Goal: Task Accomplishment & Management: Use online tool/utility

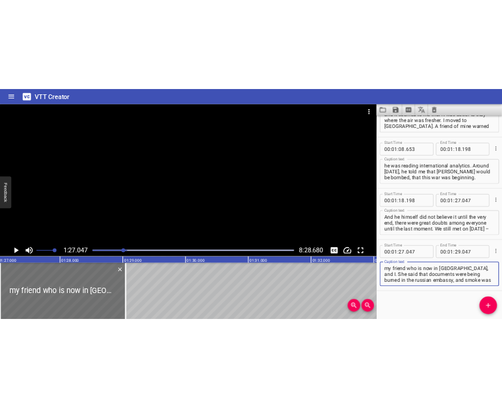
scroll to position [617, 0]
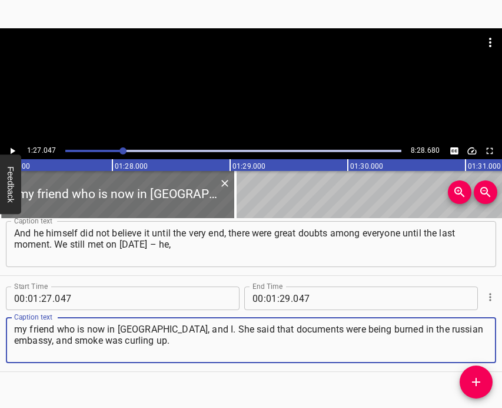
click at [15, 146] on icon "Play/Pause" at bounding box center [12, 150] width 11 height 11
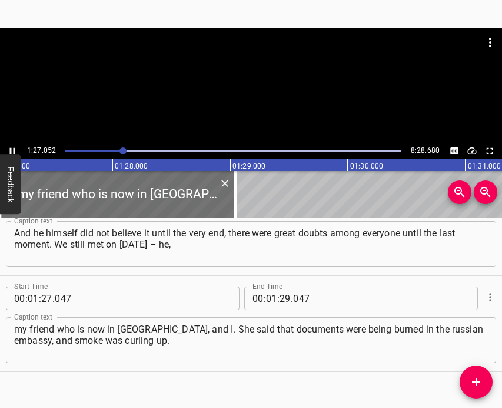
scroll to position [634, 0]
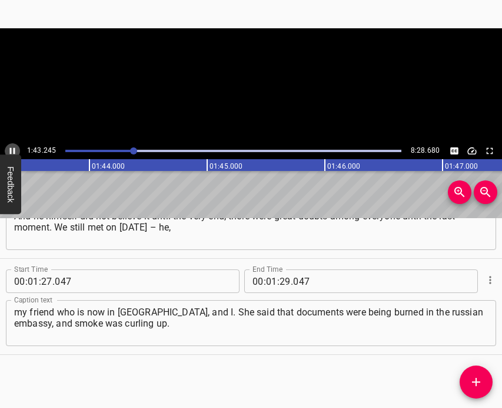
click at [15, 146] on icon "Play/Pause" at bounding box center [12, 150] width 11 height 11
click at [280, 280] on input "number" at bounding box center [285, 281] width 11 height 24
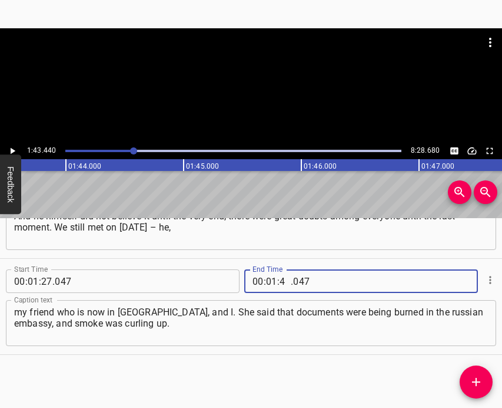
type input "43"
type input "440"
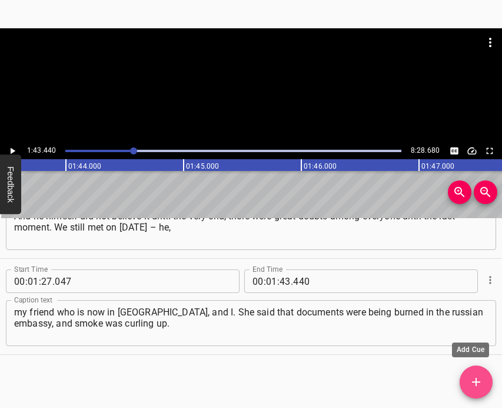
click at [469, 382] on span "Add Cue" at bounding box center [476, 382] width 33 height 14
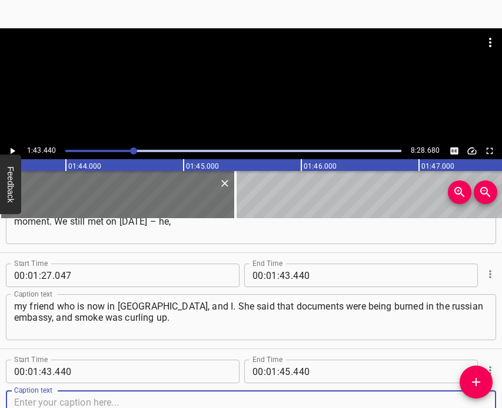
scroll to position [730, 0]
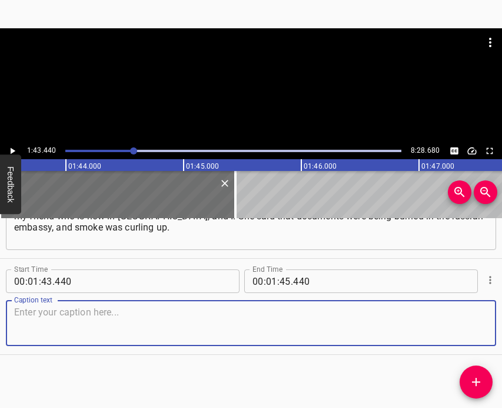
click at [454, 311] on textarea at bounding box center [251, 323] width 474 height 34
click at [34, 335] on textarea at bounding box center [251, 323] width 474 height 34
paste textarea "This was a very bad sign, we had to be ready for the fact that the so-called “r…"
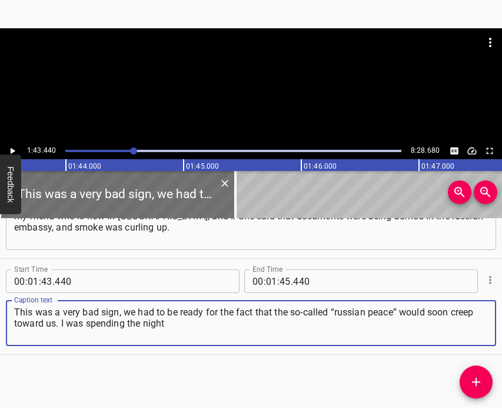
type textarea "This was a very bad sign, we had to be ready for the fact that the so-called “r…"
click at [15, 145] on icon "Play/Pause" at bounding box center [12, 150] width 11 height 11
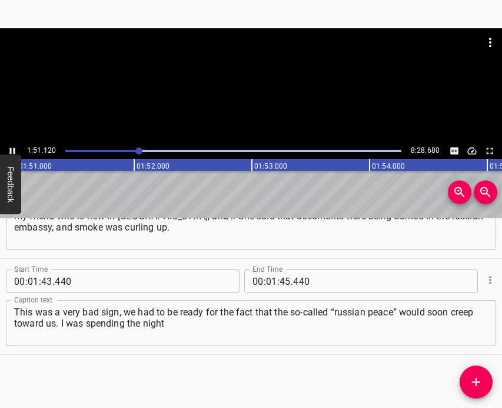
scroll to position [0, 13089]
click at [138, 149] on div at bounding box center [141, 150] width 7 height 7
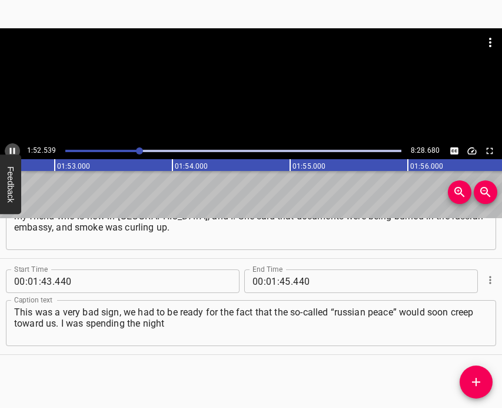
click at [14, 148] on icon "Play/Pause" at bounding box center [12, 151] width 5 height 6
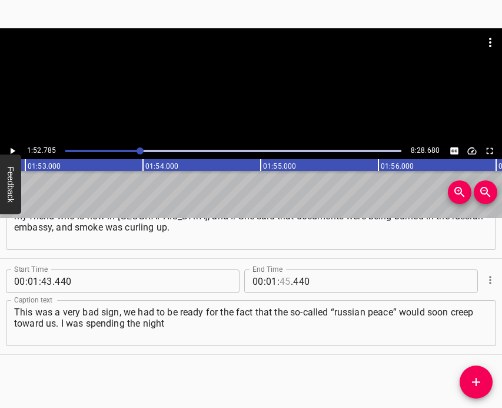
click at [282, 282] on input "number" at bounding box center [285, 281] width 11 height 24
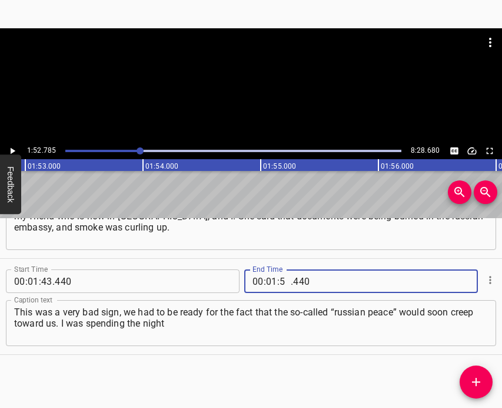
type input "52"
type input "785"
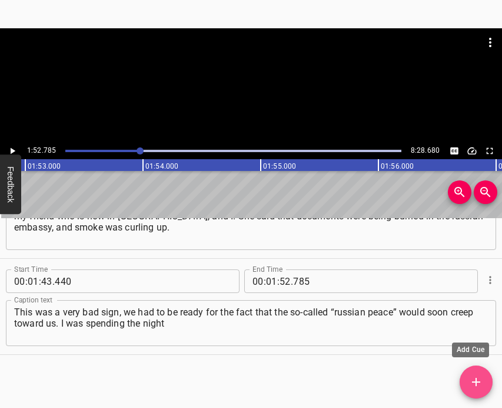
drag, startPoint x: 479, startPoint y: 376, endPoint x: 486, endPoint y: 376, distance: 7.1
click at [480, 376] on icon "Add Cue" at bounding box center [476, 382] width 14 height 14
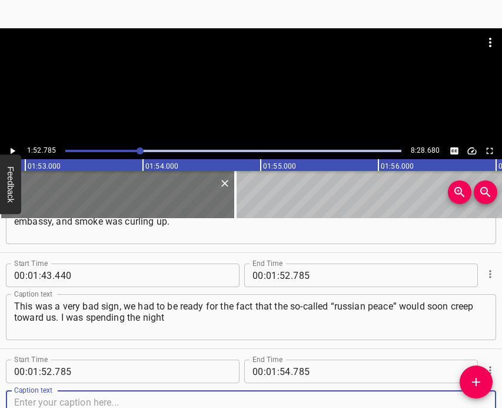
scroll to position [826, 0]
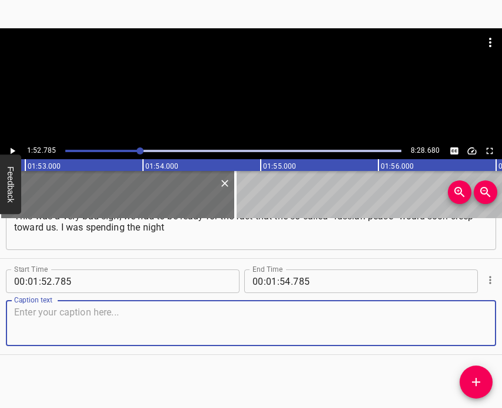
click at [461, 323] on textarea at bounding box center [251, 323] width 474 height 34
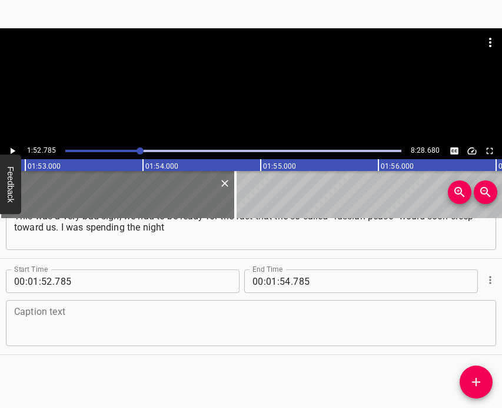
click at [49, 308] on textarea at bounding box center [251, 323] width 474 height 34
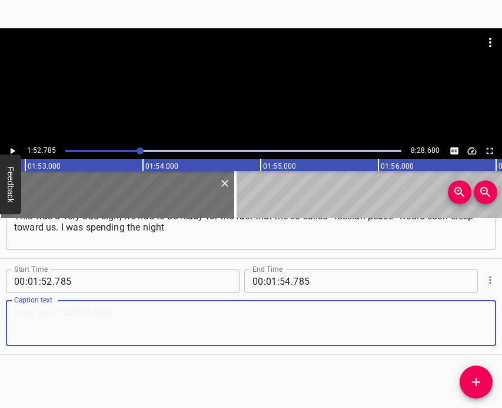
paste textarea "at an acquaintance’s place because I was taking care of some matters. I didn’t …"
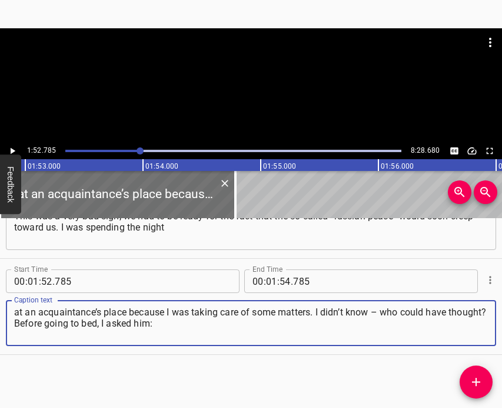
type textarea "at an acquaintance’s place because I was taking care of some matters. I didn’t …"
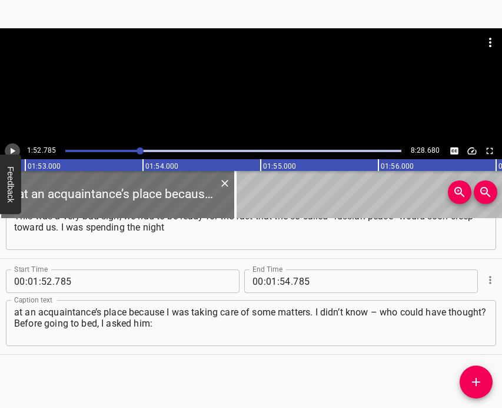
click at [11, 146] on icon "Play/Pause" at bounding box center [12, 150] width 11 height 11
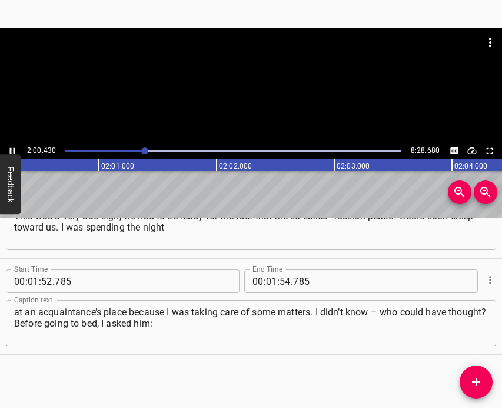
click at [9, 147] on icon "Play/Pause" at bounding box center [12, 150] width 11 height 11
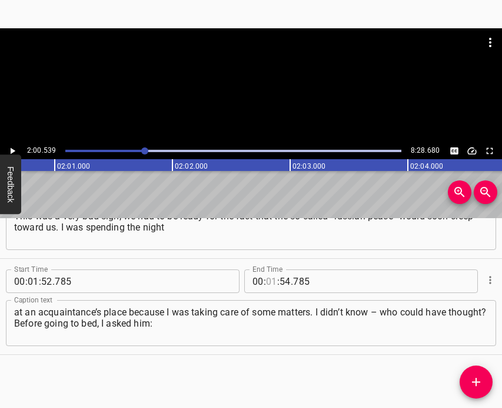
click at [267, 287] on input "number" at bounding box center [271, 281] width 11 height 24
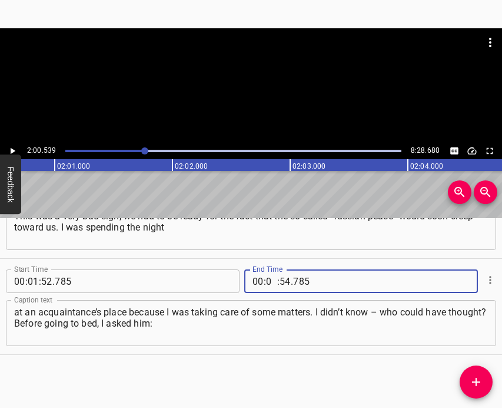
type input "02"
type input "00"
type input "539"
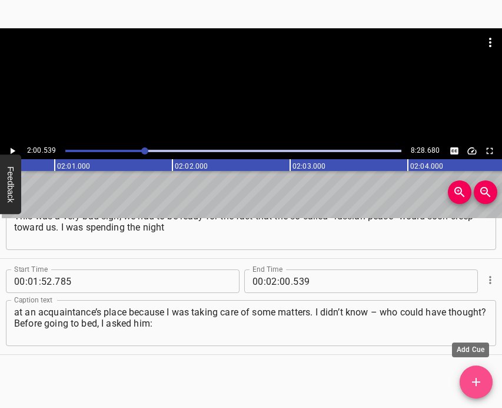
click at [481, 386] on icon "Add Cue" at bounding box center [476, 382] width 14 height 14
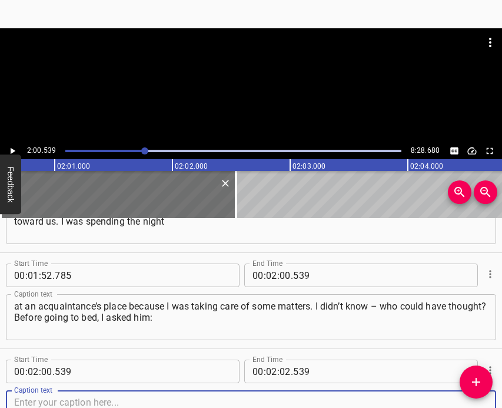
scroll to position [922, 0]
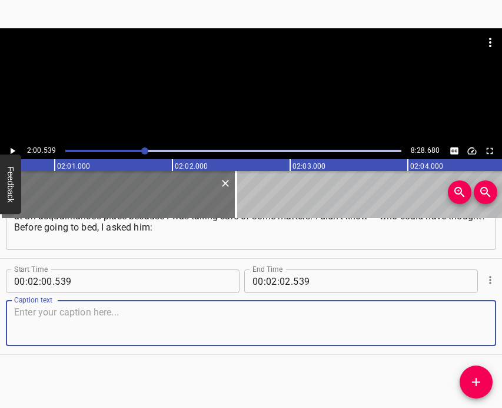
drag, startPoint x: 466, startPoint y: 317, endPoint x: 500, endPoint y: 309, distance: 34.4
click at [469, 315] on textarea at bounding box center [251, 323] width 474 height 34
click at [65, 320] on textarea at bounding box center [251, 323] width 474 height 34
paste textarea "“And what do you think, will there be an invasion?” And he said: “No, there won…"
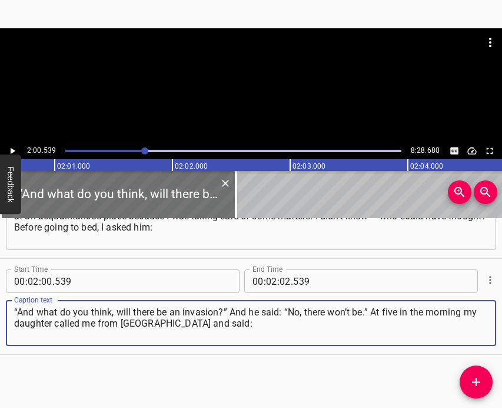
type textarea "“And what do you think, will there be an invasion?” And he said: “No, there won…"
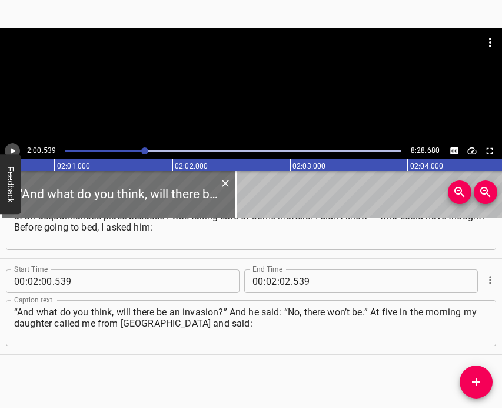
click at [17, 150] on button "Play/Pause" at bounding box center [12, 150] width 15 height 15
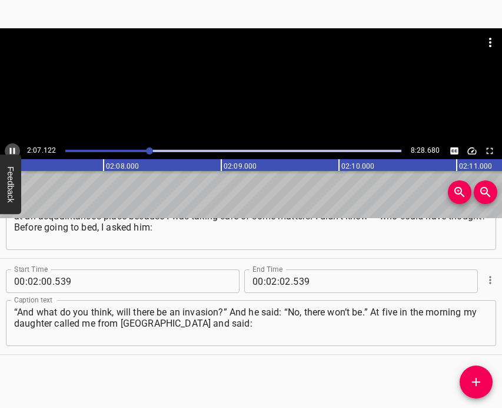
click at [14, 147] on icon "Play/Pause" at bounding box center [12, 150] width 11 height 11
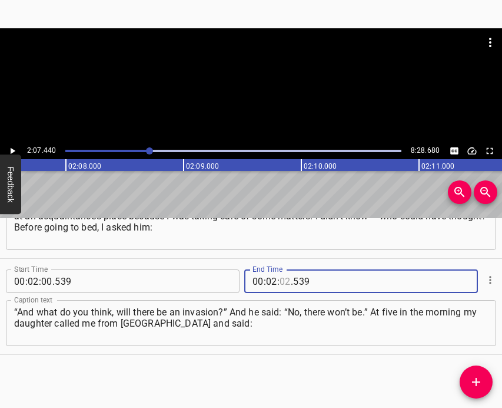
click at [280, 282] on input "number" at bounding box center [285, 281] width 11 height 24
type input "07"
type input "440"
click at [474, 376] on icon "Add Cue" at bounding box center [476, 382] width 14 height 14
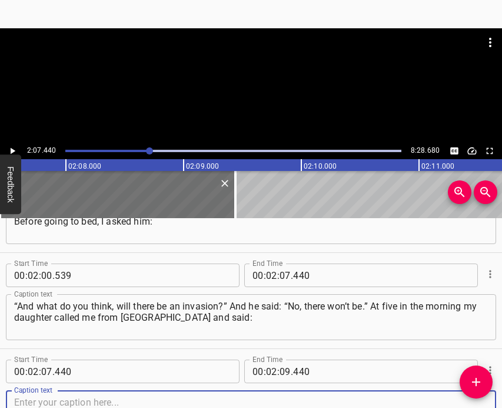
scroll to position [1018, 0]
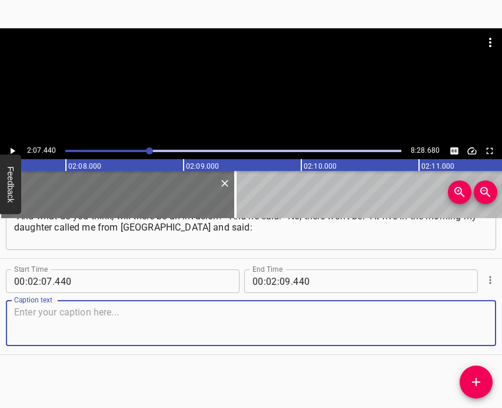
drag, startPoint x: 469, startPoint y: 326, endPoint x: 499, endPoint y: 313, distance: 32.5
click at [471, 324] on textarea at bounding box center [251, 323] width 474 height 34
click at [76, 310] on textarea at bounding box center [251, 323] width 474 height 34
paste textarea "“Mom, the war has started. I’m scared.” I hitchhiked home from [GEOGRAPHIC_DATA…"
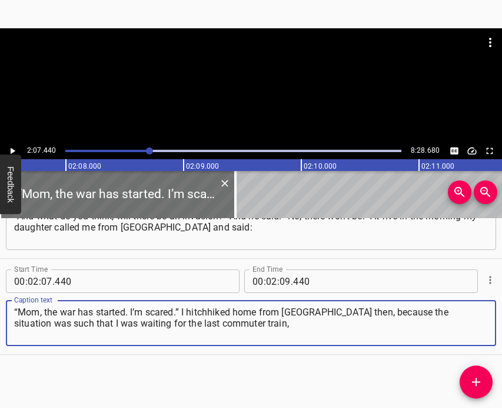
type textarea "“Mom, the war has started. I’m scared.” I hitchhiked home from [GEOGRAPHIC_DATA…"
click at [14, 147] on icon "Play/Pause" at bounding box center [12, 150] width 11 height 11
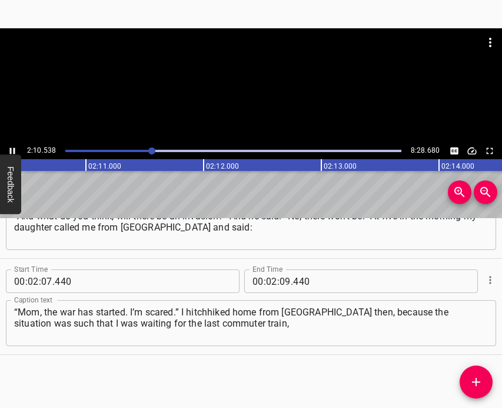
scroll to position [0, 15376]
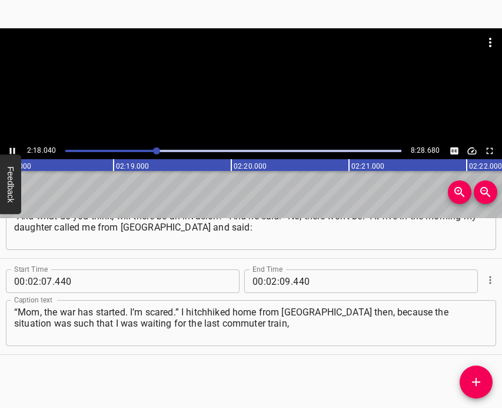
click at [12, 148] on icon "Play/Pause" at bounding box center [12, 150] width 11 height 11
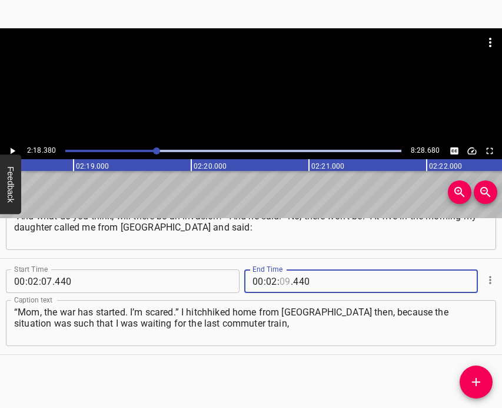
click at [283, 284] on input "number" at bounding box center [285, 281] width 11 height 24
type input "18"
type input "380"
click at [475, 382] on icon "Add Cue" at bounding box center [476, 382] width 8 height 8
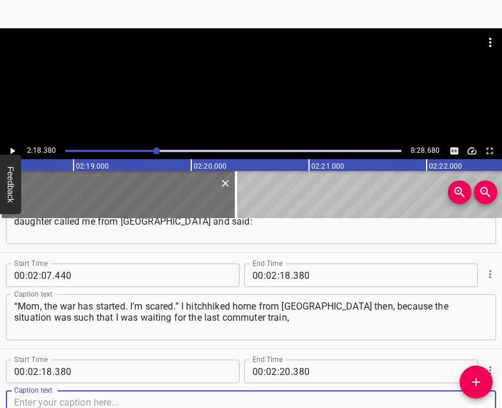
scroll to position [1114, 0]
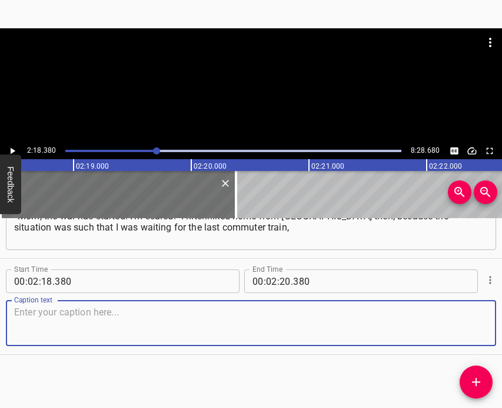
drag, startPoint x: 467, startPoint y: 326, endPoint x: 496, endPoint y: 316, distance: 31.3
click at [468, 326] on textarea at bounding box center [251, 323] width 474 height 34
click at [85, 329] on textarea at bounding box center [251, 323] width 474 height 34
paste textarea "and I didn’t know yet that the bridge had been blown up. I went into the metro,…"
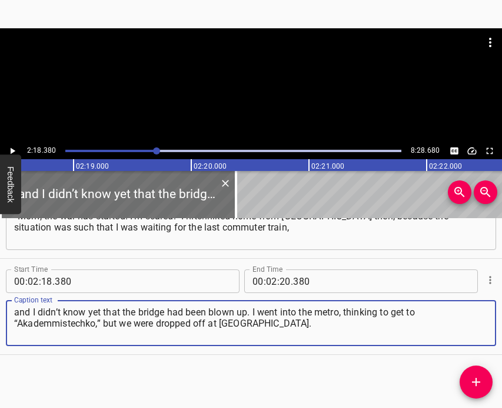
type textarea "and I didn’t know yet that the bridge had been blown up. I went into the metro,…"
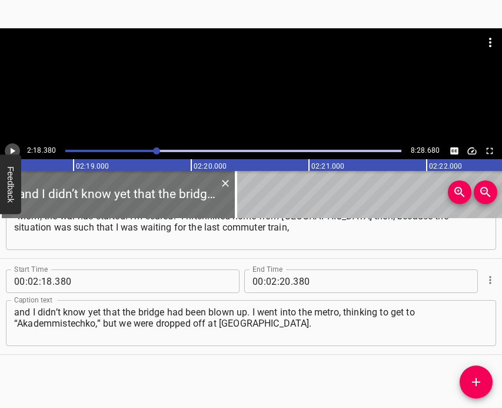
click at [14, 147] on icon "Play/Pause" at bounding box center [12, 150] width 11 height 11
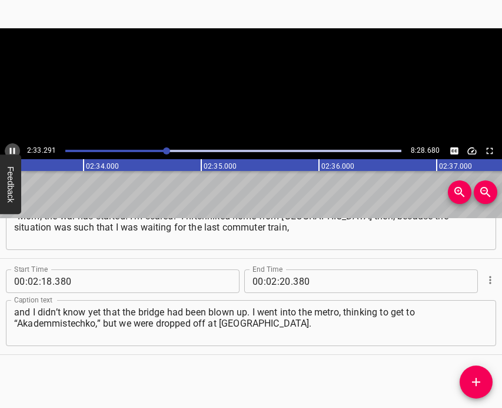
click at [14, 148] on icon "Play/Pause" at bounding box center [12, 151] width 5 height 6
click at [14, 148] on icon "Play/Pause" at bounding box center [12, 150] width 11 height 11
click at [14, 148] on icon "Play/Pause" at bounding box center [12, 151] width 5 height 6
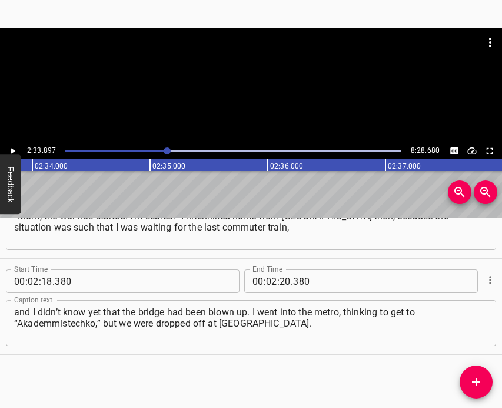
scroll to position [0, 18127]
click at [280, 279] on input "number" at bounding box center [285, 281] width 11 height 24
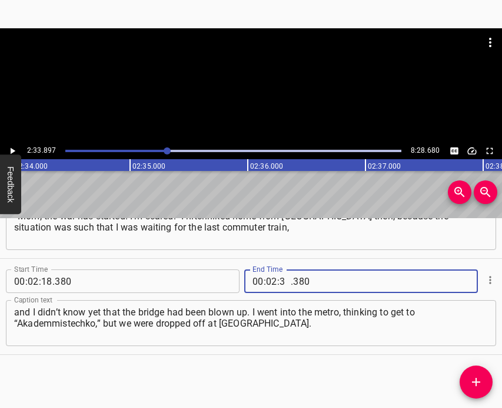
type input "33"
type input "897"
click at [487, 375] on span "Add Cue" at bounding box center [476, 382] width 33 height 14
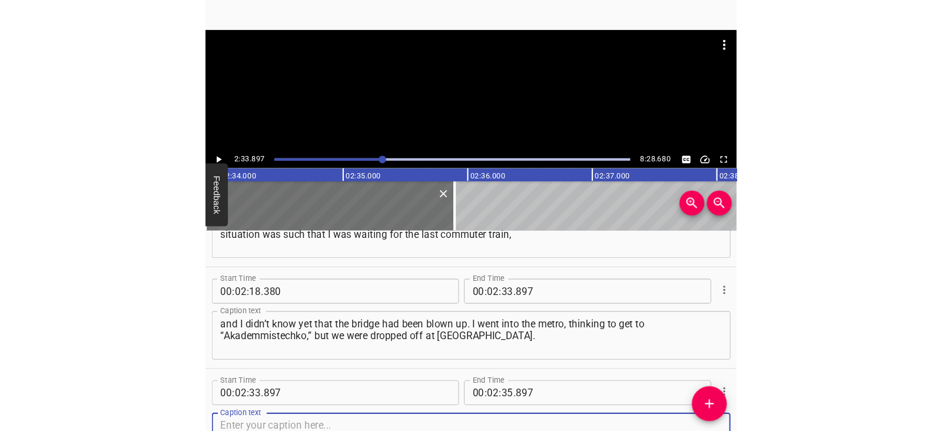
scroll to position [1210, 0]
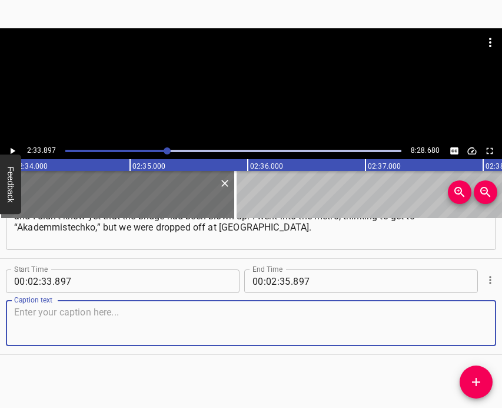
click at [464, 327] on textarea at bounding box center [251, 323] width 474 height 34
click at [163, 332] on textarea at bounding box center [251, 323] width 474 height 34
paste textarea "There was already a big group of people there who didn’t know what to do, the o…"
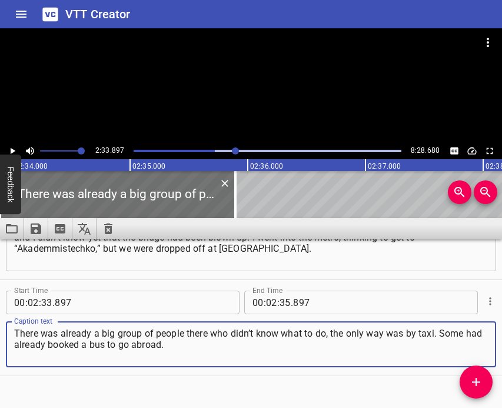
scroll to position [1018, 0]
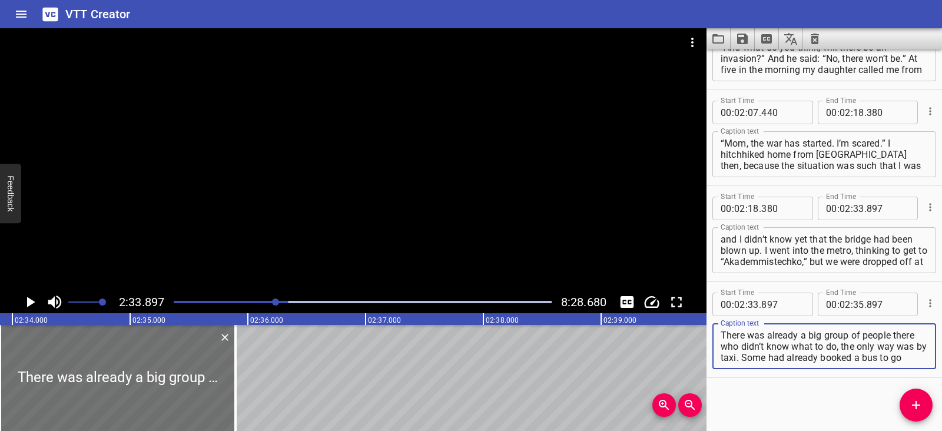
type textarea "There was already a big group of people there who didn’t know what to do, the o…"
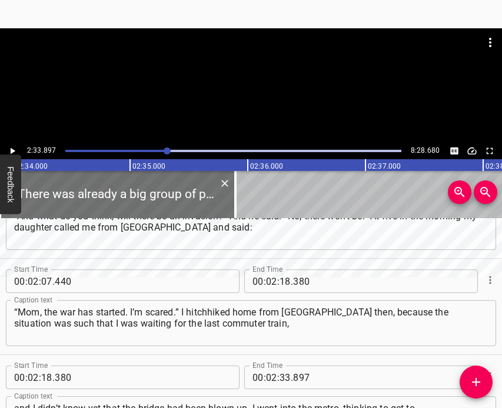
scroll to position [1210, 0]
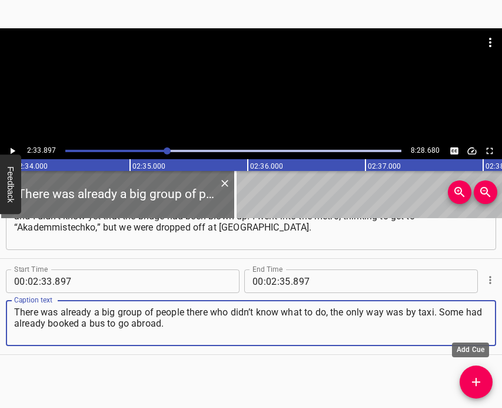
click at [481, 378] on icon "Add Cue" at bounding box center [476, 382] width 14 height 14
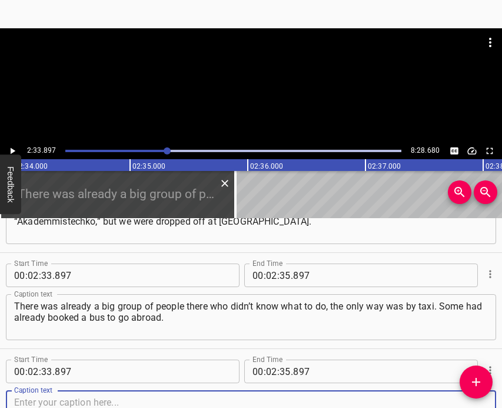
scroll to position [1306, 0]
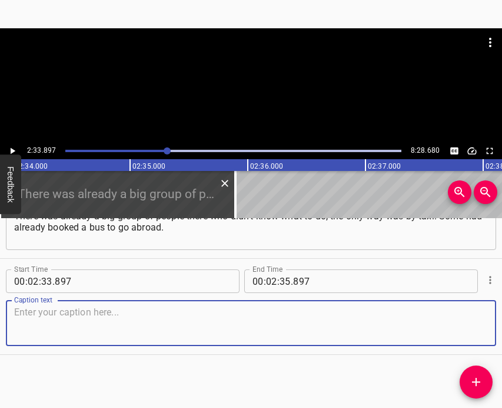
click at [214, 312] on textarea at bounding box center [251, 323] width 474 height 34
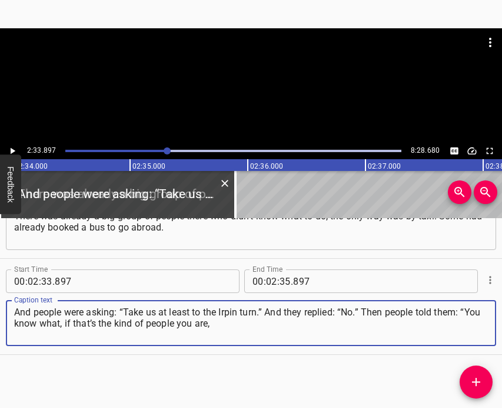
type textarea "And people were asking: “Take us at least to the Irpin turn.” And they replied:…"
click at [485, 278] on icon "Cue Options" at bounding box center [491, 280] width 12 height 12
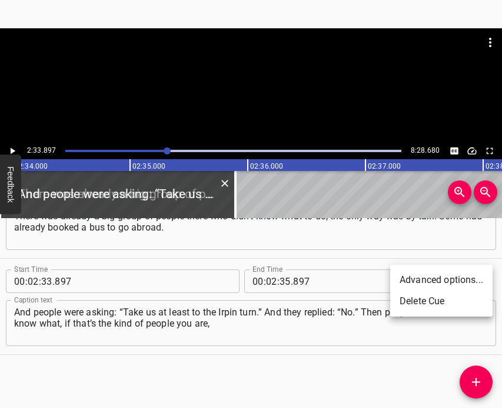
click at [416, 300] on li "Delete Cue" at bounding box center [441, 300] width 102 height 21
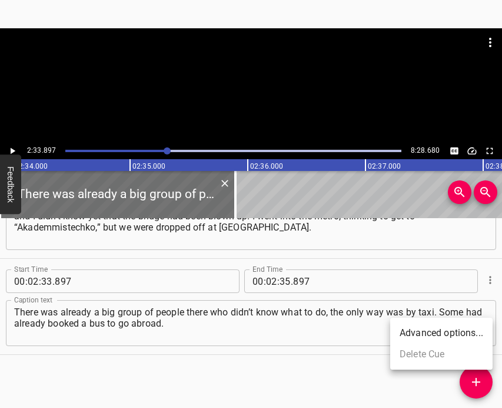
scroll to position [1210, 0]
click at [167, 149] on div at bounding box center [167, 150] width 7 height 7
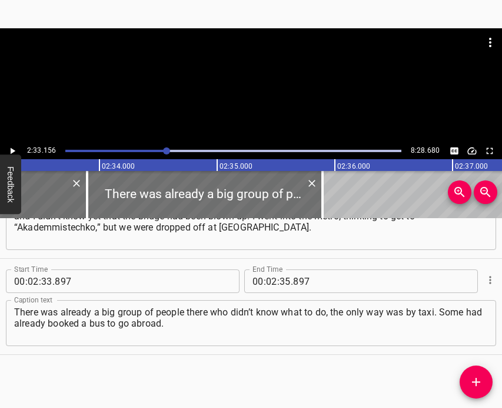
click at [15, 151] on icon "Play/Pause" at bounding box center [12, 150] width 11 height 11
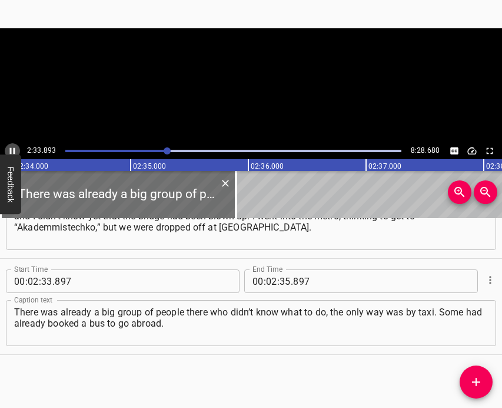
click at [15, 151] on icon "Play/Pause" at bounding box center [12, 150] width 11 height 11
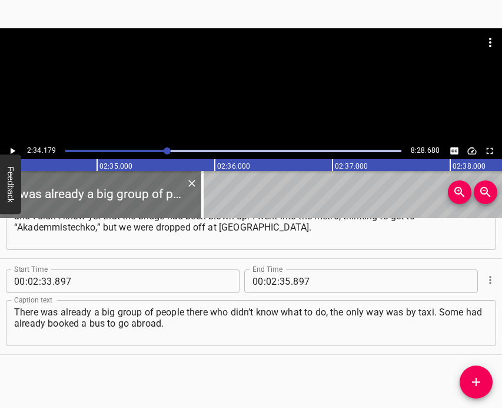
click at [164, 150] on div at bounding box center [167, 150] width 7 height 7
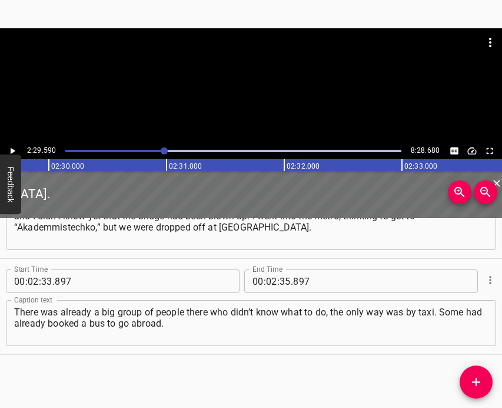
click at [11, 151] on icon "Play/Pause" at bounding box center [13, 151] width 5 height 6
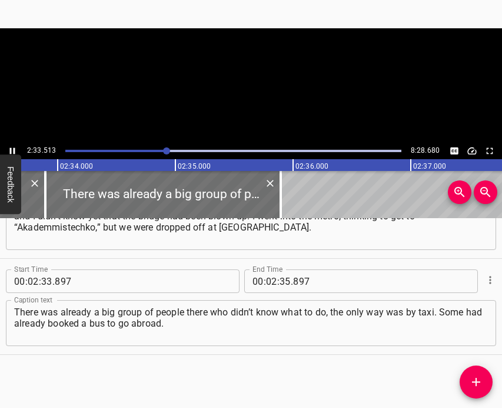
click at [11, 151] on icon "Play/Pause" at bounding box center [12, 151] width 5 height 6
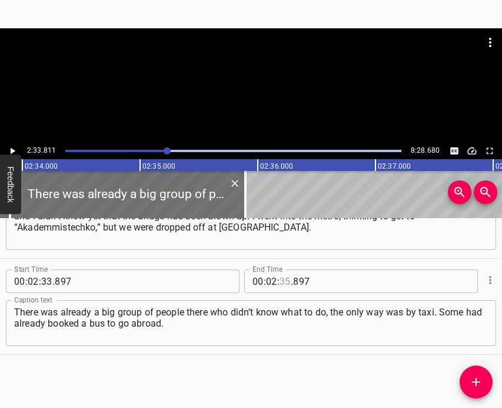
click at [280, 282] on input "number" at bounding box center [285, 281] width 11 height 24
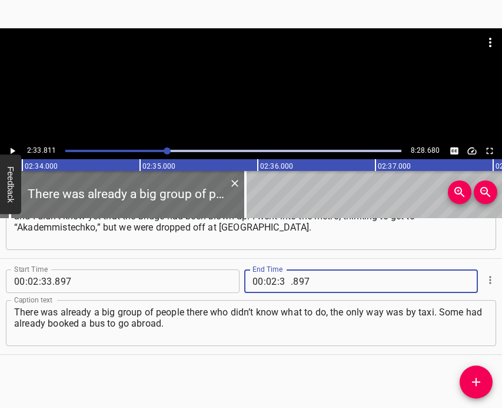
type input "33"
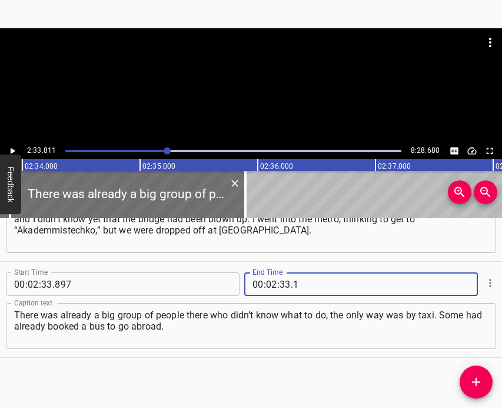
scroll to position [1210, 0]
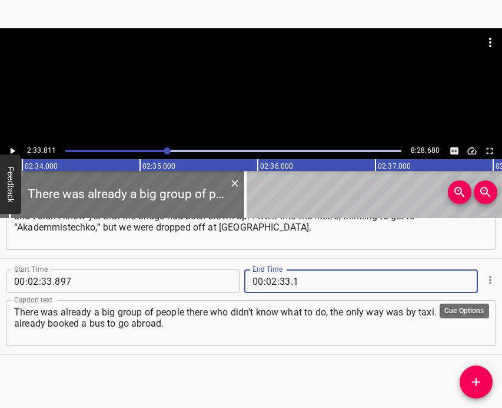
type input "001"
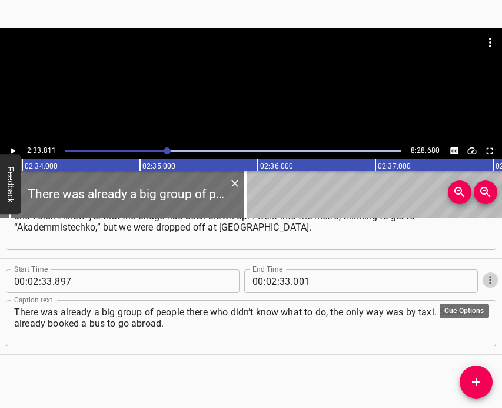
click at [485, 277] on icon "Cue Options" at bounding box center [491, 280] width 12 height 12
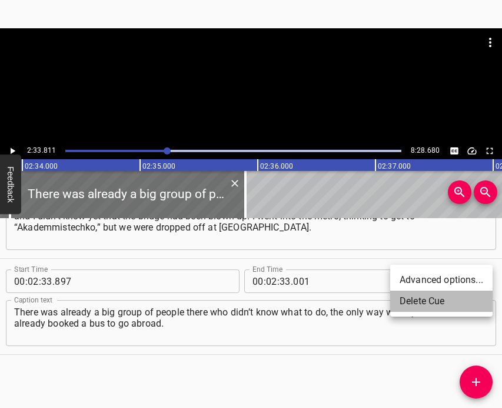
click at [402, 299] on li "Delete Cue" at bounding box center [441, 300] width 102 height 21
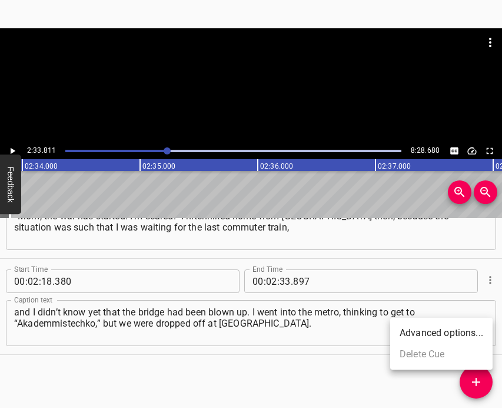
scroll to position [1114, 0]
click at [330, 283] on input "897" at bounding box center [347, 281] width 108 height 24
click at [307, 282] on input "897" at bounding box center [347, 281] width 108 height 24
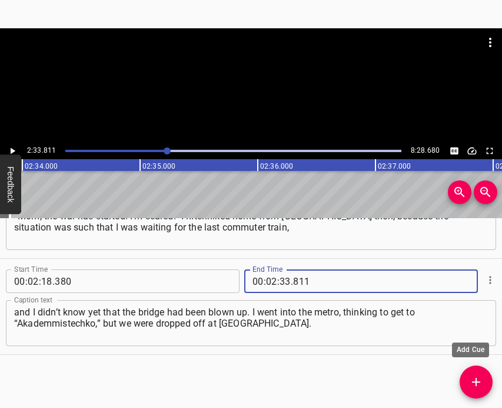
type input "811"
click at [482, 389] on button "Add Cue" at bounding box center [476, 381] width 33 height 33
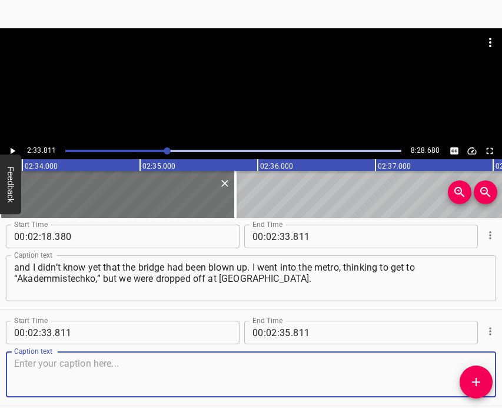
scroll to position [1178, 0]
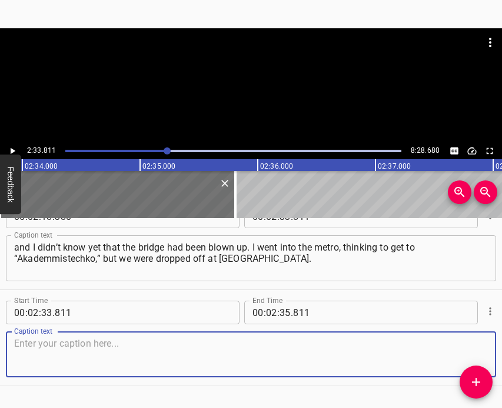
click at [284, 346] on textarea at bounding box center [251, 354] width 474 height 34
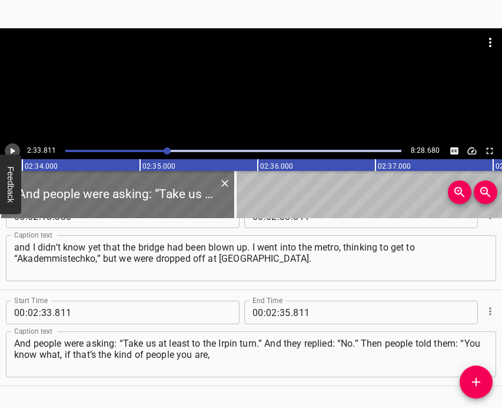
click at [11, 148] on icon "Play/Pause" at bounding box center [12, 150] width 11 height 11
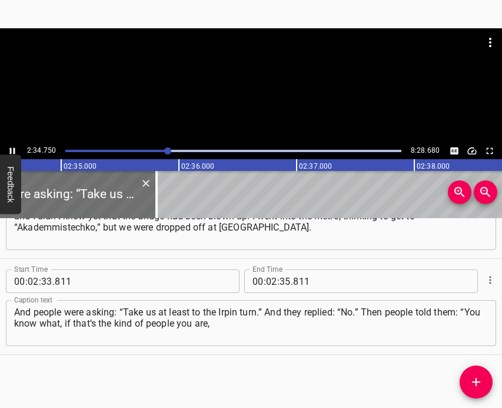
scroll to position [0, 18214]
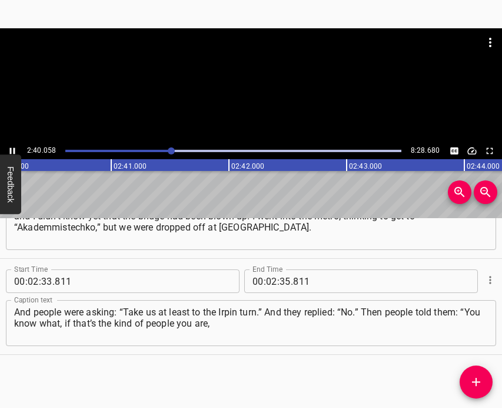
click at [12, 146] on icon "Play/Pause" at bounding box center [12, 150] width 11 height 11
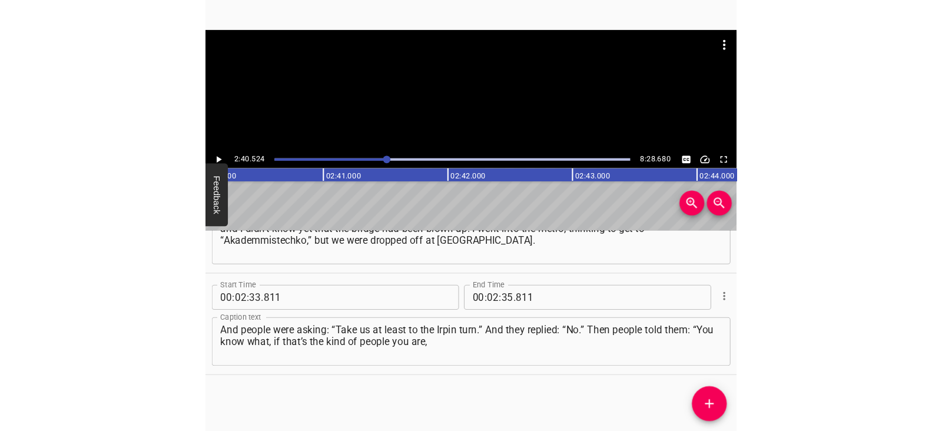
scroll to position [0, 18908]
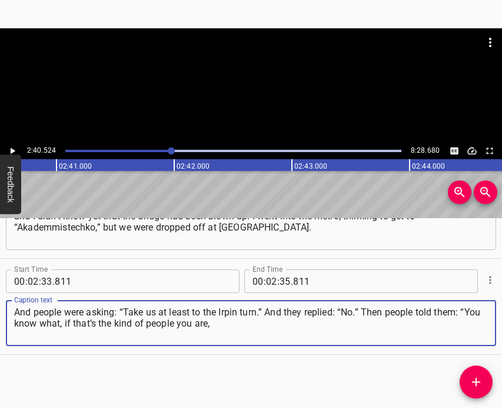
drag, startPoint x: 239, startPoint y: 325, endPoint x: 61, endPoint y: 323, distance: 177.9
click at [61, 323] on textarea "And people were asking: “Take us at least to the Irpin turn.” And they replied:…" at bounding box center [251, 323] width 474 height 34
type textarea "And people were asking: “Take us at least to the Irpin turn.” And they replied:…"
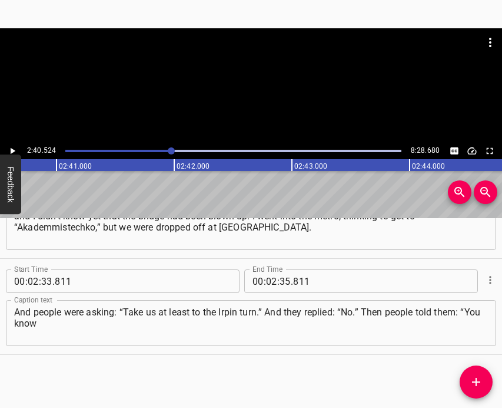
drag, startPoint x: 9, startPoint y: 313, endPoint x: 54, endPoint y: 316, distance: 44.3
click at [54, 316] on div "And people were asking: “Take us at least to the Irpin turn.” And they replied:…" at bounding box center [251, 323] width 491 height 46
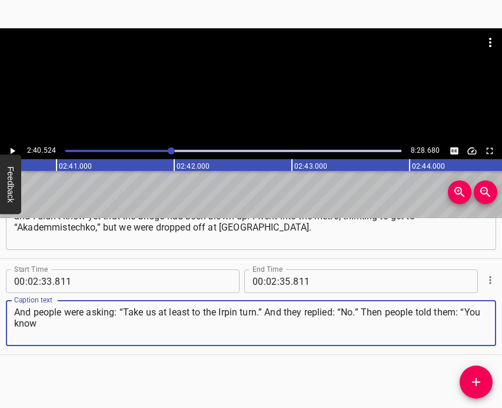
drag, startPoint x: 64, startPoint y: 326, endPoint x: 8, endPoint y: 312, distance: 57.0
click at [8, 312] on div "And people were asking: “Take us at least to the Irpin turn.” And they replied:…" at bounding box center [251, 323] width 491 height 46
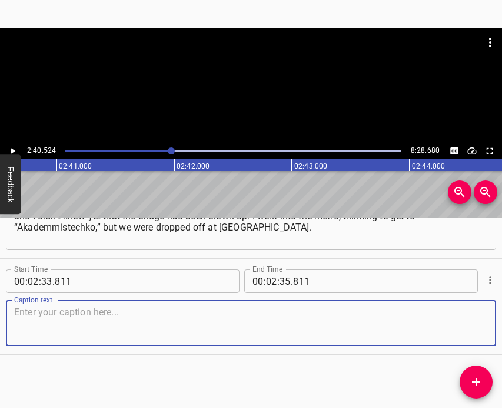
paste textarea "There was already a big group of people there who didn’t know what to do, the o…"
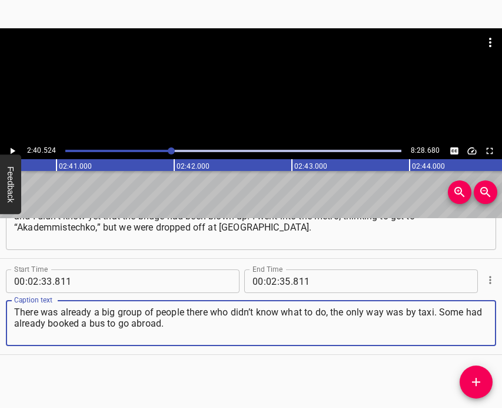
type textarea "There was already a big group of people there who didn’t know what to do, the o…"
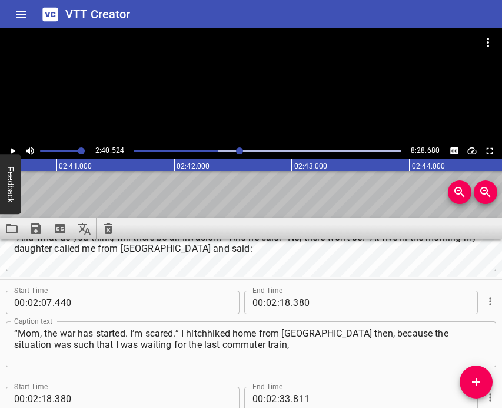
scroll to position [1210, 0]
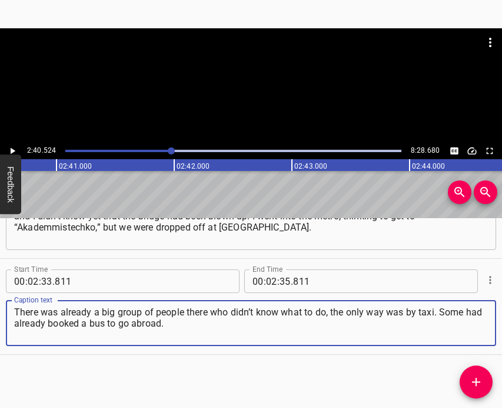
click at [13, 150] on icon "Play/Pause" at bounding box center [13, 151] width 5 height 6
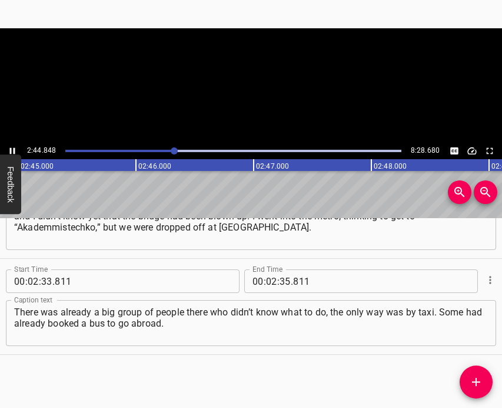
click at [13, 150] on icon "Play/Pause" at bounding box center [12, 150] width 11 height 11
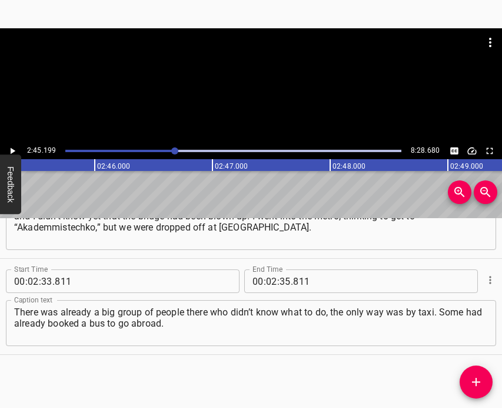
click at [171, 150] on div at bounding box center [174, 150] width 7 height 7
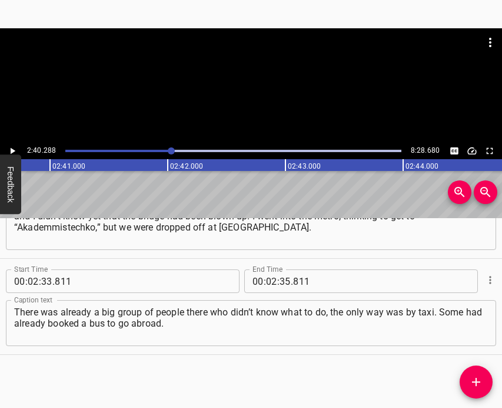
scroll to position [0, 18880]
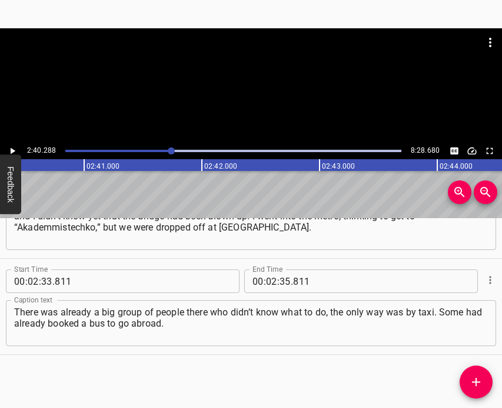
click at [168, 150] on div at bounding box center [171, 150] width 7 height 7
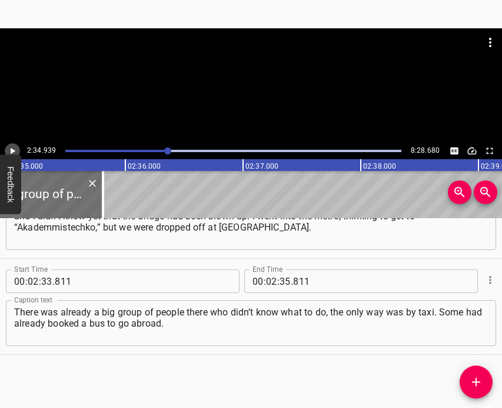
click at [13, 148] on icon "Play/Pause" at bounding box center [12, 150] width 11 height 11
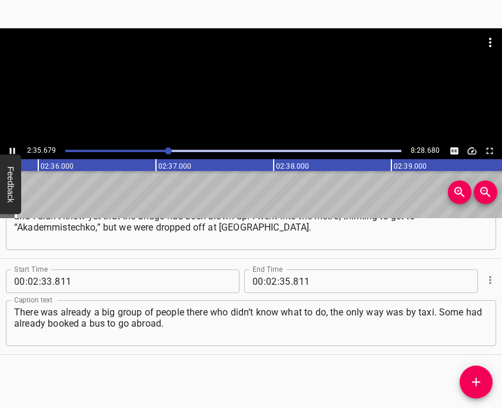
scroll to position [0, 18369]
click at [11, 146] on icon "Play/Pause" at bounding box center [12, 150] width 11 height 11
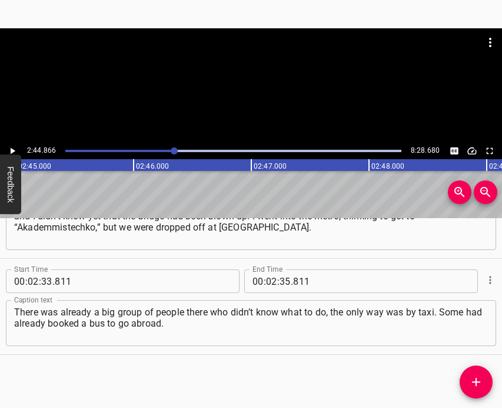
click at [291, 283] on span "." at bounding box center [292, 281] width 2 height 24
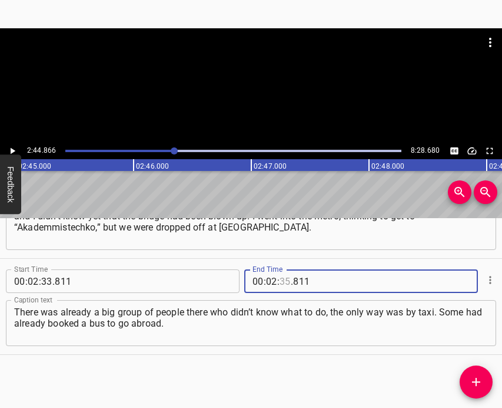
click at [284, 282] on input "number" at bounding box center [285, 281] width 11 height 24
type input "44"
type input "866"
click at [475, 380] on icon "Add Cue" at bounding box center [476, 382] width 14 height 14
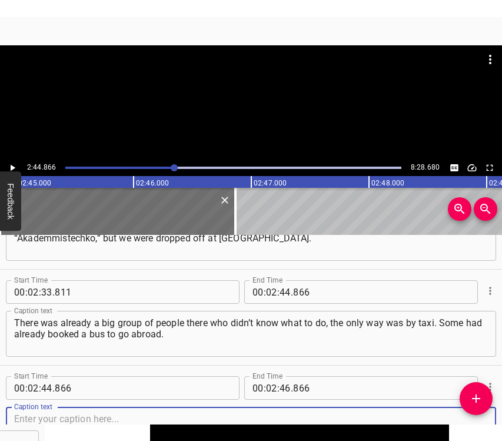
scroll to position [1306, 0]
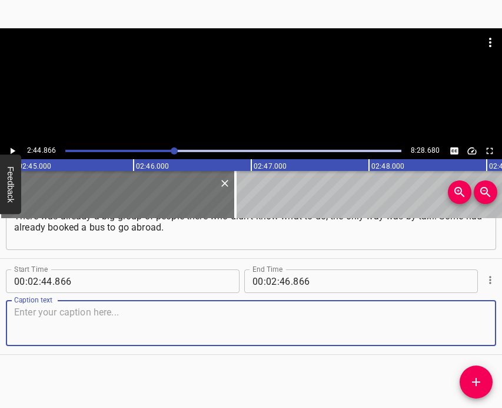
click at [469, 330] on textarea at bounding box center [251, 323] width 474 height 34
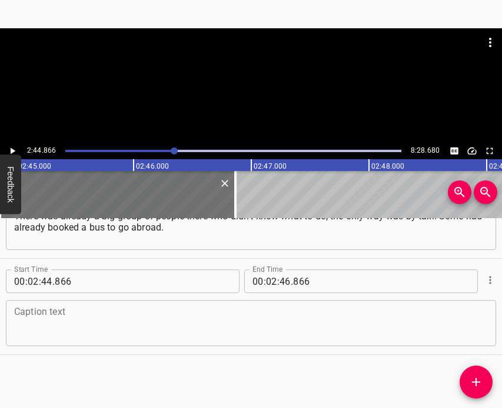
click at [74, 323] on textarea at bounding box center [251, 323] width 474 height 34
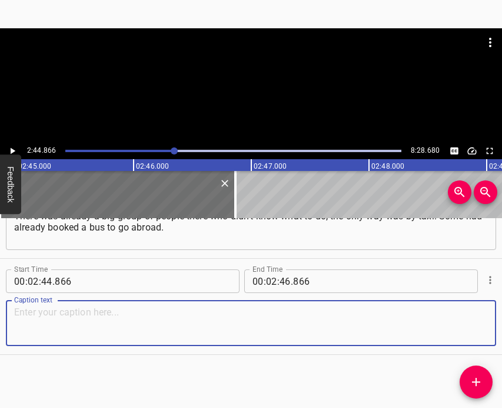
paste textarea "And people were asking: “Take us at least to the Irpin turn.” And they replied:…"
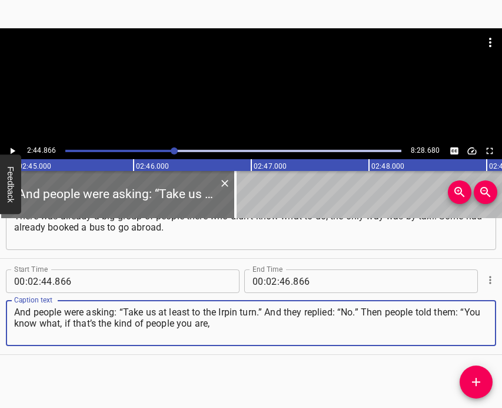
type textarea "And people were asking: “Take us at least to the Irpin turn.” And they replied:…"
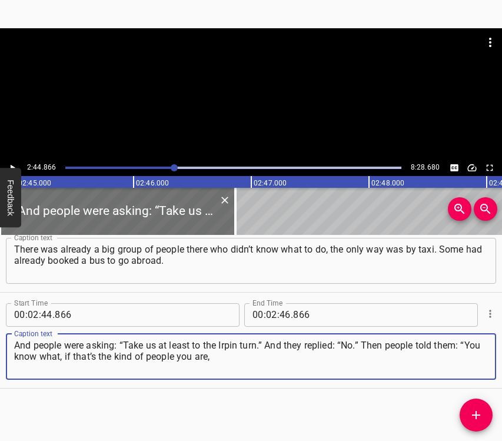
scroll to position [1289, 0]
click at [15, 165] on icon "Play/Pause" at bounding box center [12, 168] width 11 height 11
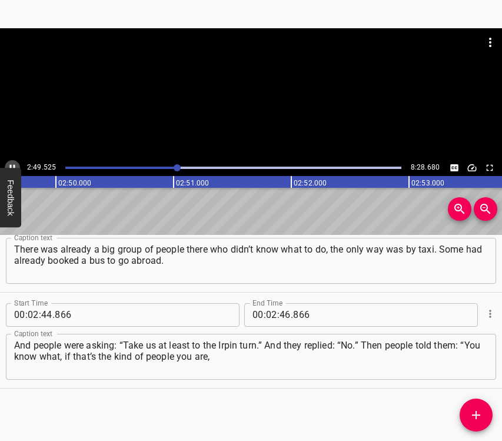
click at [14, 164] on icon "Play/Pause" at bounding box center [12, 168] width 11 height 11
click at [10, 166] on icon "Play/Pause" at bounding box center [12, 167] width 5 height 6
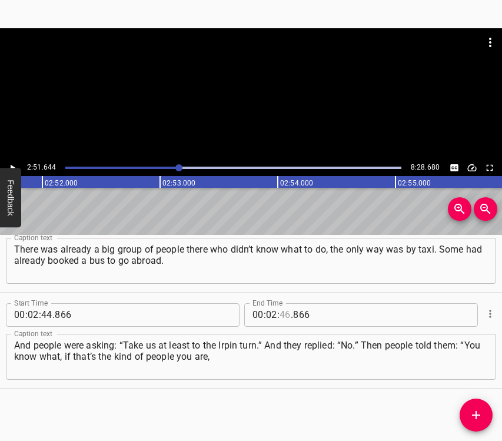
click at [280, 314] on input "number" at bounding box center [285, 315] width 11 height 24
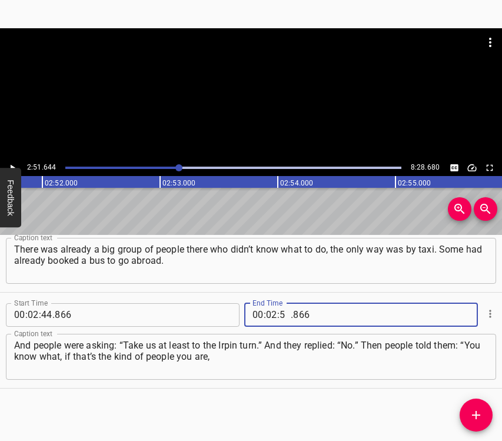
type input "51"
type input "644"
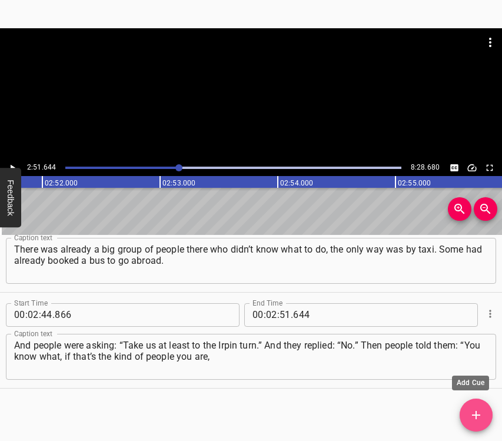
drag, startPoint x: 479, startPoint y: 412, endPoint x: 486, endPoint y: 409, distance: 7.9
click at [479, 411] on icon "Add Cue" at bounding box center [476, 415] width 14 height 14
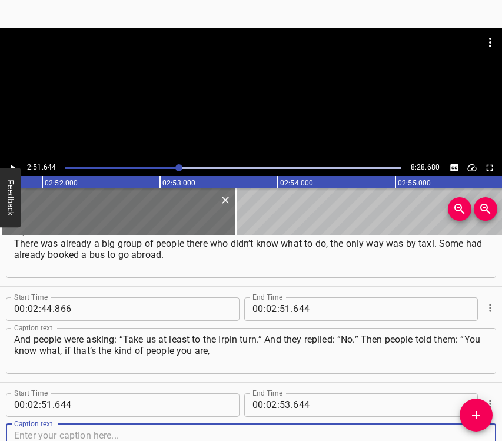
scroll to position [1385, 0]
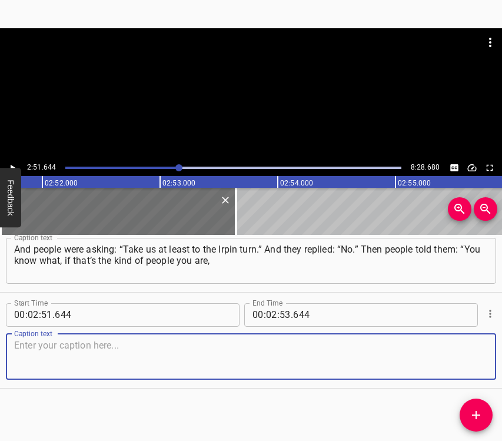
click at [467, 361] on textarea at bounding box center [251, 357] width 474 height 34
click at [125, 350] on textarea at bounding box center [251, 357] width 474 height 34
paste textarea "then it’s better you just leave and don’t come back here, if you can’t help oth…"
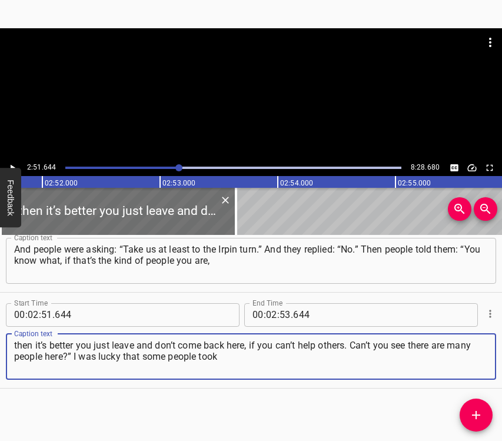
type textarea "then it’s better you just leave and don’t come back here, if you can’t help oth…"
click at [10, 166] on icon "Play/Pause" at bounding box center [12, 168] width 11 height 11
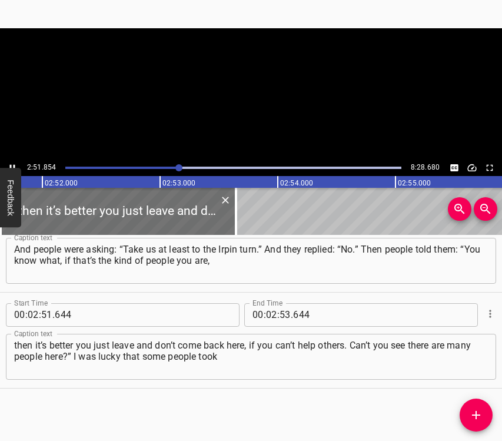
scroll to position [0, 20242]
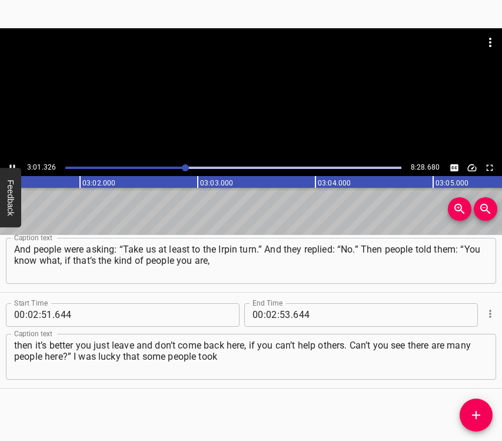
click at [8, 163] on icon "Play/Pause" at bounding box center [12, 168] width 11 height 11
click at [266, 314] on input "number" at bounding box center [271, 315] width 11 height 24
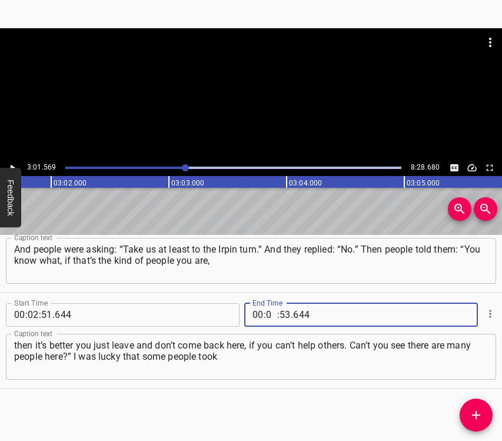
type input "03"
type input "01"
type input "569"
click at [472, 414] on icon "Add Cue" at bounding box center [476, 415] width 14 height 14
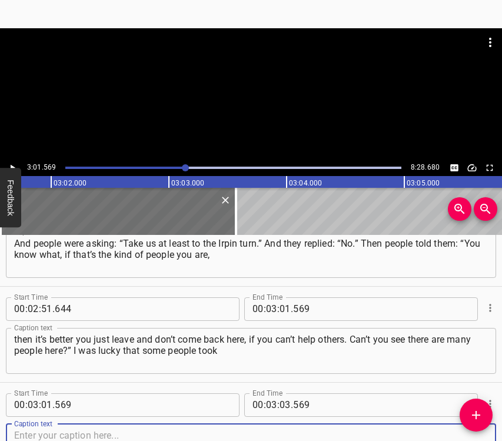
scroll to position [1481, 0]
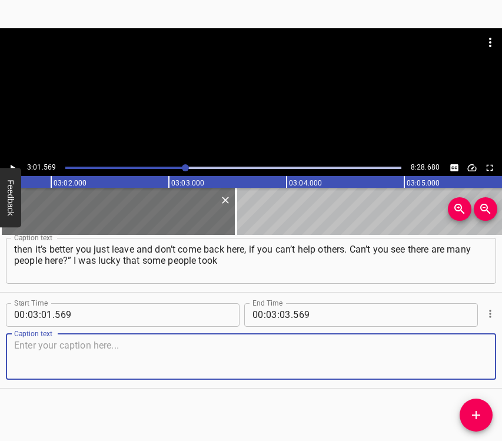
drag, startPoint x: 471, startPoint y: 360, endPoint x: 485, endPoint y: 357, distance: 14.6
click at [471, 360] on textarea at bounding box center [251, 357] width 474 height 34
click at [38, 354] on textarea at bounding box center [251, 357] width 474 height 34
paste textarea "me into their taxi and drove me to “Ashan,” [PERSON_NAME]. I thought, our shutt…"
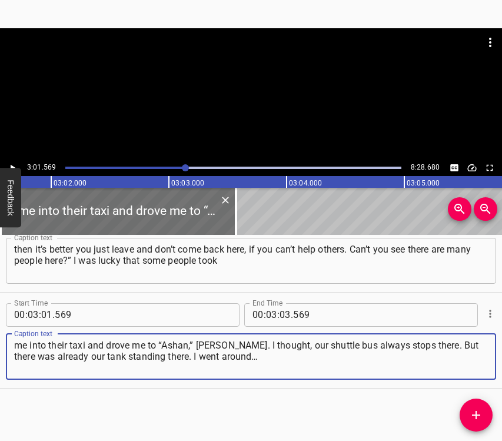
type textarea "me into their taxi and drove me to “Ashan,” [PERSON_NAME]. I thought, our shutt…"
click at [11, 165] on icon "Play/Pause" at bounding box center [13, 167] width 5 height 6
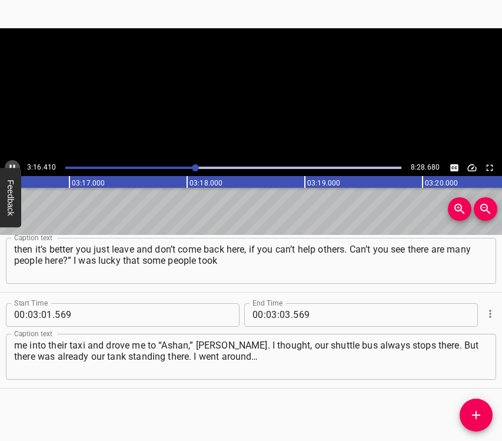
click at [11, 165] on icon "Play/Pause" at bounding box center [12, 167] width 5 height 6
click at [282, 316] on input "number" at bounding box center [285, 315] width 11 height 24
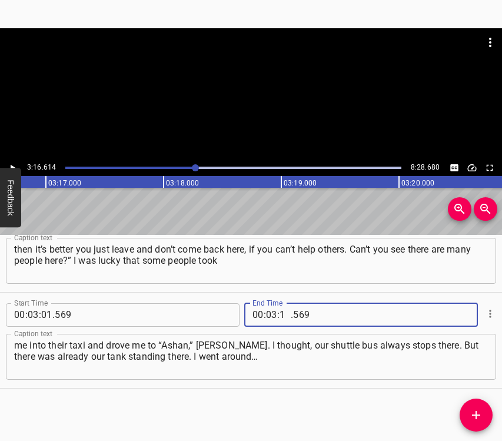
type input "16"
type input "5"
type input "569"
type input "16"
type input "614"
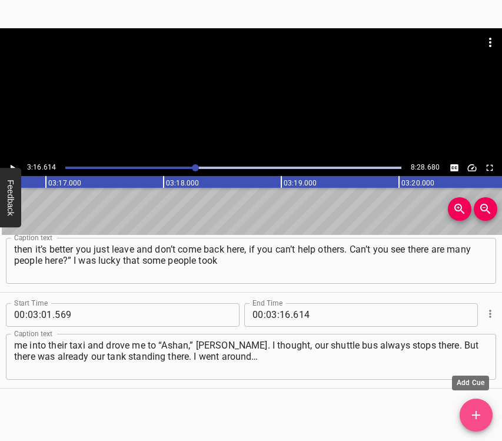
click at [482, 412] on icon "Add Cue" at bounding box center [476, 415] width 14 height 14
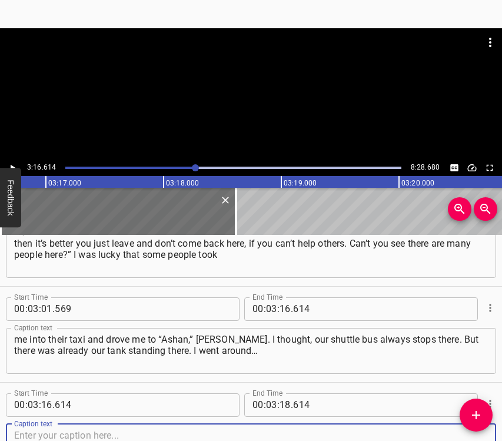
scroll to position [1577, 0]
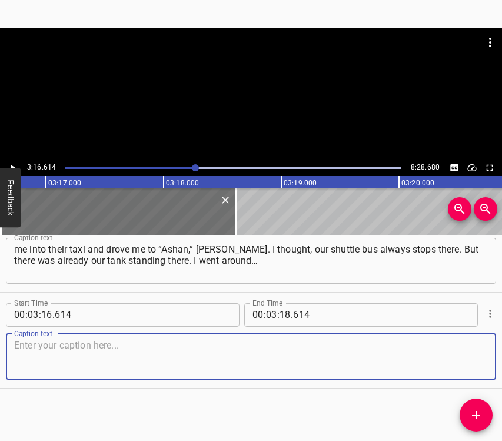
drag, startPoint x: 460, startPoint y: 364, endPoint x: 494, endPoint y: 363, distance: 34.2
click at [465, 365] on textarea at bounding box center [251, 357] width 474 height 34
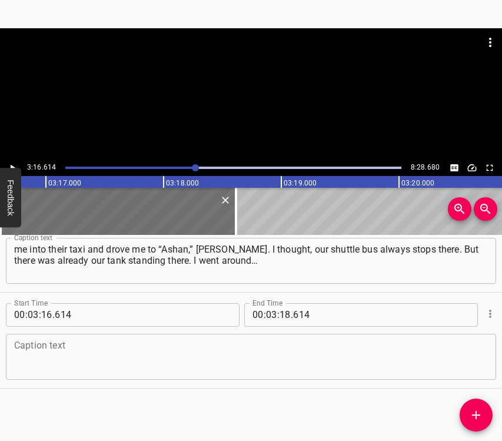
click at [236, 350] on textarea at bounding box center [251, 357] width 474 height 34
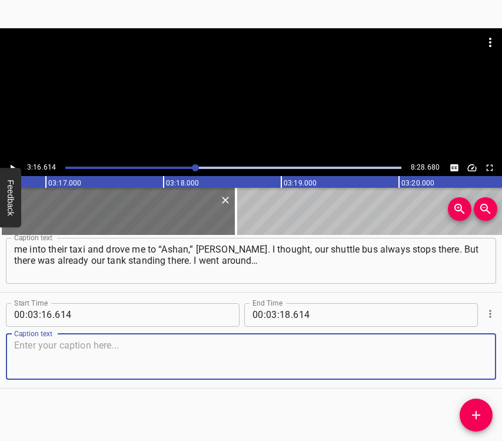
click at [94, 352] on textarea at bounding box center [251, 357] width 474 height 34
paste textarea "and it was already dark, late evening. Again I caught a ride, people were going…"
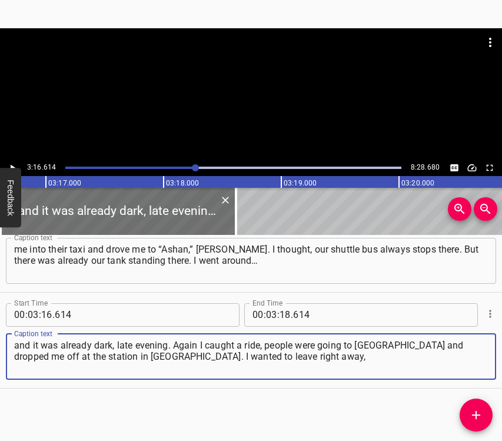
type textarea "and it was already dark, late evening. Again I caught a ride, people were going…"
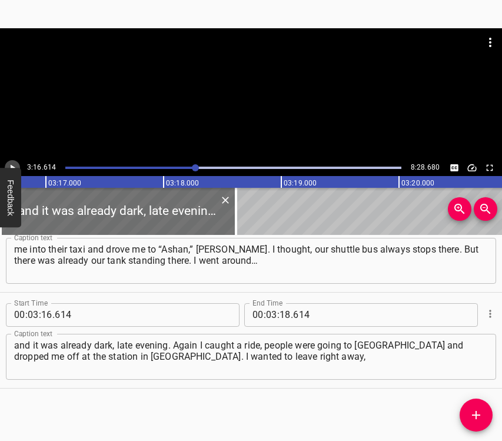
click at [14, 163] on icon "Play/Pause" at bounding box center [12, 168] width 11 height 11
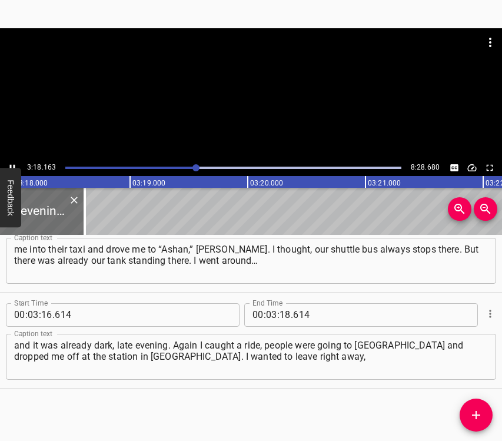
scroll to position [0, 23341]
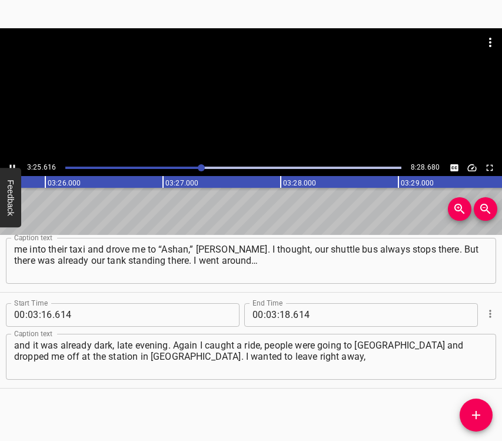
click at [11, 163] on icon "Play/Pause" at bounding box center [12, 168] width 11 height 11
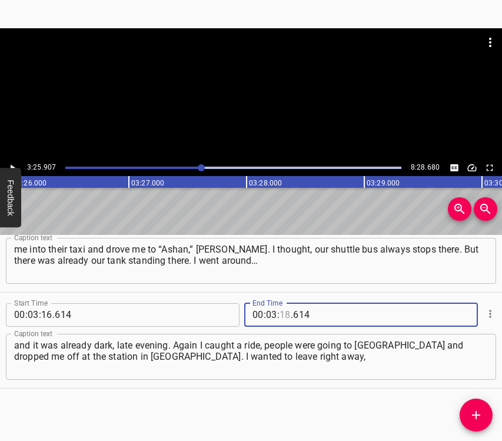
click at [283, 313] on input "number" at bounding box center [285, 315] width 11 height 24
type input "25"
type input "907"
click at [474, 409] on icon "Add Cue" at bounding box center [476, 415] width 14 height 14
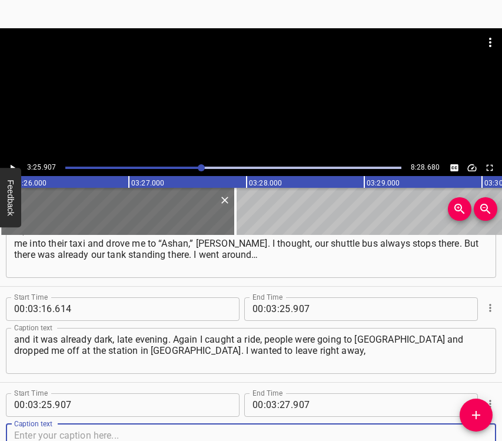
scroll to position [1673, 0]
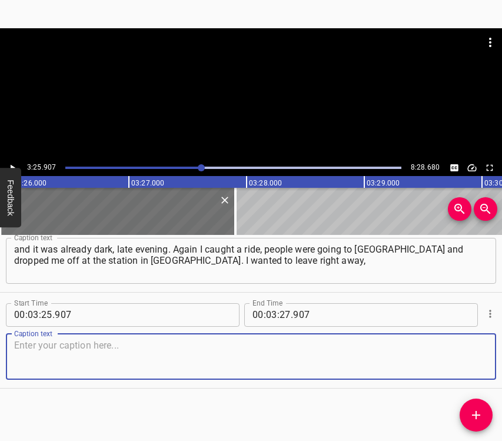
drag, startPoint x: 455, startPoint y: 356, endPoint x: 494, endPoint y: 342, distance: 41.7
click at [459, 355] on textarea at bounding box center [251, 357] width 474 height 34
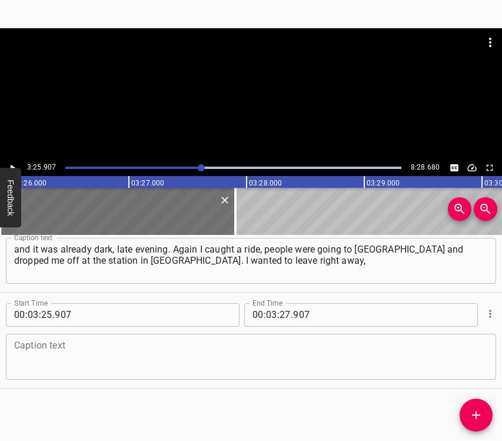
click at [64, 361] on textarea at bounding box center [251, 357] width 474 height 34
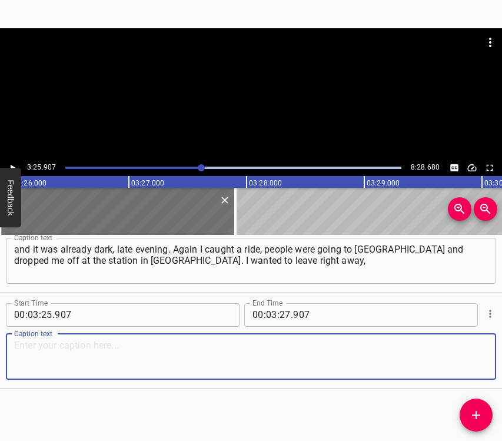
paste textarea "but we were looking for a car, to somehow get at least to the [GEOGRAPHIC_DATA]…"
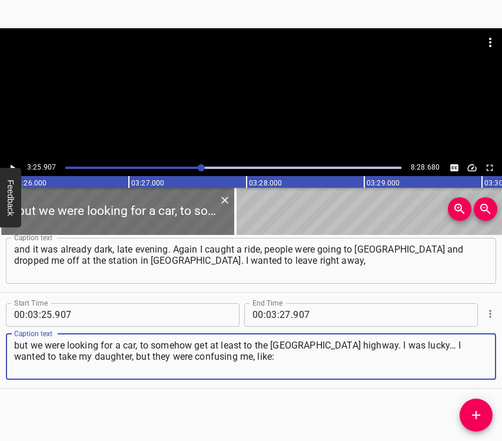
type textarea "but we were looking for a car, to somehow get at least to the [GEOGRAPHIC_DATA]…"
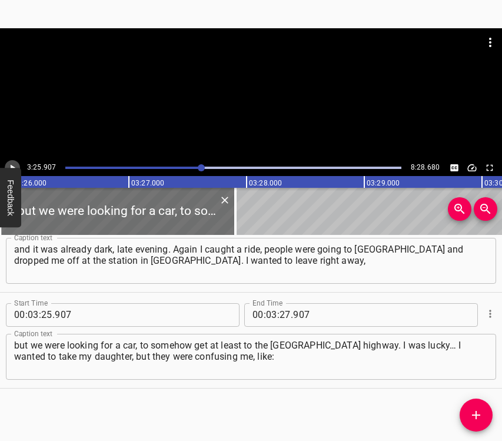
click at [14, 164] on icon "Play/Pause" at bounding box center [12, 168] width 11 height 11
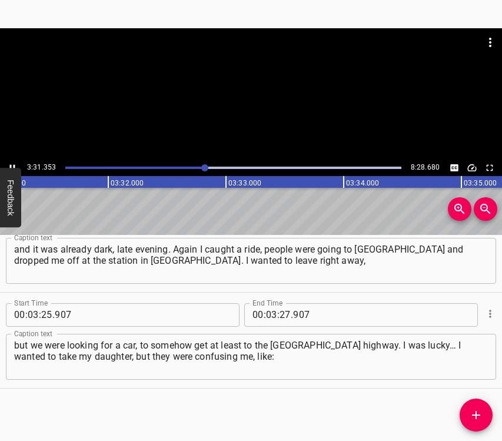
scroll to position [0, 24895]
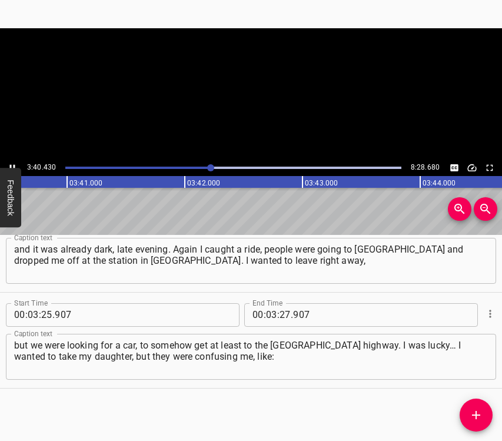
click at [12, 163] on icon "Play/Pause" at bounding box center [12, 168] width 11 height 11
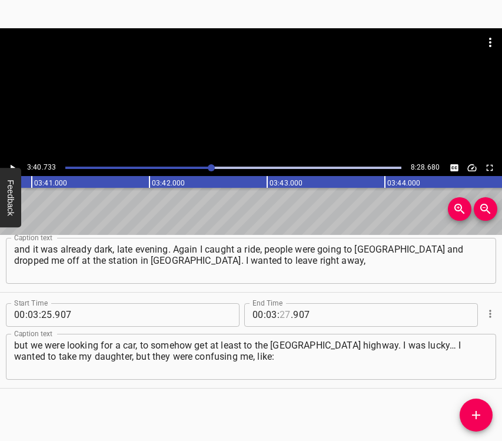
click at [280, 314] on input "number" at bounding box center [285, 315] width 11 height 24
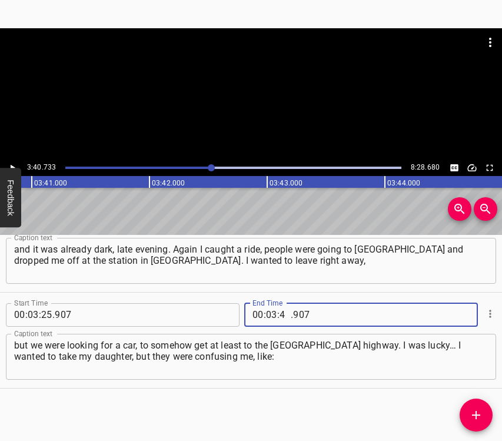
type input "40"
type input "733"
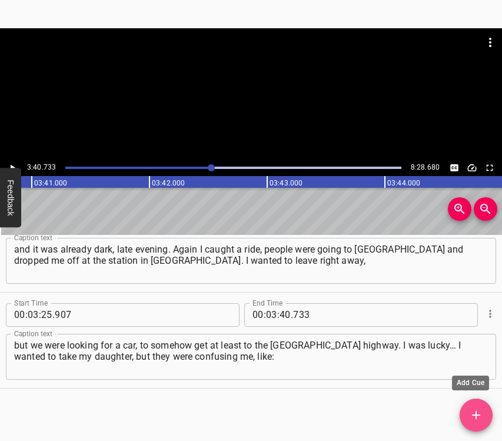
click at [484, 414] on span "Add Cue" at bounding box center [476, 415] width 33 height 14
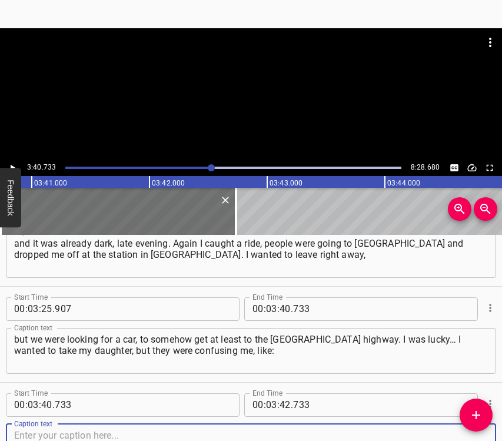
scroll to position [1769, 0]
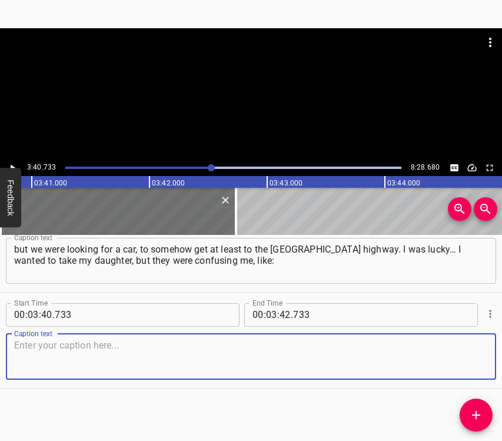
click at [462, 351] on textarea at bounding box center [251, 357] width 474 height 34
click at [462, 352] on textarea at bounding box center [251, 357] width 474 height 34
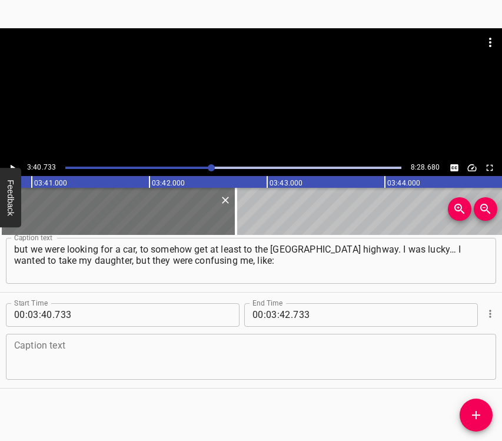
drag, startPoint x: 121, startPoint y: 357, endPoint x: 128, endPoint y: 353, distance: 7.9
click at [124, 357] on textarea at bounding box center [251, 357] width 474 height 34
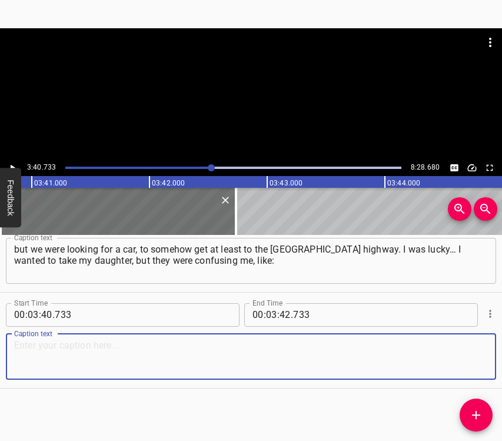
paste textarea "come, don’t come. A close friend told me: “[PERSON_NAME], you know what, go by …"
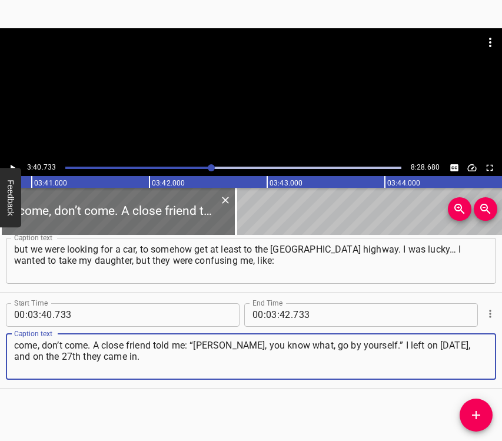
type textarea "come, don’t come. A close friend told me: “[PERSON_NAME], you know what, go by …"
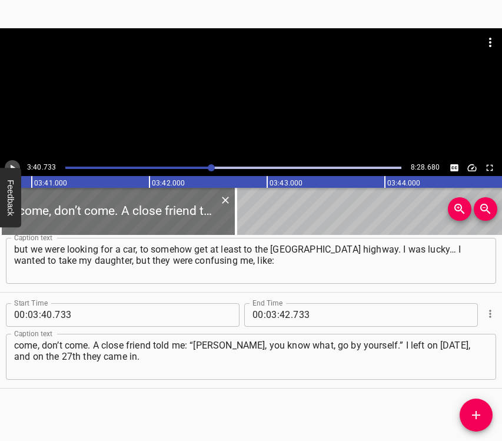
click at [15, 163] on icon "Play/Pause" at bounding box center [12, 168] width 11 height 11
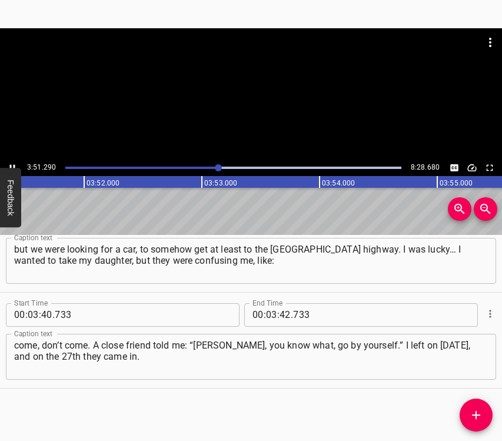
click at [12, 163] on icon "Play/Pause" at bounding box center [12, 168] width 11 height 11
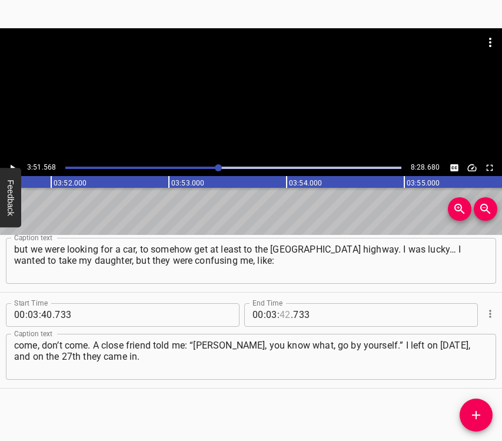
click at [280, 319] on input "number" at bounding box center [285, 315] width 11 height 24
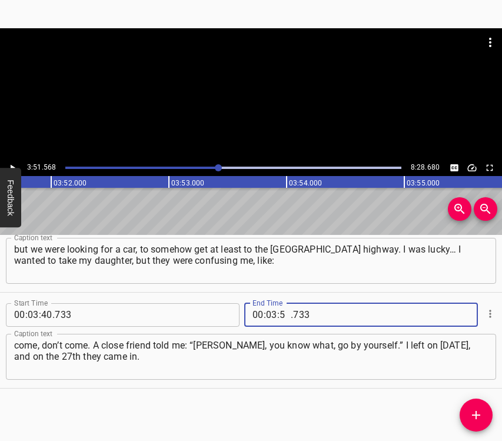
type input "51"
type input "568"
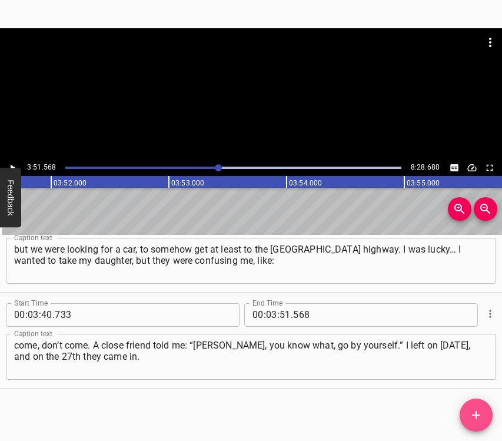
click at [481, 415] on icon "Add Cue" at bounding box center [476, 415] width 8 height 8
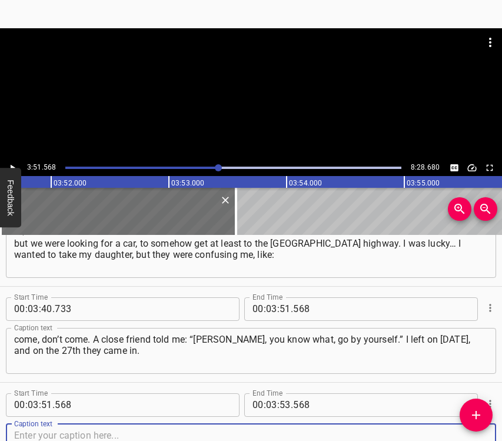
scroll to position [1865, 0]
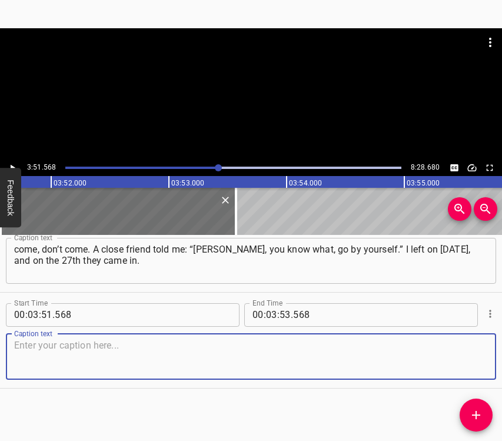
click at [469, 356] on textarea at bounding box center [251, 357] width 474 height 34
click at [122, 368] on textarea at bounding box center [251, 357] width 474 height 34
paste textarea "I felt that everything was about to begin. They were bombing near me, [PERSON_N…"
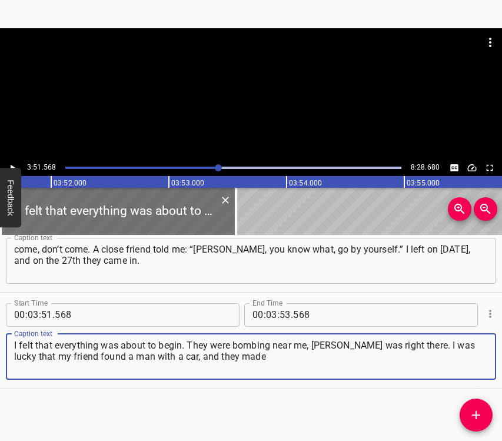
type textarea "I felt that everything was about to begin. They were bombing near me, [PERSON_N…"
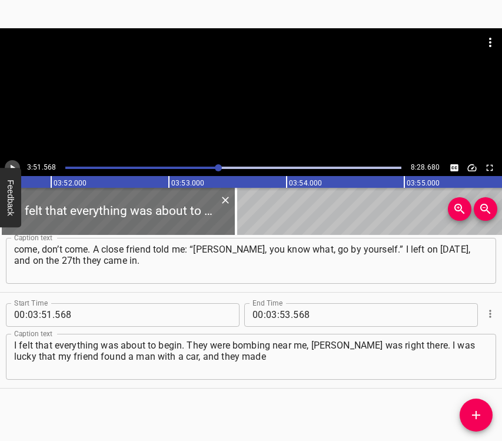
click at [12, 165] on icon "Play/Pause" at bounding box center [12, 168] width 11 height 11
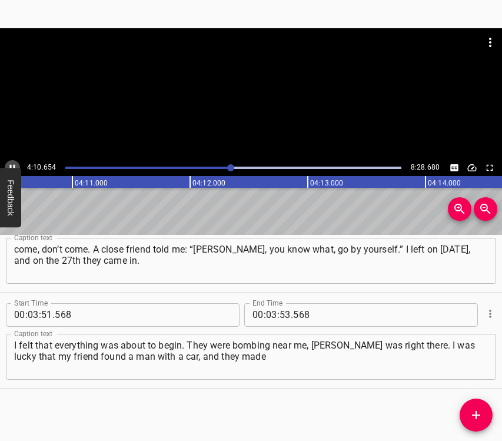
click at [13, 163] on icon "Play/Pause" at bounding box center [12, 168] width 11 height 11
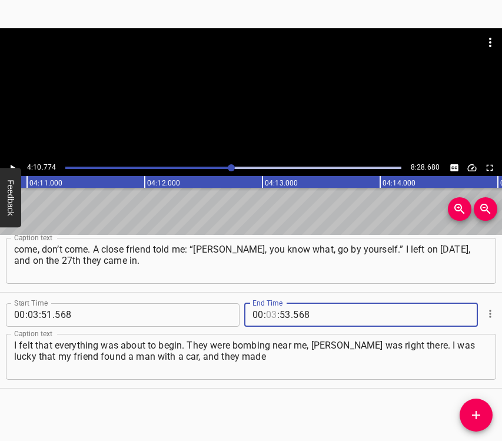
click at [266, 313] on input "number" at bounding box center [271, 315] width 11 height 24
type input "04"
type input "10"
type input "774"
click at [468, 416] on span "Add Cue" at bounding box center [476, 415] width 33 height 14
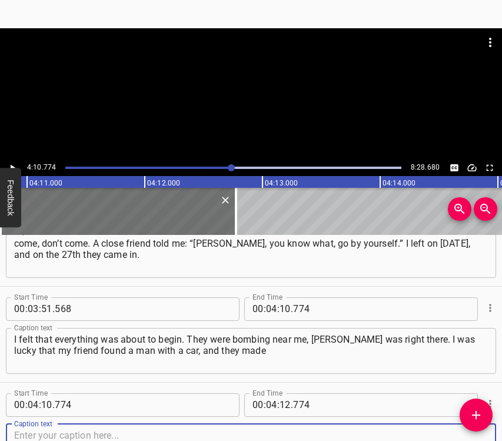
scroll to position [1961, 0]
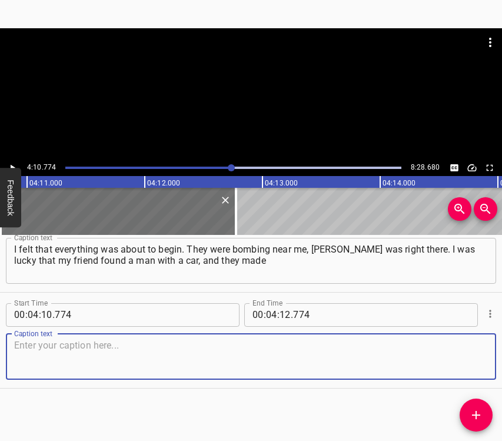
click at [459, 356] on textarea at bounding box center [251, 357] width 474 height 34
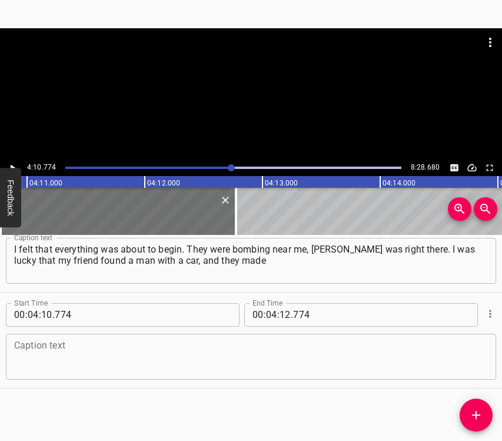
click at [151, 360] on textarea at bounding box center [251, 357] width 474 height 34
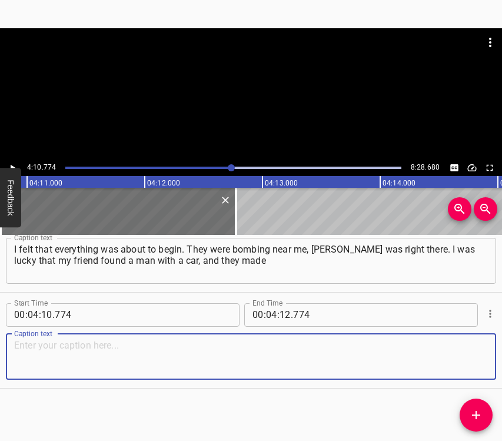
paste textarea "an arrangement. He said: “Right now it’s not about money. We can’t even find br…"
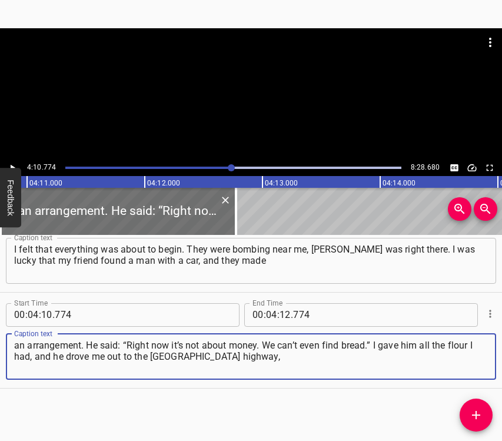
type textarea "an arrangement. He said: “Right now it’s not about money. We can’t even find br…"
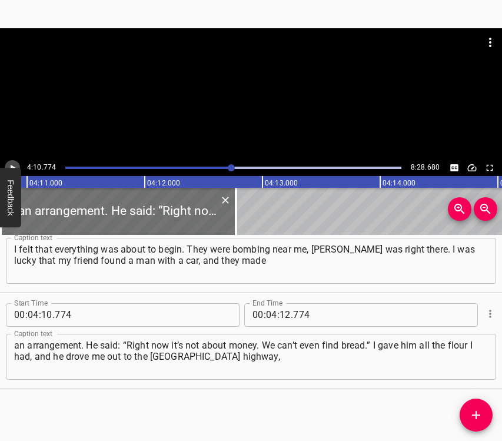
click at [14, 163] on icon "Play/Pause" at bounding box center [12, 168] width 11 height 11
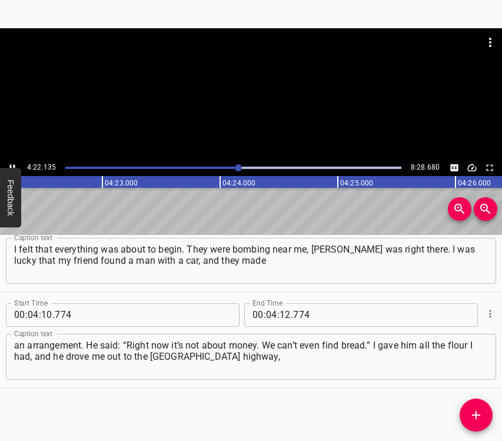
click at [9, 163] on icon "Play/Pause" at bounding box center [12, 168] width 11 height 11
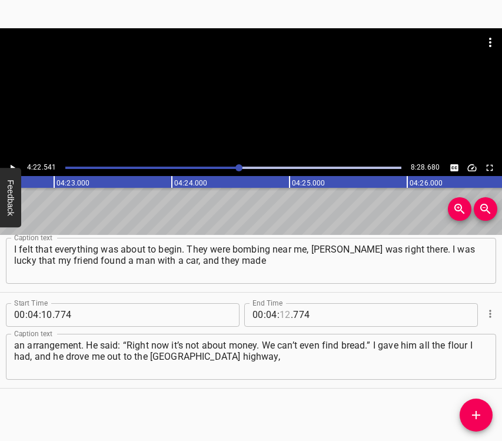
click at [282, 315] on input "number" at bounding box center [285, 315] width 11 height 24
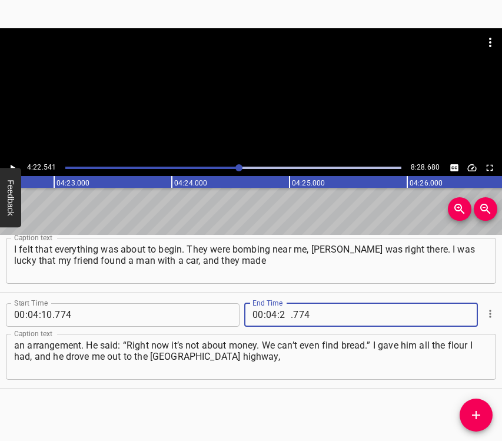
type input "22"
type input "541"
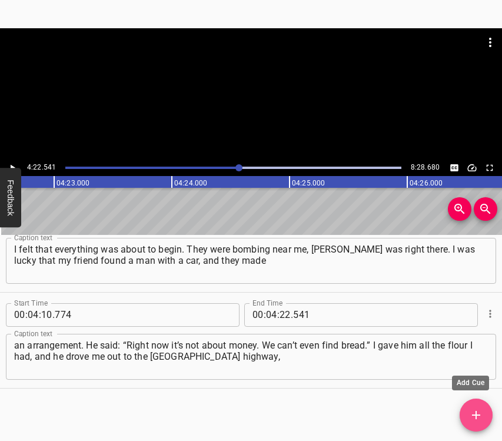
click at [473, 412] on icon "Add Cue" at bounding box center [476, 415] width 14 height 14
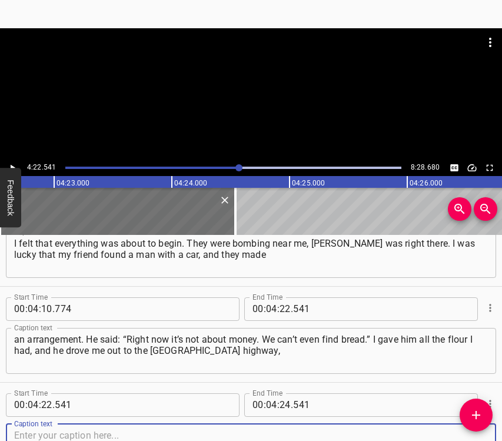
scroll to position [2057, 0]
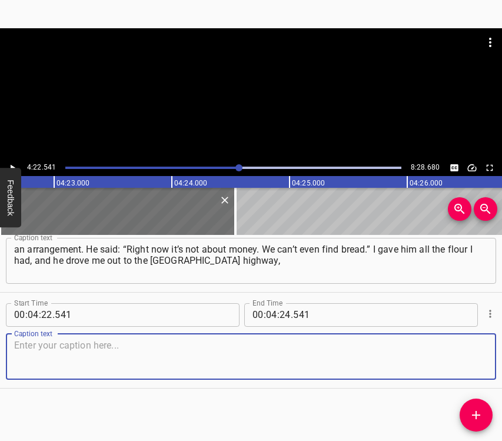
drag, startPoint x: 455, startPoint y: 360, endPoint x: 499, endPoint y: 349, distance: 45.1
click at [457, 360] on textarea at bounding box center [251, 357] width 474 height 34
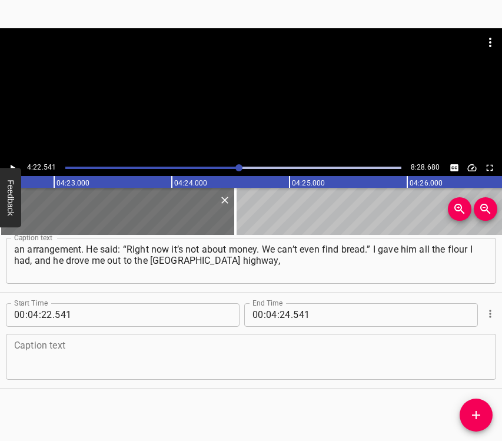
click at [184, 356] on textarea at bounding box center [251, 357] width 474 height 34
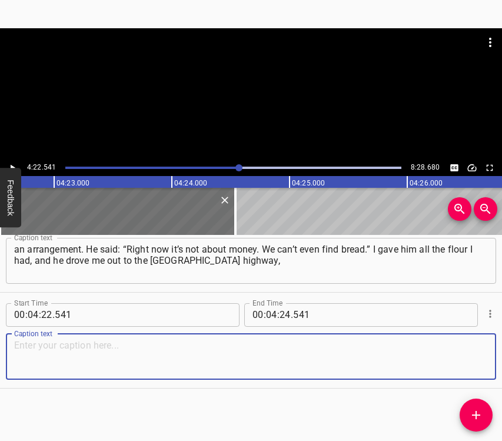
paste textarea "and there I caught another ride. I got to the [GEOGRAPHIC_DATA], and from there…"
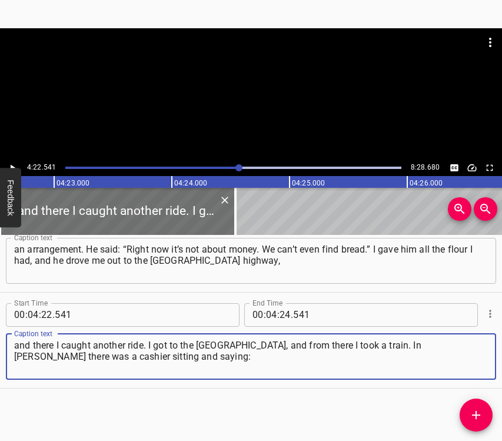
type textarea "and there I caught another ride. I got to the [GEOGRAPHIC_DATA], and from there…"
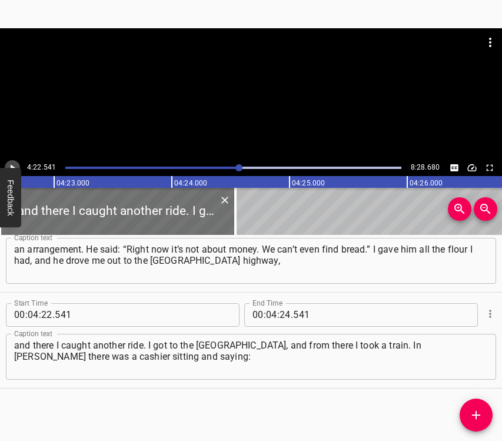
click at [15, 163] on icon "Play/Pause" at bounding box center [12, 168] width 11 height 11
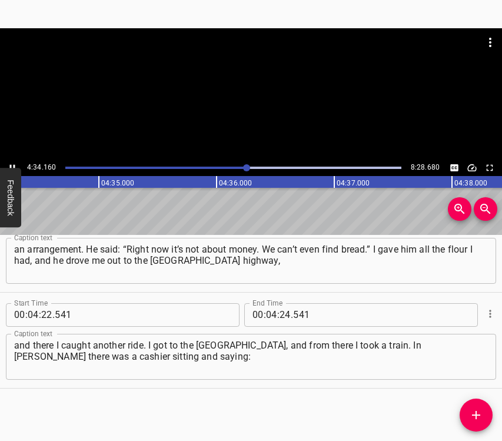
click at [13, 161] on button "Play/Pause" at bounding box center [12, 167] width 15 height 15
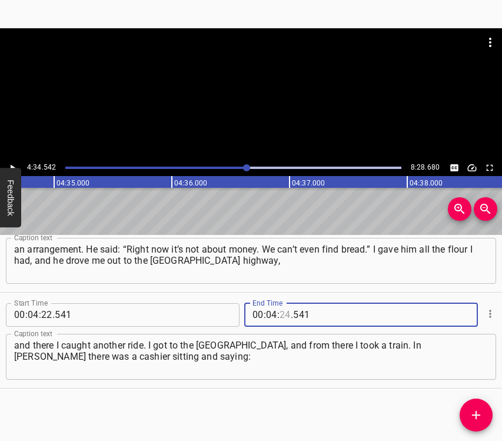
click at [282, 317] on input "number" at bounding box center [285, 315] width 11 height 24
type input "34"
type input "542"
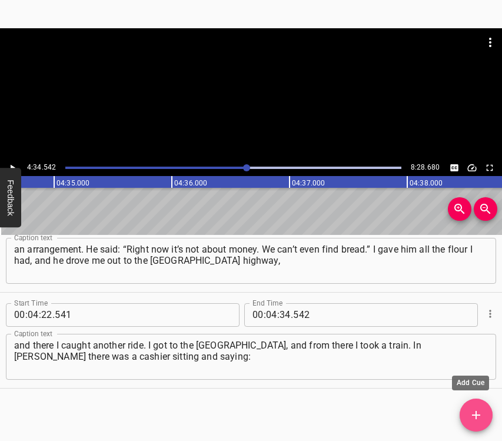
click at [476, 413] on icon "Add Cue" at bounding box center [476, 415] width 14 height 14
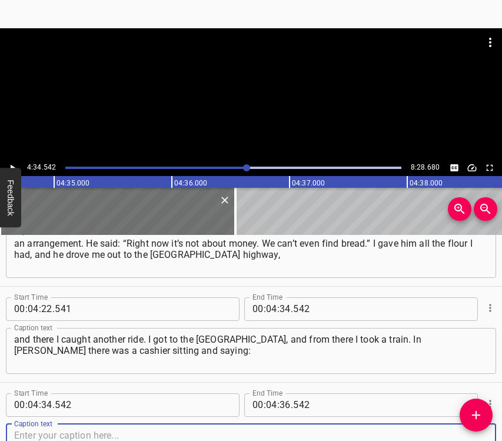
scroll to position [2153, 0]
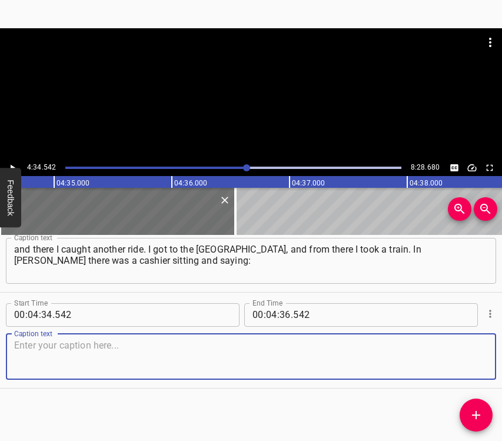
drag, startPoint x: 468, startPoint y: 370, endPoint x: 501, endPoint y: 363, distance: 34.2
click at [469, 370] on textarea at bounding box center [251, 357] width 474 height 34
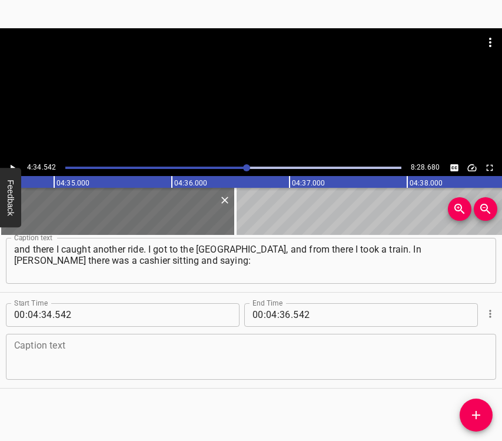
click at [252, 364] on textarea at bounding box center [251, 357] width 474 height 34
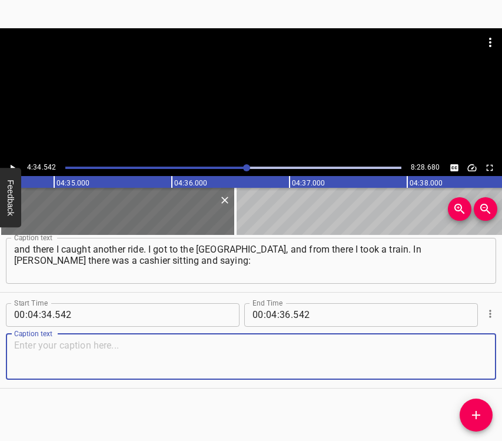
paste textarea "“This is war in your place, but here it is peace, so buy tickets.” I asked her:…"
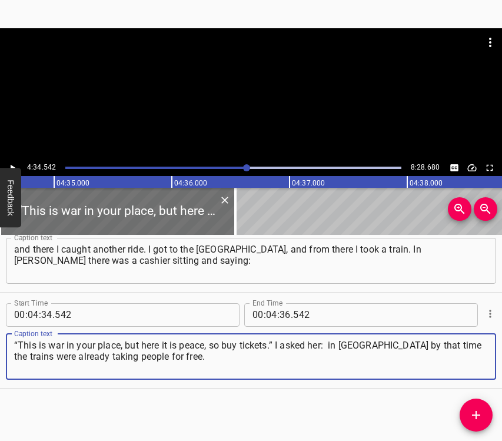
type textarea "“This is war in your place, but here it is peace, so buy tickets.” I asked her:…"
click at [13, 162] on button "Play/Pause" at bounding box center [12, 167] width 15 height 15
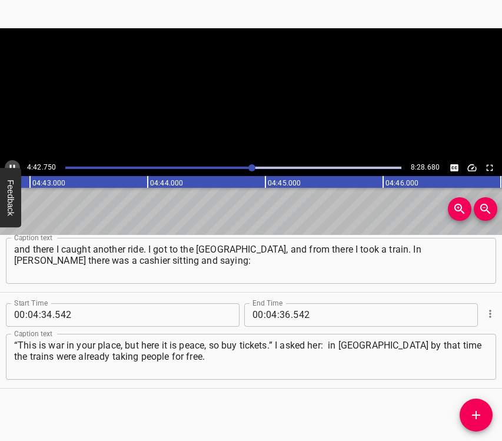
click at [12, 163] on icon "Play/Pause" at bounding box center [12, 168] width 11 height 11
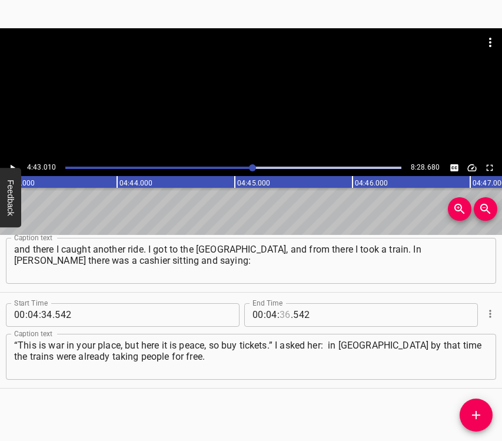
click at [282, 313] on input "number" at bounding box center [285, 315] width 11 height 24
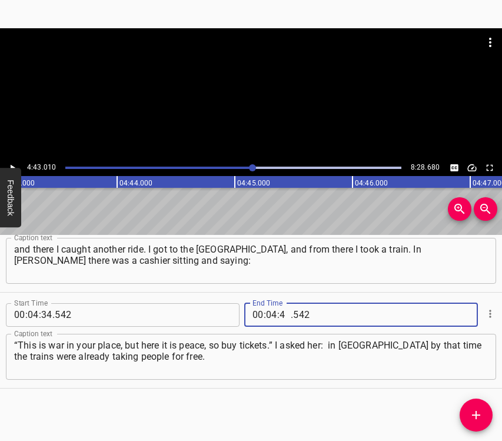
type input "43"
type input "010"
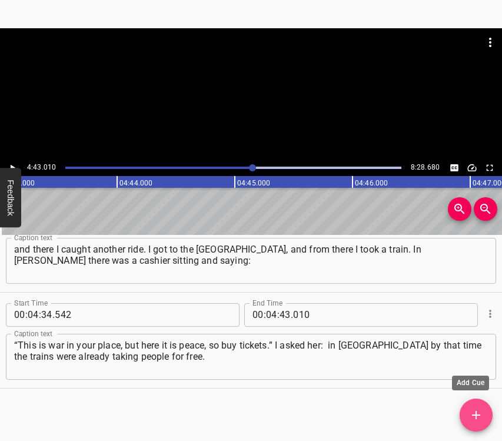
click at [479, 413] on icon "Add Cue" at bounding box center [476, 415] width 14 height 14
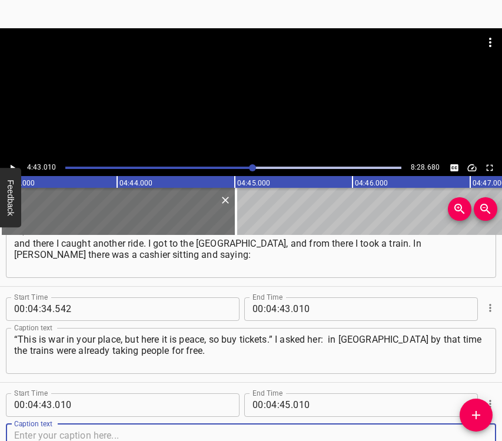
scroll to position [2249, 0]
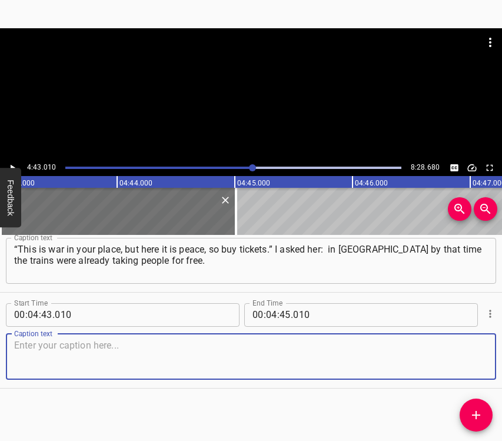
click at [467, 358] on textarea at bounding box center [251, 357] width 474 height 34
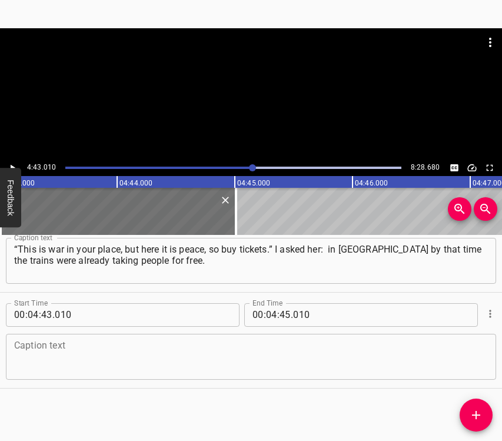
click at [54, 341] on textarea at bounding box center [251, 357] width 474 height 34
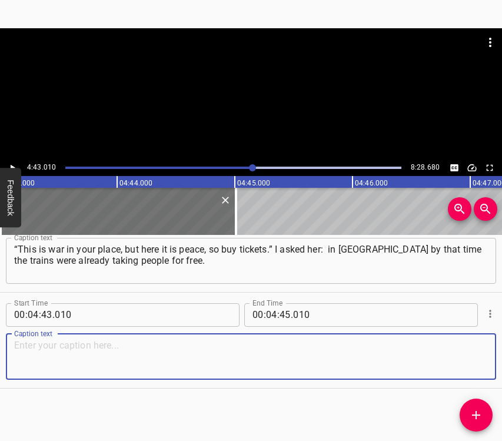
paste textarea "I asked her about the Uzhhorod train, and she said: only the [DATE] there was s…"
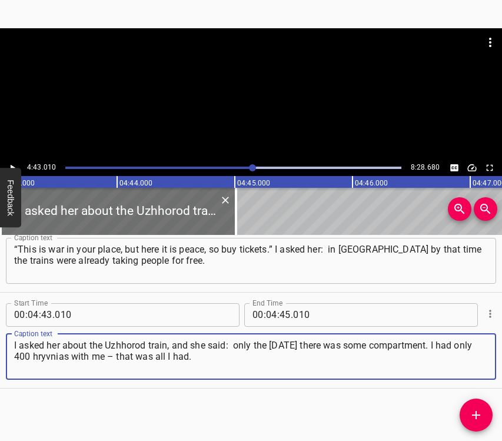
type textarea "I asked her about the Uzhhorod train, and she said: only the [DATE] there was s…"
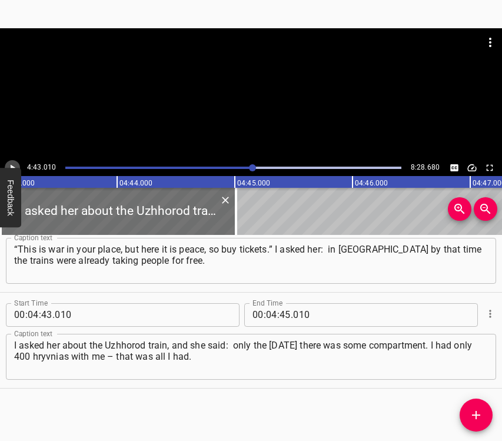
click at [12, 164] on icon "Play/Pause" at bounding box center [12, 168] width 11 height 11
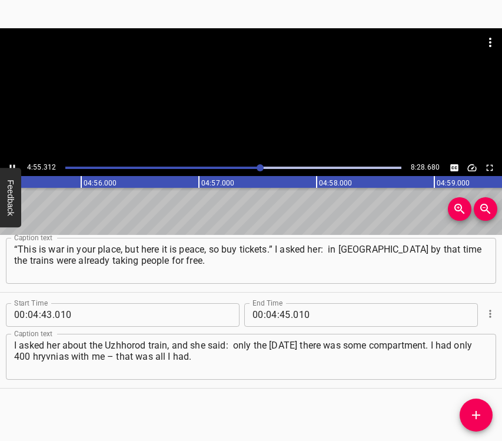
click at [13, 163] on icon "Play/Pause" at bounding box center [12, 168] width 11 height 11
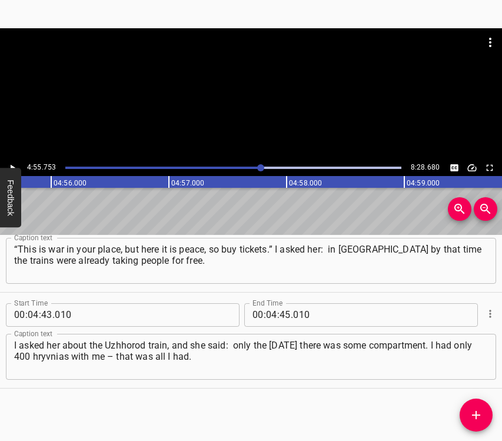
scroll to position [0, 34836]
click at [280, 314] on input "number" at bounding box center [285, 315] width 11 height 24
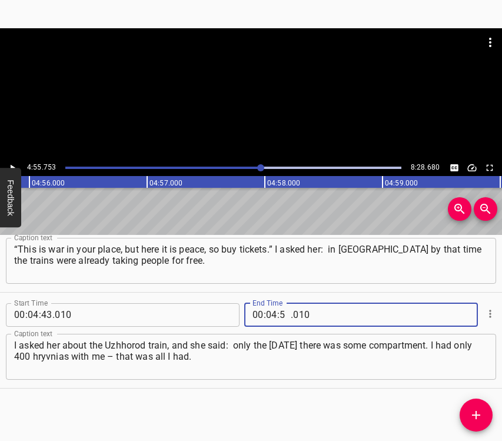
type input "55"
type input "753"
click at [476, 412] on icon "Add Cue" at bounding box center [476, 415] width 8 height 8
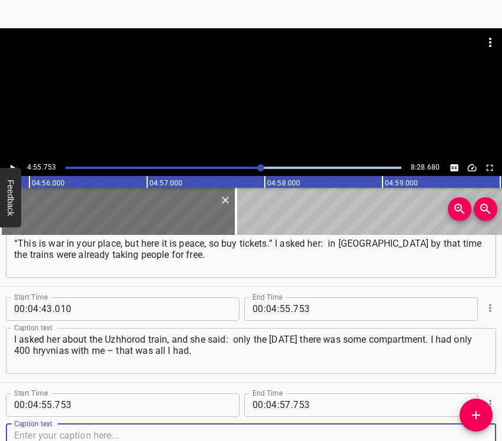
scroll to position [2345, 0]
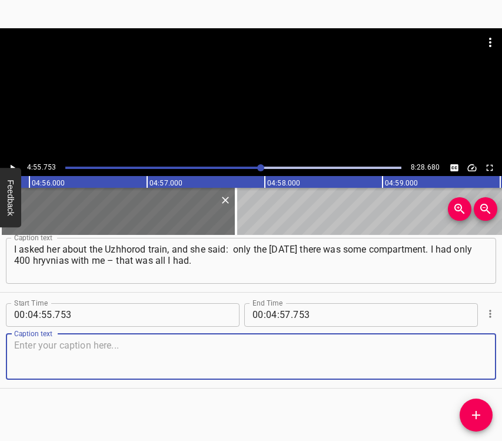
drag, startPoint x: 465, startPoint y: 367, endPoint x: 497, endPoint y: 352, distance: 35.8
click at [466, 367] on textarea at bounding box center [251, 357] width 474 height 34
click at [105, 360] on textarea at bounding box center [251, 357] width 474 height 34
paste textarea "When I arrived in [GEOGRAPHIC_DATA], a man was waiting for me there, he said th…"
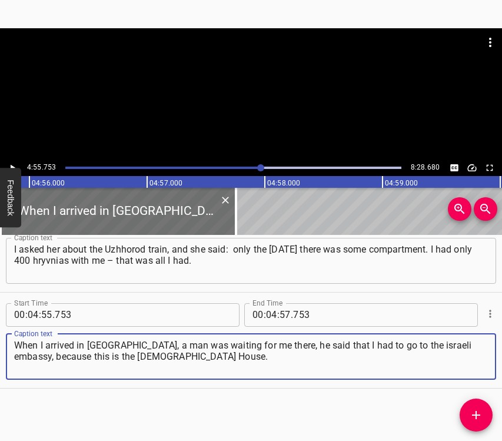
type textarea "When I arrived in [GEOGRAPHIC_DATA], a man was waiting for me there, he said th…"
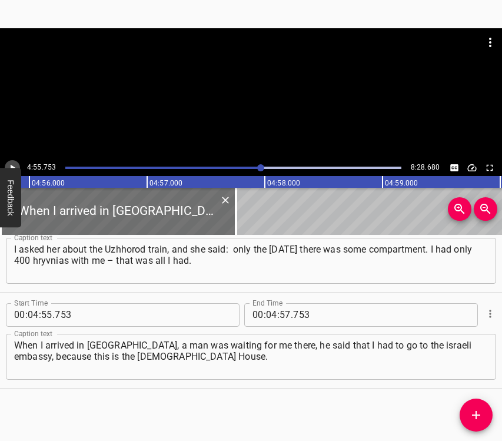
click at [12, 165] on icon "Play/Pause" at bounding box center [12, 168] width 11 height 11
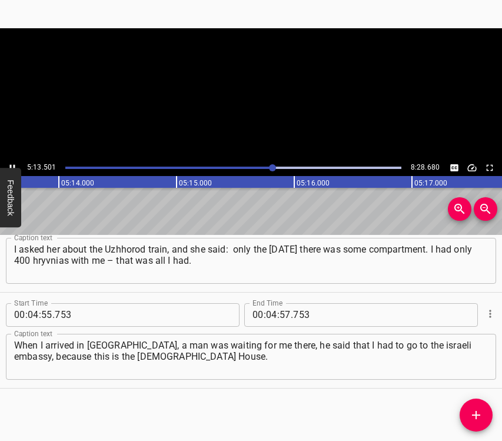
click at [12, 165] on icon "Play/Pause" at bounding box center [12, 168] width 11 height 11
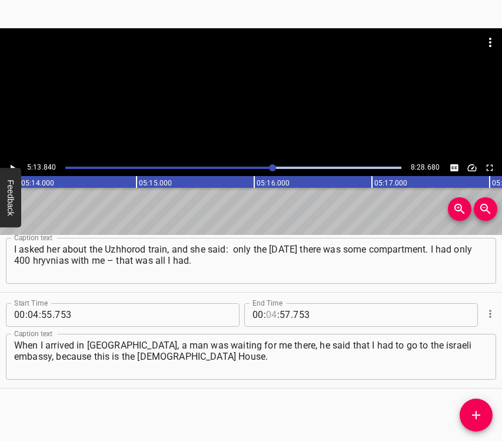
click at [267, 312] on input "number" at bounding box center [271, 315] width 11 height 24
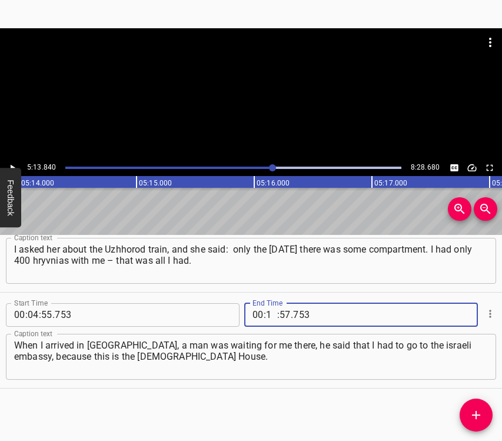
type input "15"
type input "57"
click at [267, 312] on input "number" at bounding box center [271, 315] width 11 height 24
type input "05"
type input "13"
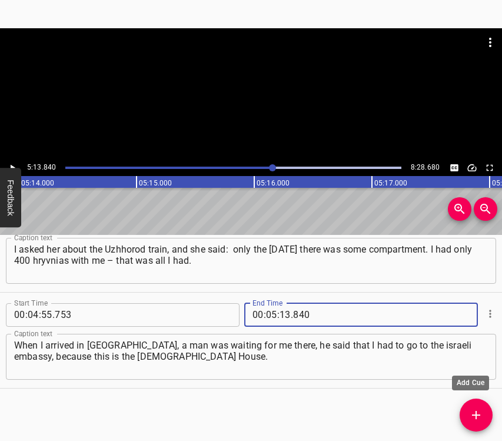
type input "840"
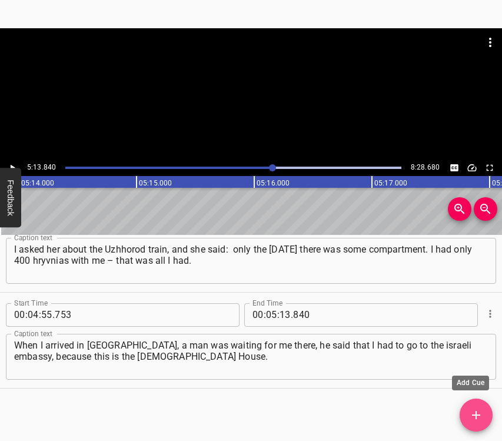
click at [474, 416] on icon "Add Cue" at bounding box center [476, 415] width 14 height 14
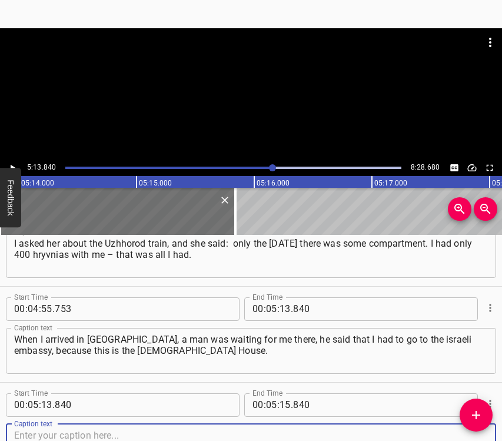
scroll to position [2441, 0]
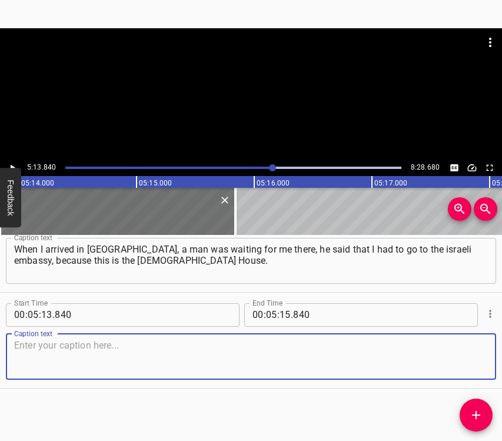
drag, startPoint x: 476, startPoint y: 363, endPoint x: 497, endPoint y: 353, distance: 23.2
click at [476, 361] on textarea at bounding box center [251, 357] width 474 height 34
click at [77, 354] on textarea at bounding box center [251, 357] width 474 height 34
paste textarea "I did not leave the [DEMOGRAPHIC_DATA] Sochnut in [GEOGRAPHIC_DATA], I kept say…"
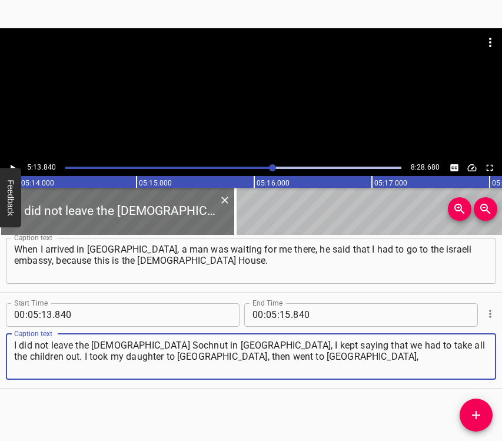
type textarea "I did not leave the [DEMOGRAPHIC_DATA] Sochnut in [GEOGRAPHIC_DATA], I kept say…"
click at [16, 163] on icon "Play/Pause" at bounding box center [12, 168] width 11 height 11
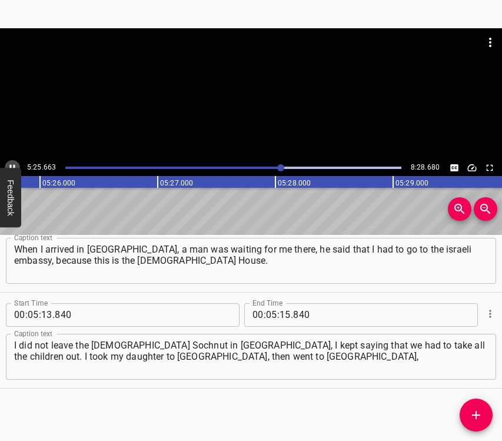
click at [10, 166] on icon "Play/Pause" at bounding box center [12, 167] width 5 height 6
click at [280, 314] on input "number" at bounding box center [285, 315] width 11 height 24
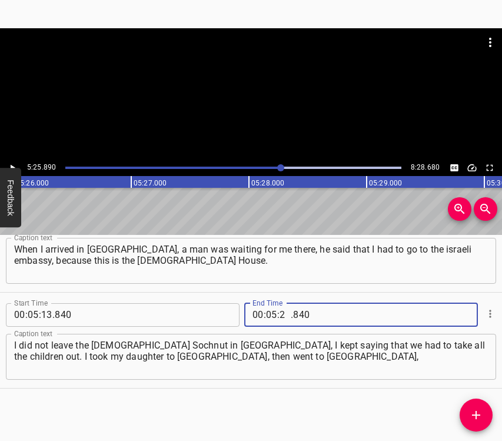
type input "25"
type input "890"
click at [474, 415] on icon "Add Cue" at bounding box center [476, 415] width 8 height 8
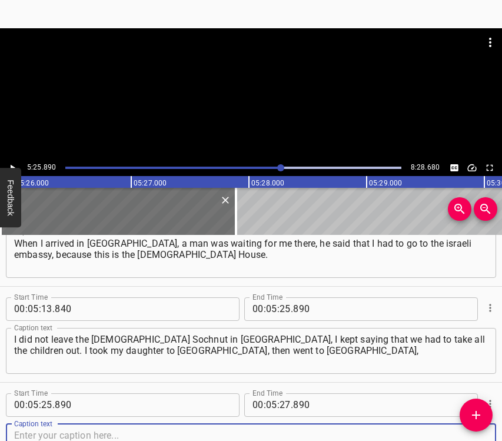
scroll to position [2537, 0]
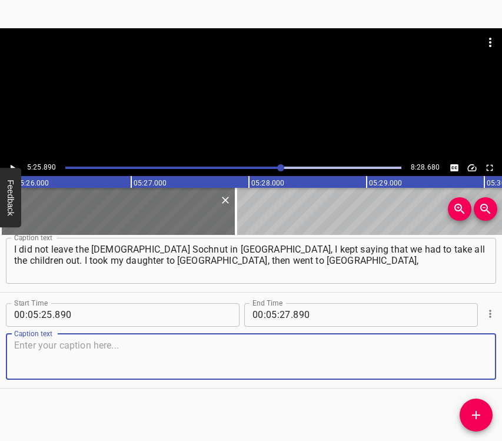
drag, startPoint x: 461, startPoint y: 356, endPoint x: 498, endPoint y: 350, distance: 36.9
click at [466, 355] on textarea at bounding box center [251, 357] width 474 height 34
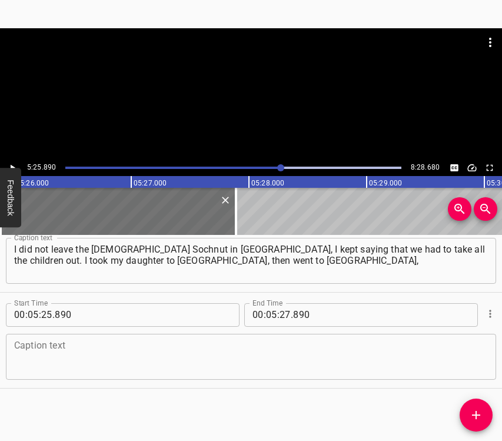
click at [48, 353] on textarea at bounding box center [251, 357] width 474 height 34
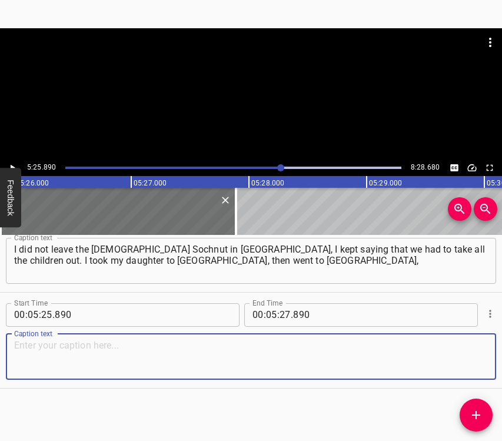
paste textarea "where I stayed for half a year. The thing is, whenever I have the opportunity, …"
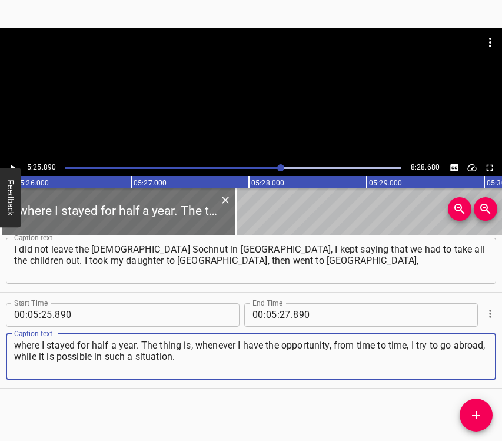
type textarea "where I stayed for half a year. The thing is, whenever I have the opportunity, …"
click at [13, 165] on icon "Play/Pause" at bounding box center [12, 168] width 11 height 11
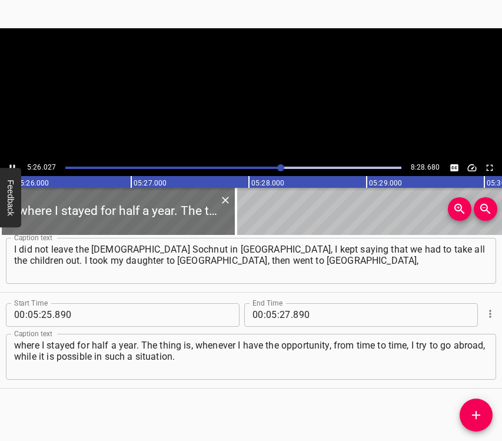
scroll to position [0, 38402]
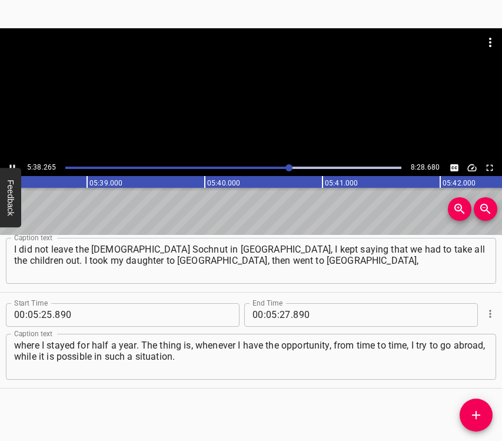
click at [14, 165] on icon "Play/Pause" at bounding box center [12, 167] width 5 height 6
click at [280, 307] on input "number" at bounding box center [285, 315] width 11 height 24
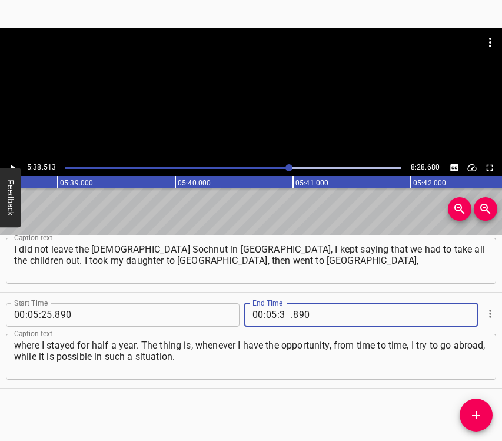
type input "38"
type input "513"
click at [477, 412] on icon "Add Cue" at bounding box center [476, 415] width 8 height 8
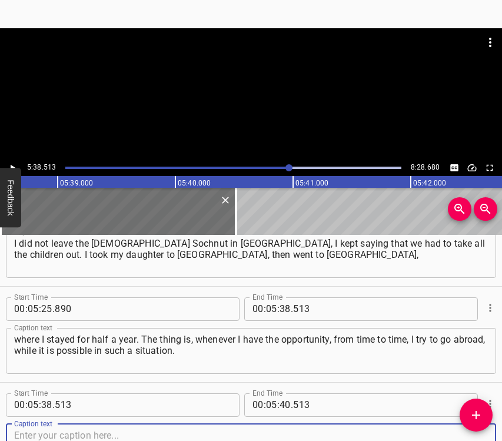
scroll to position [2633, 0]
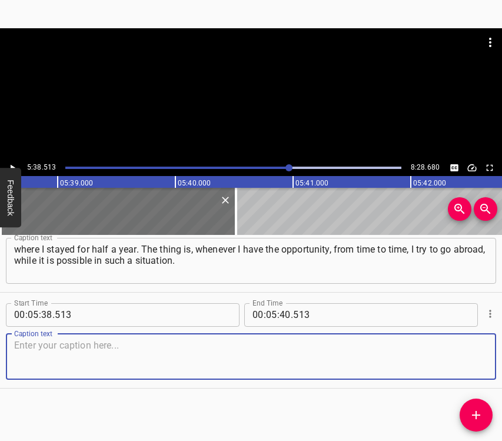
drag, startPoint x: 464, startPoint y: 358, endPoint x: 501, endPoint y: 345, distance: 39.9
click at [466, 356] on textarea at bounding box center [251, 357] width 474 height 34
click at [159, 357] on textarea at bounding box center [251, 357] width 474 height 34
paste textarea "Now I have returned. We again have air raids and bombings, but I believe that o…"
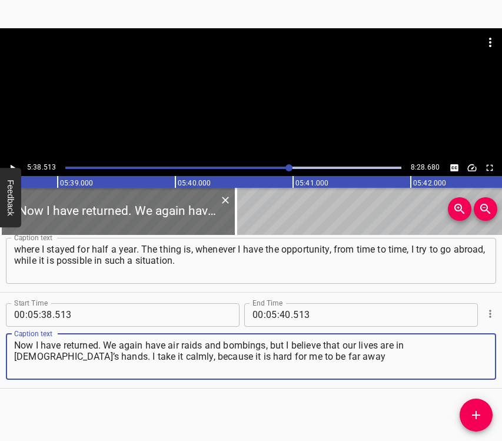
type textarea "Now I have returned. We again have air raids and bombings, but I believe that o…"
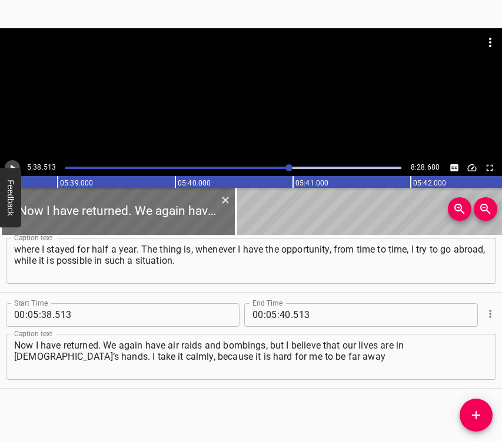
click at [7, 163] on icon "Play/Pause" at bounding box center [12, 168] width 11 height 11
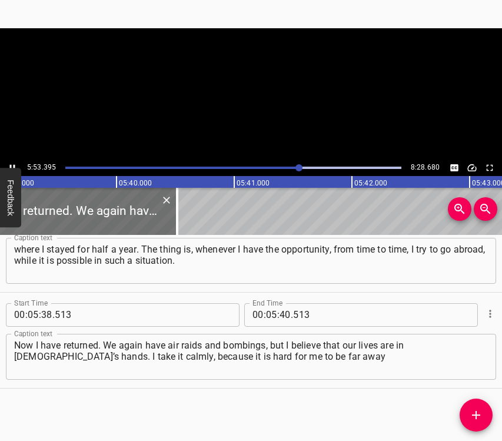
scroll to position [0, 39952]
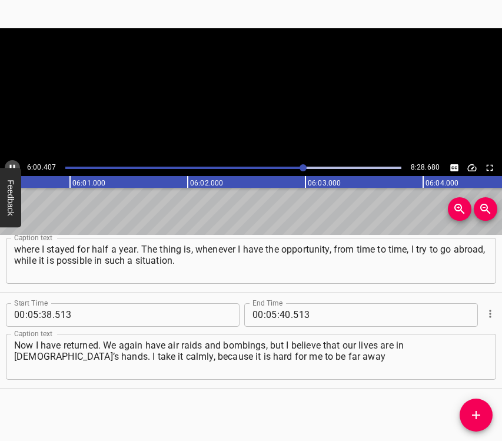
click at [11, 163] on icon "Play/Pause" at bounding box center [12, 168] width 11 height 11
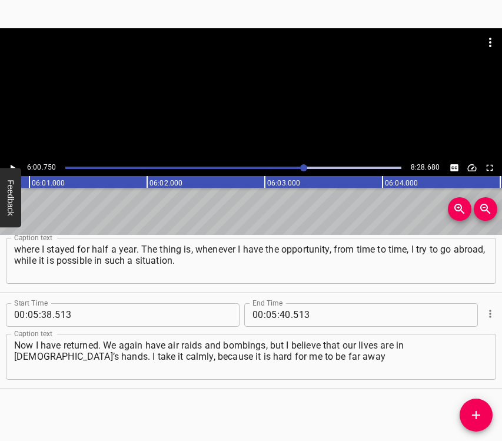
click at [11, 163] on icon "Play/Pause" at bounding box center [12, 168] width 11 height 11
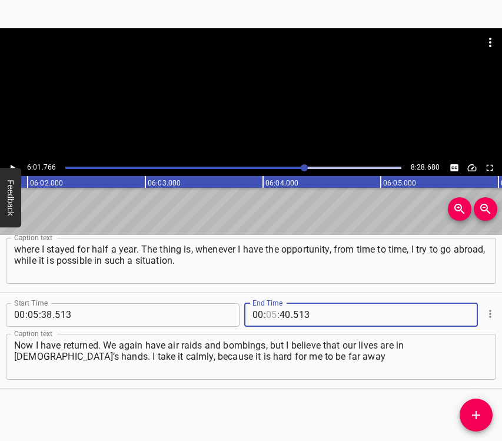
click at [269, 308] on input "number" at bounding box center [271, 315] width 11 height 24
type input "06"
type input "01"
type input "766"
click at [475, 416] on icon "Add Cue" at bounding box center [476, 415] width 8 height 8
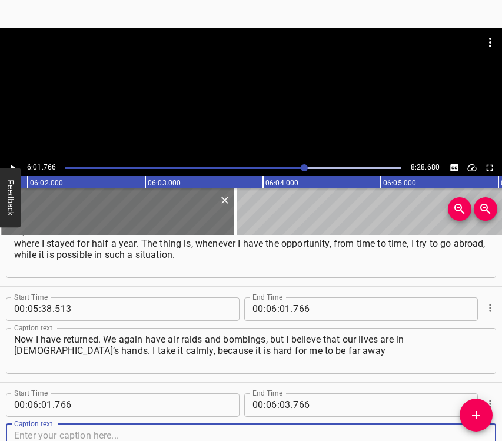
scroll to position [2729, 0]
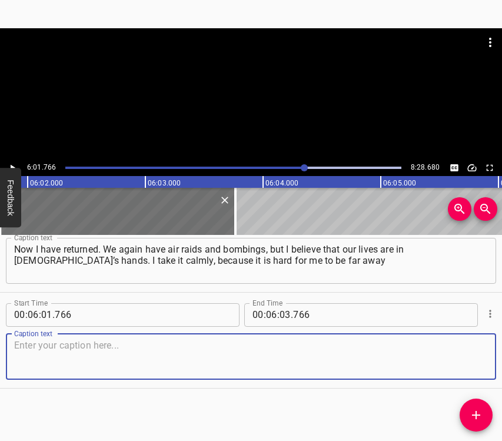
click at [463, 361] on textarea at bounding box center [251, 357] width 474 height 34
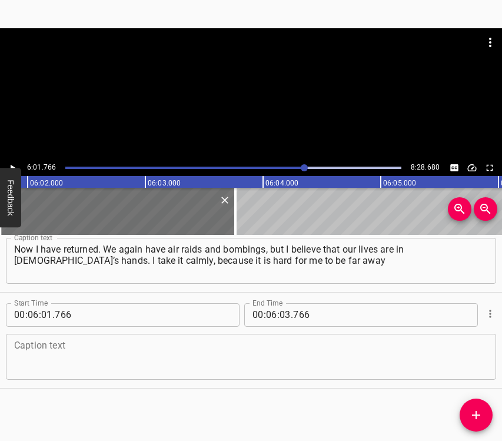
click at [70, 354] on textarea at bounding box center [251, 357] width 474 height 34
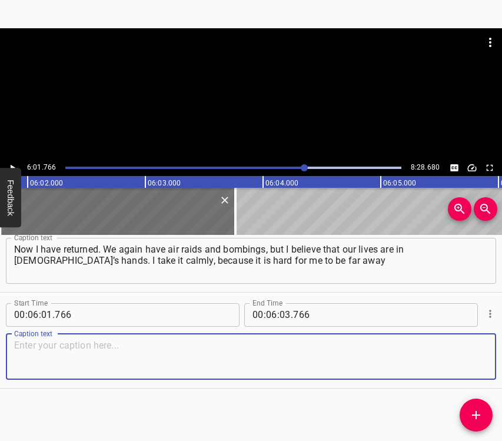
paste textarea "from [GEOGRAPHIC_DATA], since my friends and my circle of communication are her…"
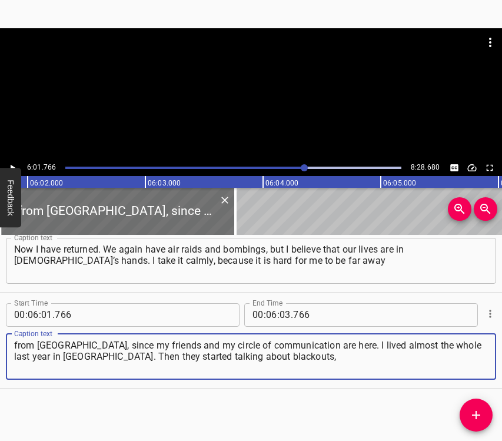
type textarea "from [GEOGRAPHIC_DATA], since my friends and my circle of communication are her…"
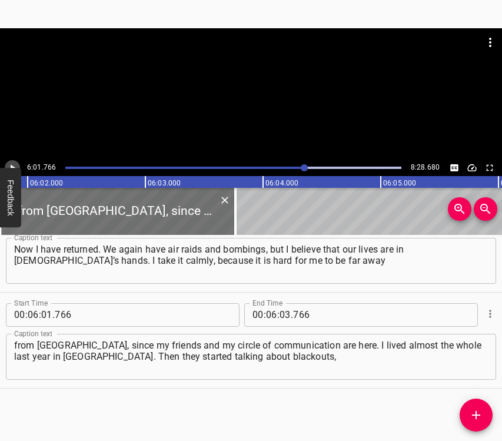
click at [15, 166] on icon "Play/Pause" at bounding box center [12, 168] width 11 height 11
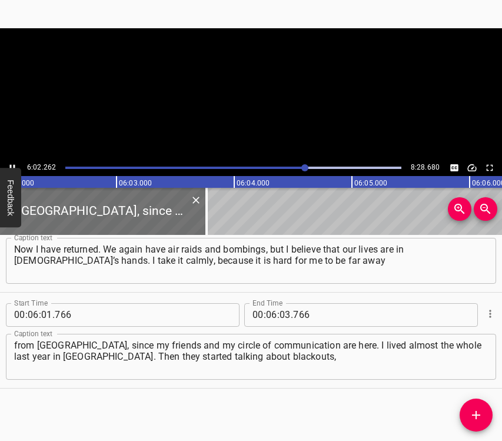
scroll to position [0, 42670]
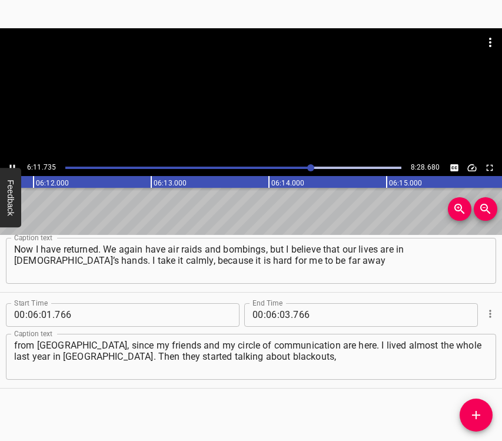
click at [12, 167] on icon "Play/Pause" at bounding box center [12, 168] width 11 height 11
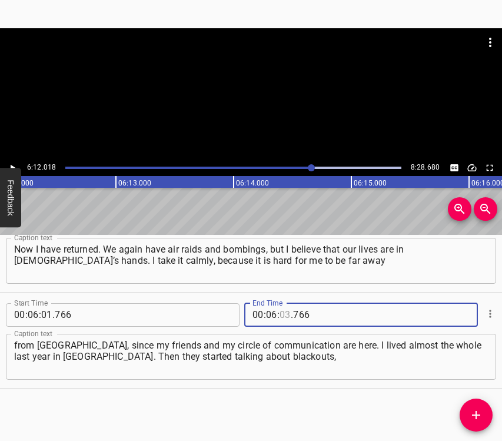
click at [280, 316] on input "number" at bounding box center [285, 315] width 11 height 24
type input "12"
type input "018"
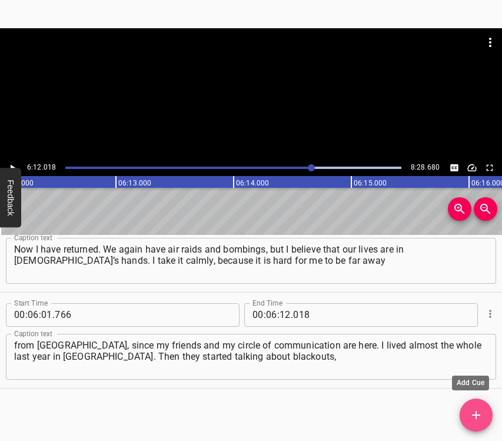
drag, startPoint x: 474, startPoint y: 409, endPoint x: 493, endPoint y: 415, distance: 20.1
click at [474, 409] on icon "Add Cue" at bounding box center [476, 415] width 14 height 14
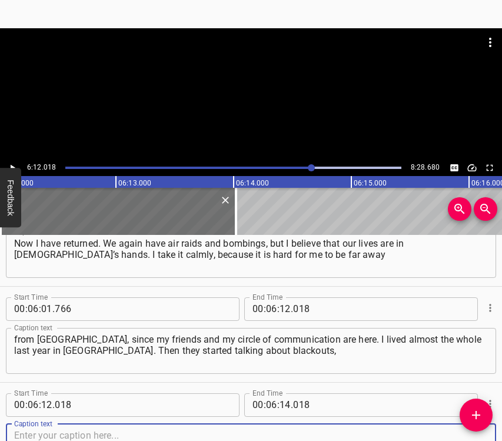
scroll to position [2825, 0]
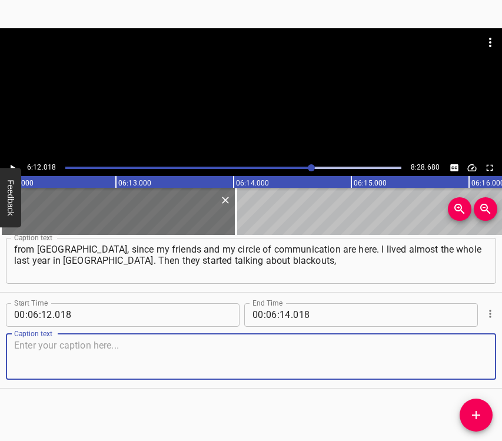
click at [470, 367] on textarea at bounding box center [251, 357] width 474 height 34
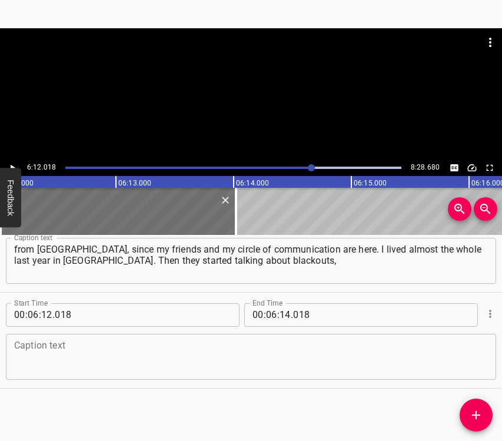
click at [81, 358] on textarea at bounding box center [251, 357] width 474 height 34
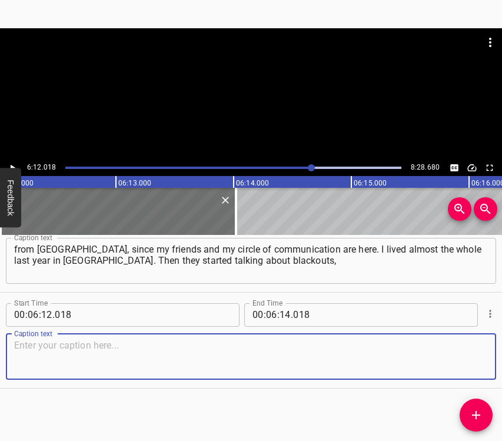
paste textarea "and I went again to [GEOGRAPHIC_DATA]. I was for a while in different countries…"
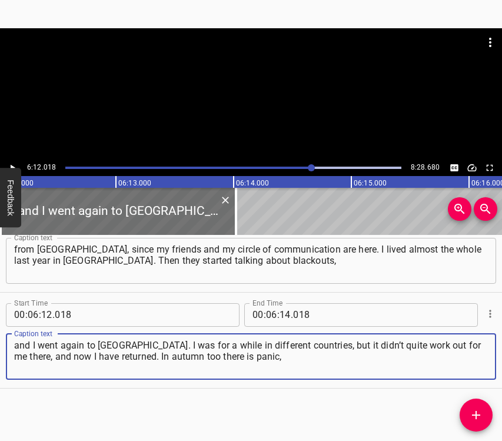
type textarea "and I went again to [GEOGRAPHIC_DATA]. I was for a while in different countries…"
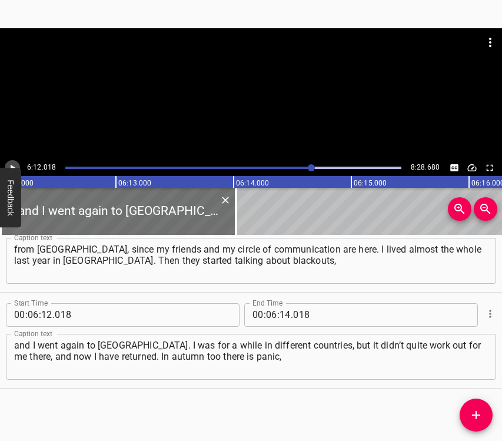
click at [12, 163] on icon "Play/Pause" at bounding box center [12, 168] width 11 height 11
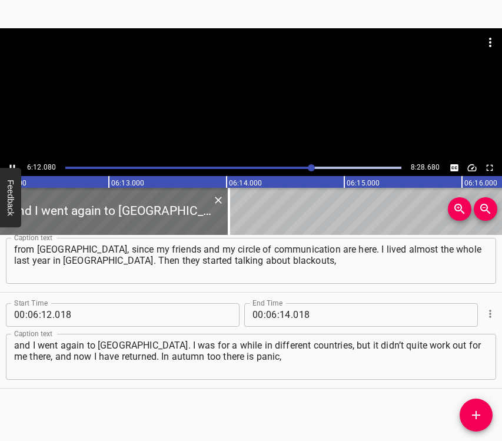
scroll to position [0, 43858]
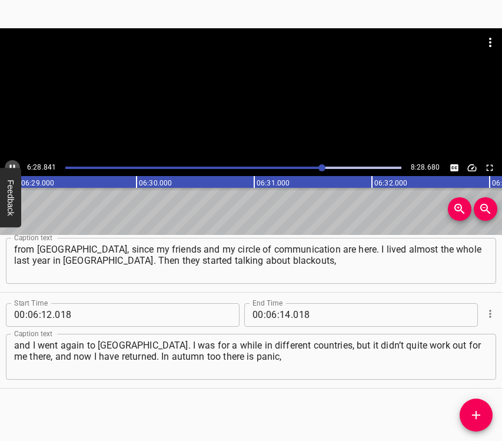
click at [14, 163] on icon "Play/Pause" at bounding box center [12, 168] width 11 height 11
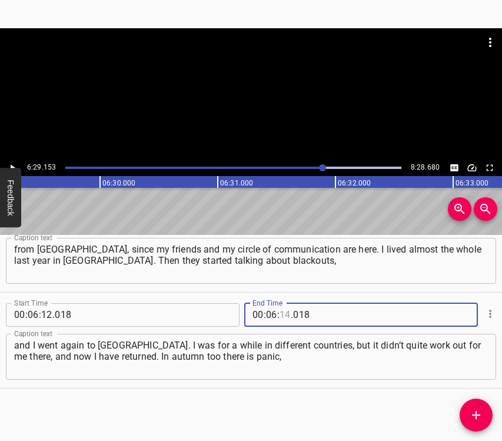
click at [280, 313] on input "number" at bounding box center [285, 315] width 11 height 24
type input "02"
type input "9"
type input "009"
click at [280, 313] on input "number" at bounding box center [285, 315] width 11 height 24
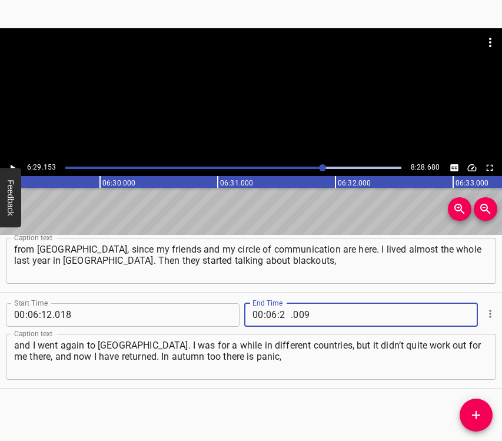
type input "29"
type input "153"
click at [477, 416] on icon "Add Cue" at bounding box center [476, 415] width 14 height 14
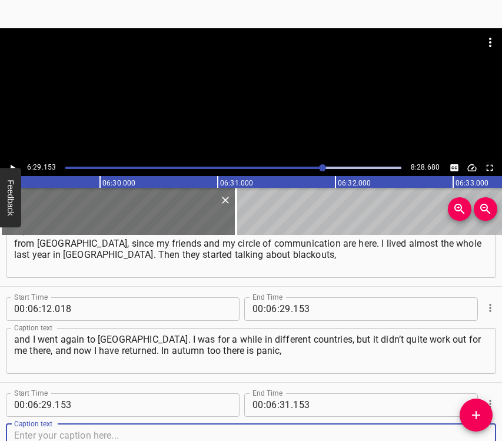
scroll to position [2921, 0]
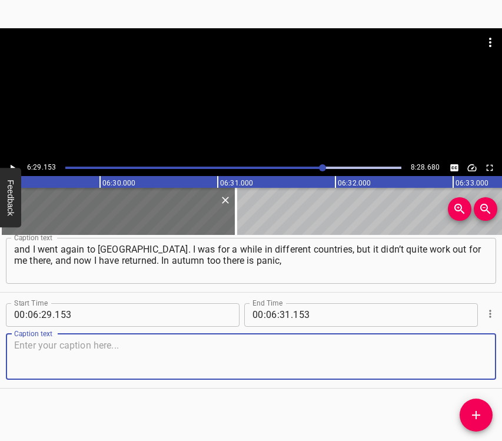
drag, startPoint x: 466, startPoint y: 361, endPoint x: 499, endPoint y: 360, distance: 33.0
click at [484, 363] on div "Caption text" at bounding box center [251, 357] width 491 height 46
click at [64, 365] on textarea at bounding box center [251, 357] width 474 height 34
paste textarea "and now as well. We are always thinking… People live their lives, some think th…"
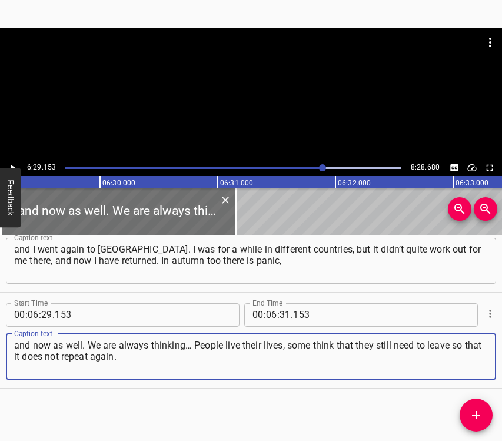
type textarea "and now as well. We are always thinking… People live their lives, some think th…"
click at [15, 166] on icon "Play/Pause" at bounding box center [12, 168] width 11 height 11
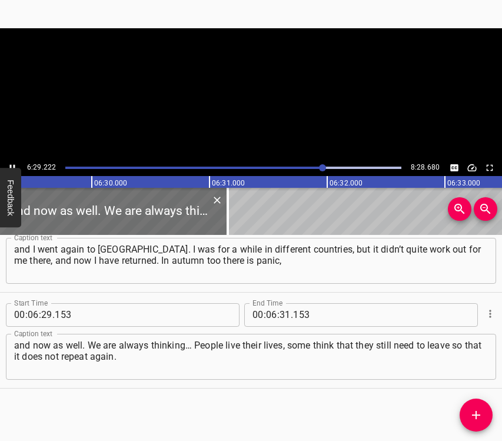
scroll to position [0, 45878]
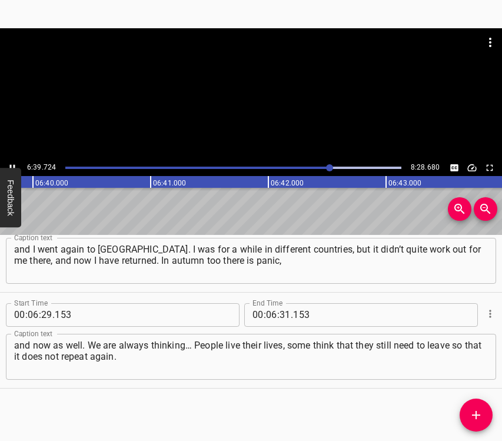
click at [13, 163] on icon "Play/Pause" at bounding box center [12, 168] width 11 height 11
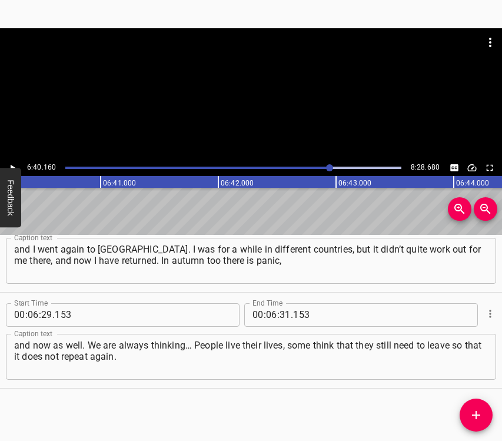
scroll to position [0, 47135]
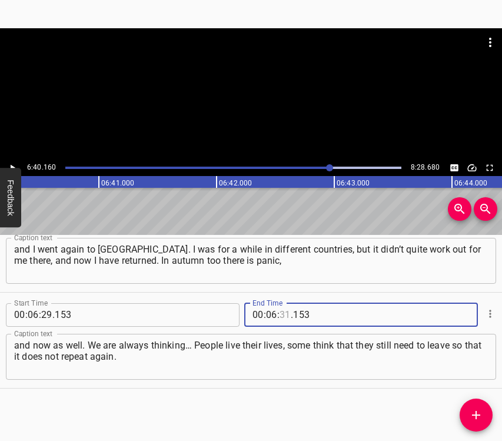
click at [280, 314] on input "number" at bounding box center [285, 315] width 11 height 24
type input "40"
type input "160"
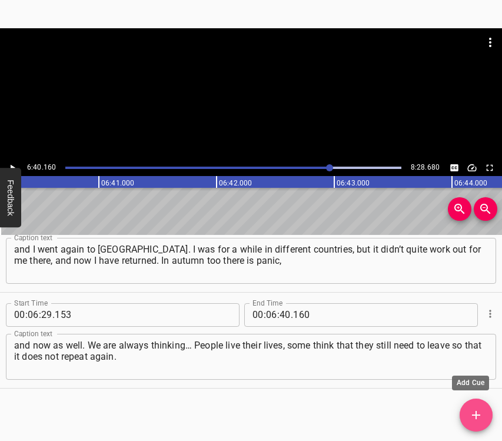
click at [478, 410] on icon "Add Cue" at bounding box center [476, 415] width 14 height 14
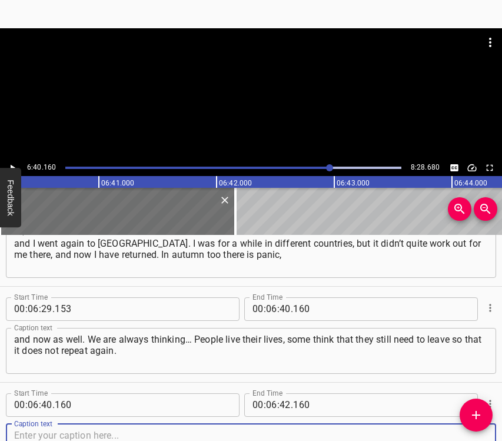
scroll to position [3017, 0]
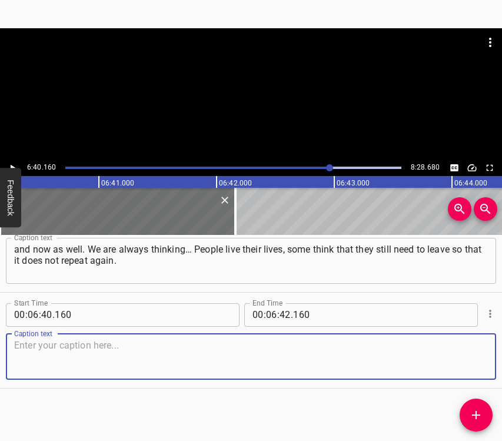
click at [474, 363] on textarea at bounding box center [251, 357] width 474 height 34
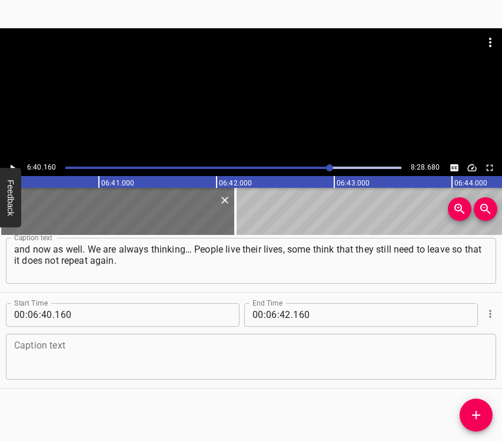
click at [27, 358] on textarea at bounding box center [251, 357] width 474 height 34
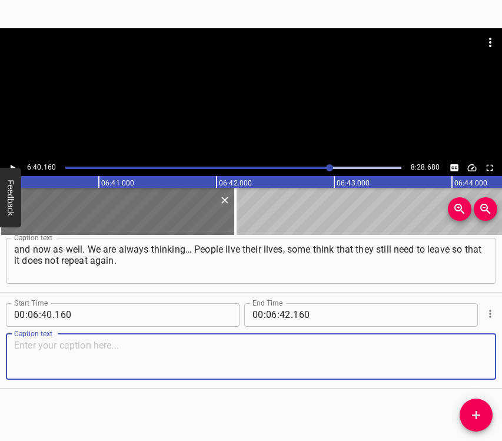
paste textarea "The scariest thing is the chronicle, when you see what is happening in [GEOGRAP…"
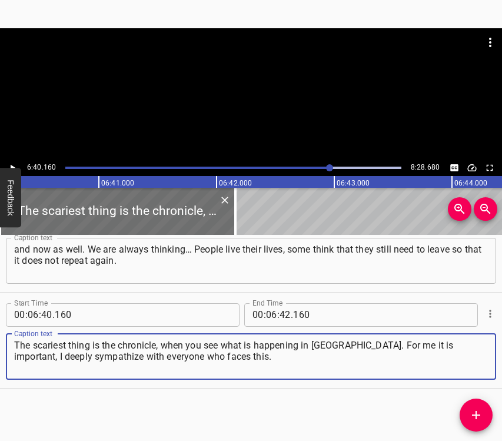
type textarea "The scariest thing is the chronicle, when you see what is happening in [GEOGRAP…"
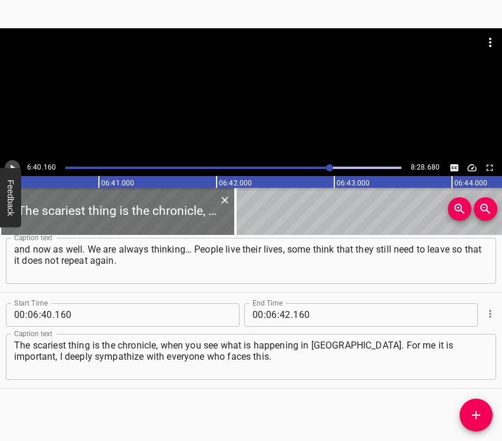
click at [12, 167] on icon "Play/Pause" at bounding box center [13, 167] width 5 height 6
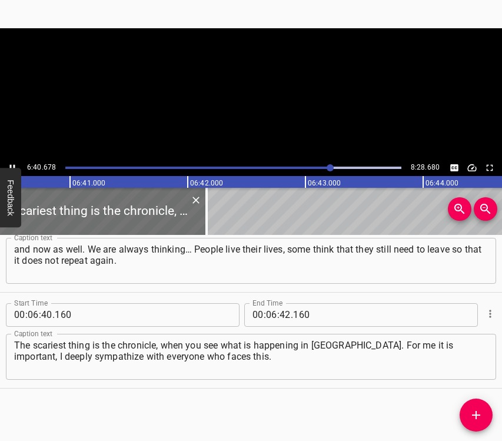
scroll to position [0, 47195]
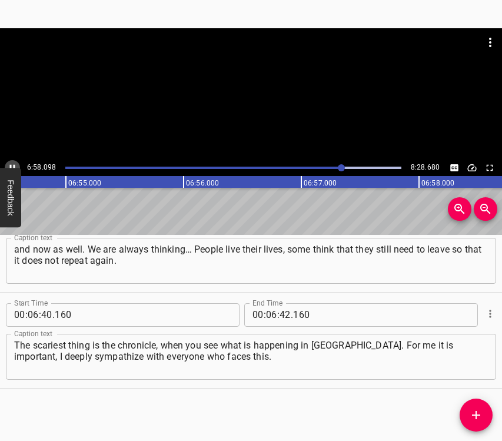
click at [8, 164] on icon "Play/Pause" at bounding box center [12, 168] width 11 height 11
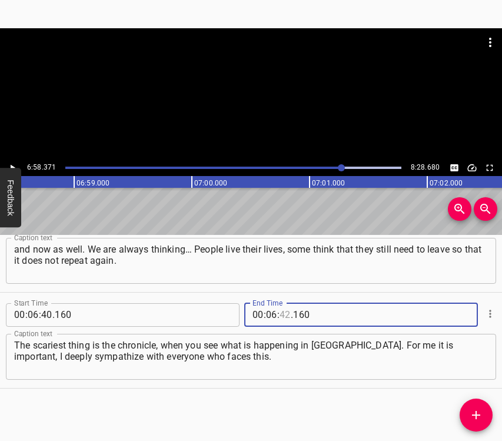
click at [283, 314] on input "number" at bounding box center [285, 315] width 11 height 24
type input "58"
type input "371"
click at [475, 413] on icon "Add Cue" at bounding box center [476, 415] width 14 height 14
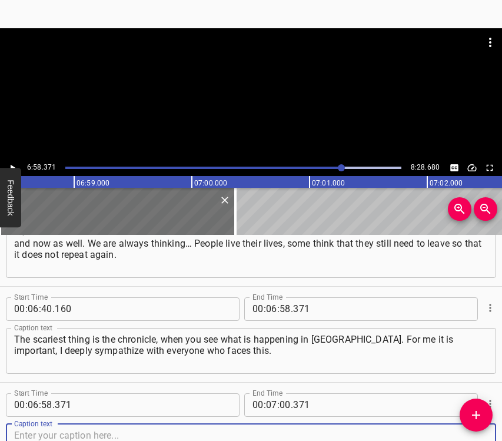
scroll to position [3113, 0]
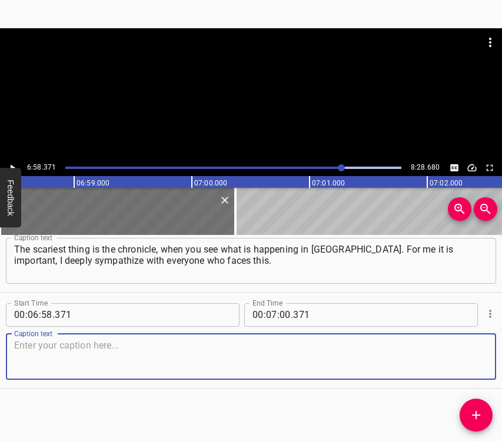
click at [462, 349] on textarea at bounding box center [251, 357] width 474 height 34
click at [62, 357] on textarea at bounding box center [251, 357] width 474 height 34
paste textarea "I find support in my work, in creativity, in doing what I can. Everyone does th…"
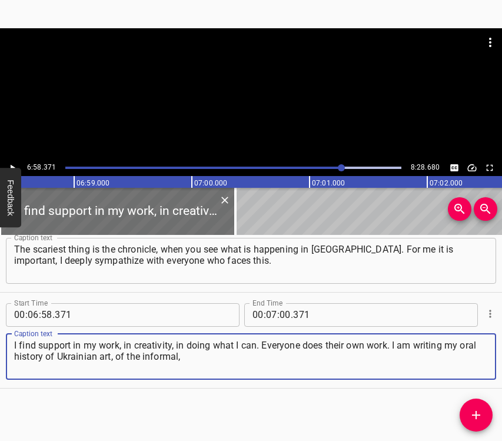
type textarea "I find support in my work, in creativity, in doing what I can. Everyone does th…"
click at [18, 163] on button "Play/Pause" at bounding box center [12, 167] width 15 height 15
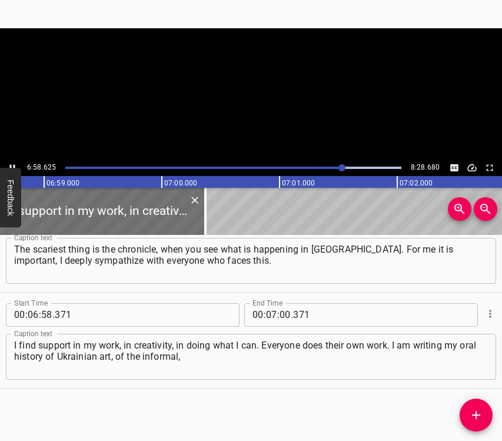
scroll to position [0, 49340]
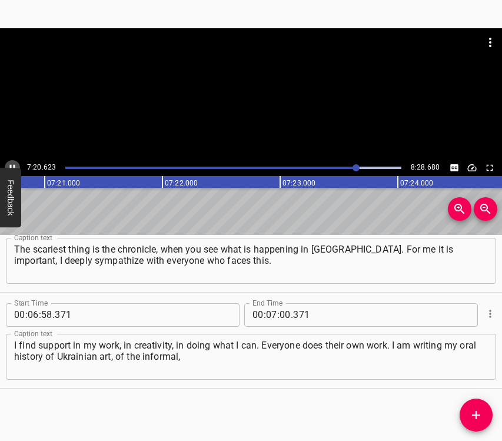
click at [11, 161] on button "Play/Pause" at bounding box center [12, 167] width 15 height 15
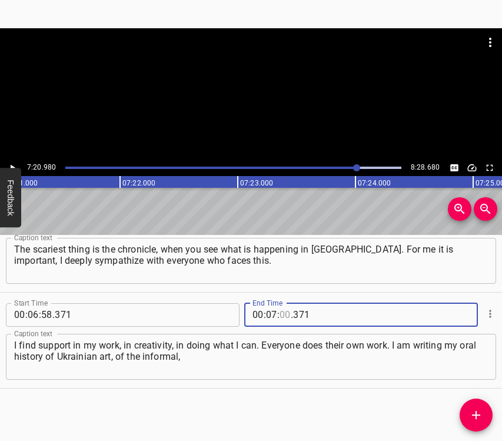
click at [284, 317] on input "number" at bounding box center [285, 315] width 11 height 24
type input "20"
type input "8"
type input "371"
type input "20"
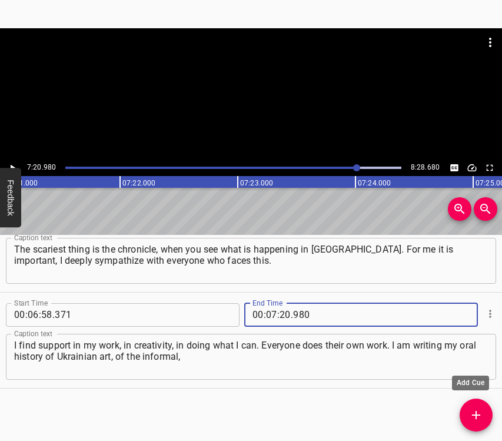
type input "980"
click at [476, 414] on icon "Add Cue" at bounding box center [476, 415] width 8 height 8
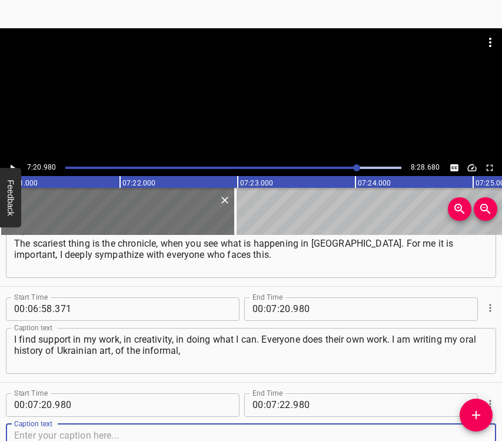
scroll to position [3209, 0]
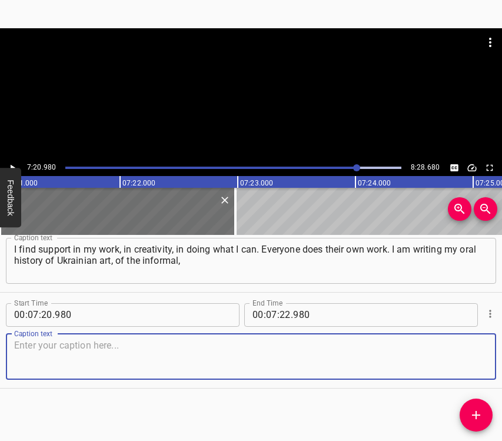
drag, startPoint x: 465, startPoint y: 353, endPoint x: 502, endPoint y: 340, distance: 38.9
click at [466, 353] on textarea at bounding box center [251, 357] width 474 height 34
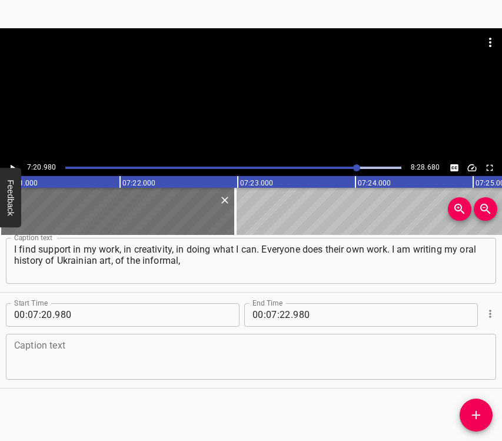
click at [35, 360] on textarea at bounding box center [251, 357] width 474 height 34
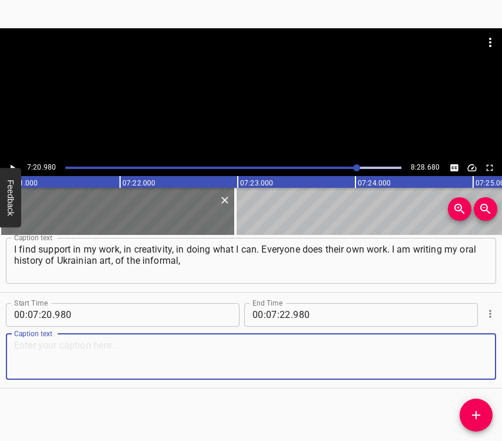
paste textarea "about alternative movements. It is important for me to do my work at least so t…"
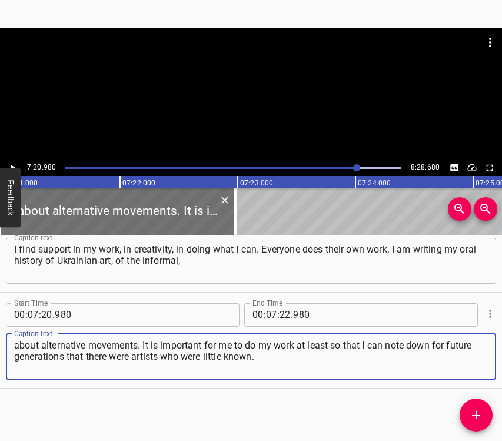
type textarea "about alternative movements. It is important for me to do my work at least so t…"
click at [12, 161] on button "Play/Pause" at bounding box center [12, 167] width 15 height 15
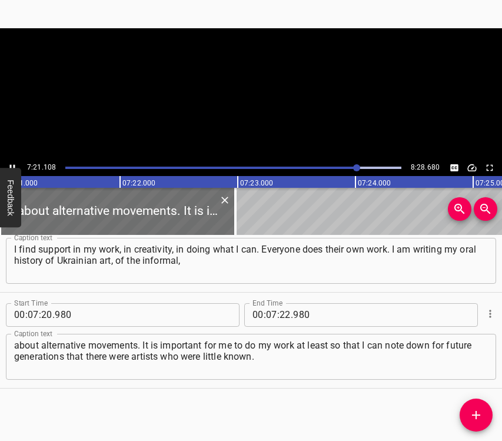
scroll to position [0, 51957]
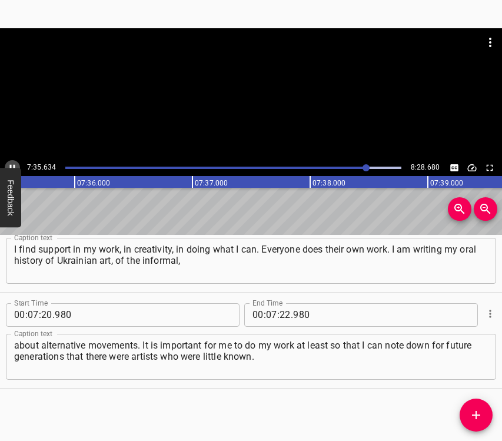
click at [14, 164] on icon "Play/Pause" at bounding box center [12, 168] width 11 height 11
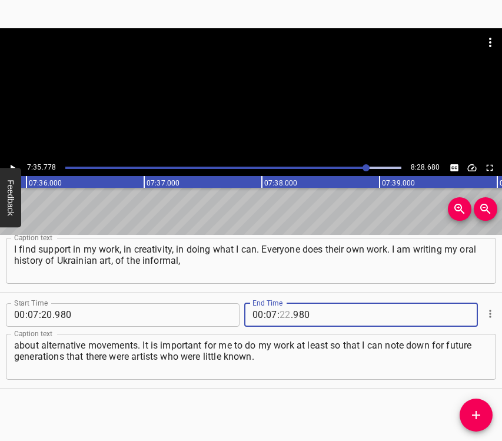
click at [281, 310] on input "number" at bounding box center [285, 315] width 11 height 24
type input "35"
type input "778"
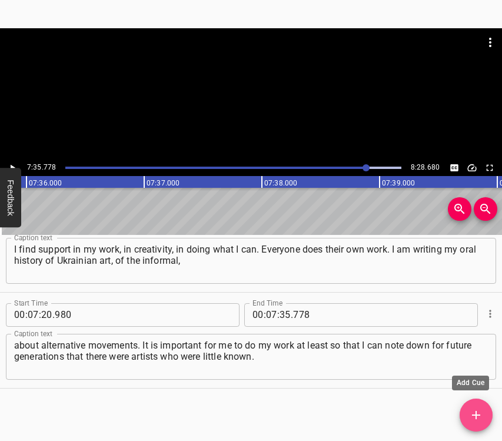
click at [475, 415] on icon "Add Cue" at bounding box center [476, 415] width 14 height 14
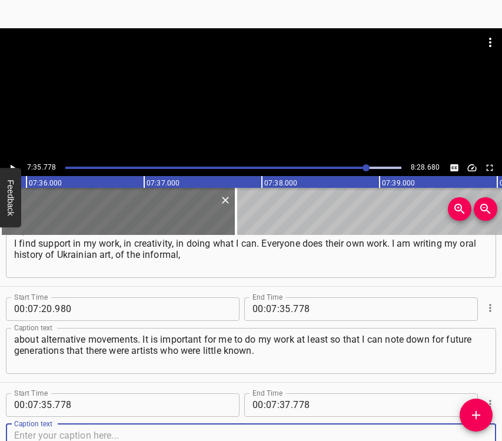
scroll to position [3305, 0]
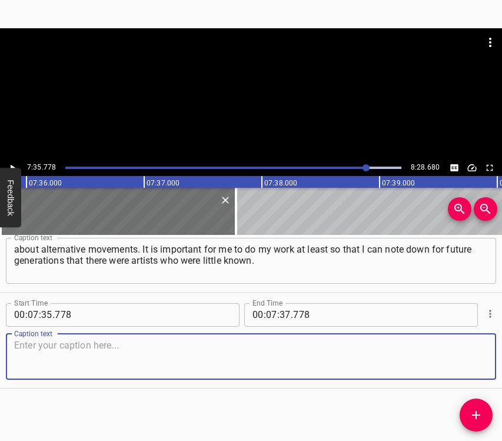
drag, startPoint x: 470, startPoint y: 365, endPoint x: 501, endPoint y: 349, distance: 34.5
click at [469, 363] on textarea at bounding box center [251, 357] width 474 height 34
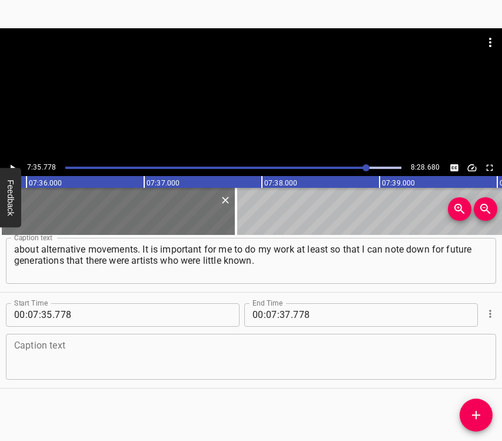
click at [43, 364] on textarea at bounding box center [251, 357] width 474 height 34
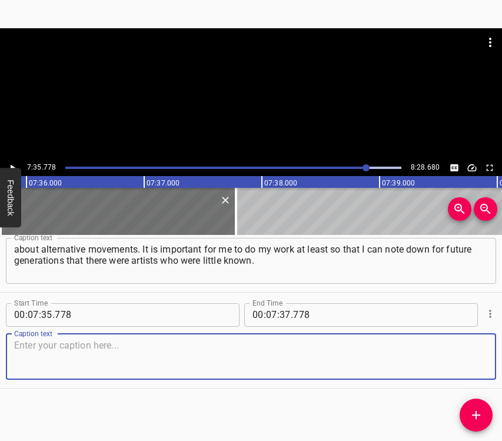
paste textarea "All this is our history, everything intertwines – life with events, with what i…"
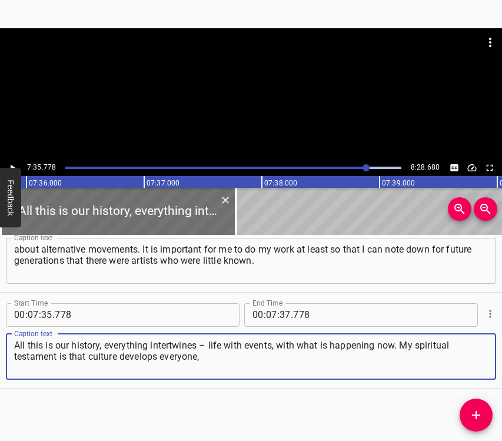
type textarea "All this is our history, everything intertwines – life with events, with what i…"
click at [16, 165] on icon "Play/Pause" at bounding box center [12, 168] width 11 height 11
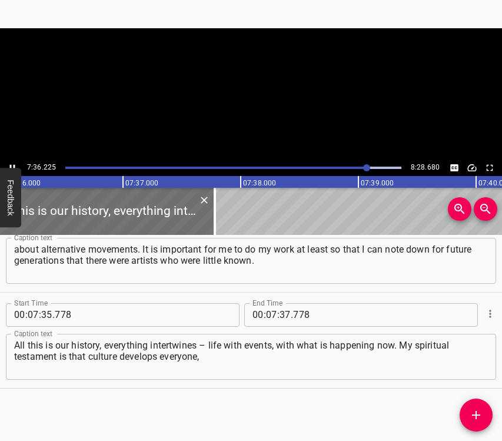
scroll to position [0, 53736]
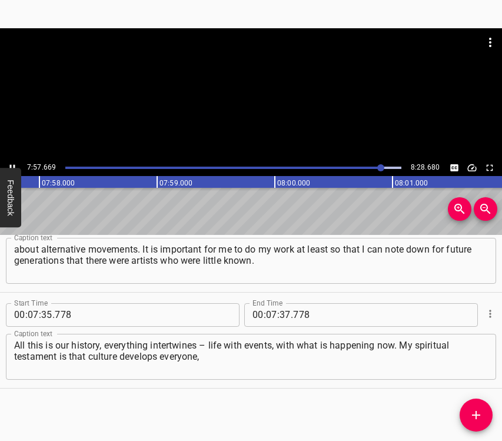
click at [11, 164] on icon "Play/Pause" at bounding box center [12, 168] width 11 height 11
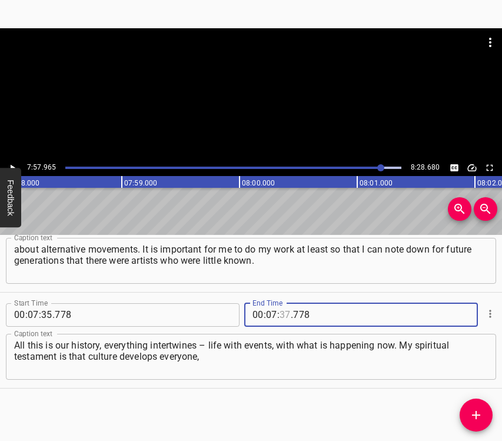
click at [281, 310] on input "number" at bounding box center [285, 315] width 11 height 24
type input "57"
type input "965"
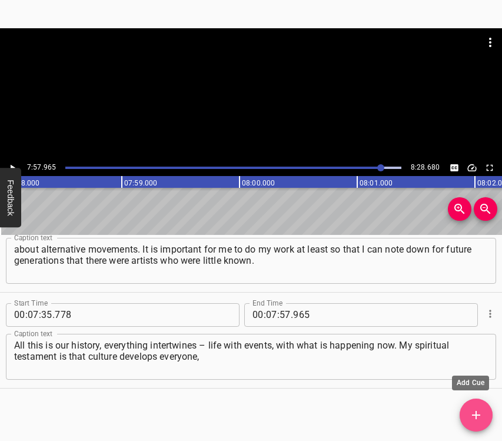
click at [472, 412] on icon "Add Cue" at bounding box center [476, 415] width 14 height 14
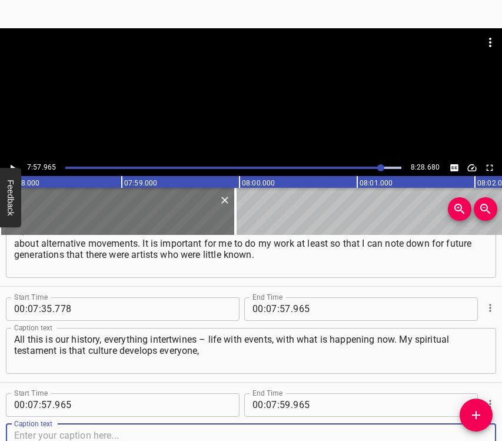
scroll to position [3401, 0]
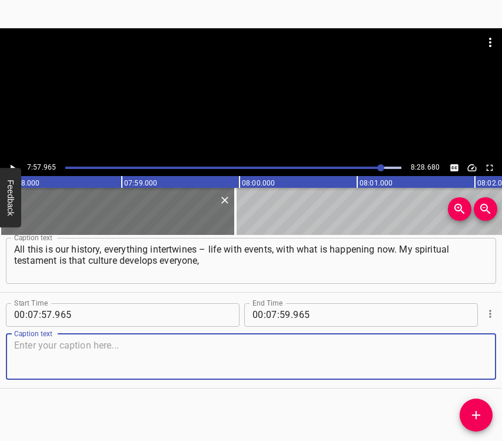
drag, startPoint x: 466, startPoint y: 366, endPoint x: 497, endPoint y: 353, distance: 33.0
click at [468, 363] on textarea at bounding box center [251, 357] width 474 height 34
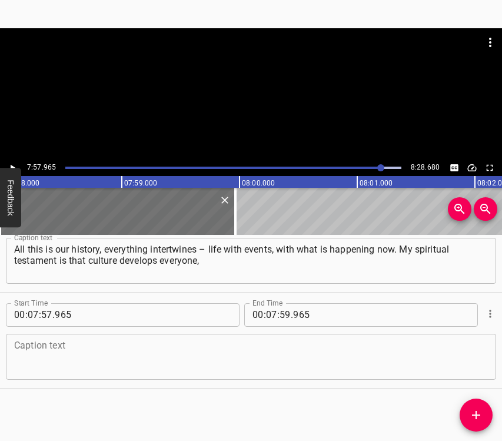
click at [69, 357] on textarea at bounding box center [251, 357] width 474 height 34
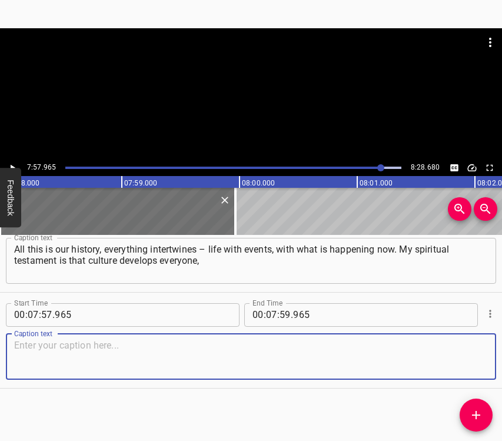
paste textarea "business feeds everyone, and politics must be socially oriented. I dream that t…"
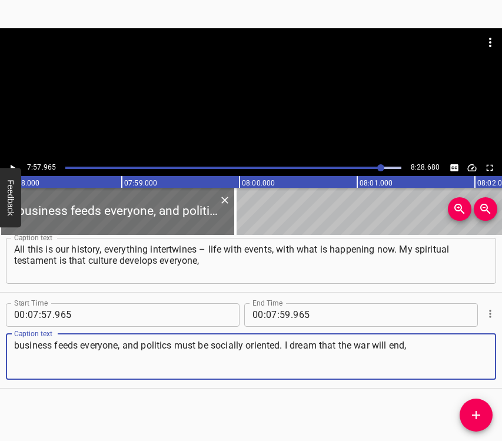
type textarea "business feeds everyone, and politics must be socially oriented. I dream that t…"
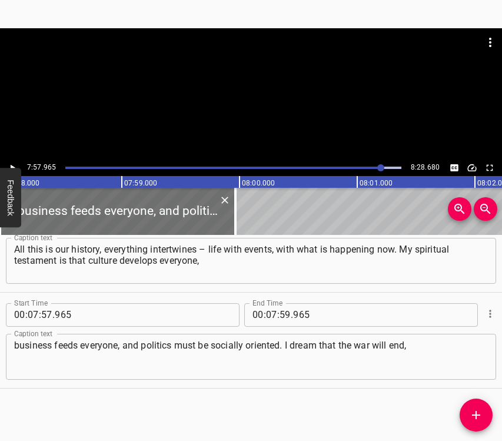
click at [14, 170] on button "Feedback" at bounding box center [10, 197] width 21 height 59
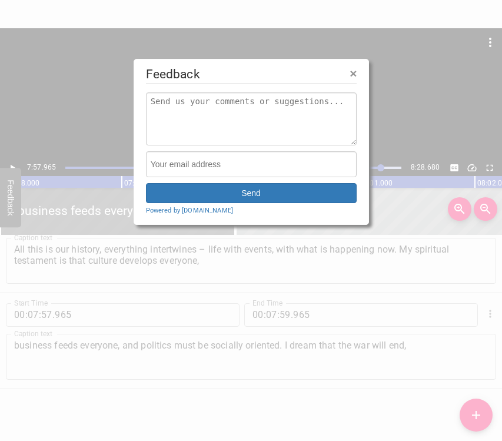
click at [11, 164] on div at bounding box center [251, 220] width 502 height 441
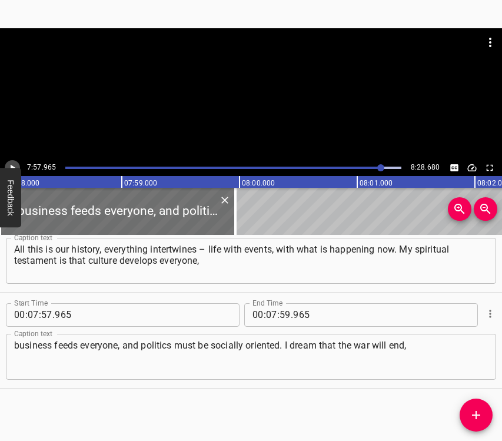
click at [11, 164] on icon "Play/Pause" at bounding box center [12, 168] width 11 height 11
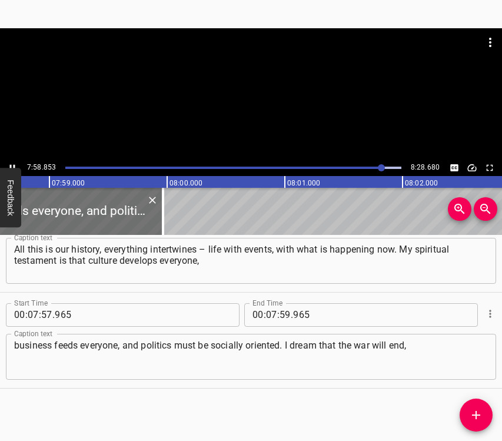
scroll to position [0, 56403]
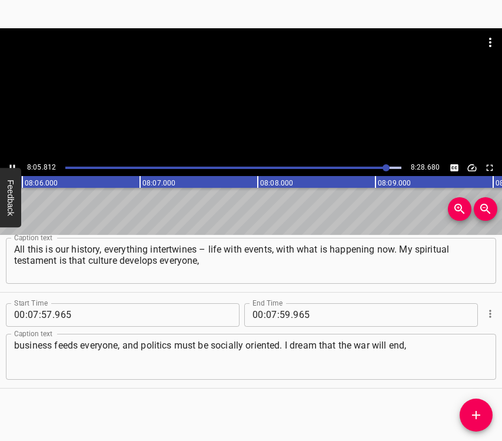
click at [10, 164] on icon "Play/Pause" at bounding box center [12, 168] width 11 height 11
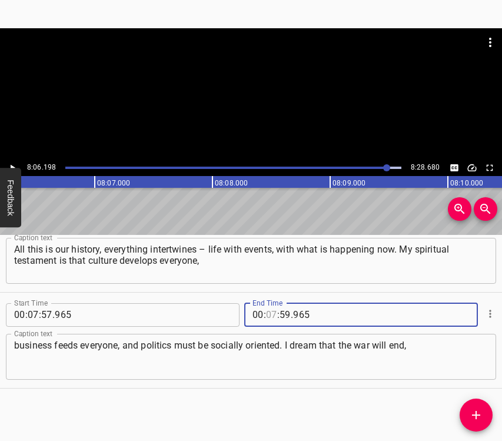
click at [267, 314] on input "number" at bounding box center [271, 315] width 11 height 24
type input "08"
type input "06"
type input "198"
click at [481, 418] on icon "Add Cue" at bounding box center [476, 415] width 14 height 14
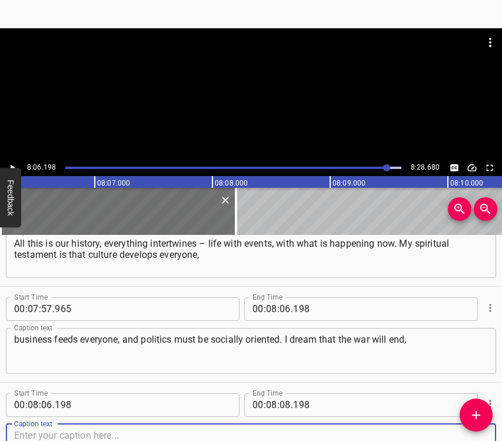
scroll to position [3497, 0]
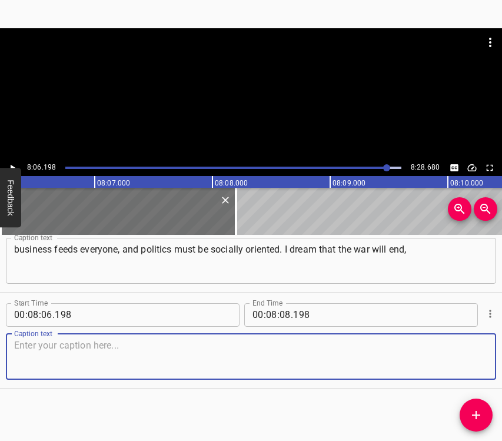
drag, startPoint x: 464, startPoint y: 363, endPoint x: 498, endPoint y: 354, distance: 34.9
click at [467, 362] on textarea at bounding box center [251, 357] width 474 height 34
drag, startPoint x: 37, startPoint y: 350, endPoint x: 38, endPoint y: 342, distance: 8.3
click at [38, 349] on textarea at bounding box center [251, 357] width 474 height 34
paste textarea "that we all will be alive and healthy, that our children will become happy, tha…"
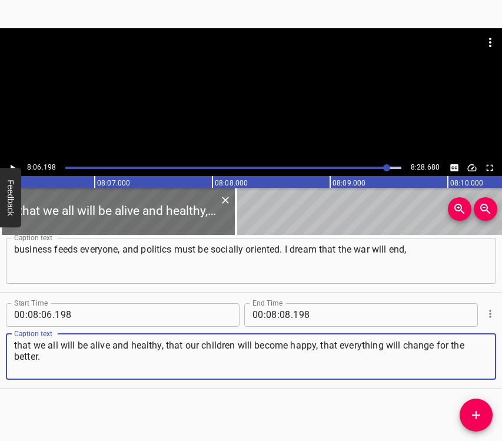
type textarea "that we all will be alive and healthy, that our children will become happy, tha…"
click at [281, 314] on input "number" at bounding box center [285, 315] width 11 height 24
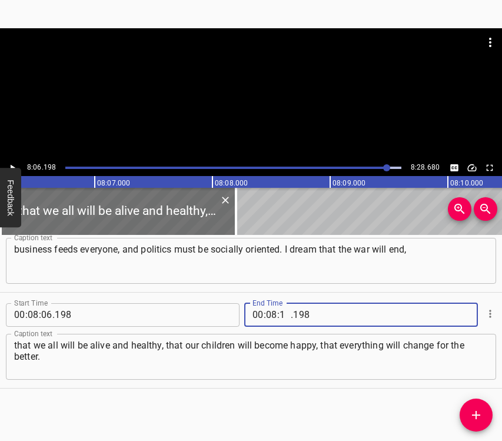
type input "18"
type input "680"
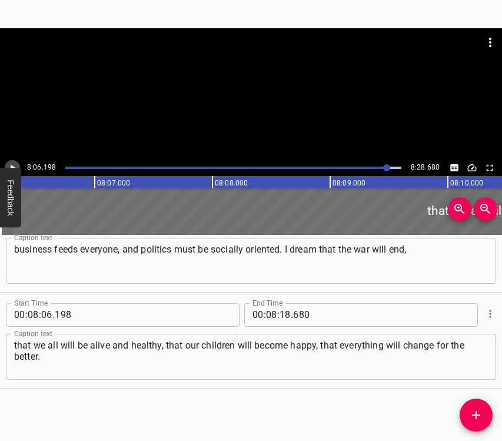
click at [11, 163] on icon "Play/Pause" at bounding box center [12, 168] width 11 height 11
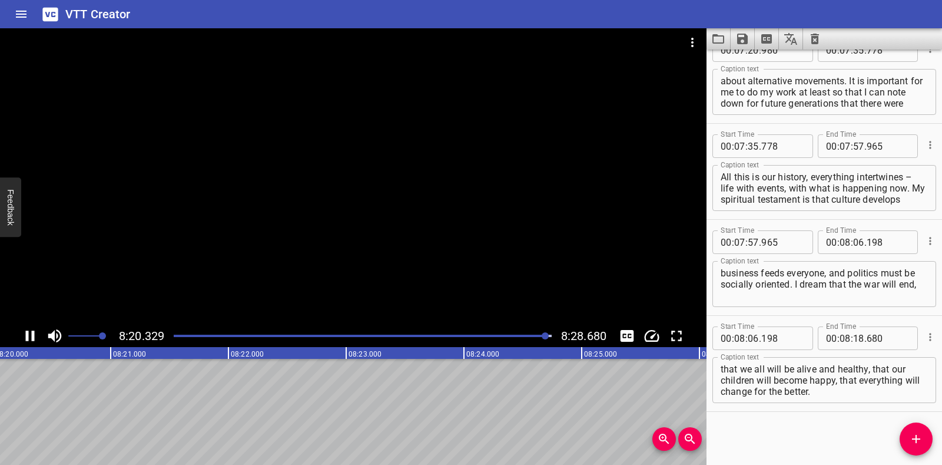
scroll to position [0, 58933]
click at [740, 34] on icon "Save captions to file" at bounding box center [742, 39] width 11 height 11
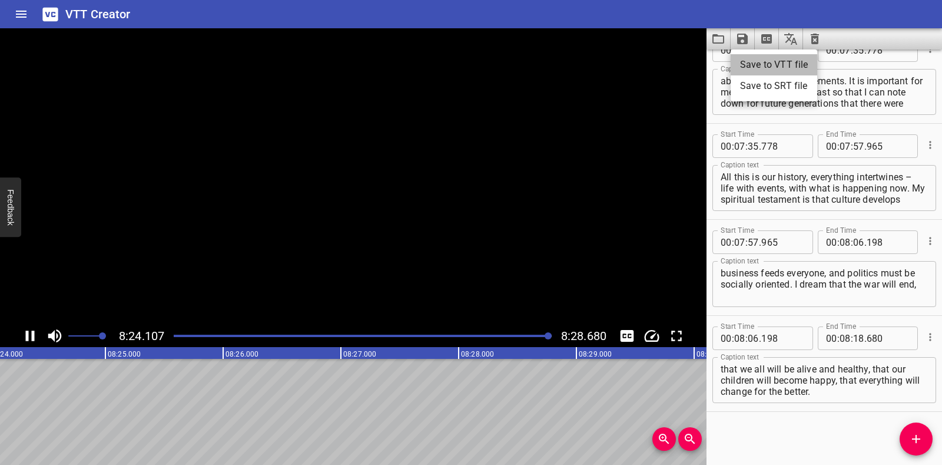
click at [753, 61] on li "Save to VTT file" at bounding box center [774, 64] width 87 height 21
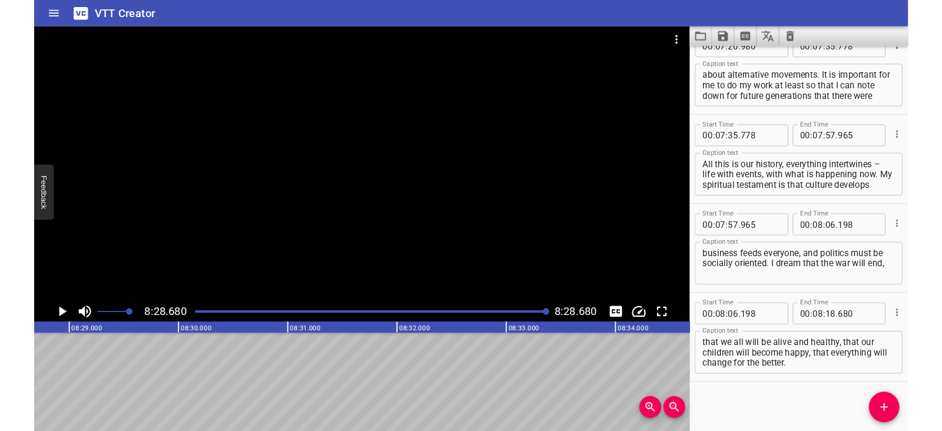
scroll to position [3322, 0]
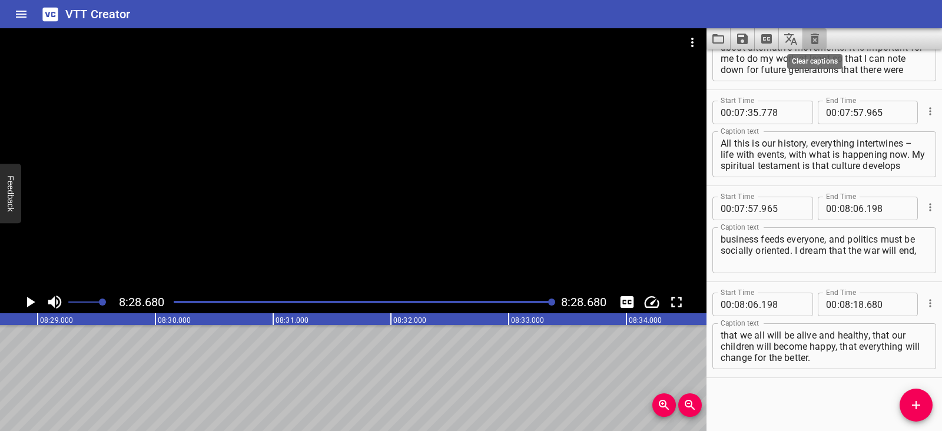
click at [813, 34] on icon "Clear captions" at bounding box center [815, 39] width 8 height 11
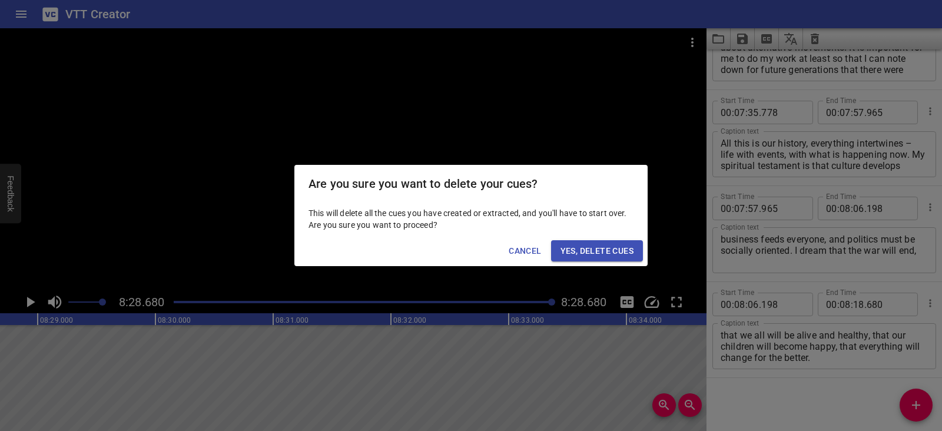
click at [577, 249] on span "Yes, Delete Cues" at bounding box center [597, 251] width 73 height 15
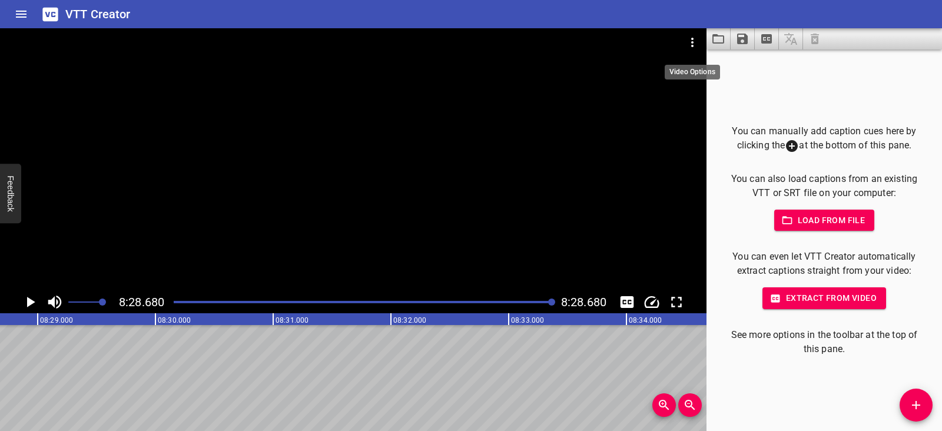
click at [691, 42] on icon "Video Options" at bounding box center [693, 42] width 14 height 14
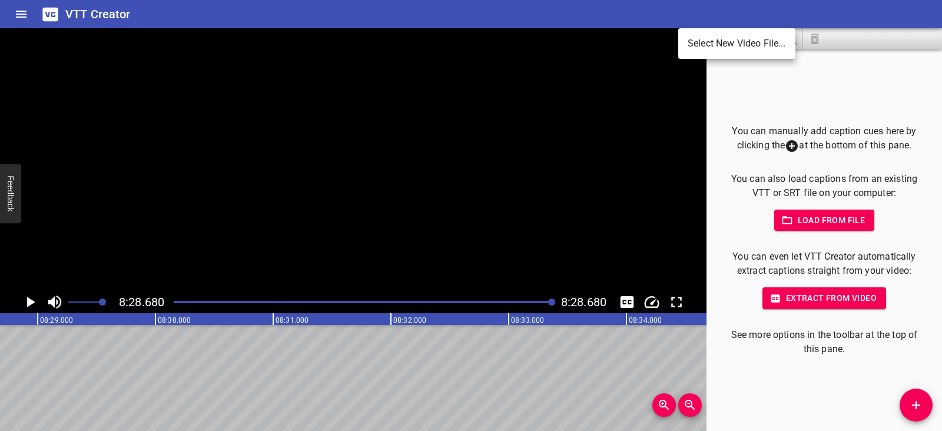
click at [691, 42] on li "Select New Video File..." at bounding box center [736, 43] width 117 height 21
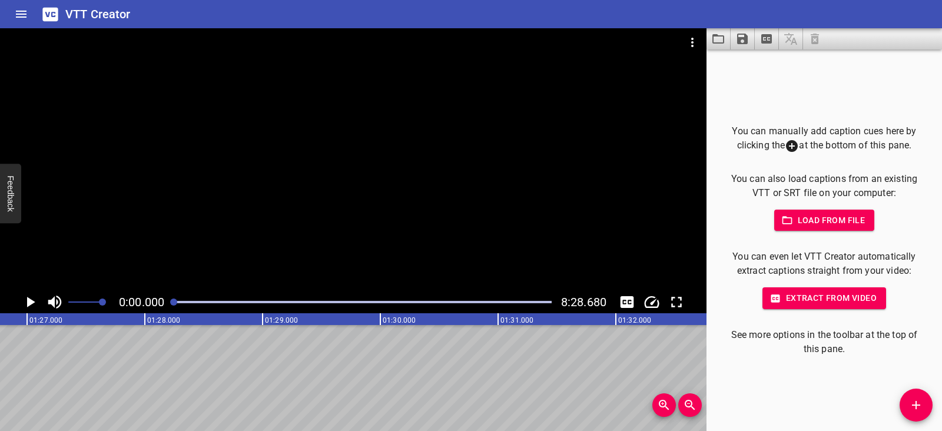
scroll to position [0, 0]
click at [34, 300] on icon "Play/Pause" at bounding box center [30, 302] width 18 height 18
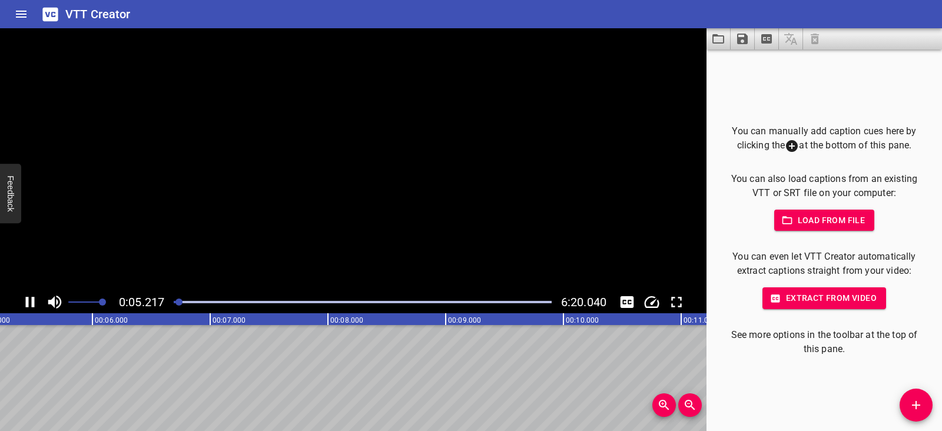
click at [33, 300] on icon "Play/Pause" at bounding box center [30, 302] width 9 height 11
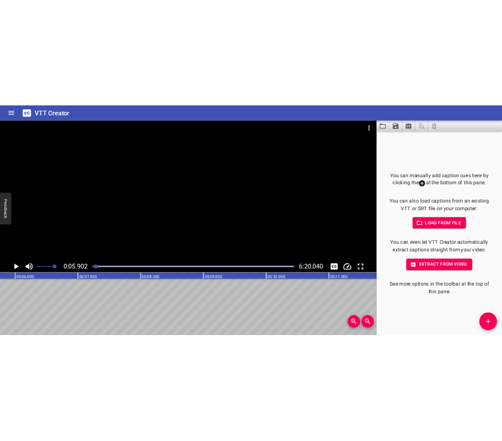
scroll to position [0, 695]
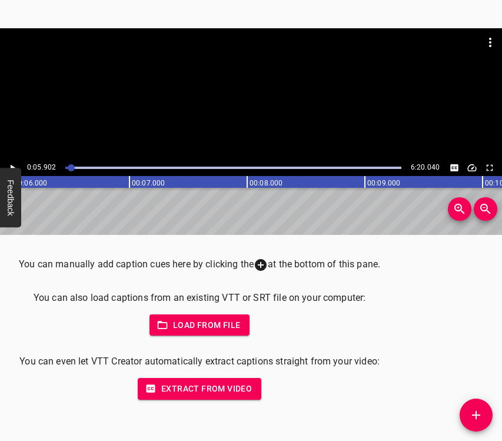
click at [471, 417] on icon "Add Cue" at bounding box center [476, 415] width 14 height 14
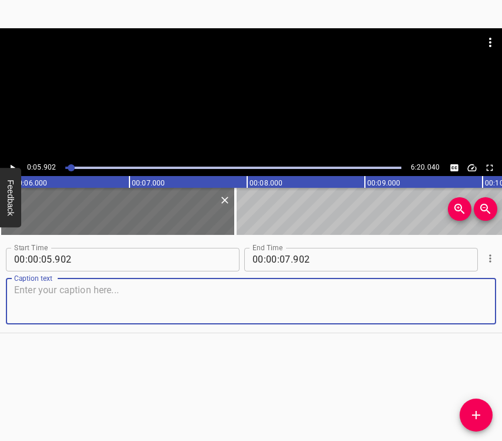
click at [48, 300] on textarea at bounding box center [251, 301] width 474 height 34
paste textarea "I was born and raised in the city of [GEOGRAPHIC_DATA]. The war caught me in [G…"
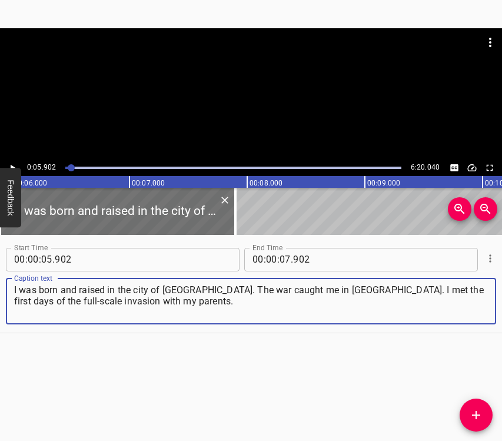
type textarea "I was born and raised in the city of [GEOGRAPHIC_DATA]. The war caught me in [G…"
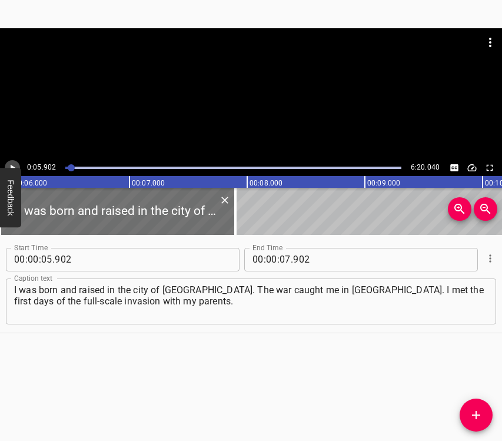
click at [11, 165] on icon "Play/Pause" at bounding box center [13, 167] width 5 height 6
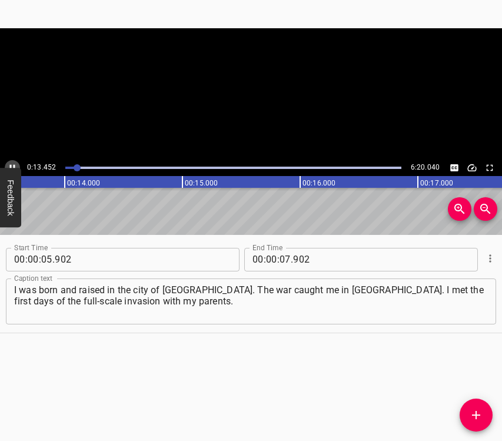
click at [11, 164] on icon "Play/Pause" at bounding box center [12, 168] width 11 height 11
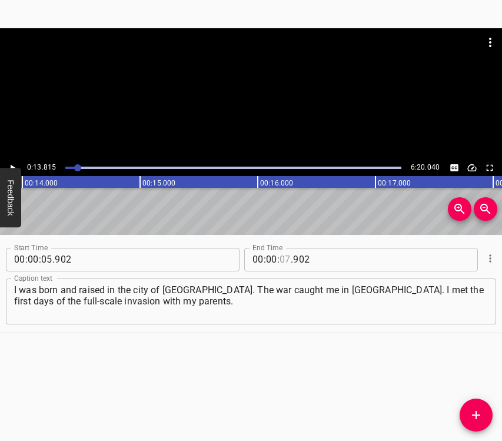
click at [283, 257] on input "number" at bounding box center [285, 260] width 11 height 24
type input "13"
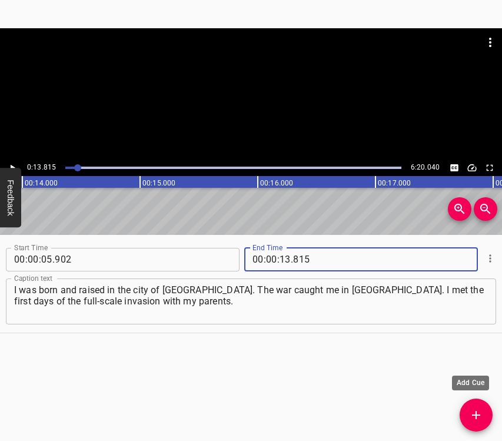
type input "815"
click at [476, 415] on icon "Add Cue" at bounding box center [476, 415] width 8 height 8
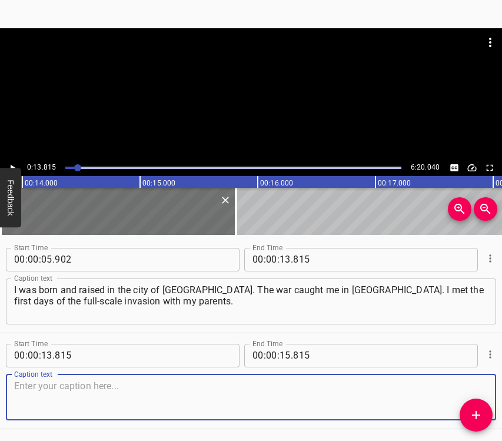
scroll to position [41, 0]
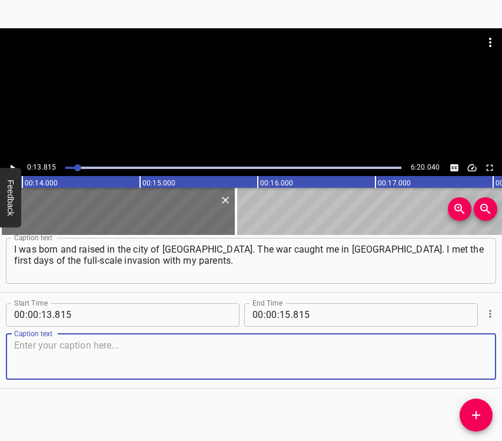
drag, startPoint x: 462, startPoint y: 346, endPoint x: 497, endPoint y: 338, distance: 35.6
click at [467, 345] on textarea at bounding box center [251, 357] width 474 height 34
click at [67, 366] on textarea at bounding box center [251, 357] width 474 height 34
paste textarea "We live near the border with [GEOGRAPHIC_DATA], with [PERSON_NAME], so in the f…"
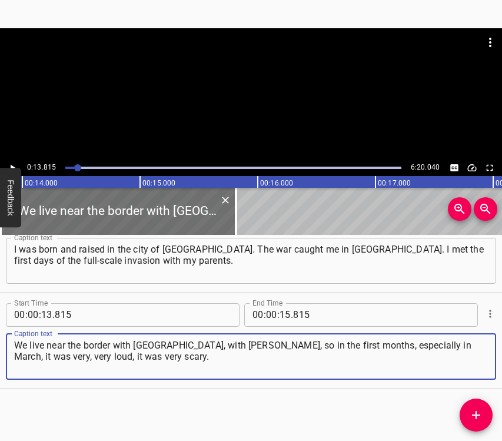
type textarea "We live near the border with [GEOGRAPHIC_DATA], with [PERSON_NAME], so in the f…"
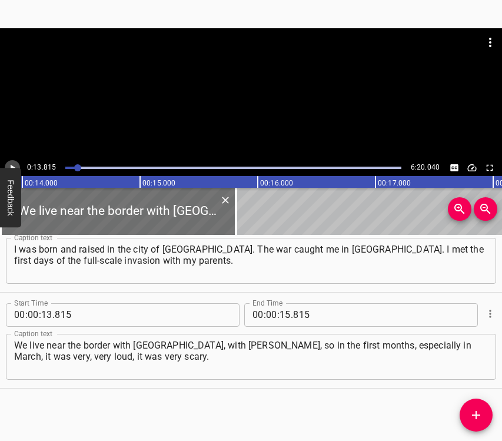
click at [15, 165] on icon "Play/Pause" at bounding box center [12, 168] width 11 height 11
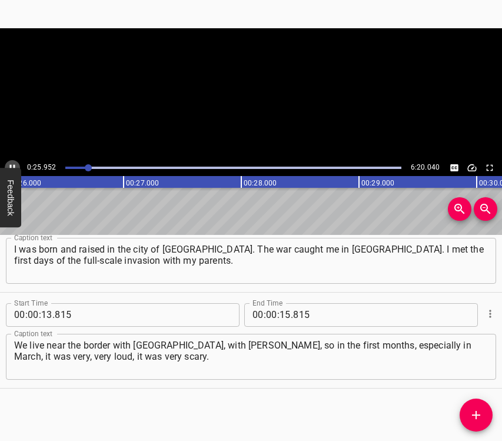
click at [15, 165] on icon "Play/Pause" at bounding box center [12, 167] width 5 height 6
click at [280, 316] on input "number" at bounding box center [285, 315] width 11 height 24
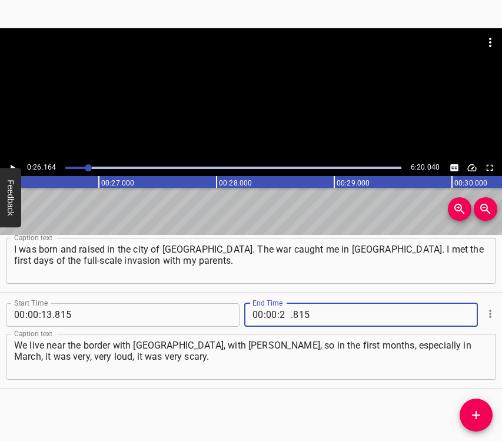
type input "26"
type input "164"
click at [481, 413] on icon "Add Cue" at bounding box center [476, 415] width 14 height 14
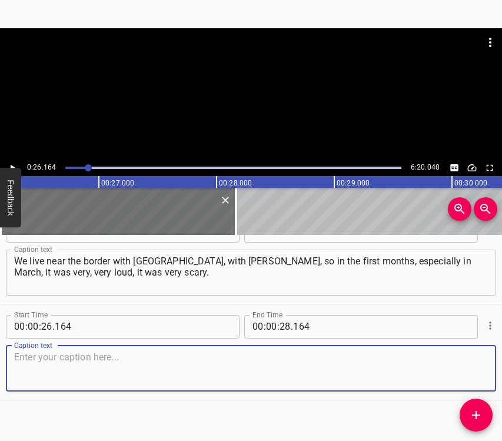
scroll to position [137, 0]
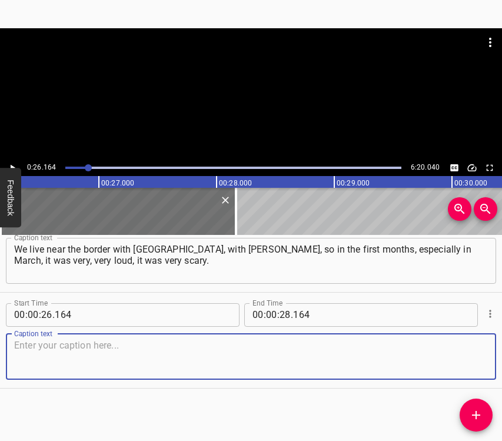
drag, startPoint x: 472, startPoint y: 347, endPoint x: 500, endPoint y: 335, distance: 30.3
click at [482, 343] on div "Caption text" at bounding box center [251, 357] width 491 height 46
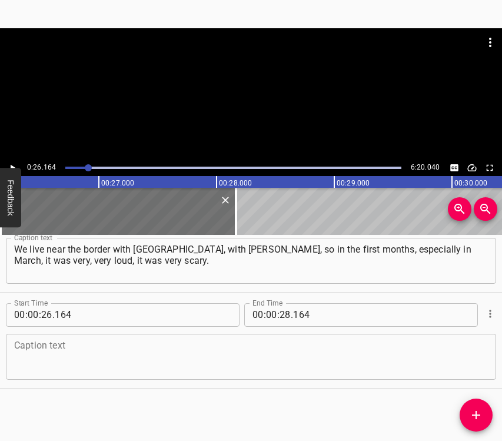
click at [42, 349] on textarea at bounding box center [251, 357] width 474 height 34
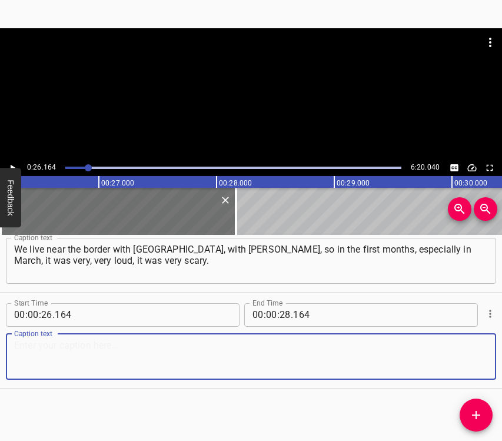
paste textarea "I cannot put into words what we went through. Then I left for [GEOGRAPHIC_DATA]…"
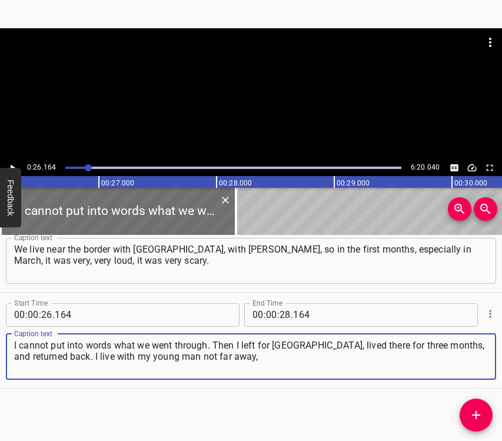
type textarea "I cannot put into words what we went through. Then I left for [GEOGRAPHIC_DATA]…"
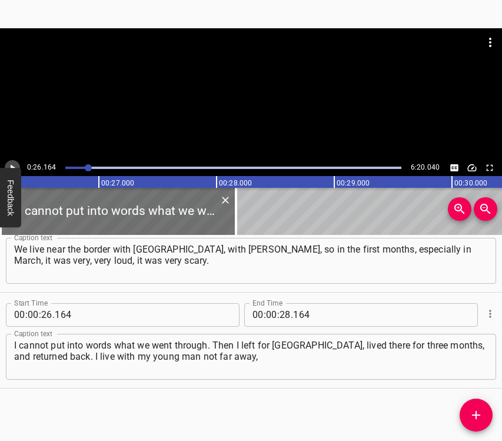
click at [8, 163] on icon "Play/Pause" at bounding box center [12, 168] width 11 height 11
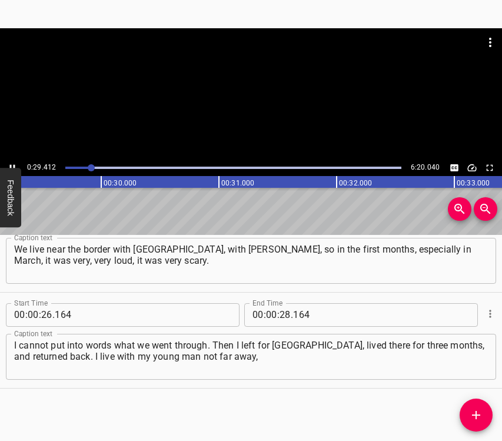
scroll to position [0, 3464]
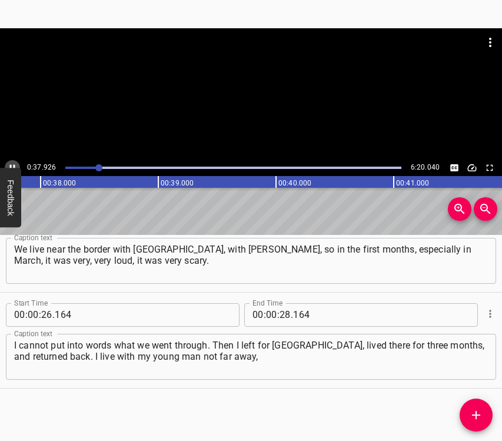
click at [14, 163] on icon "Play/Pause" at bounding box center [12, 168] width 11 height 11
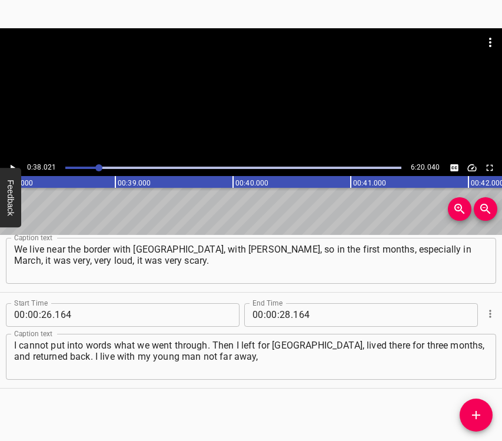
click at [14, 163] on icon "Play/Pause" at bounding box center [12, 168] width 11 height 11
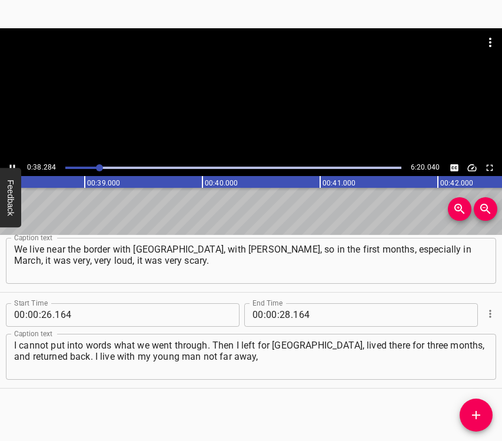
click at [14, 163] on icon "Play/Pause" at bounding box center [12, 168] width 11 height 11
click at [284, 313] on input "number" at bounding box center [285, 315] width 11 height 24
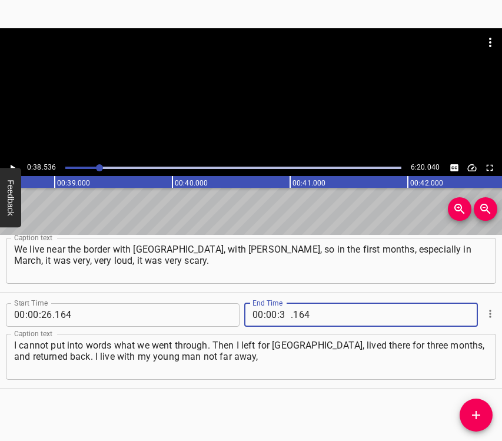
type input "38"
type input "536"
click at [472, 414] on icon "Add Cue" at bounding box center [476, 415] width 14 height 14
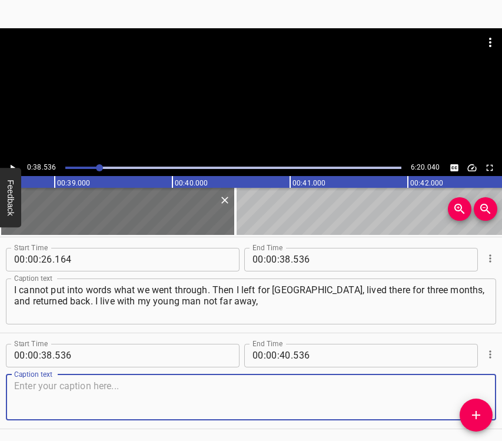
scroll to position [233, 0]
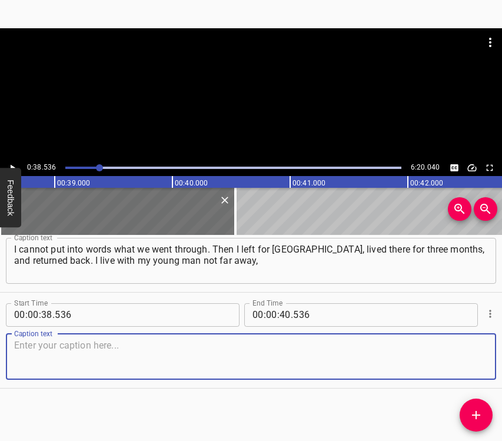
drag, startPoint x: 468, startPoint y: 362, endPoint x: 498, endPoint y: 346, distance: 34.2
click at [474, 358] on textarea at bounding box center [251, 357] width 474 height 34
click at [85, 345] on textarea at bounding box center [251, 357] width 474 height 34
paste textarea "in [GEOGRAPHIC_DATA], and there were hits on the residential complex several ti…"
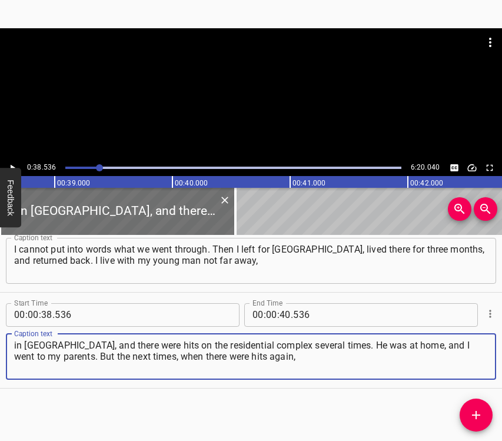
type textarea "in [GEOGRAPHIC_DATA], and there were hits on the residential complex several ti…"
click at [11, 163] on icon "Play/Pause" at bounding box center [12, 168] width 11 height 11
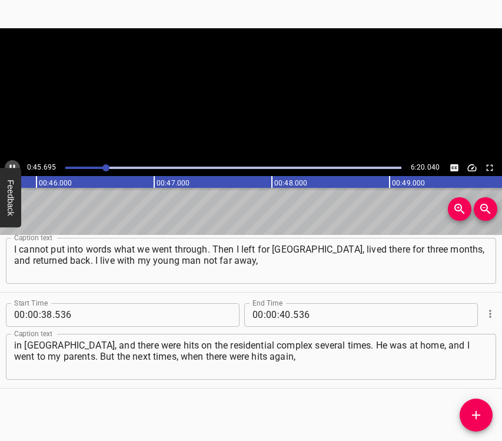
click at [12, 163] on icon "Play/Pause" at bounding box center [12, 168] width 11 height 11
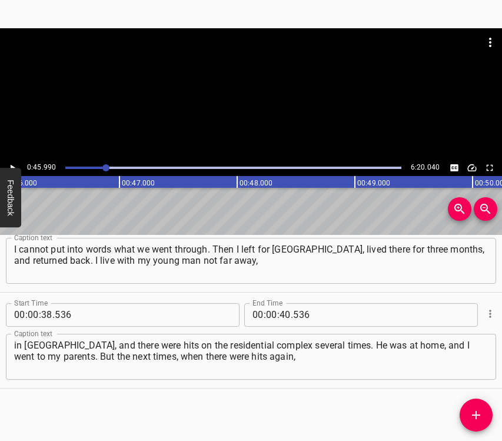
click at [11, 161] on button "Play/Pause" at bounding box center [12, 167] width 15 height 15
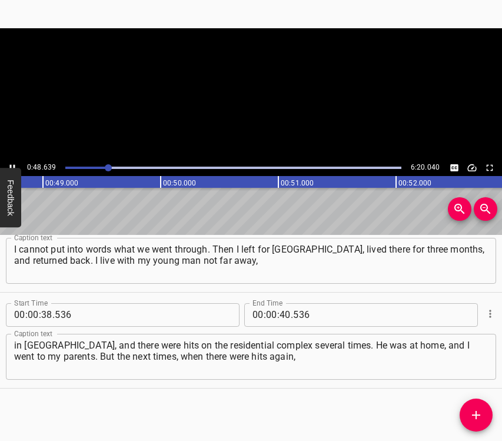
click at [13, 161] on button "Play/Pause" at bounding box center [12, 167] width 15 height 15
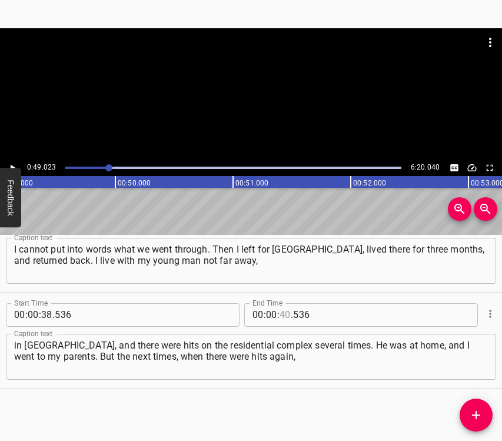
click at [280, 314] on input "number" at bounding box center [285, 315] width 11 height 24
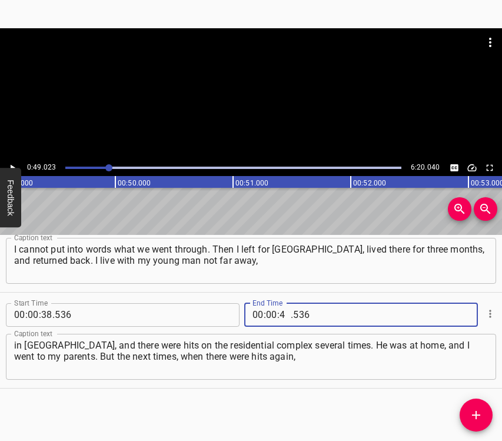
type input "49"
type input "023"
click at [476, 412] on icon "Add Cue" at bounding box center [476, 415] width 8 height 8
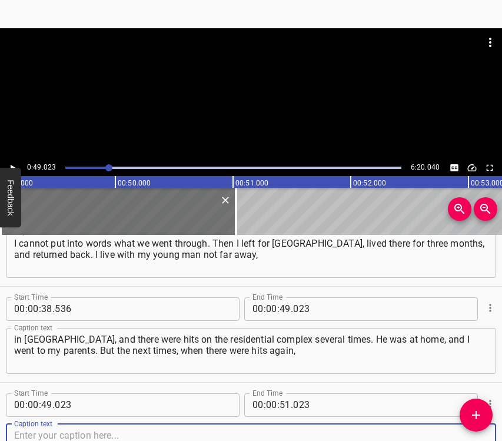
scroll to position [329, 0]
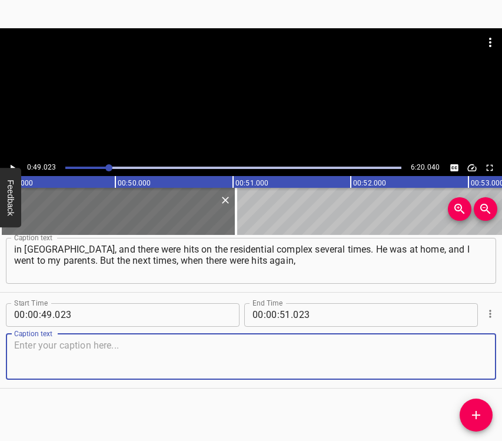
click at [462, 366] on textarea at bounding box center [251, 357] width 474 height 34
click at [204, 350] on textarea at bounding box center [251, 357] width 474 height 34
paste textarea "I was already directly in the shelter, because it was not the first time Lukian…"
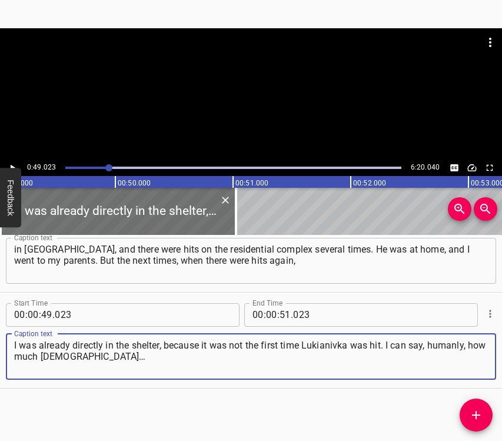
type textarea "I was already directly in the shelter, because it was not the first time Lukian…"
click at [12, 164] on icon "Play/Pause" at bounding box center [12, 168] width 11 height 11
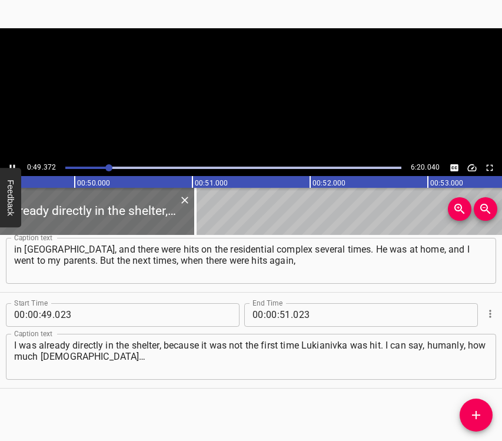
scroll to position [0, 5845]
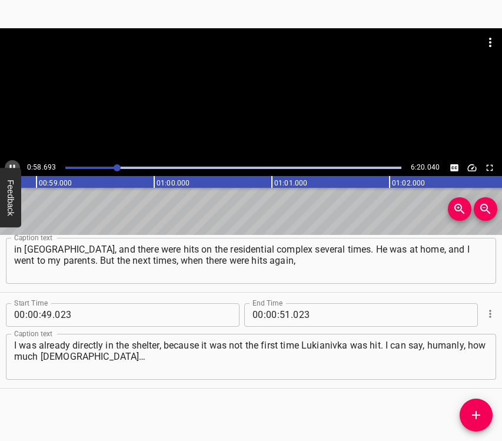
click at [9, 167] on icon "Play/Pause" at bounding box center [12, 168] width 11 height 11
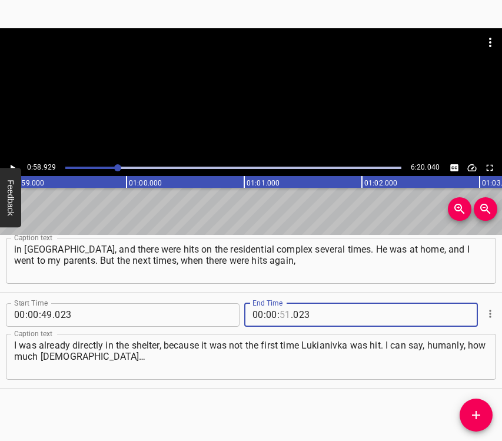
click at [283, 312] on input "number" at bounding box center [285, 315] width 11 height 24
type input "58"
type input "929"
click at [480, 418] on icon "Add Cue" at bounding box center [476, 415] width 14 height 14
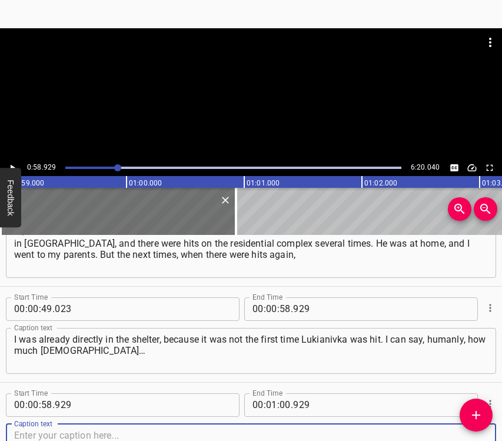
scroll to position [425, 0]
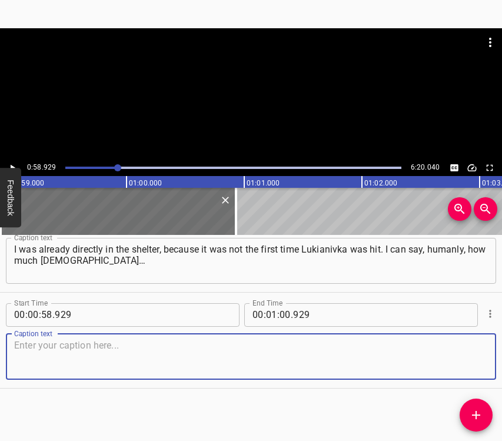
click at [469, 357] on textarea at bounding box center [251, 357] width 474 height 34
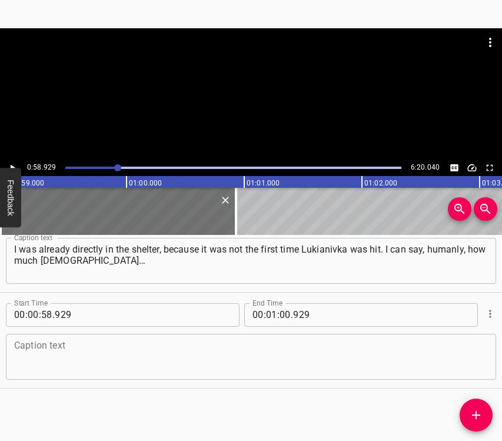
click at [117, 350] on textarea at bounding box center [251, 357] width 474 height 34
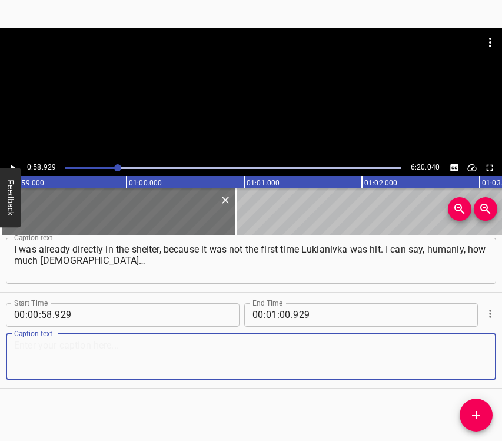
paste textarea "No matter how people say now that there is betrayal somewhere, conflicts, still…"
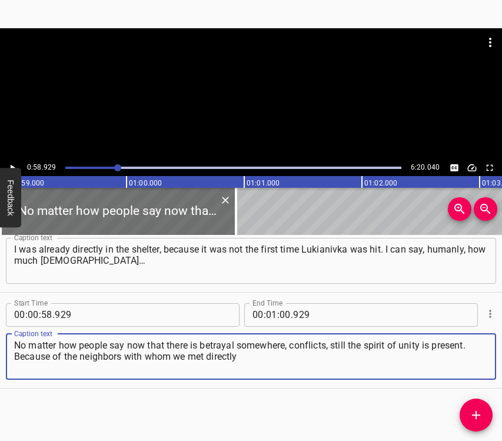
type textarea "No matter how people say now that there is betrayal somewhere, conflicts, still…"
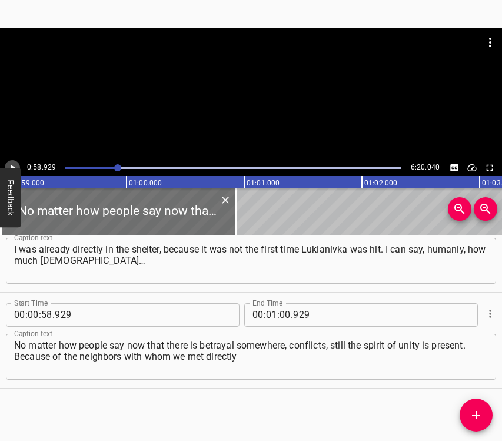
click at [12, 165] on icon "Play/Pause" at bounding box center [12, 168] width 11 height 11
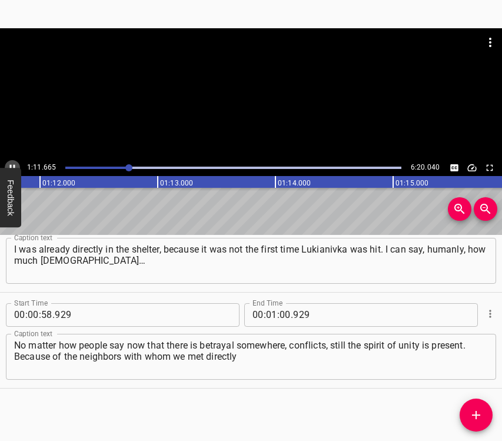
click at [11, 164] on icon "Play/Pause" at bounding box center [12, 168] width 11 height 11
click at [284, 310] on input "number" at bounding box center [285, 315] width 11 height 24
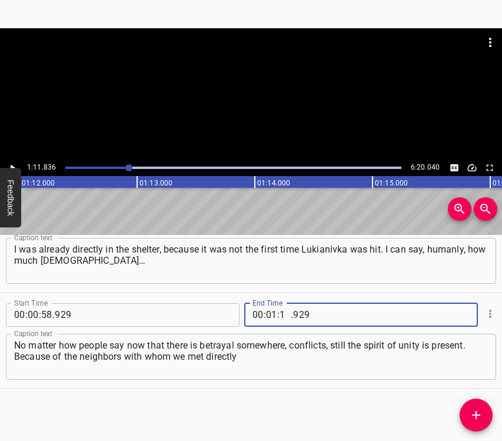
type input "11"
type input "836"
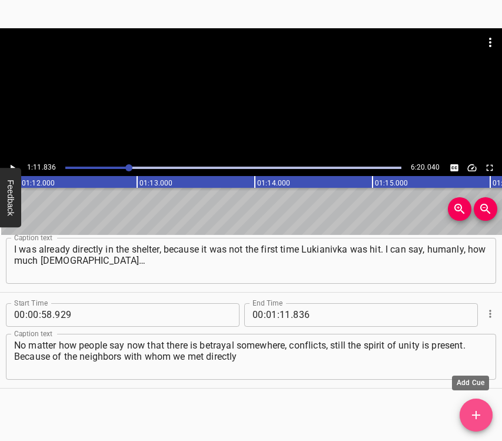
click at [485, 409] on span "Add Cue" at bounding box center [476, 415] width 33 height 14
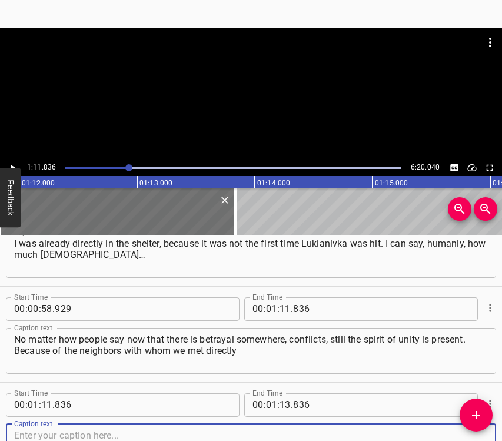
scroll to position [521, 0]
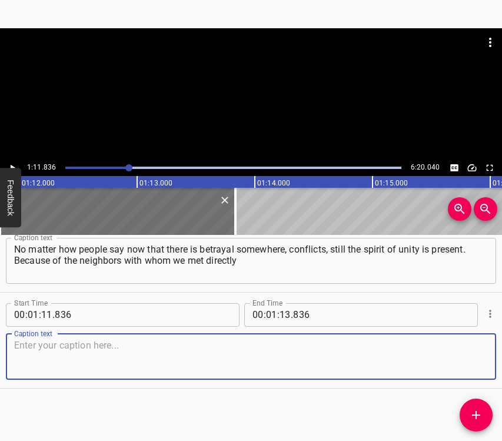
click at [451, 350] on textarea at bounding box center [251, 357] width 474 height 34
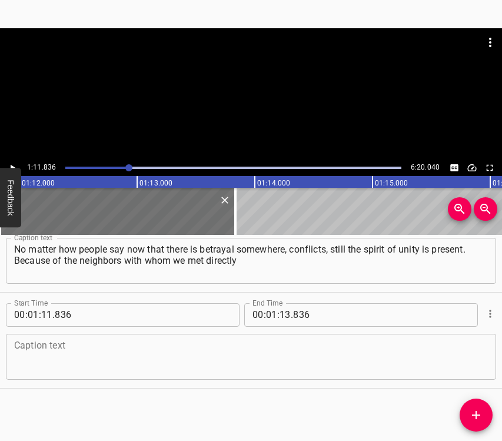
click at [135, 349] on textarea at bounding box center [251, 357] width 474 height 34
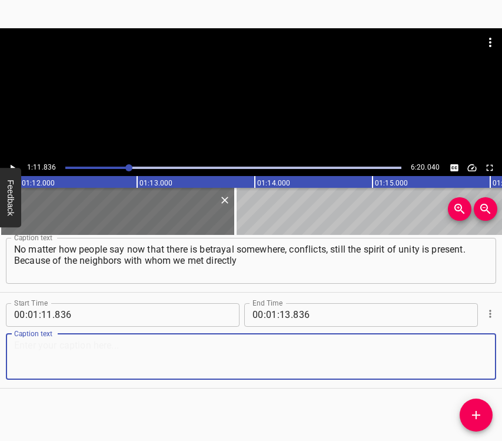
paste textarea "in the shelter, we started to communicate, our dogs, cats, and children. When t…"
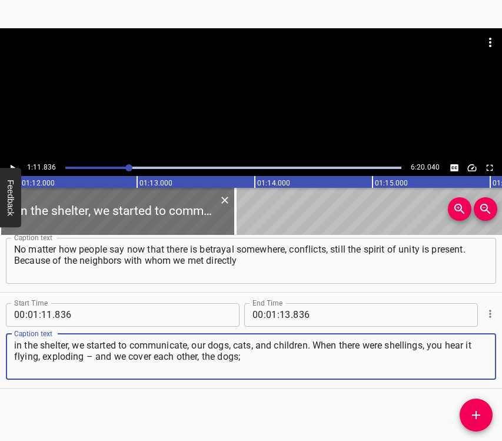
type textarea "in the shelter, we started to communicate, our dogs, cats, and children. When t…"
click at [14, 165] on icon "Play/Pause" at bounding box center [12, 168] width 11 height 11
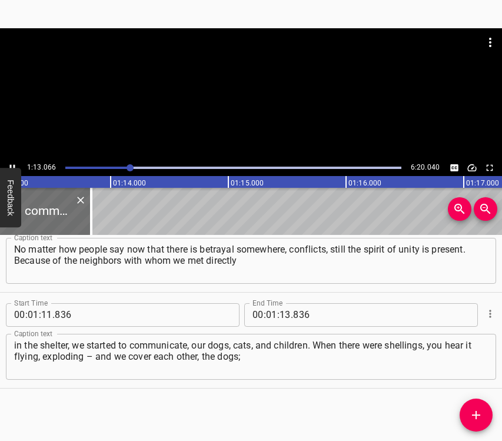
scroll to position [0, 8606]
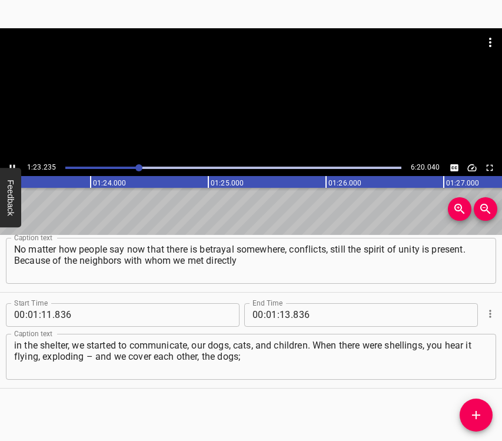
click at [11, 165] on icon "Play/Pause" at bounding box center [12, 167] width 5 height 6
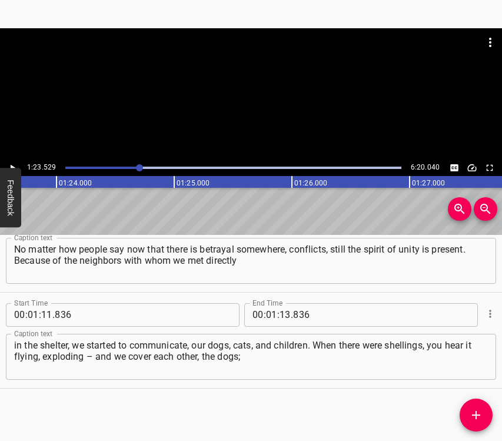
scroll to position [0, 9838]
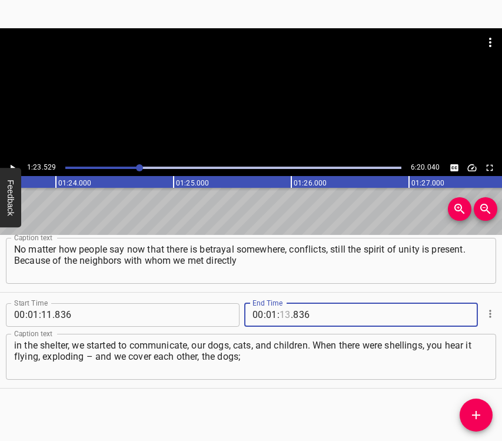
click at [282, 312] on input "number" at bounding box center [285, 315] width 11 height 24
type input "23"
type input "529"
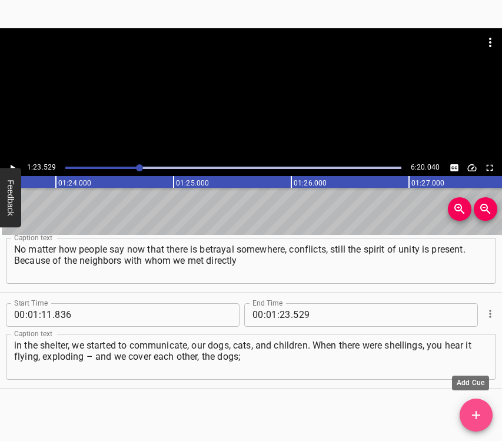
click at [472, 412] on icon "Add Cue" at bounding box center [476, 415] width 14 height 14
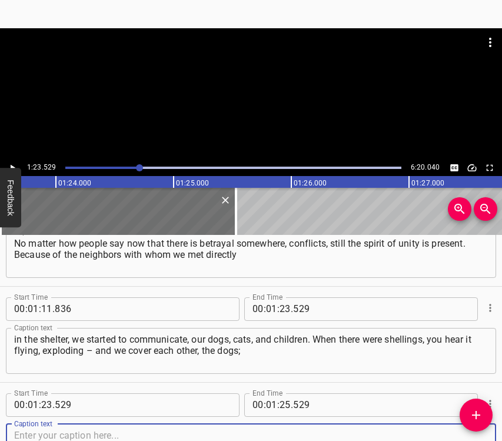
scroll to position [617, 0]
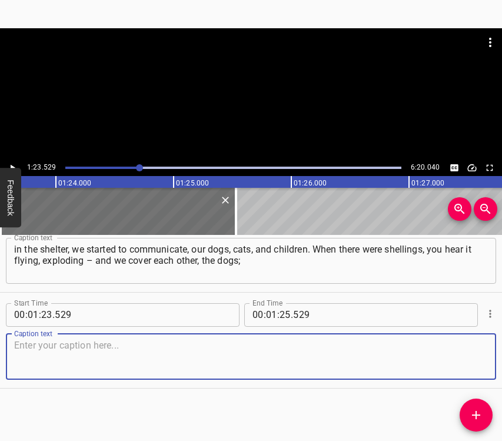
click at [466, 353] on textarea at bounding box center [251, 357] width 474 height 34
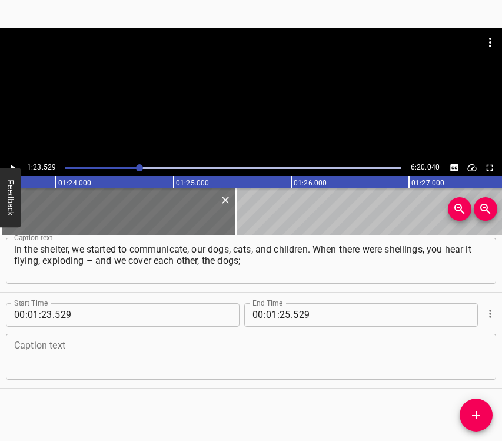
click at [64, 374] on div "Caption text" at bounding box center [251, 357] width 491 height 46
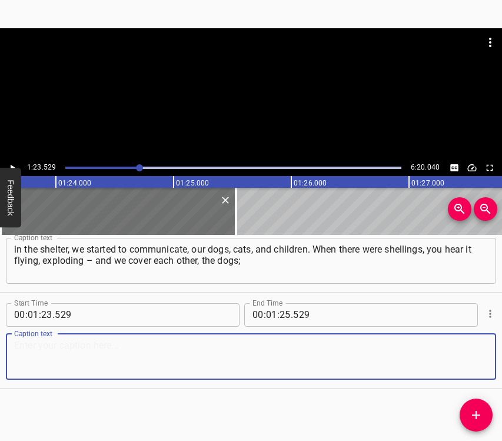
paste textarea "they run, scream, such a little group. We still go to the shelter in these litt…"
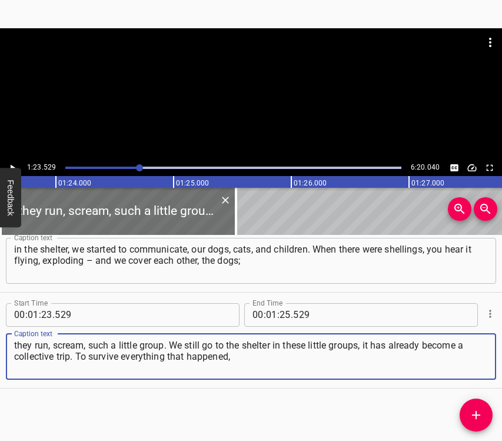
type textarea "they run, scream, such a little group. We still go to the shelter in these litt…"
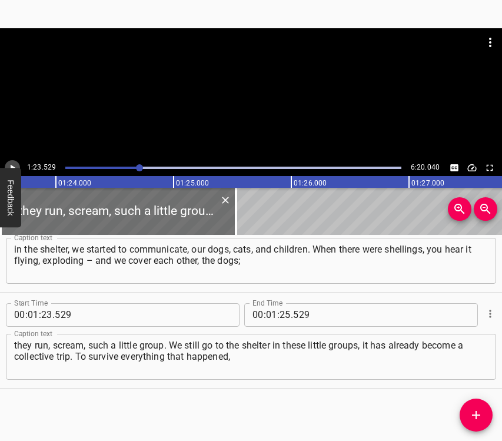
click at [12, 161] on button "Play/Pause" at bounding box center [12, 167] width 15 height 15
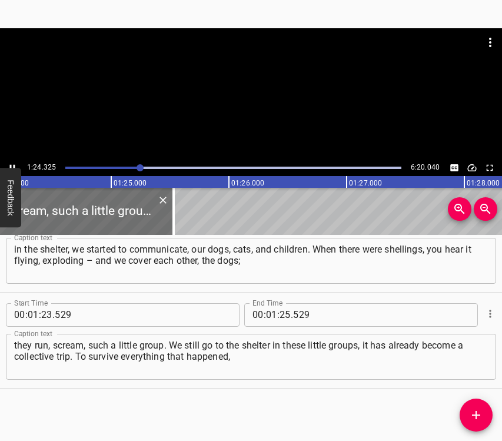
scroll to position [0, 9932]
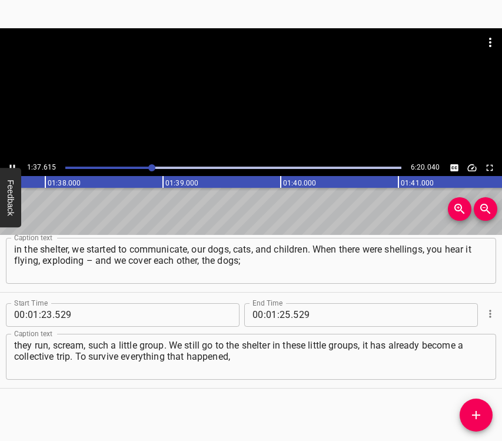
click at [14, 164] on icon "Play/Pause" at bounding box center [12, 168] width 11 height 11
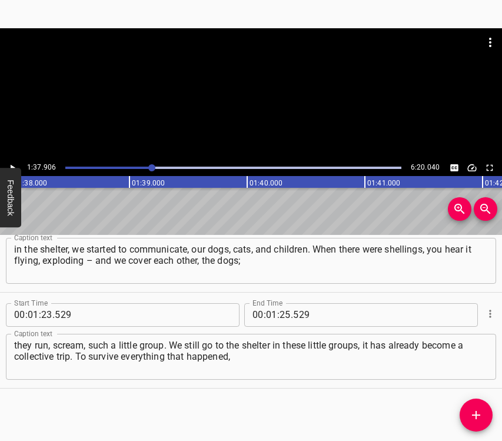
scroll to position [0, 11532]
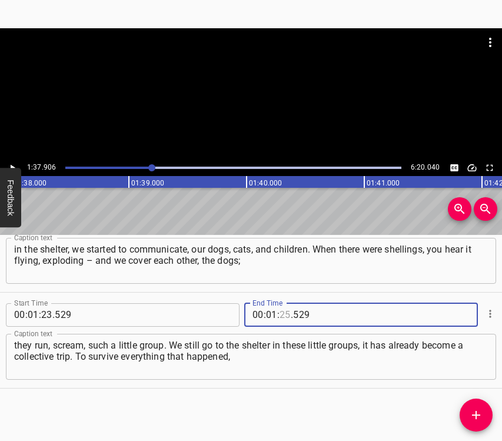
click at [280, 309] on input "number" at bounding box center [285, 315] width 11 height 24
type input "37"
type input "906"
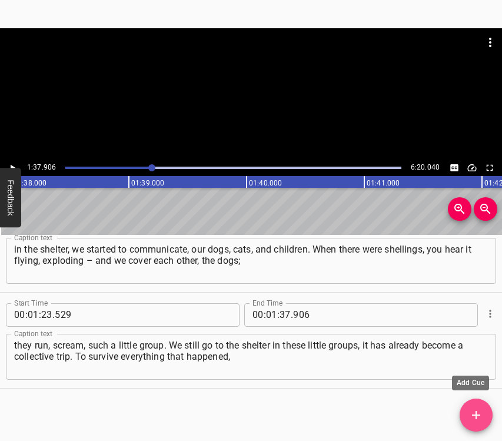
click at [469, 410] on icon "Add Cue" at bounding box center [476, 415] width 14 height 14
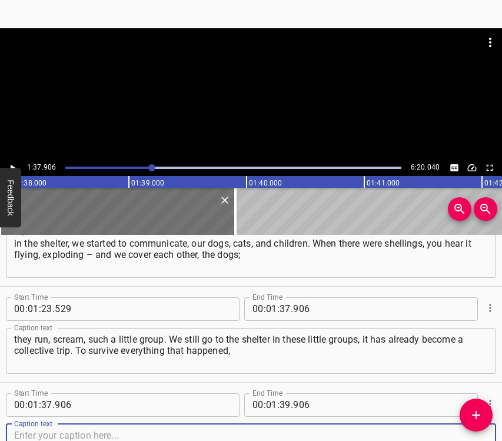
scroll to position [713, 0]
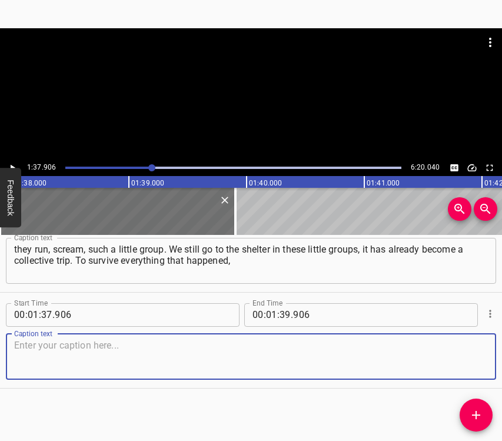
drag, startPoint x: 468, startPoint y: 358, endPoint x: 495, endPoint y: 345, distance: 30.0
click at [479, 351] on div "Caption text" at bounding box center [251, 357] width 491 height 46
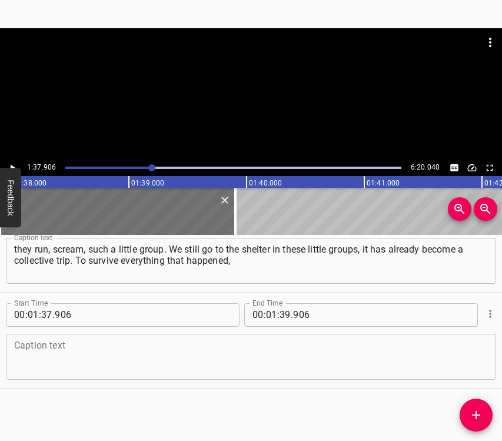
click at [37, 350] on textarea at bounding box center [251, 357] width 474 height 34
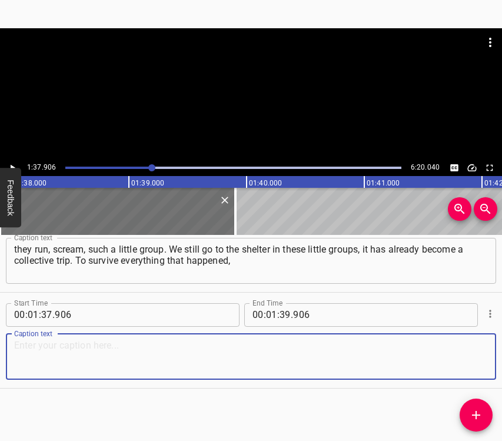
paste textarea "all the shellings, the people who were nearby and who supported us helped direc…"
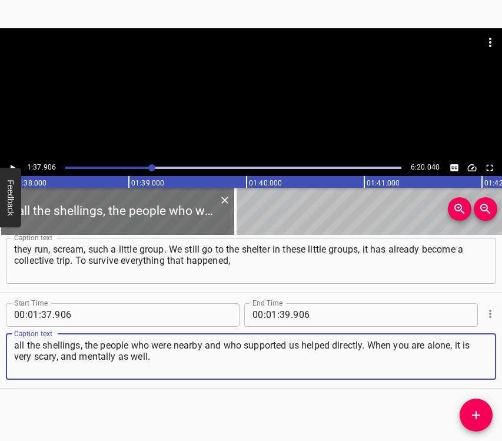
type textarea "all the shellings, the people who were nearby and who supported us helped direc…"
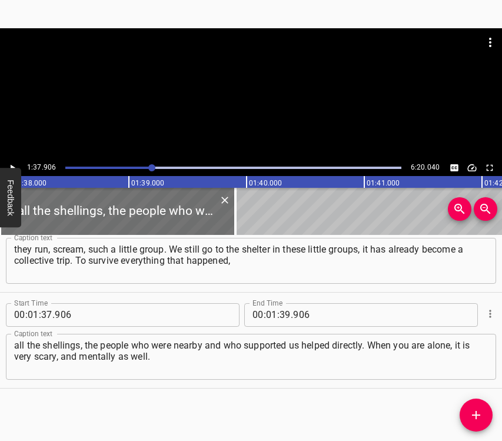
click at [9, 168] on button "Feedback" at bounding box center [10, 197] width 21 height 59
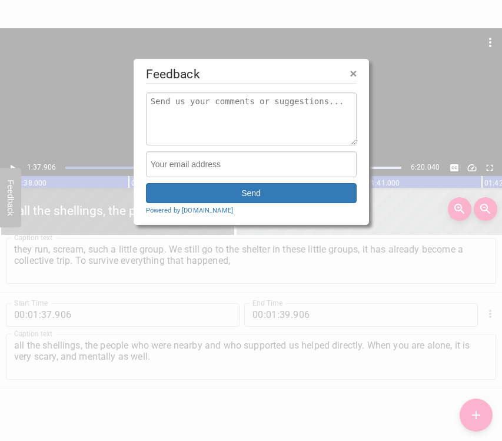
click at [11, 163] on div at bounding box center [251, 220] width 502 height 441
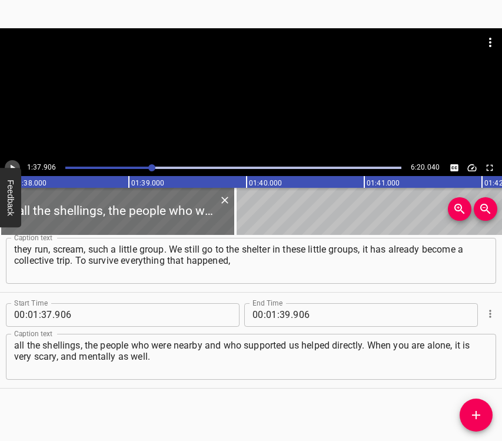
click at [11, 163] on icon "Play/Pause" at bounding box center [12, 168] width 11 height 11
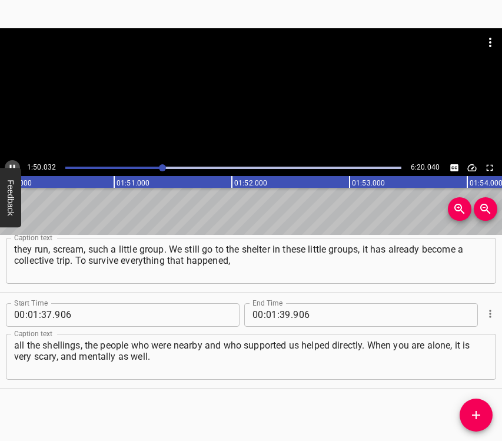
click at [11, 164] on icon "Play/Pause" at bounding box center [12, 168] width 11 height 11
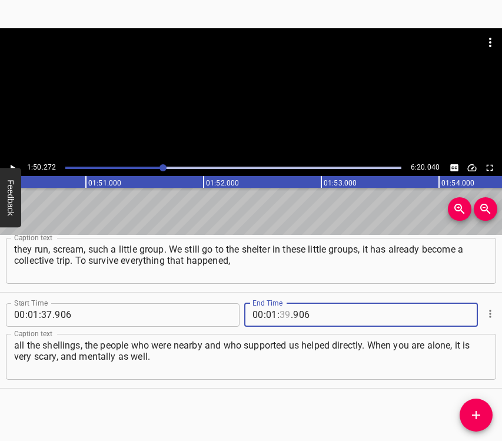
click at [282, 312] on input "number" at bounding box center [285, 315] width 11 height 24
type input "50"
type input "272"
click at [476, 413] on icon "Add Cue" at bounding box center [476, 415] width 8 height 8
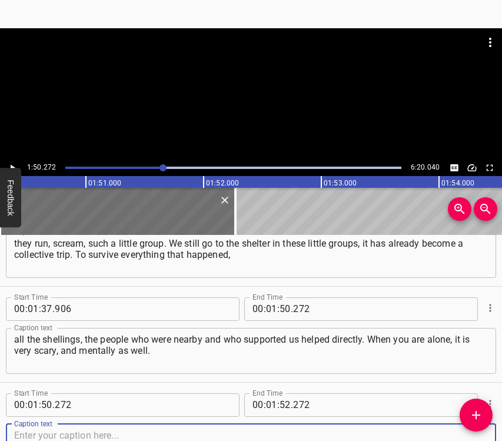
scroll to position [809, 0]
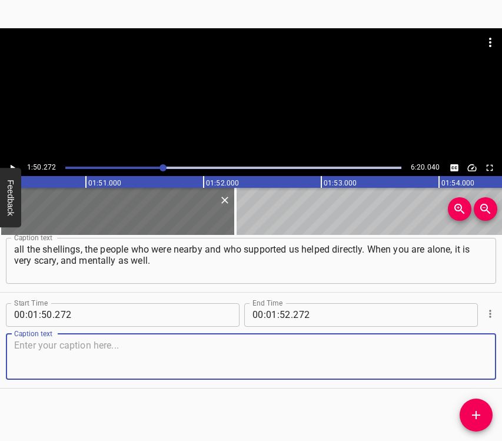
click at [460, 361] on textarea at bounding box center [251, 357] width 474 height 34
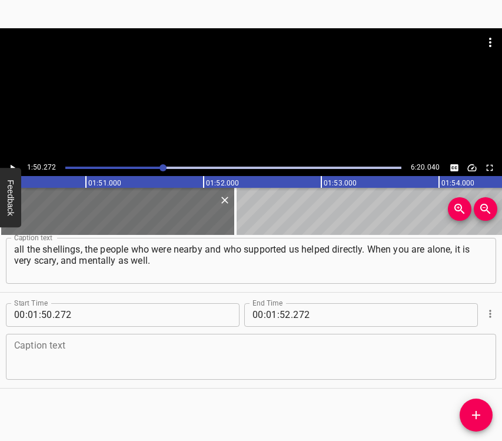
click at [115, 349] on textarea at bounding box center [251, 357] width 474 height 34
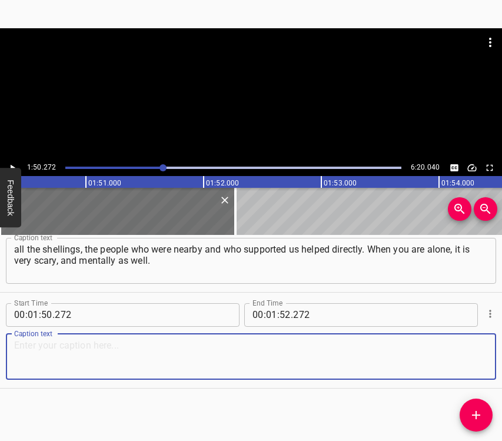
paste textarea "In addition to outside support, you have to communicate in any case and listen …"
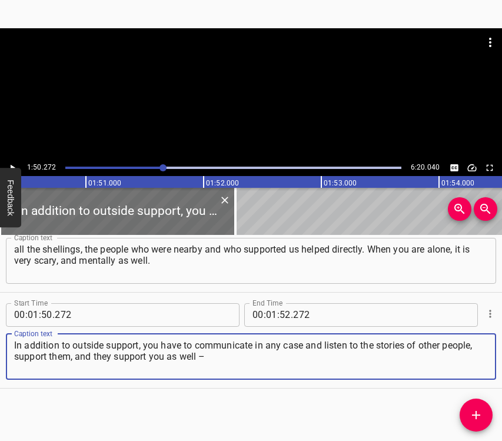
type textarea "In addition to outside support, you have to communicate in any case and listen …"
click at [13, 163] on icon "Play/Pause" at bounding box center [12, 168] width 11 height 11
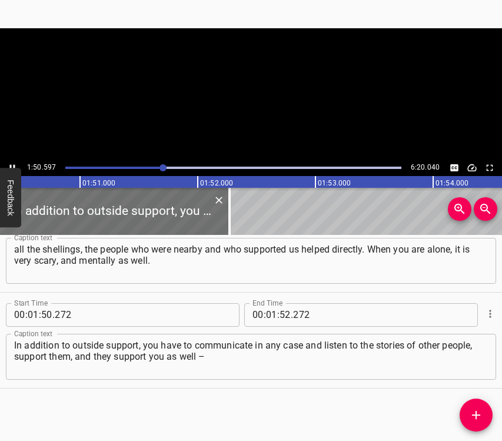
scroll to position [0, 13027]
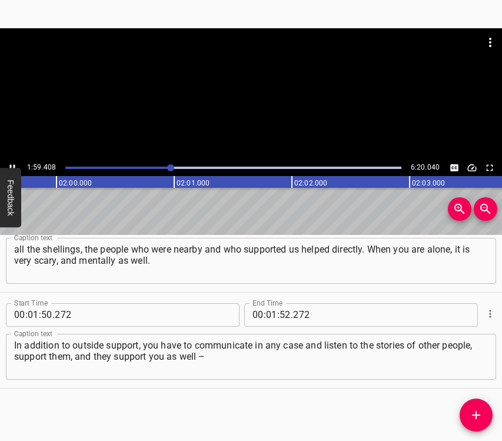
click at [12, 161] on button "Play/Pause" at bounding box center [12, 167] width 15 height 15
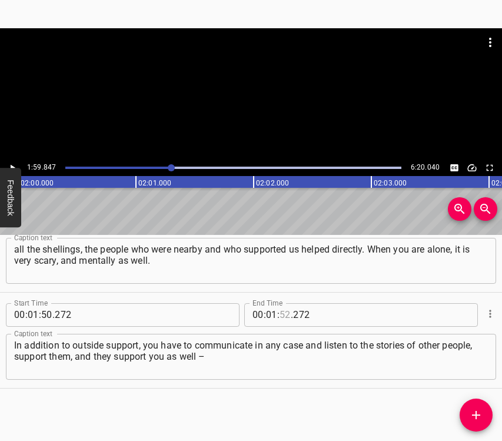
click at [283, 311] on input "number" at bounding box center [285, 315] width 11 height 24
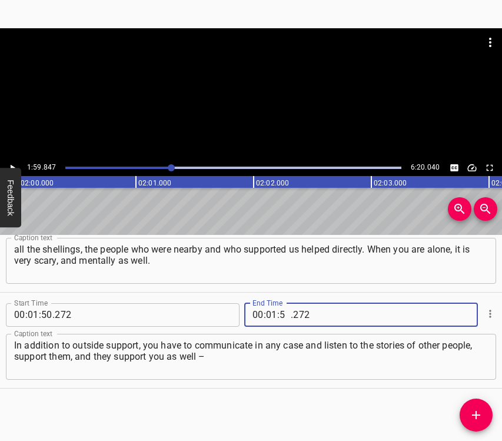
type input "59"
type input "847"
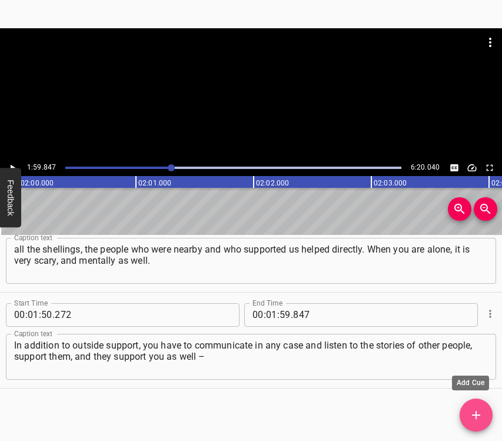
click at [472, 414] on icon "Add Cue" at bounding box center [476, 415] width 14 height 14
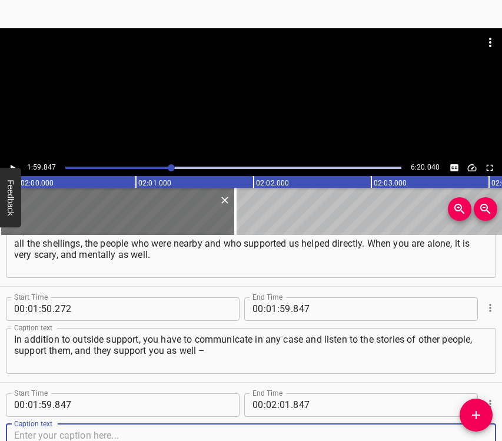
scroll to position [905, 0]
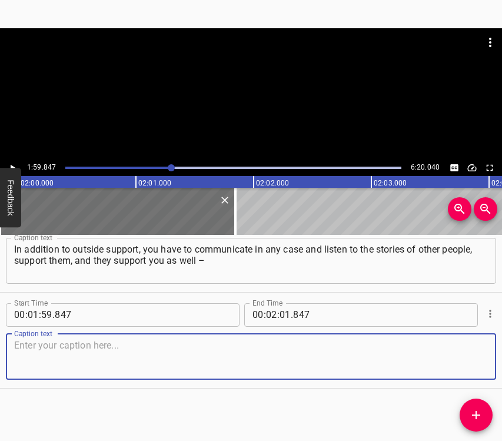
click at [462, 360] on textarea at bounding box center [251, 357] width 474 height 34
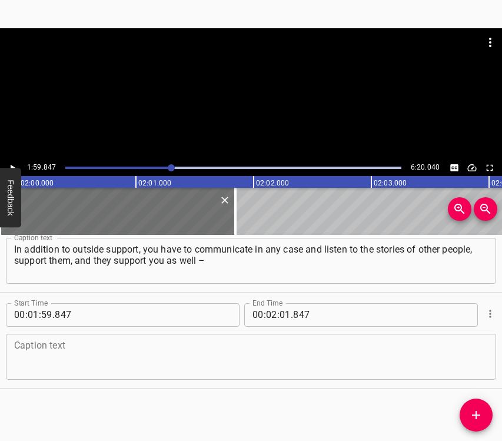
click at [59, 343] on textarea at bounding box center [251, 357] width 474 height 34
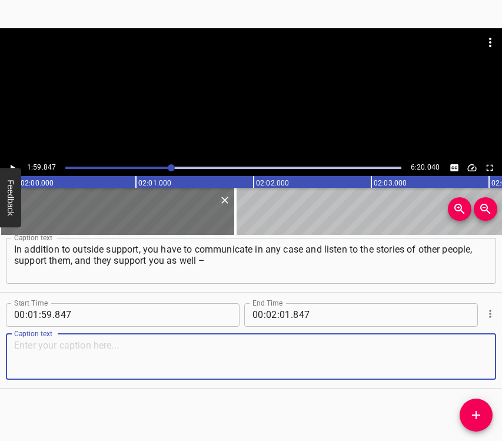
paste textarea "additionally you have a core inside yourself. Only this way can you hold your “…"
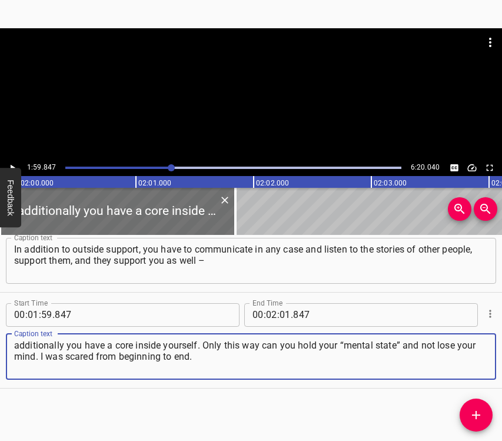
type textarea "additionally you have a core inside yourself. Only this way can you hold your “…"
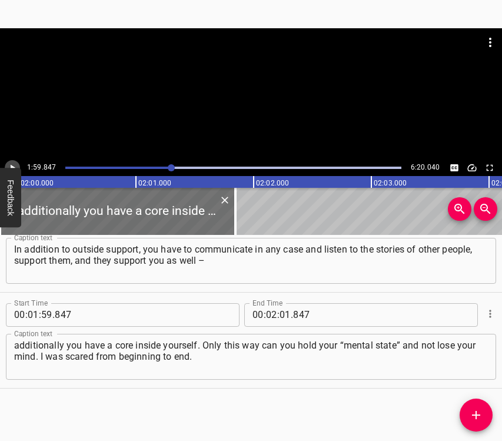
click at [16, 161] on button "Play/Pause" at bounding box center [12, 167] width 15 height 15
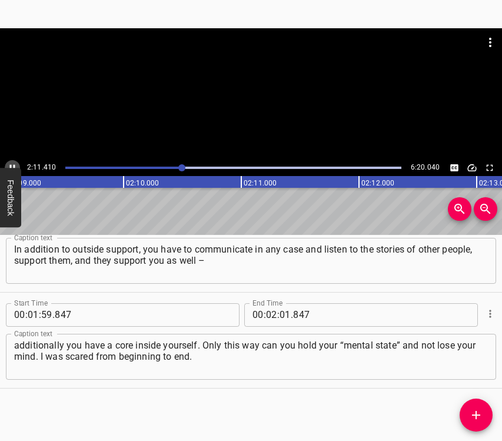
click at [11, 164] on icon "Play/Pause" at bounding box center [12, 168] width 11 height 11
click at [280, 314] on input "number" at bounding box center [285, 315] width 11 height 24
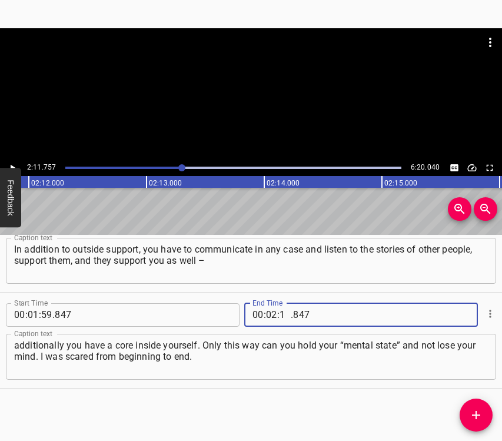
type input "11"
type input "757"
click at [476, 417] on icon "Add Cue" at bounding box center [476, 415] width 8 height 8
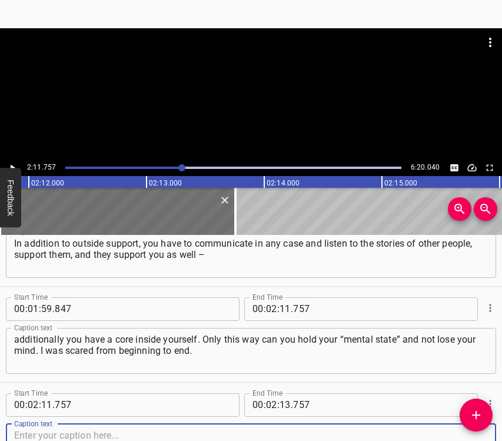
scroll to position [1001, 0]
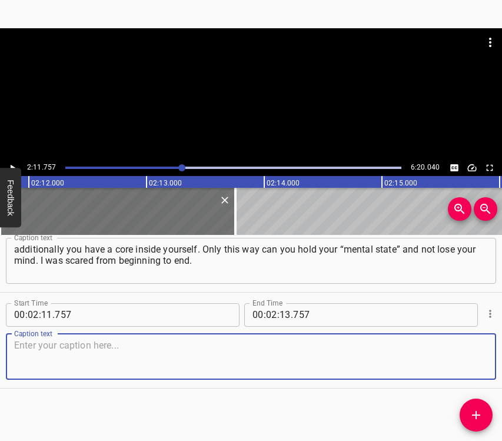
drag, startPoint x: 460, startPoint y: 357, endPoint x: 495, endPoint y: 351, distance: 35.9
click at [466, 356] on textarea at bounding box center [251, 357] width 474 height 34
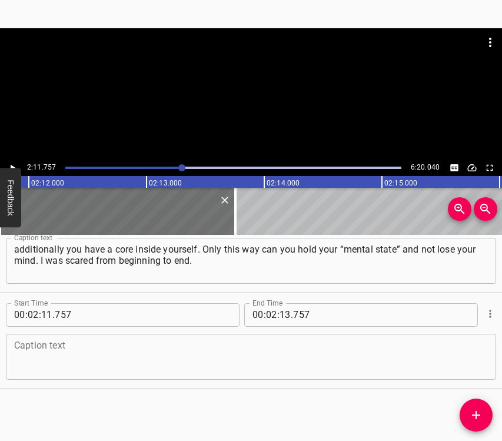
click at [110, 347] on textarea at bounding box center [251, 357] width 474 height 34
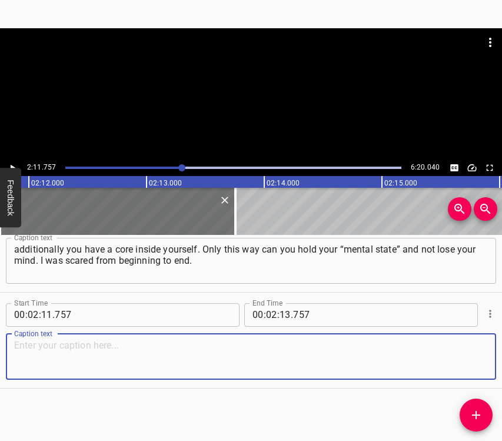
paste textarea "At first it was scary, because you don’t know what will happen next, that is, t…"
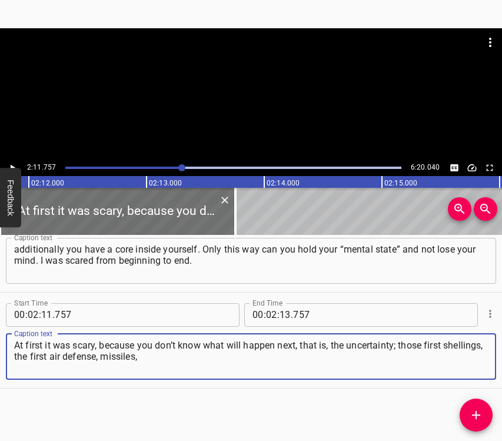
type textarea "At first it was scary, because you don’t know what will happen next, that is, t…"
click at [14, 165] on icon "Play/Pause" at bounding box center [12, 168] width 11 height 11
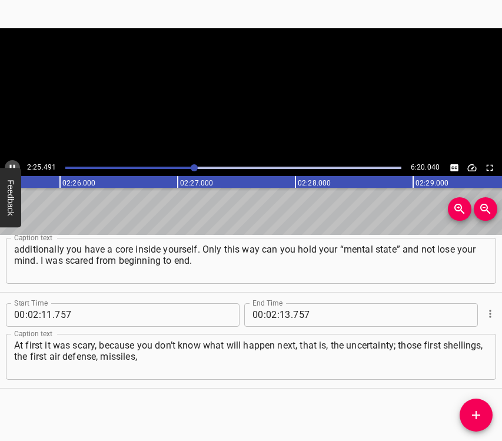
click at [14, 165] on icon "Play/Pause" at bounding box center [12, 167] width 5 height 6
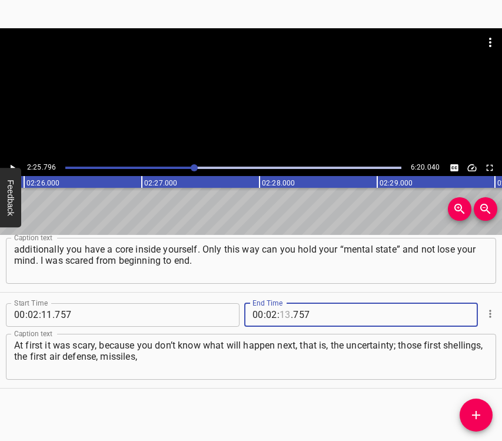
click at [280, 316] on input "number" at bounding box center [285, 315] width 11 height 24
type input "25"
type input "796"
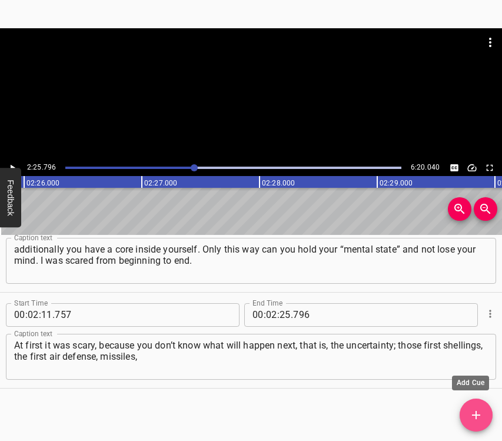
click at [474, 412] on icon "Add Cue" at bounding box center [476, 415] width 14 height 14
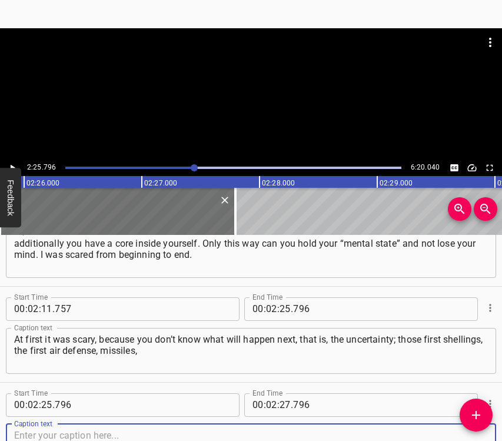
scroll to position [1097, 0]
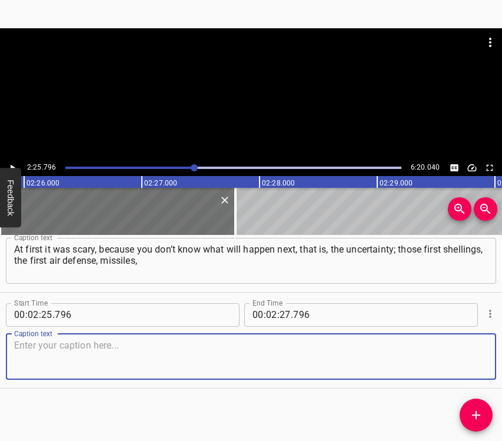
click at [442, 359] on textarea at bounding box center [251, 357] width 474 height 34
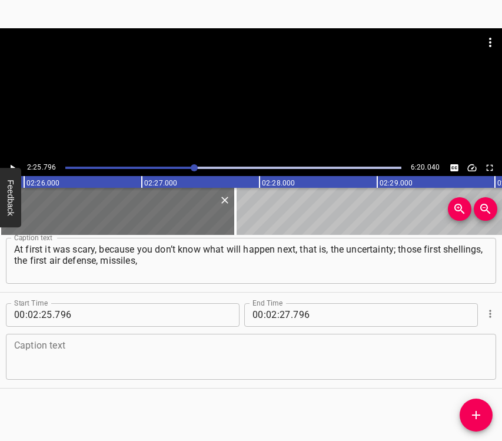
click at [38, 361] on textarea at bounding box center [251, 357] width 474 height 34
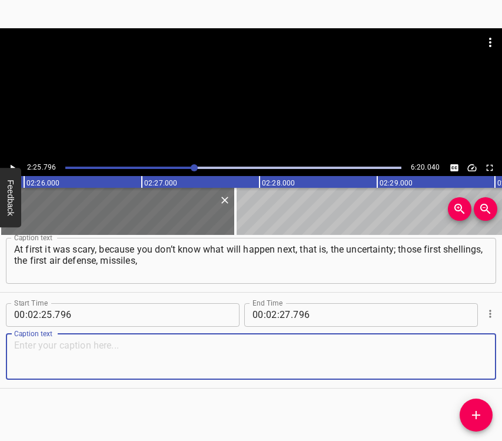
paste textarea "planes – everything you see. I even had it so that I looked at a pigeon and tho…"
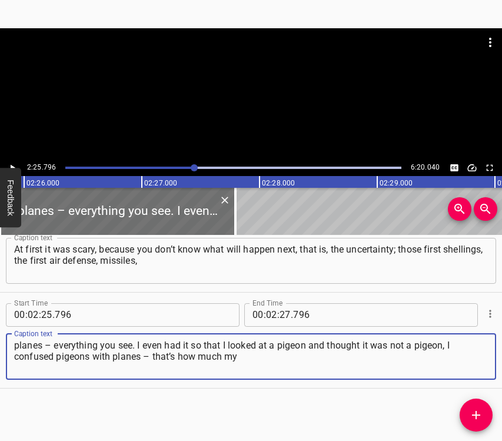
type textarea "planes – everything you see. I even had it so that I looked at a pigeon and tho…"
click at [12, 164] on icon "Play/Pause" at bounding box center [12, 168] width 11 height 11
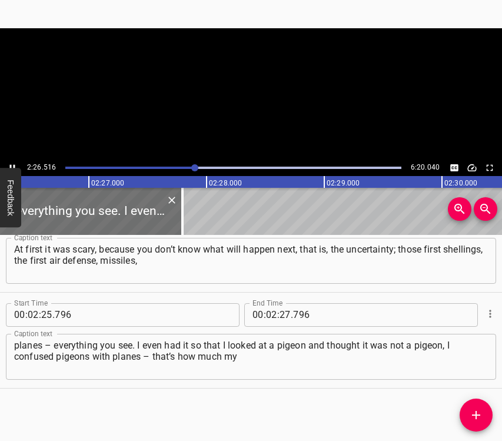
scroll to position [0, 17244]
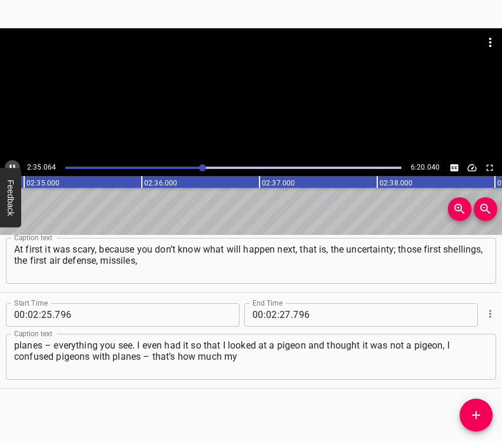
click at [13, 163] on icon "Play/Pause" at bounding box center [12, 168] width 11 height 11
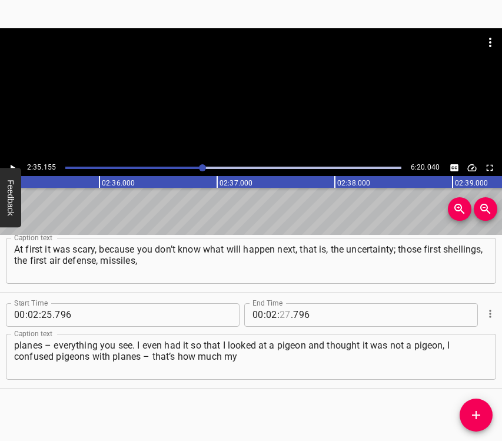
click at [281, 319] on input "number" at bounding box center [285, 315] width 11 height 24
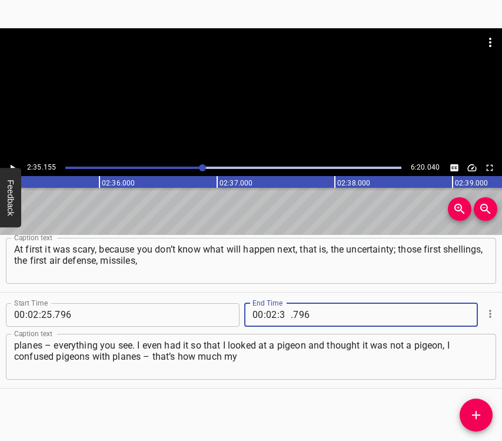
type input "35"
type input "155"
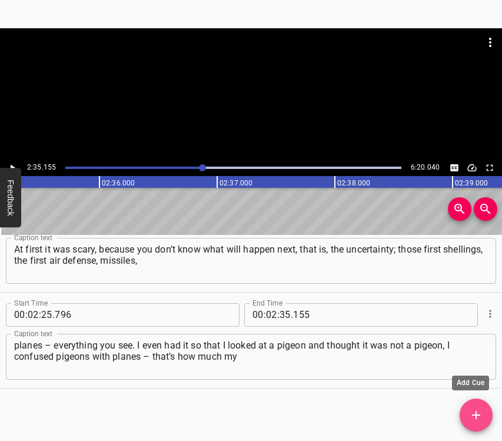
click at [482, 418] on icon "Add Cue" at bounding box center [476, 415] width 14 height 14
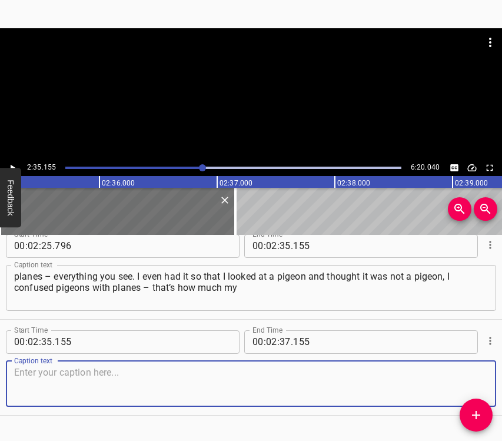
scroll to position [1193, 0]
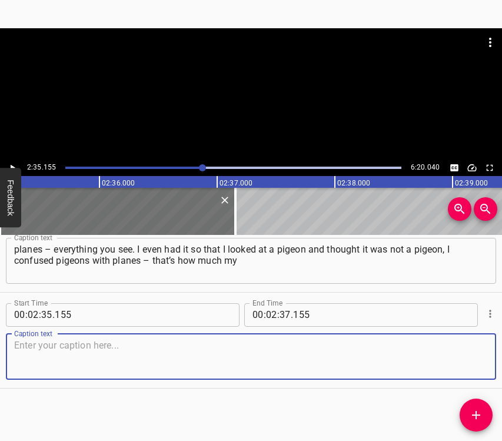
drag, startPoint x: 464, startPoint y: 368, endPoint x: 497, endPoint y: 366, distance: 33.0
click at [466, 368] on textarea at bounding box center [251, 357] width 474 height 34
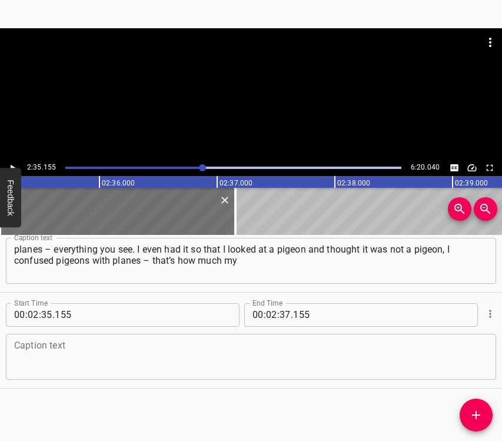
click at [87, 355] on textarea at bounding box center [251, 357] width 474 height 34
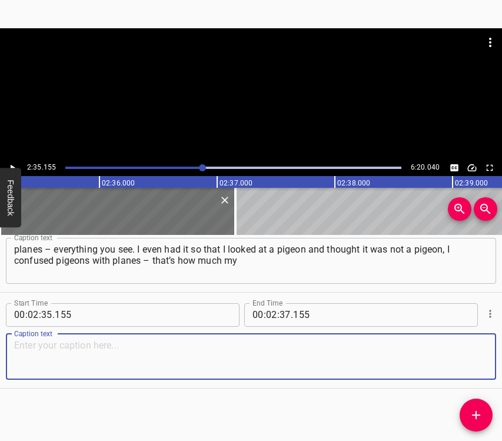
paste textarea "mind was slipping… It was scary at the beginning, later this fear remained, but…"
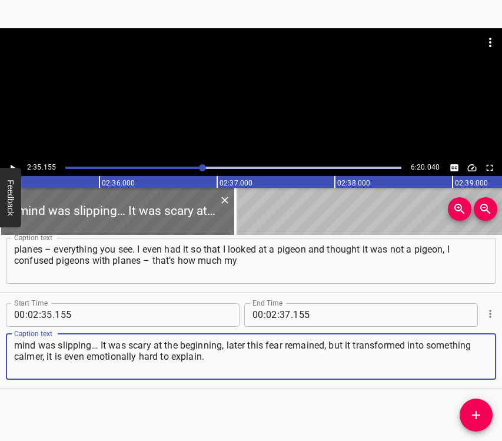
type textarea "mind was slipping… It was scary at the beginning, later this fear remained, but…"
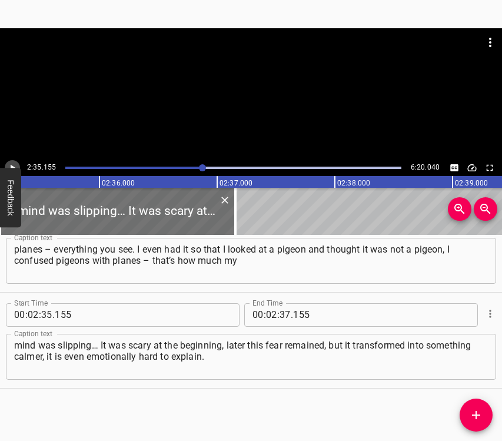
click at [14, 165] on icon "Play/Pause" at bounding box center [12, 168] width 11 height 11
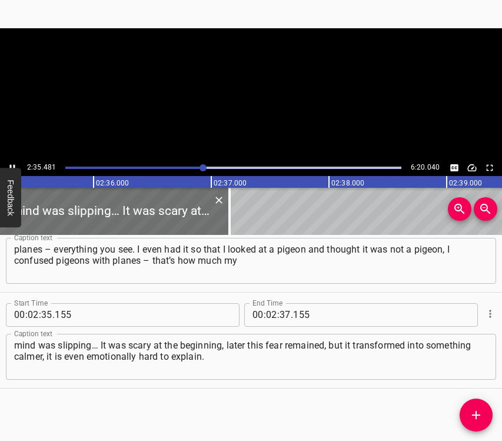
scroll to position [0, 18313]
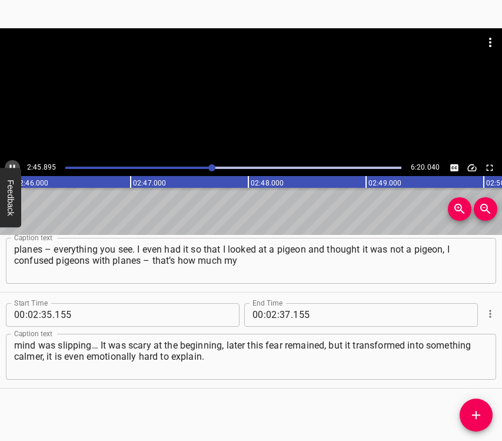
click at [14, 161] on button "Play/Pause" at bounding box center [12, 167] width 15 height 15
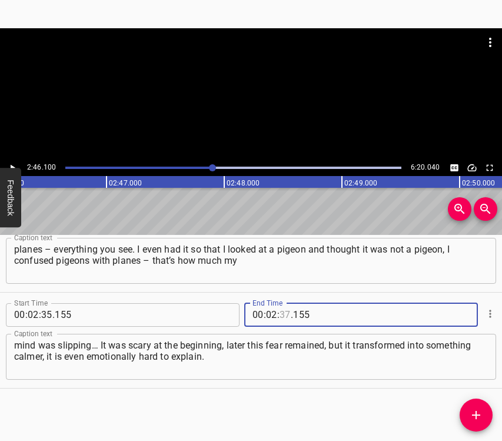
click at [281, 314] on input "number" at bounding box center [285, 315] width 11 height 24
type input "46"
type input "100"
click at [484, 410] on span "Add Cue" at bounding box center [476, 415] width 33 height 14
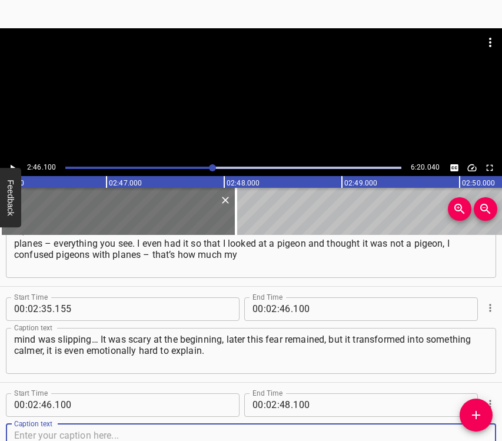
scroll to position [1289, 0]
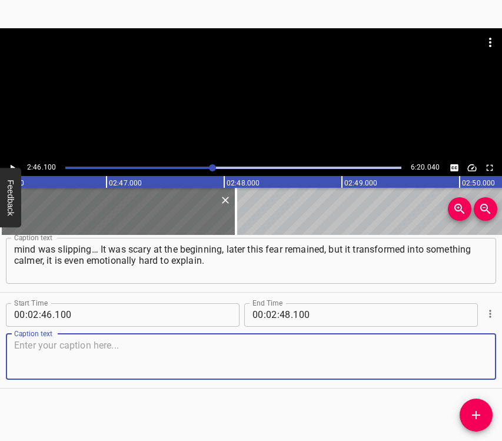
click at [461, 345] on textarea at bounding box center [251, 357] width 474 height 34
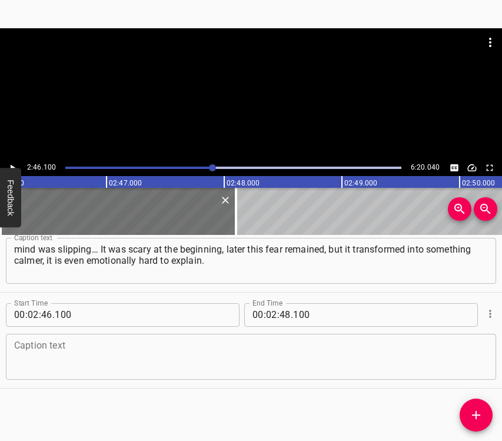
click at [41, 347] on textarea at bounding box center [251, 357] width 474 height 34
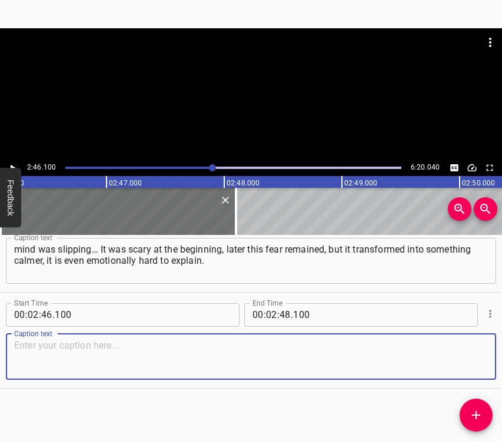
paste textarea "It is as if you grounded yourself a little and already adapted to it. It sounds…"
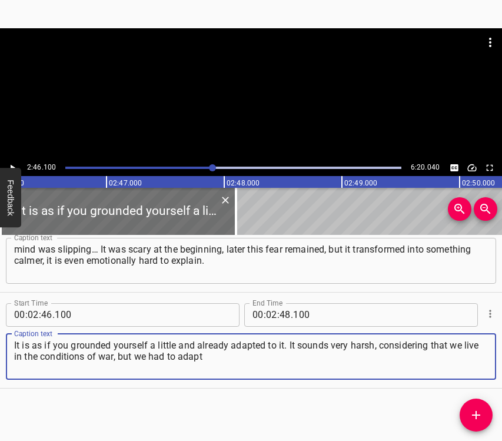
type textarea "It is as if you grounded yourself a little and already adapted to it. It sounds…"
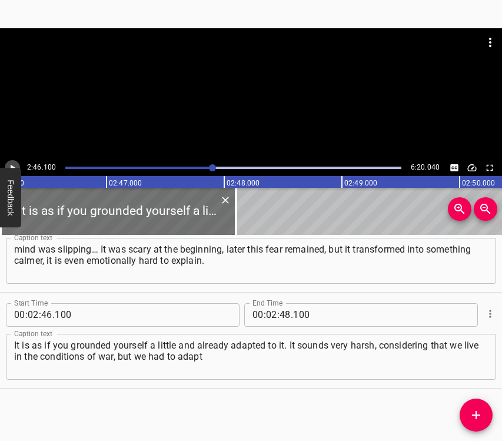
click at [15, 163] on icon "Play/Pause" at bounding box center [12, 168] width 11 height 11
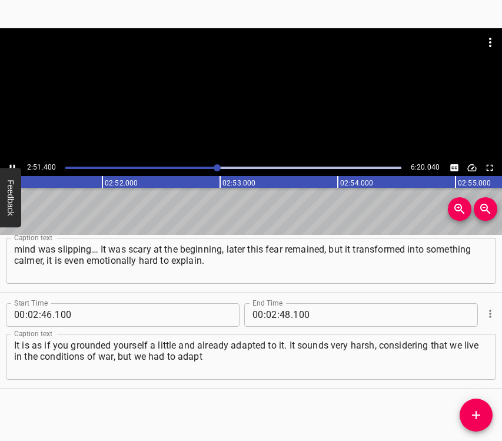
scroll to position [0, 20188]
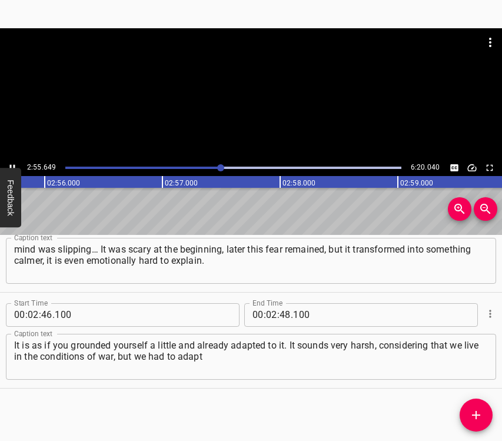
click at [9, 164] on icon "Play/Pause" at bounding box center [12, 168] width 11 height 11
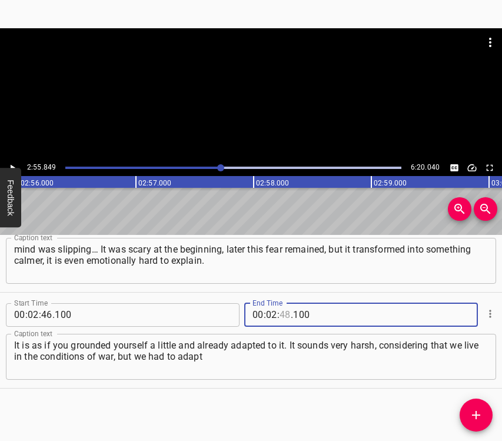
click at [280, 316] on input "number" at bounding box center [285, 315] width 11 height 24
type input "55"
type input "849"
click at [474, 416] on icon "Add Cue" at bounding box center [476, 415] width 14 height 14
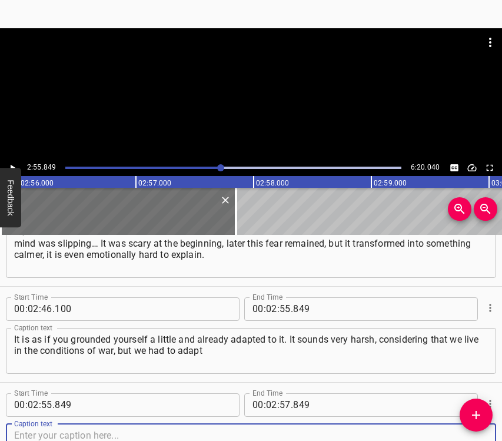
scroll to position [1385, 0]
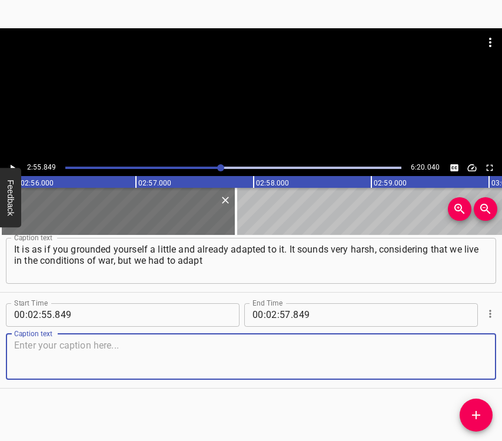
drag, startPoint x: 471, startPoint y: 365, endPoint x: 499, endPoint y: 361, distance: 27.9
click at [475, 365] on textarea at bounding box center [251, 357] width 474 height 34
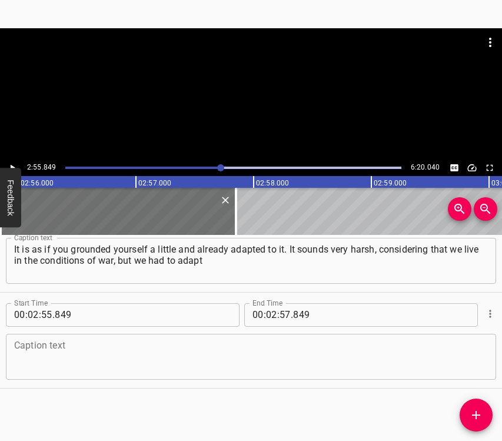
click at [101, 360] on textarea at bounding box center [251, 357] width 474 height 34
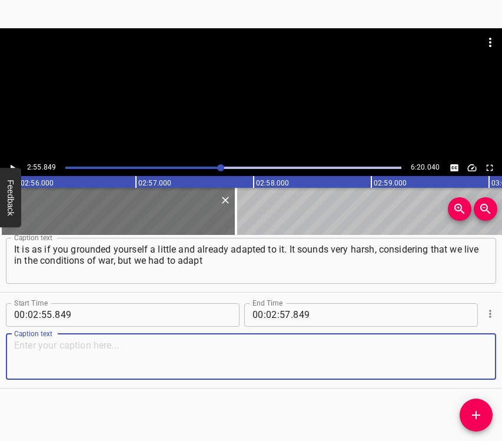
paste textarea "and exist in these conditions now and further, as long as the terrorist country…"
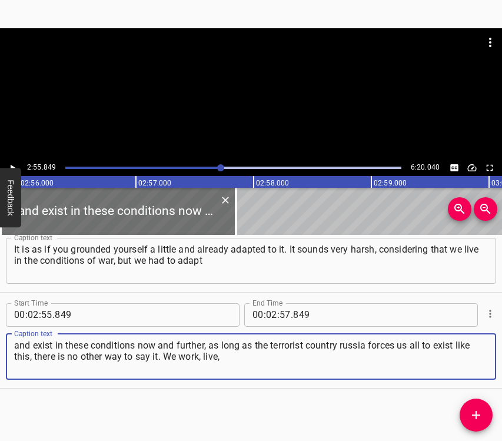
type textarea "and exist in these conditions now and further, as long as the terrorist country…"
click at [8, 164] on icon "Play/Pause" at bounding box center [12, 168] width 11 height 11
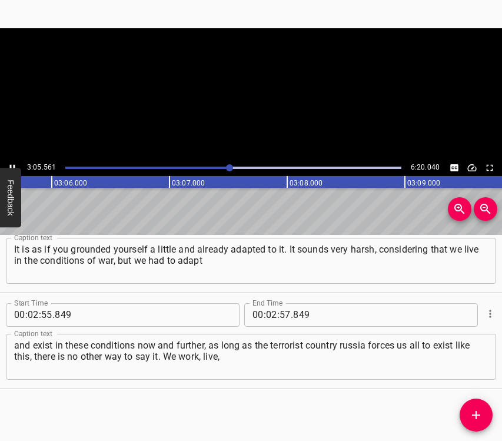
click at [11, 165] on icon "Play/Pause" at bounding box center [12, 167] width 5 height 6
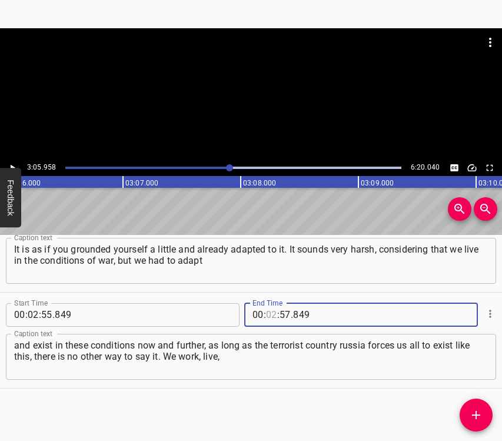
click at [267, 313] on input "number" at bounding box center [271, 315] width 11 height 24
type input "03"
type input "05"
type input "958"
click at [483, 414] on span "Add Cue" at bounding box center [476, 415] width 33 height 14
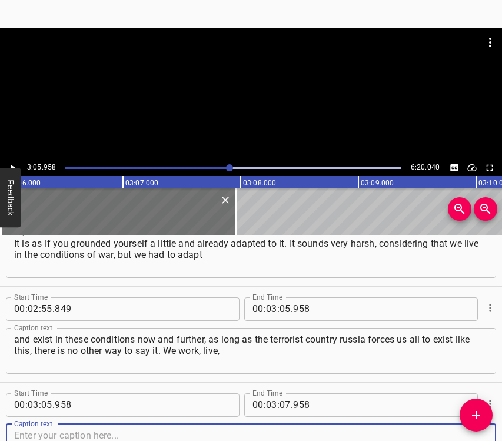
scroll to position [1481, 0]
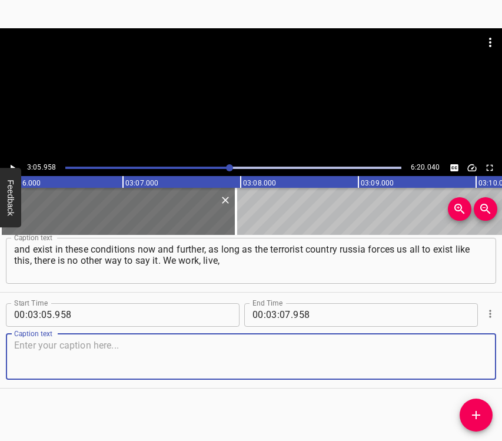
click at [474, 356] on textarea at bounding box center [251, 357] width 474 height 34
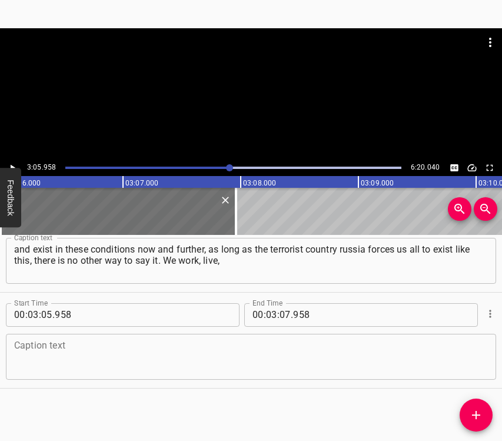
click at [140, 359] on textarea at bounding box center [251, 357] width 474 height 34
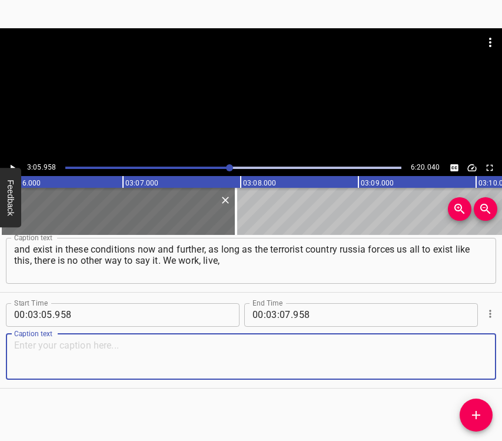
paste textarea "marry, give birth to children, make friends, rejoice, but such nights… And for …"
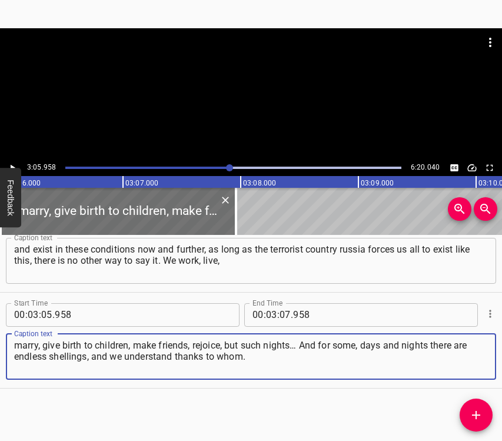
type textarea "marry, give birth to children, make friends, rejoice, but such nights… And for …"
click at [12, 164] on icon "Play/Pause" at bounding box center [12, 168] width 11 height 11
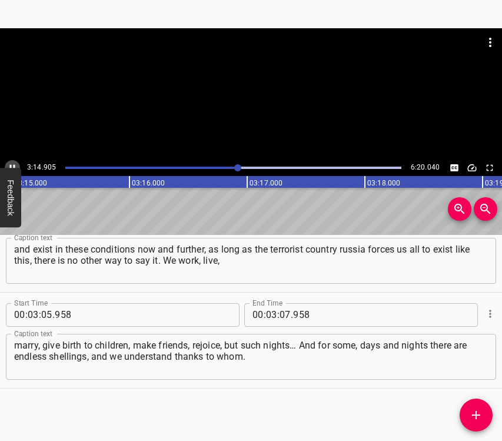
click at [12, 165] on icon "Play/Pause" at bounding box center [12, 168] width 11 height 11
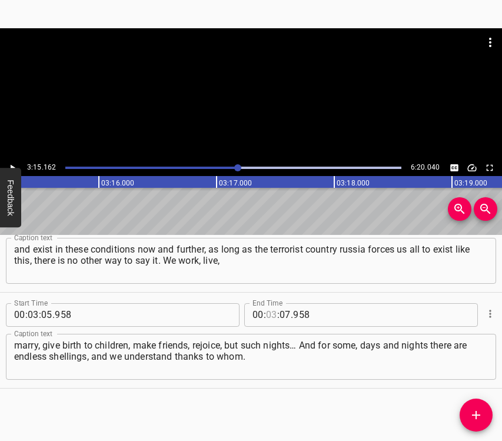
drag, startPoint x: 272, startPoint y: 315, endPoint x: 279, endPoint y: 317, distance: 6.7
click at [277, 316] on div "00 : : 07 . 958" at bounding box center [326, 315] width 165 height 24
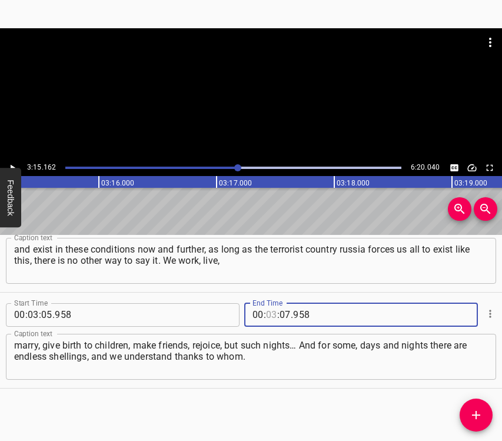
type input "03"
click at [280, 317] on input "number" at bounding box center [285, 315] width 11 height 24
type input "15"
type input "162"
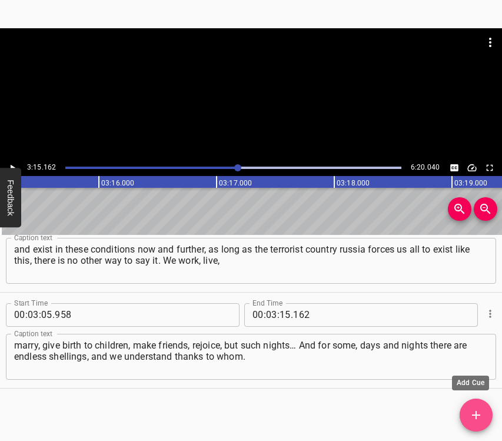
click at [476, 410] on icon "Add Cue" at bounding box center [476, 415] width 14 height 14
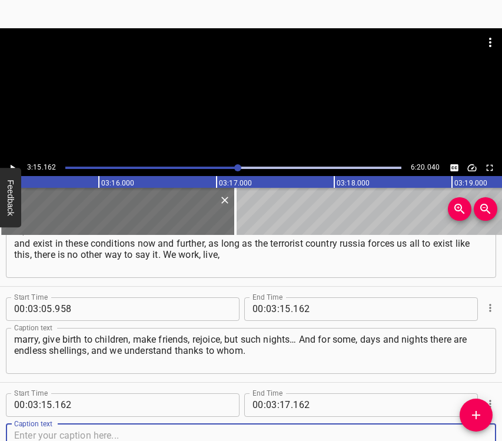
scroll to position [1577, 0]
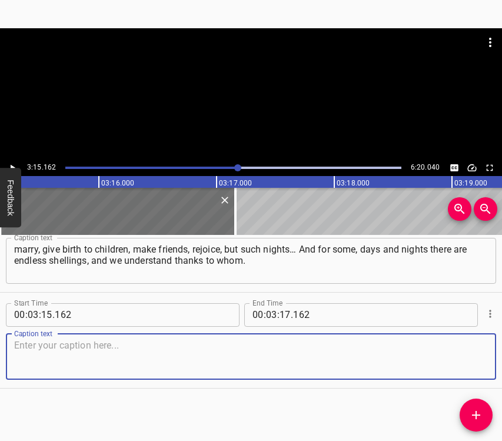
click at [464, 350] on textarea at bounding box center [251, 357] width 474 height 34
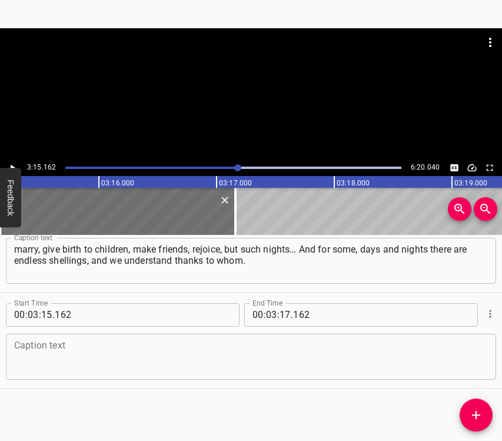
click at [59, 346] on textarea at bounding box center [251, 357] width 474 height 34
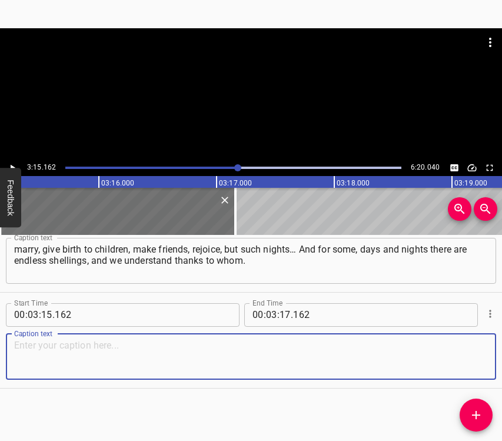
paste textarea "I work at the “Seven Monkeys” studio as a vocal teacher. That night I was in th…"
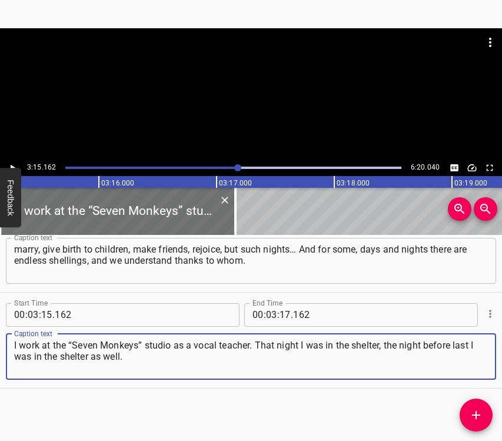
type textarea "I work at the “Seven Monkeys” studio as a vocal teacher. That night I was in th…"
click at [10, 164] on icon "Play/Pause" at bounding box center [12, 168] width 11 height 11
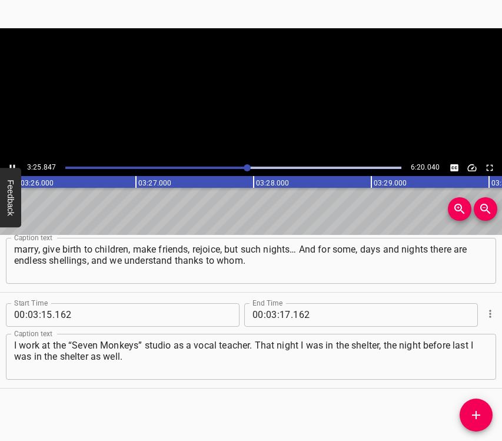
click at [10, 164] on icon "Play/Pause" at bounding box center [12, 168] width 11 height 11
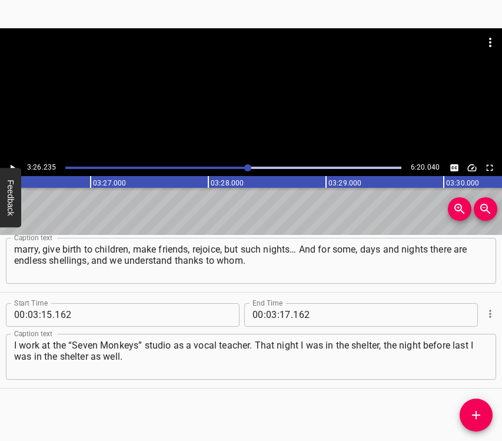
click at [10, 164] on icon "Play/Pause" at bounding box center [12, 168] width 11 height 11
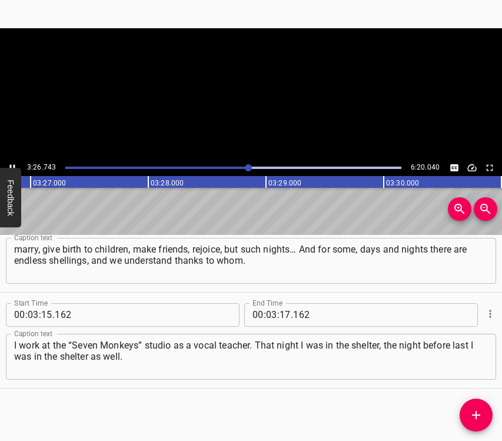
click at [10, 164] on icon "Play/Pause" at bounding box center [12, 168] width 11 height 11
click at [280, 315] on input "number" at bounding box center [285, 315] width 11 height 24
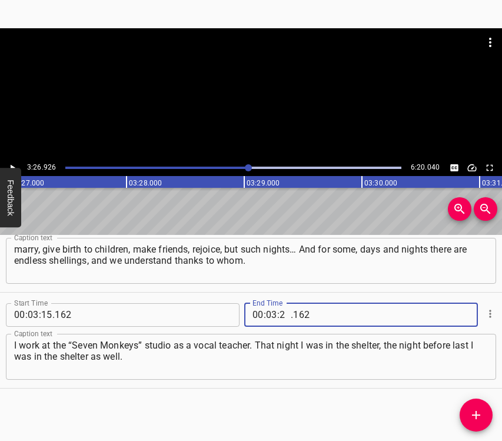
type input "26"
type input "926"
click at [477, 409] on icon "Add Cue" at bounding box center [476, 415] width 14 height 14
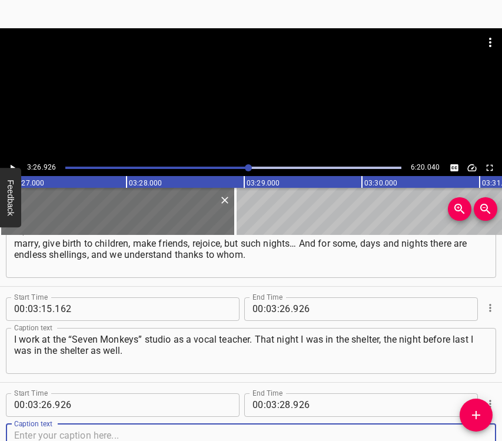
scroll to position [1673, 0]
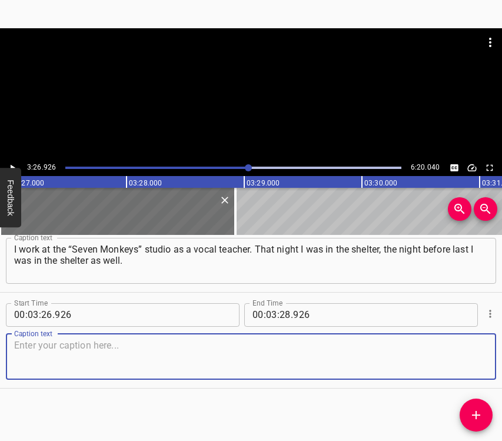
drag, startPoint x: 473, startPoint y: 355, endPoint x: 502, endPoint y: 345, distance: 30.4
click at [479, 353] on div "Caption text" at bounding box center [251, 357] width 491 height 46
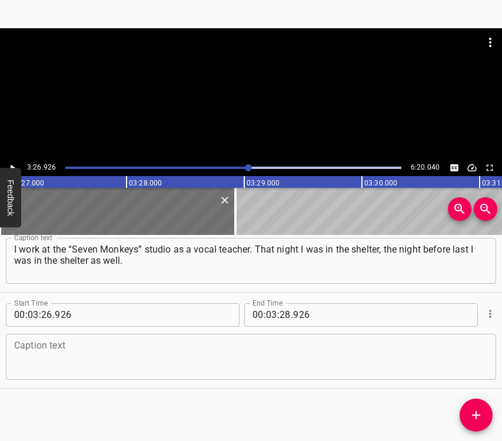
click at [199, 354] on textarea at bounding box center [251, 357] width 474 height 34
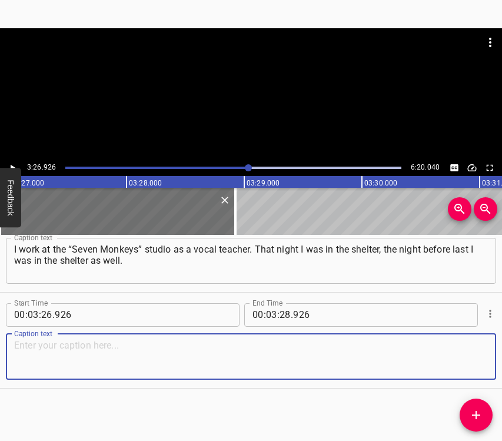
paste textarea "I was without connection for maybe six hours, so I could not periodically check…"
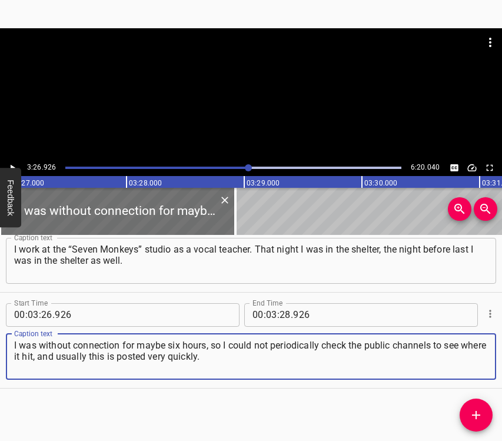
type textarea "I was without connection for maybe six hours, so I could not periodically check…"
click at [14, 164] on icon "Play/Pause" at bounding box center [12, 168] width 11 height 11
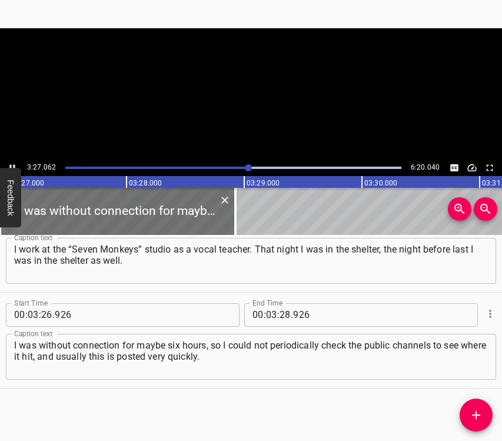
scroll to position [0, 24389]
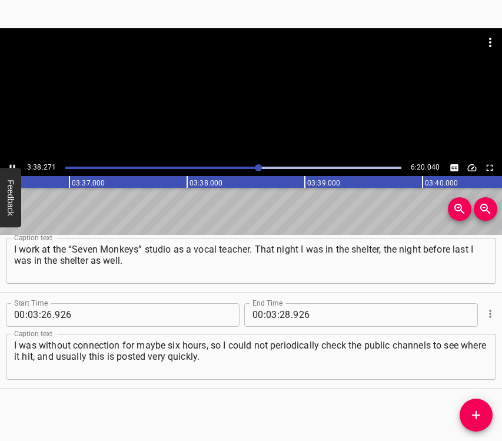
click at [13, 163] on icon "Play/Pause" at bounding box center [12, 168] width 11 height 11
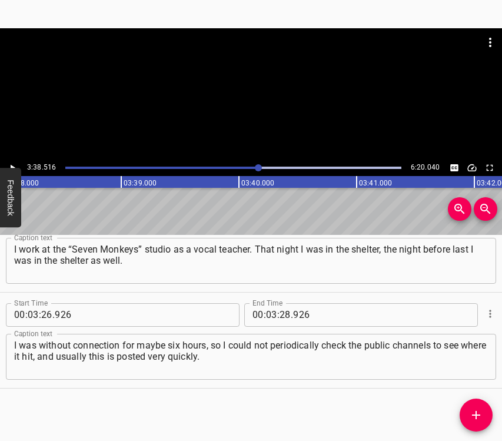
scroll to position [0, 25739]
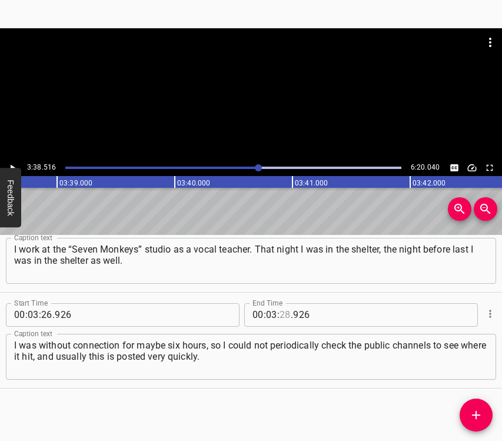
click at [280, 314] on input "number" at bounding box center [285, 315] width 11 height 24
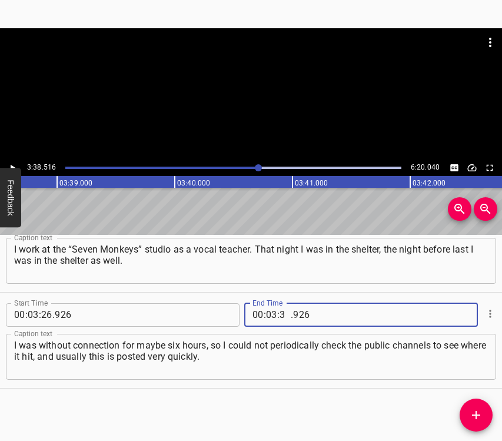
type input "38"
type input "516"
click at [470, 418] on icon "Add Cue" at bounding box center [476, 415] width 14 height 14
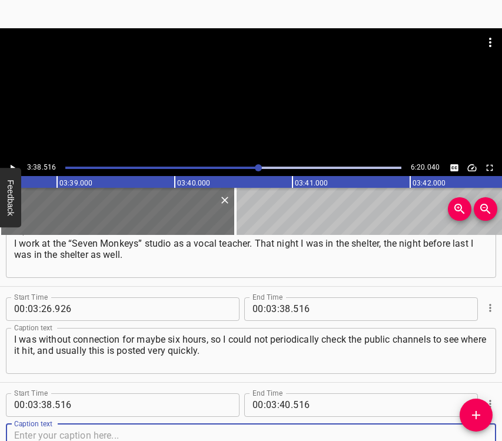
scroll to position [1769, 0]
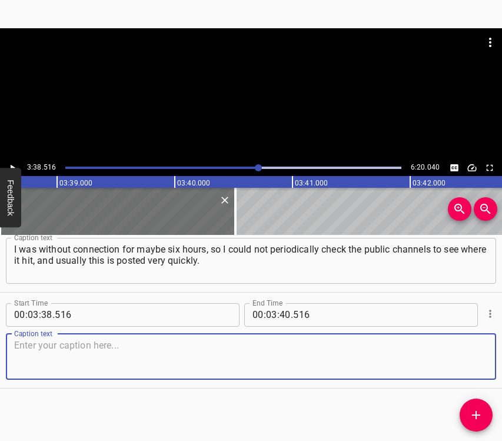
drag, startPoint x: 465, startPoint y: 366, endPoint x: 471, endPoint y: 359, distance: 9.2
click at [465, 366] on textarea at bounding box center [251, 357] width 474 height 34
click at [111, 348] on textarea at bounding box center [251, 357] width 474 height 34
paste textarea "When I went directly upstairs, I take out my phone, and I get SMS from my stude…"
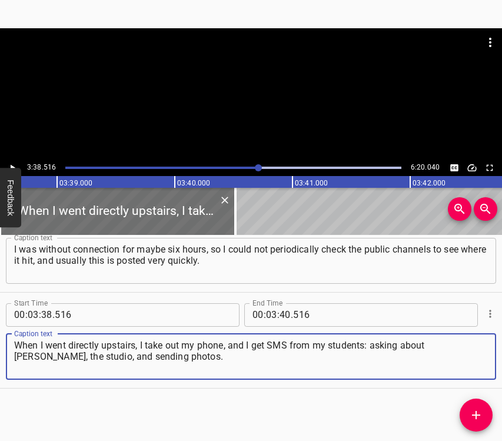
type textarea "When I went directly upstairs, I take out my phone, and I get SMS from my stude…"
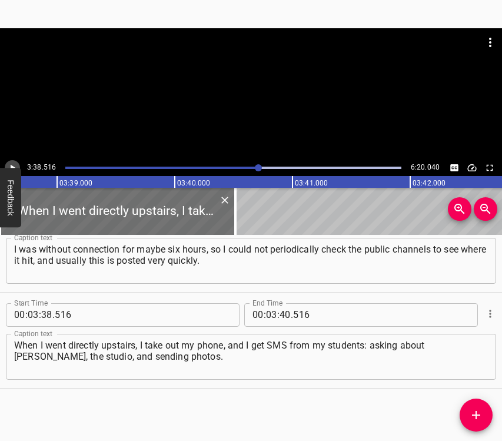
click at [14, 163] on icon "Play/Pause" at bounding box center [12, 168] width 11 height 11
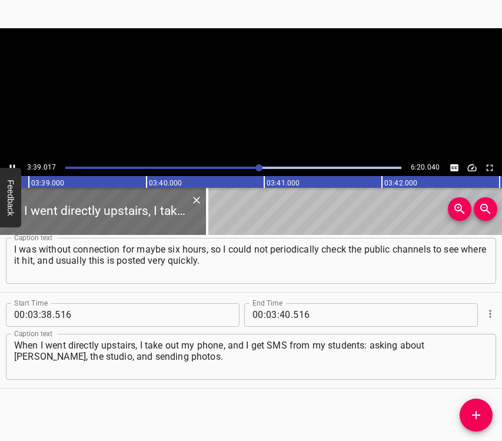
scroll to position [0, 25798]
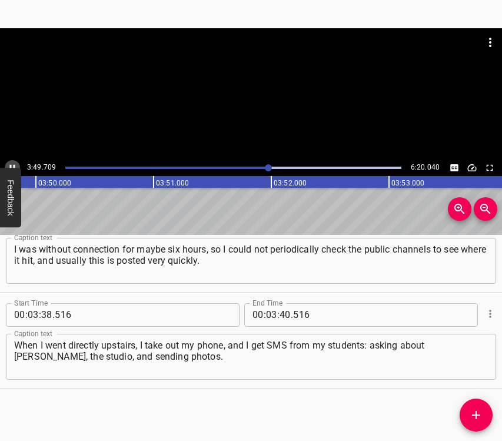
click at [12, 163] on icon "Play/Pause" at bounding box center [12, 168] width 11 height 11
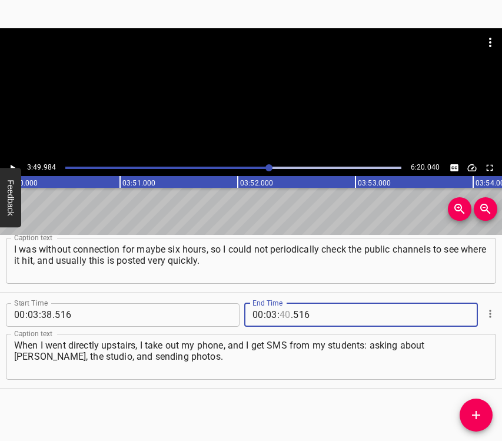
click at [281, 318] on input "number" at bounding box center [285, 315] width 11 height 24
type input "49"
type input "984"
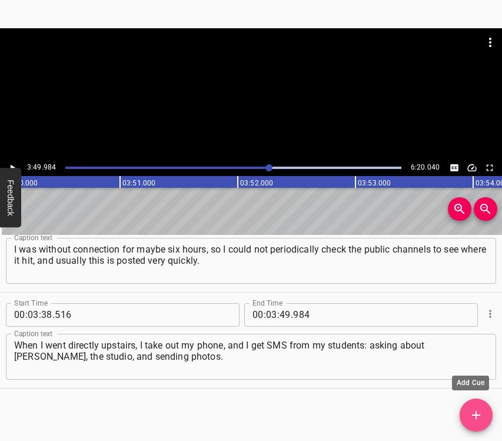
click at [477, 412] on icon "Add Cue" at bounding box center [476, 415] width 8 height 8
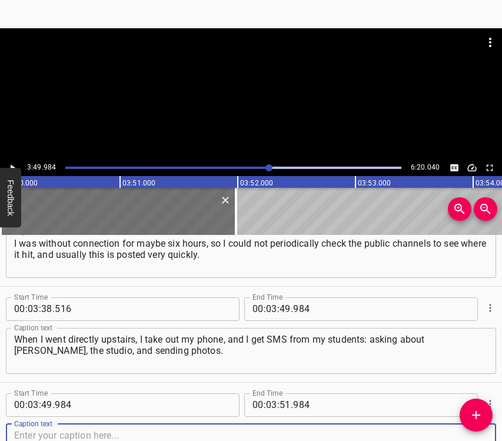
scroll to position [1865, 0]
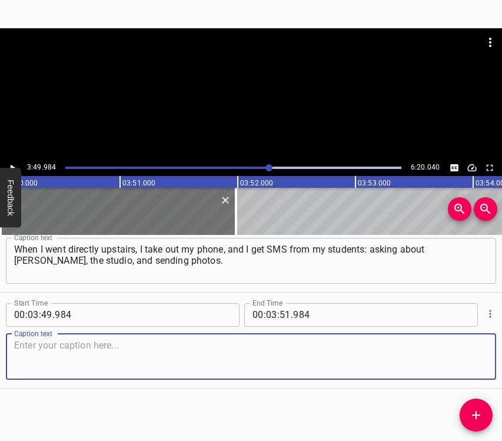
drag, startPoint x: 468, startPoint y: 366, endPoint x: 498, endPoint y: 350, distance: 34.3
click at [468, 366] on textarea at bounding box center [251, 357] width 474 height 34
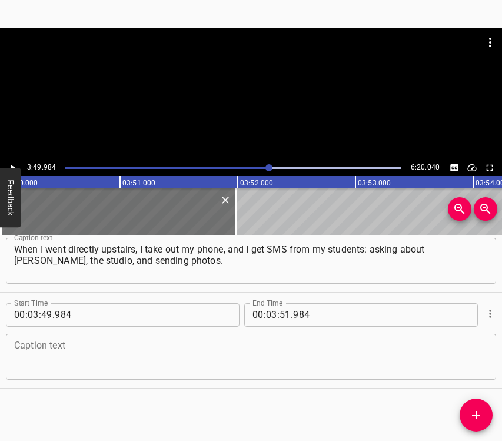
click at [25, 356] on textarea at bounding box center [251, 357] width 474 height 34
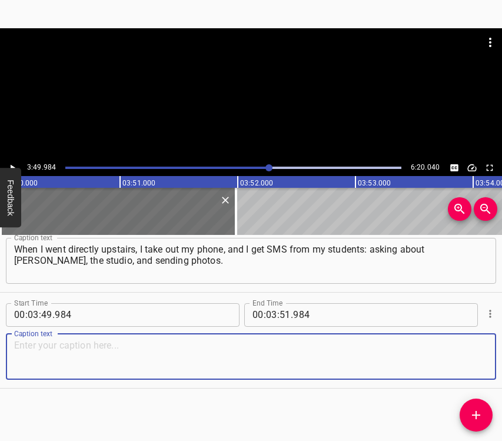
paste textarea "They were the first to see the official pictures from the State Emergency Servi…"
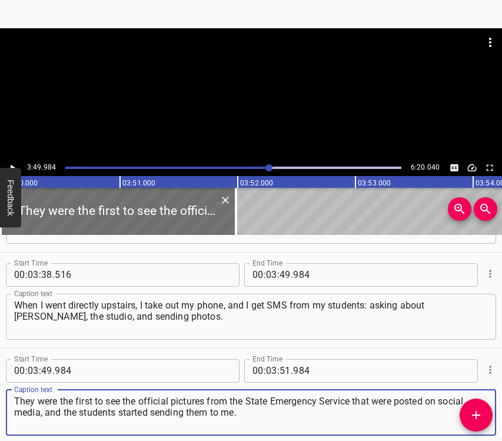
scroll to position [1806, 0]
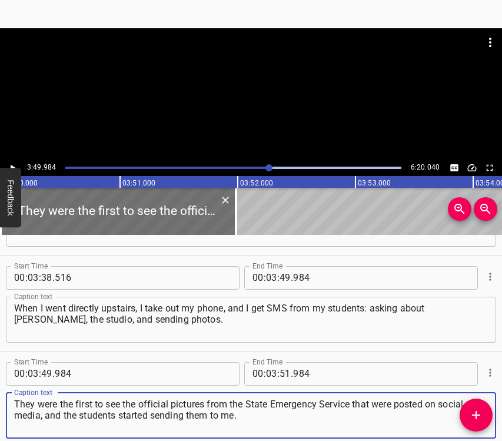
type textarea "They were the first to see the official pictures from the State Emergency Servi…"
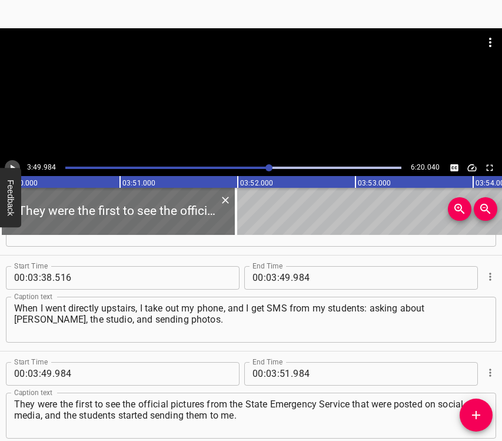
click at [11, 163] on icon "Play/Pause" at bounding box center [12, 168] width 11 height 11
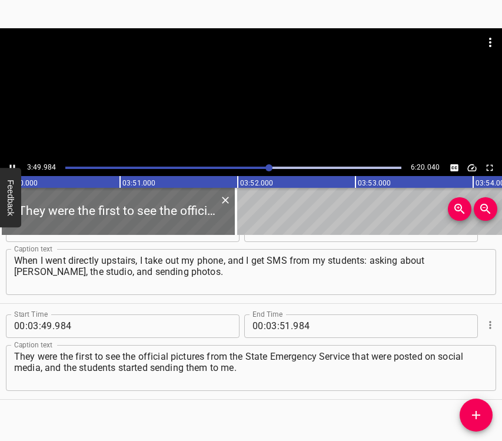
scroll to position [1865, 0]
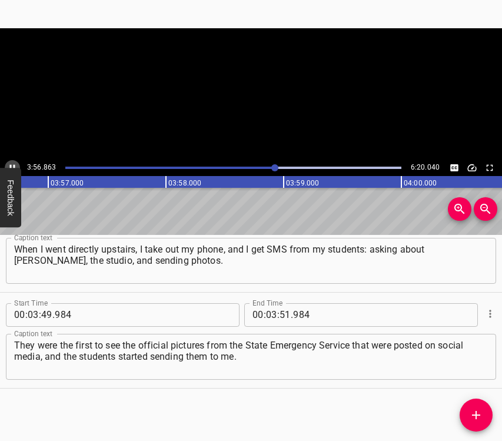
click at [11, 163] on icon "Play/Pause" at bounding box center [12, 168] width 11 height 11
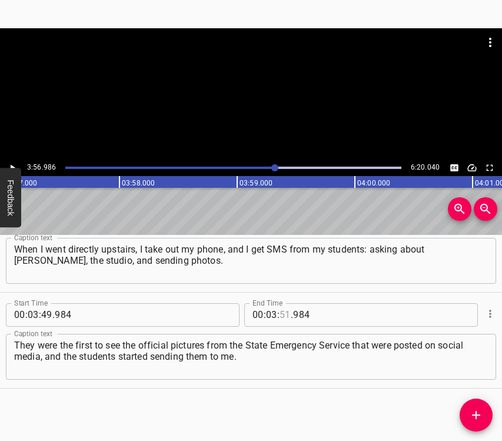
click at [280, 314] on input "number" at bounding box center [285, 315] width 11 height 24
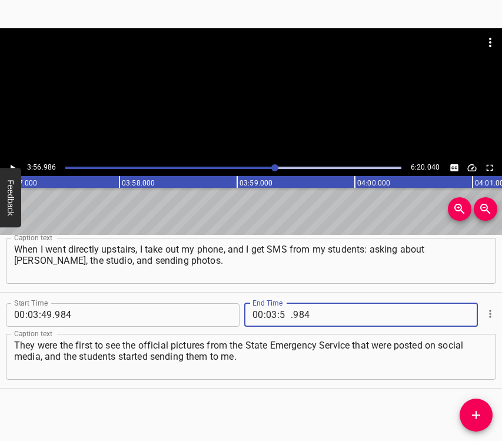
type input "56"
type input "986"
click at [483, 413] on span "Add Cue" at bounding box center [476, 415] width 33 height 14
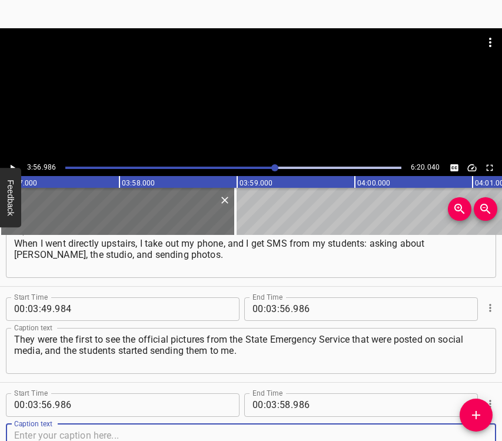
scroll to position [1961, 0]
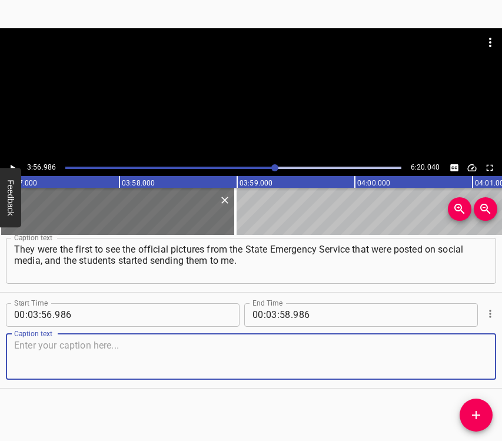
drag, startPoint x: 476, startPoint y: 359, endPoint x: 496, endPoint y: 353, distance: 21.6
click at [492, 355] on div "Start Time 00 : 03 : 56 . 986 Start Time End Time 00 : 03 : 58 . 986 End Time C…" at bounding box center [251, 340] width 502 height 95
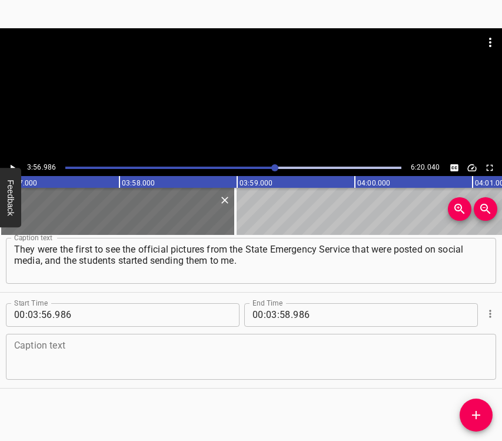
click at [37, 375] on div "Caption text" at bounding box center [251, 357] width 491 height 46
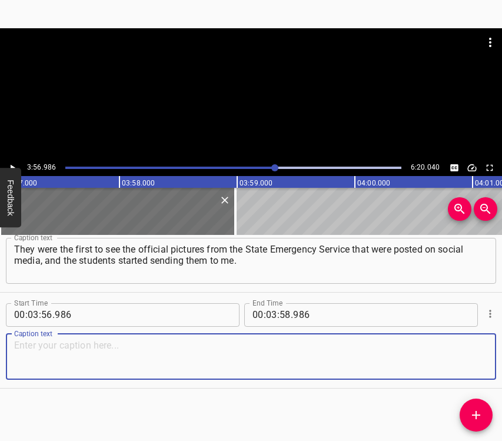
paste textarea "Some people live in this building, they were sending me live photos. I look… in…"
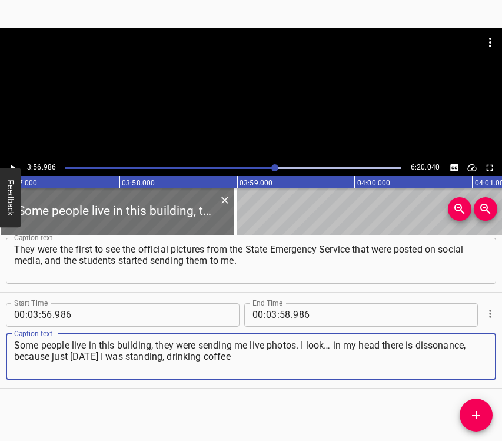
type textarea "Some people live in this building, they were sending me live photos. I look… in…"
click at [11, 164] on icon "Play/Pause" at bounding box center [12, 168] width 11 height 11
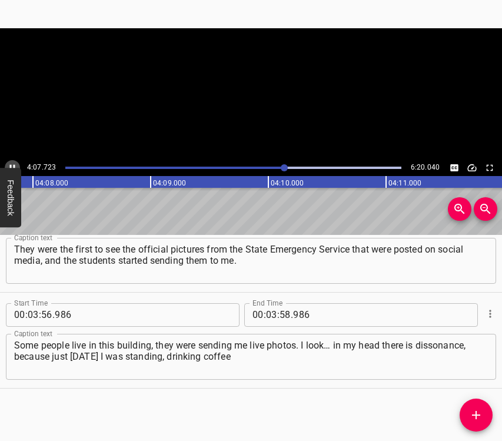
click at [11, 164] on icon "Play/Pause" at bounding box center [12, 168] width 11 height 11
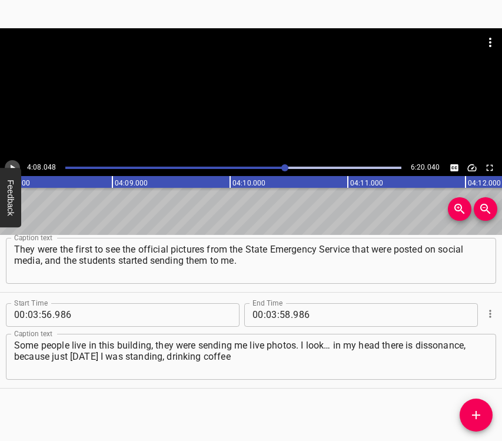
click at [11, 164] on icon "Play/Pause" at bounding box center [12, 168] width 11 height 11
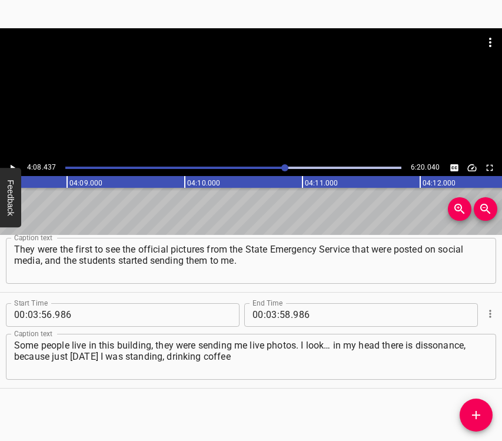
scroll to position [0, 29263]
click at [267, 314] on input "number" at bounding box center [271, 315] width 11 height 24
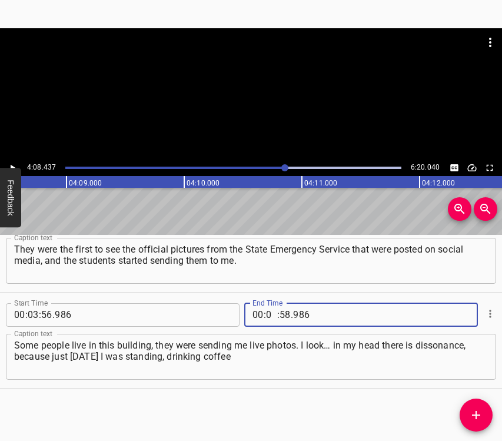
type input "04"
type input "08"
type input "437"
click at [469, 414] on icon "Add Cue" at bounding box center [476, 415] width 14 height 14
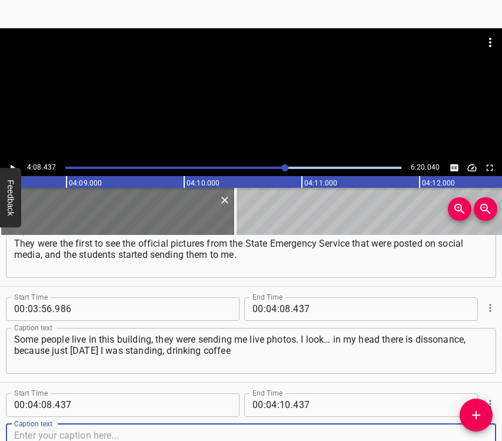
scroll to position [2057, 0]
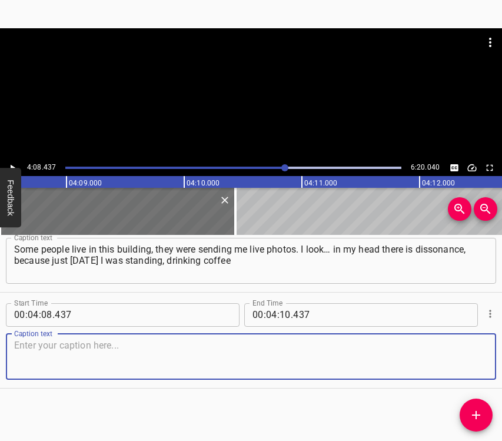
drag, startPoint x: 449, startPoint y: 357, endPoint x: 499, endPoint y: 347, distance: 51.2
click at [449, 357] on textarea at bounding box center [251, 357] width 474 height 34
click at [165, 349] on textarea at bounding box center [251, 357] width 474 height 34
paste textarea "at the entrance, and [DATE] there is no place to stand and drink coffee anymore…"
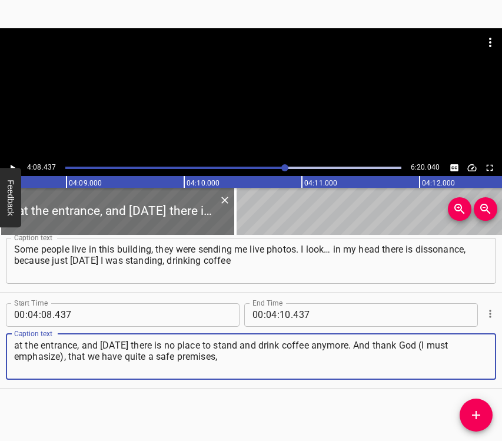
type textarea "at the entrance, and [DATE] there is no place to stand and drink coffee anymore…"
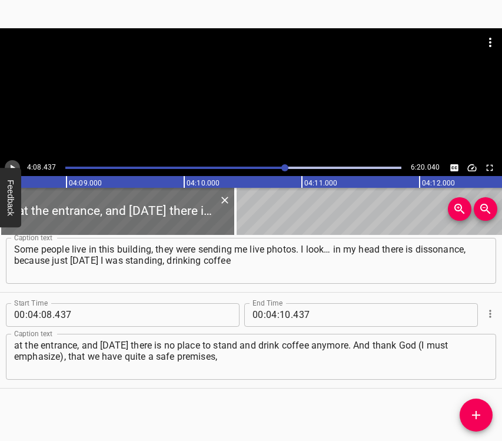
click at [14, 164] on icon "Play/Pause" at bounding box center [12, 168] width 11 height 11
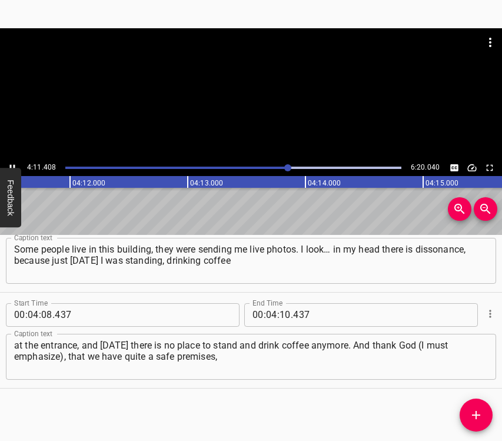
scroll to position [0, 29645]
click at [12, 165] on icon "Play/Pause" at bounding box center [12, 168] width 11 height 11
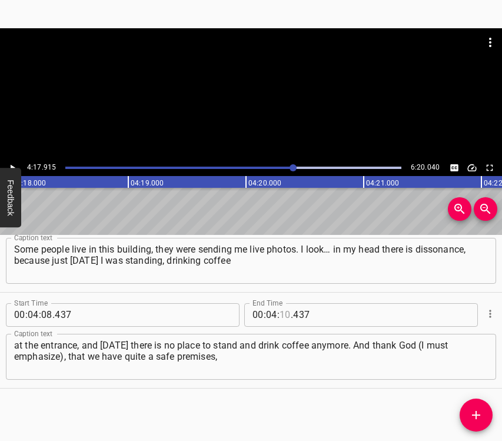
click at [280, 313] on input "number" at bounding box center [285, 315] width 11 height 24
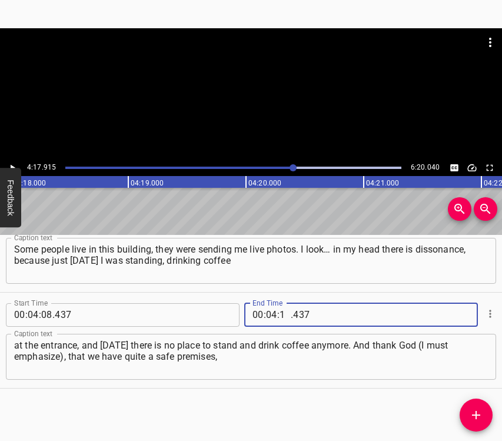
type input "17"
type input "915"
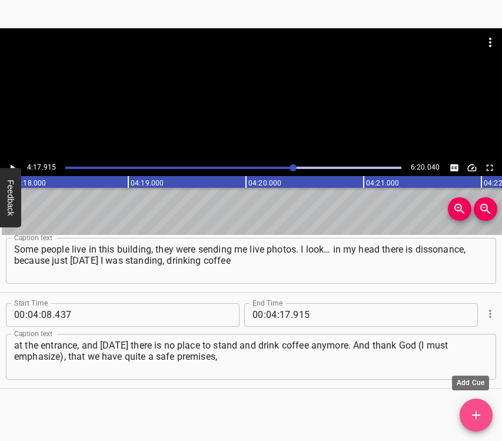
click at [466, 410] on span "Add Cue" at bounding box center [476, 415] width 33 height 14
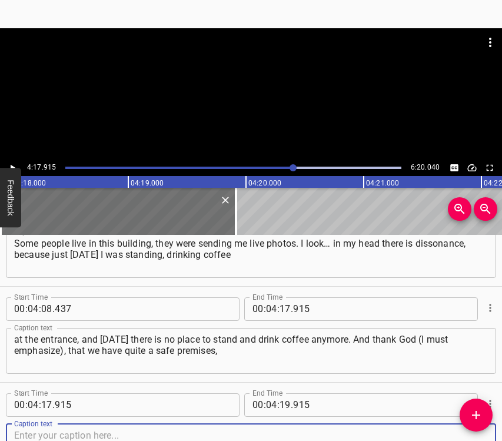
scroll to position [2153, 0]
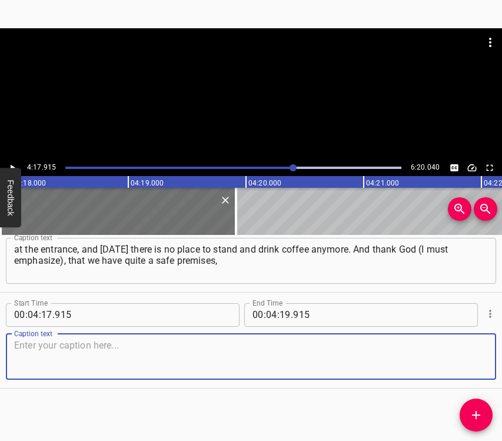
click at [462, 358] on textarea at bounding box center [251, 357] width 474 height 34
click at [97, 360] on textarea at bounding box center [251, 357] width 474 height 34
paste textarea "because only the doors were blown out, and everything else remained intact. Man…"
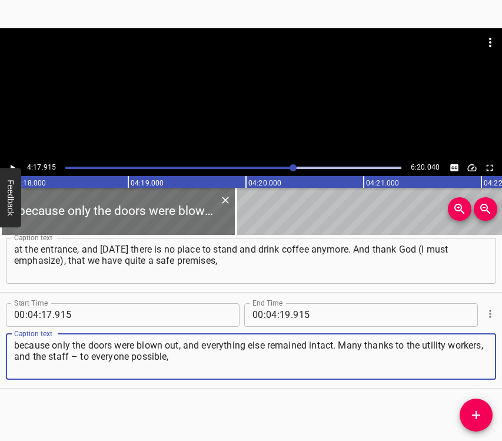
type textarea "because only the doors were blown out, and everything else remained intact. Man…"
click at [10, 164] on icon "Play/Pause" at bounding box center [12, 168] width 11 height 11
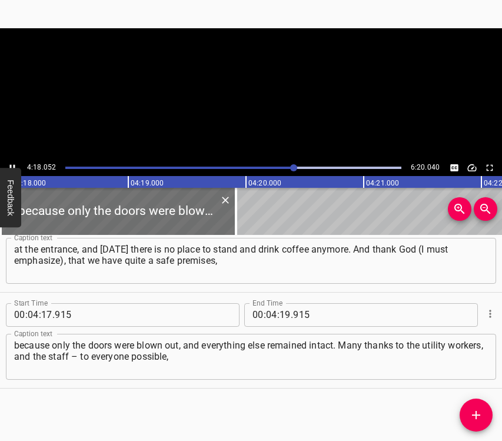
scroll to position [0, 30395]
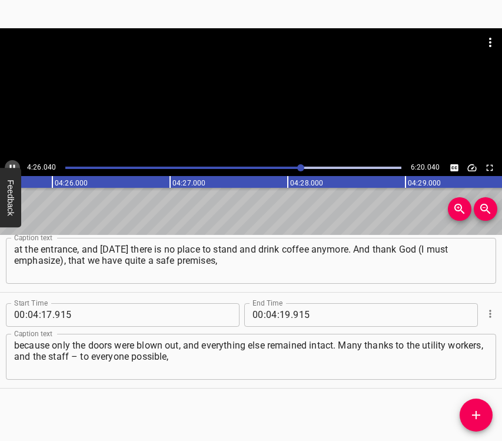
click at [9, 162] on button "Play/Pause" at bounding box center [12, 167] width 15 height 15
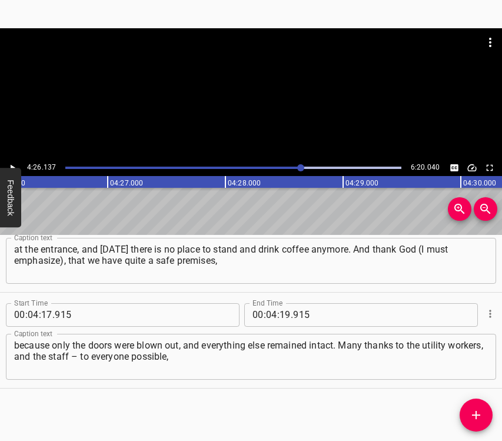
scroll to position [0, 31348]
click at [286, 316] on input "number" at bounding box center [285, 315] width 11 height 24
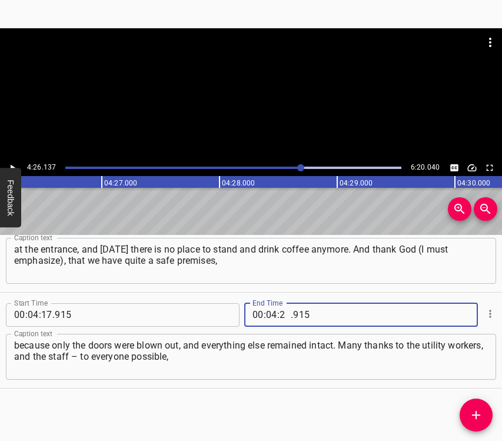
type input "26"
type input "137"
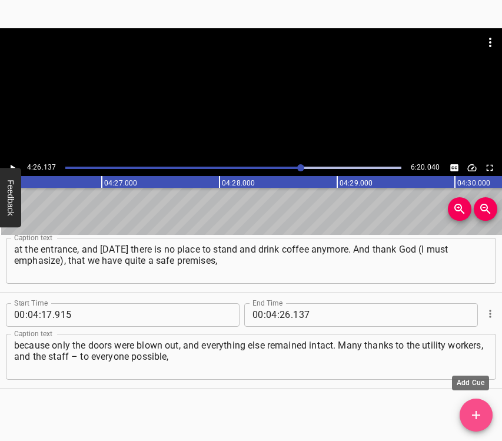
drag, startPoint x: 473, startPoint y: 411, endPoint x: 481, endPoint y: 414, distance: 8.8
click at [474, 412] on icon "Add Cue" at bounding box center [476, 415] width 14 height 14
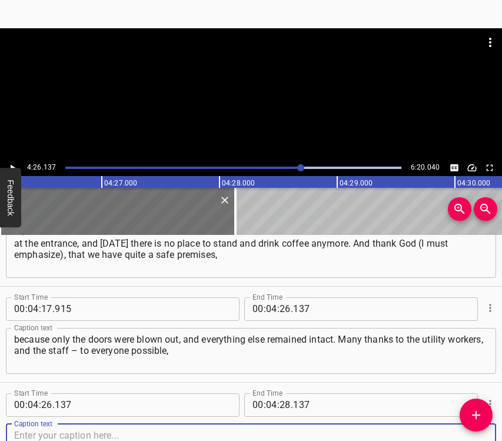
scroll to position [2249, 0]
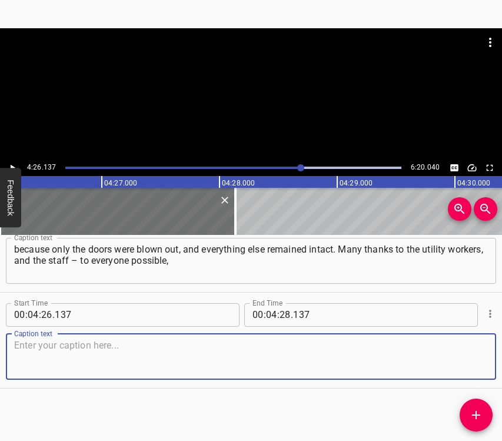
drag, startPoint x: 473, startPoint y: 362, endPoint x: 499, endPoint y: 350, distance: 28.5
click at [471, 360] on textarea at bounding box center [251, 357] width 474 height 34
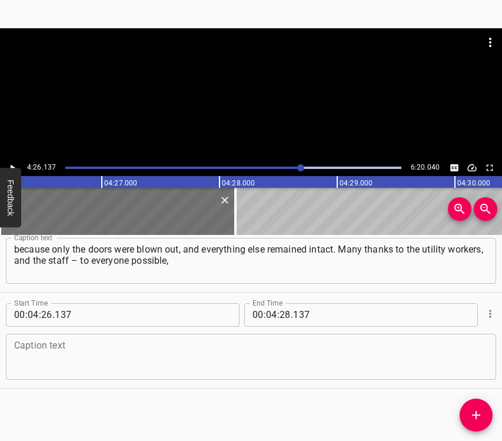
click at [96, 352] on textarea at bounding box center [251, 357] width 474 height 34
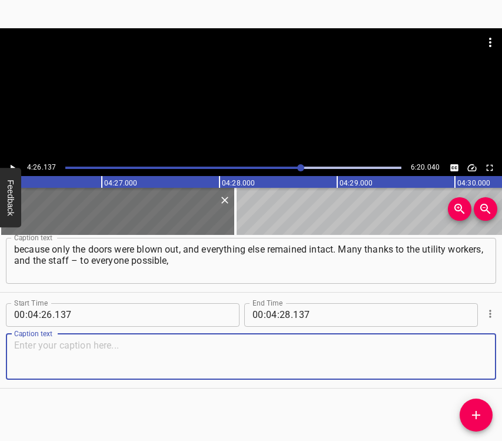
paste textarea "for restoring the premises so quickly. Now the studio continues to operate, and…"
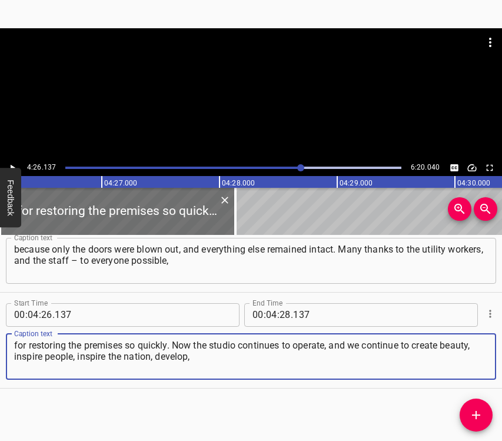
type textarea "for restoring the premises so quickly. Now the studio continues to operate, and…"
click at [14, 164] on icon "Play/Pause" at bounding box center [12, 168] width 11 height 11
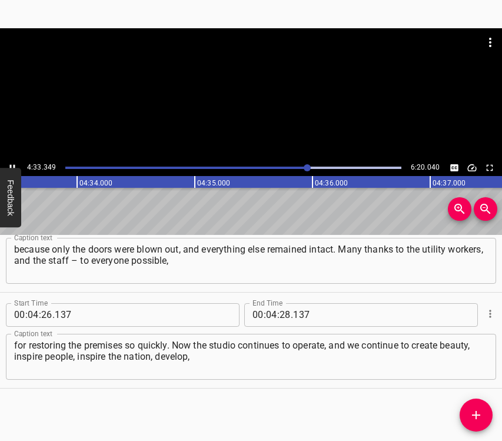
click at [12, 163] on icon "Play/Pause" at bounding box center [12, 168] width 11 height 11
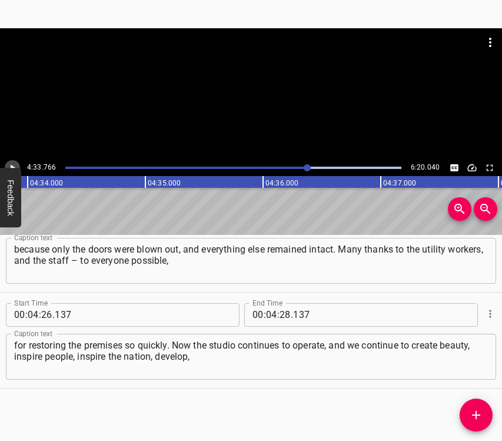
click at [11, 167] on icon "Play/Pause" at bounding box center [13, 167] width 5 height 6
click at [12, 163] on icon "Play/Pause" at bounding box center [12, 168] width 11 height 11
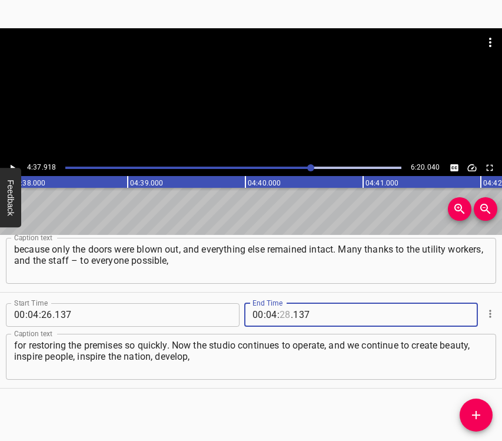
click at [280, 306] on input "number" at bounding box center [285, 315] width 11 height 24
type input "37"
type input "918"
drag, startPoint x: 478, startPoint y: 410, endPoint x: 484, endPoint y: 415, distance: 7.9
click at [478, 409] on icon "Add Cue" at bounding box center [476, 415] width 14 height 14
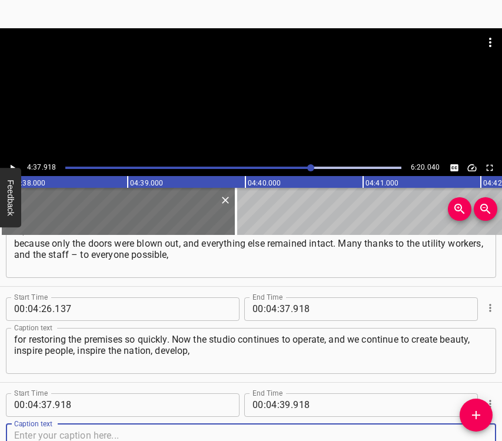
scroll to position [2345, 0]
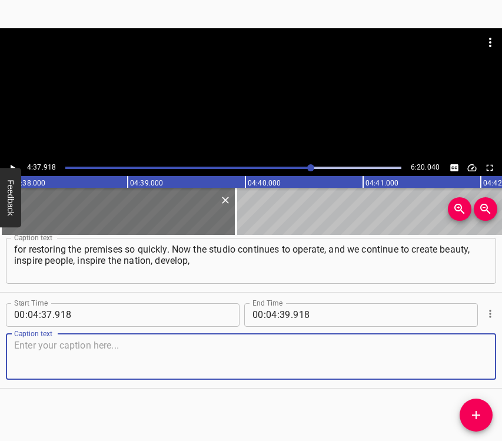
click at [468, 363] on textarea at bounding box center [251, 357] width 474 height 34
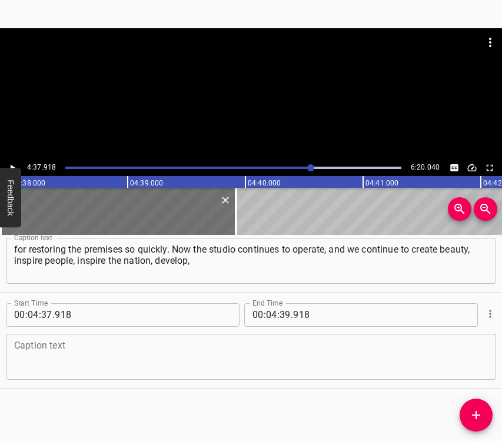
click at [221, 349] on textarea at bounding box center [251, 357] width 474 height 34
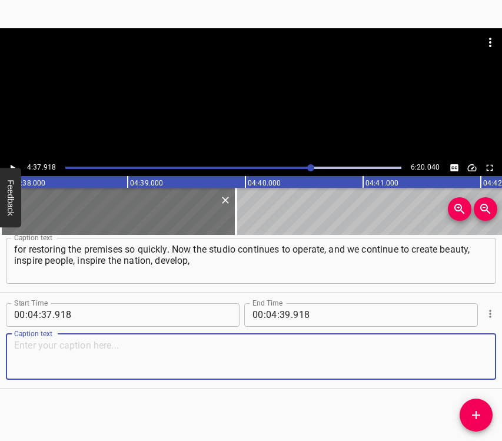
paste textarea "and make our contribution to art, to the development of Ukrainian culture. At t…"
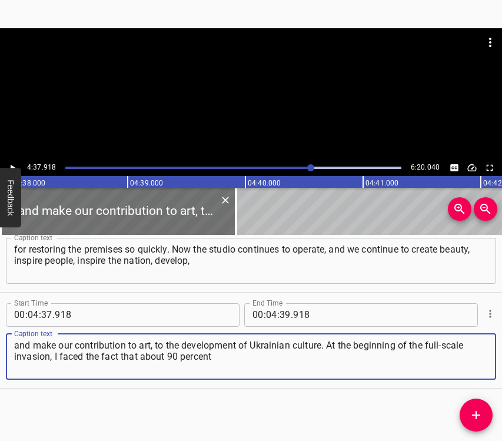
type textarea "and make our contribution to art, to the development of Ukrainian culture. At t…"
click at [10, 163] on icon "Play/Pause" at bounding box center [12, 168] width 11 height 11
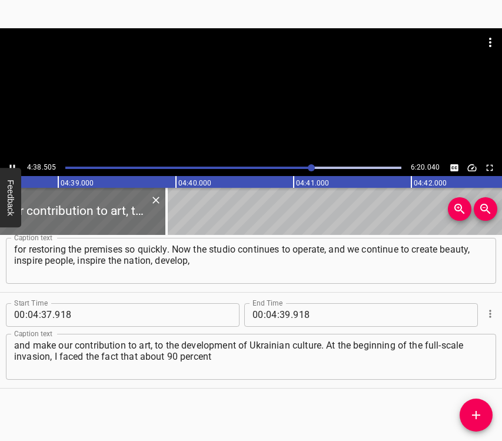
scroll to position [0, 32835]
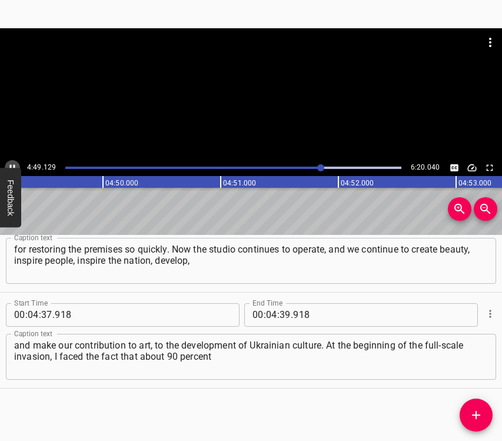
click at [10, 166] on icon "Play/Pause" at bounding box center [12, 167] width 5 height 6
drag, startPoint x: 279, startPoint y: 317, endPoint x: 279, endPoint y: 307, distance: 10.6
click at [280, 317] on input "number" at bounding box center [285, 315] width 11 height 24
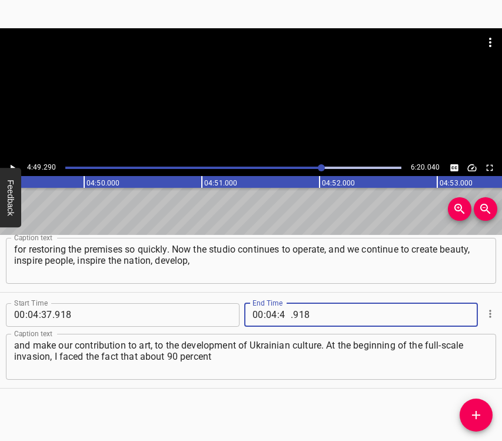
type input "49"
click at [488, 409] on span "Add Cue" at bounding box center [476, 415] width 33 height 14
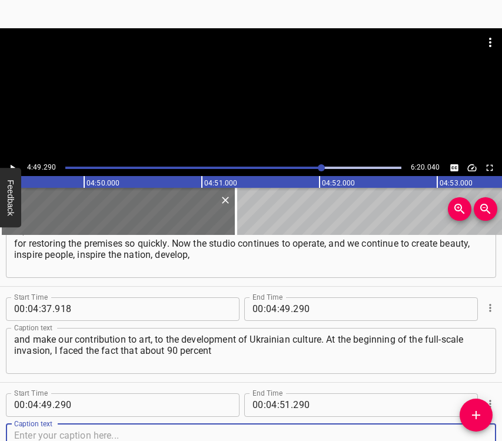
scroll to position [2441, 0]
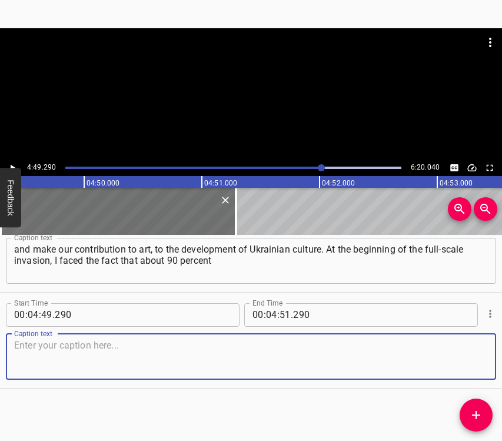
drag, startPoint x: 459, startPoint y: 350, endPoint x: 500, endPoint y: 342, distance: 42.0
click at [462, 350] on textarea at bounding box center [251, 357] width 474 height 34
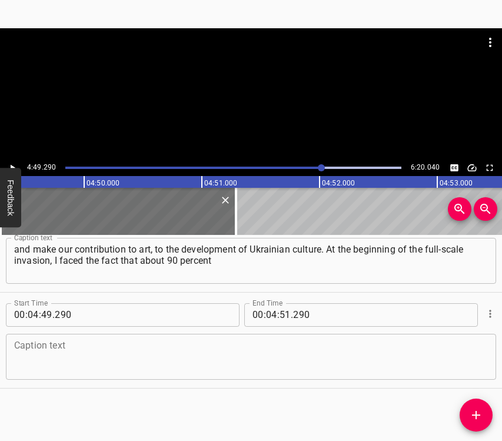
click at [297, 349] on textarea at bounding box center [251, 357] width 474 height 34
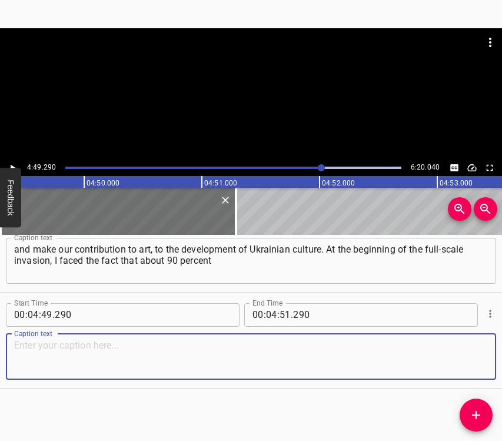
paste textarea "of my students had left. I lost my work, I had to get back on my feet again. It…"
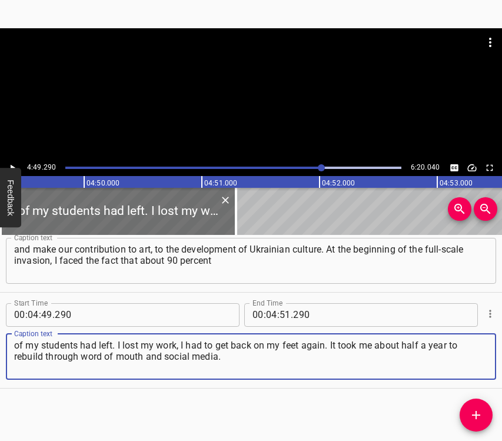
click at [8, 165] on icon "Play/Pause" at bounding box center [12, 168] width 11 height 11
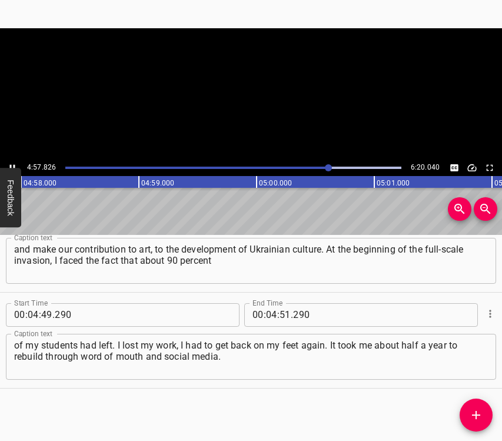
click at [8, 165] on icon "Play/Pause" at bounding box center [12, 168] width 11 height 11
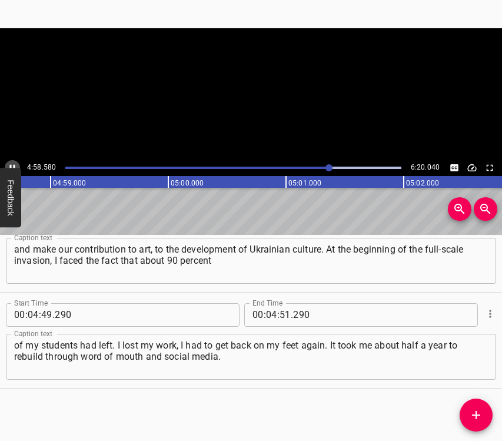
click at [8, 165] on icon "Play/Pause" at bounding box center [12, 168] width 11 height 11
click at [280, 316] on input "number" at bounding box center [285, 315] width 11 height 24
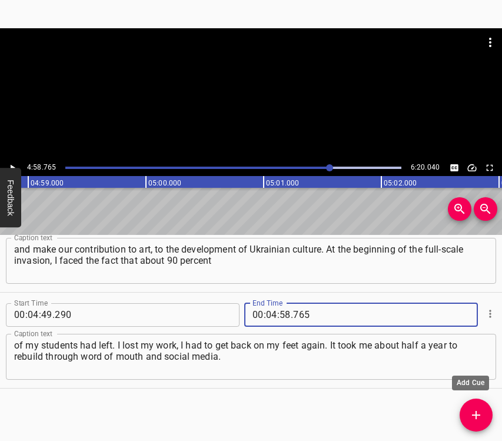
click at [470, 414] on icon "Add Cue" at bounding box center [476, 415] width 14 height 14
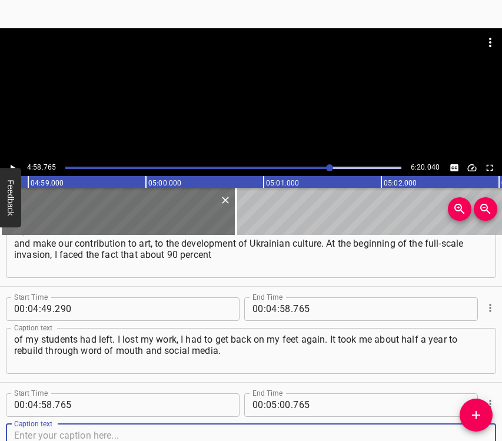
scroll to position [2537, 0]
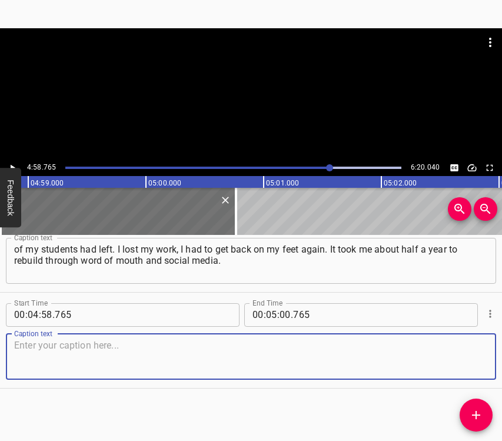
drag, startPoint x: 469, startPoint y: 360, endPoint x: 500, endPoint y: 358, distance: 31.3
click at [500, 358] on div "Start Time 00 : 00 : 05 . 902 Start Time End Time 00 : 00 : 13 . 815 End Time C…" at bounding box center [251, 338] width 502 height 207
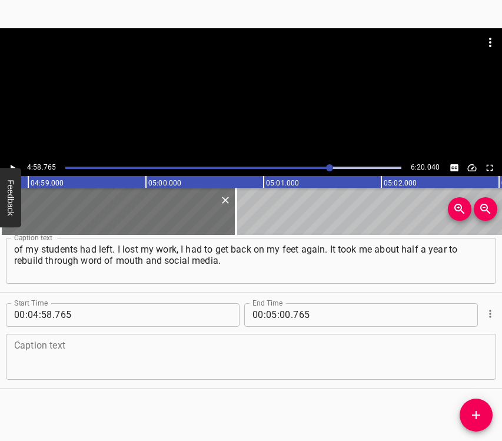
click at [119, 360] on textarea at bounding box center [251, 357] width 474 height 34
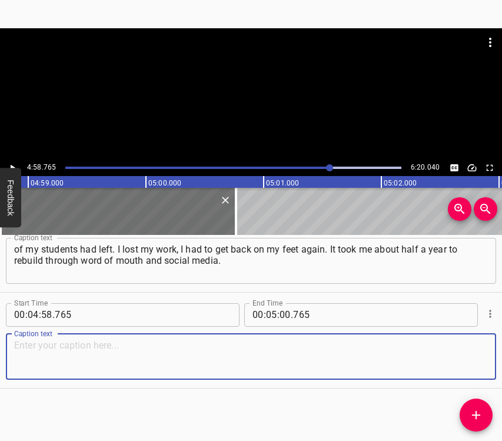
paste textarea "But it turned out to be very easy, because people needed me. I was in shock – t…"
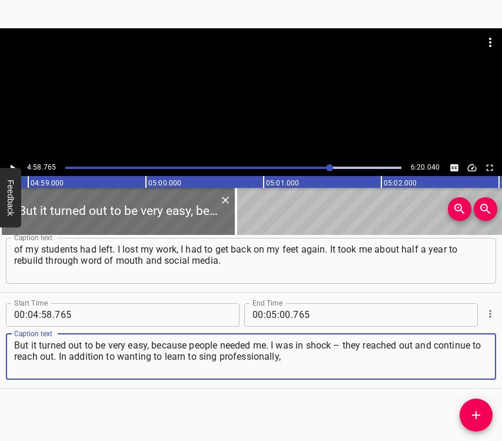
click at [9, 164] on icon "Play/Pause" at bounding box center [12, 168] width 11 height 11
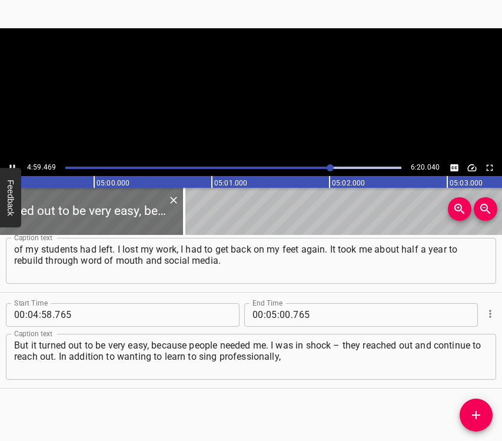
scroll to position [0, 35274]
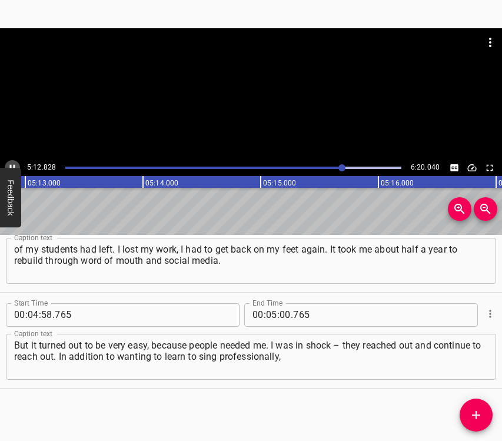
click at [11, 164] on icon "Play/Pause" at bounding box center [12, 168] width 11 height 11
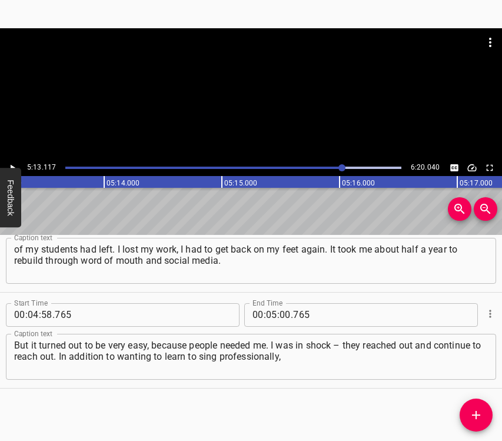
click at [11, 164] on icon "Play/Pause" at bounding box center [12, 168] width 11 height 11
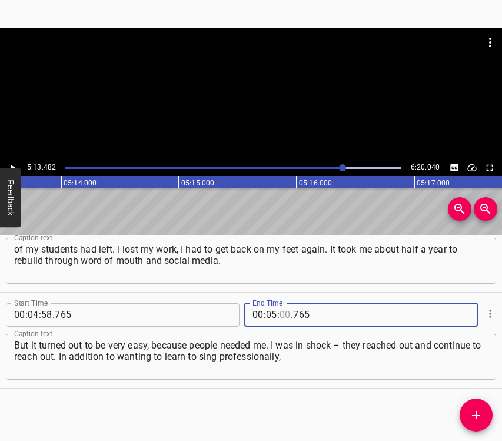
drag, startPoint x: 281, startPoint y: 318, endPoint x: 276, endPoint y: 323, distance: 7.1
click at [281, 319] on input "number" at bounding box center [285, 315] width 11 height 24
click at [475, 410] on icon "Add Cue" at bounding box center [476, 415] width 14 height 14
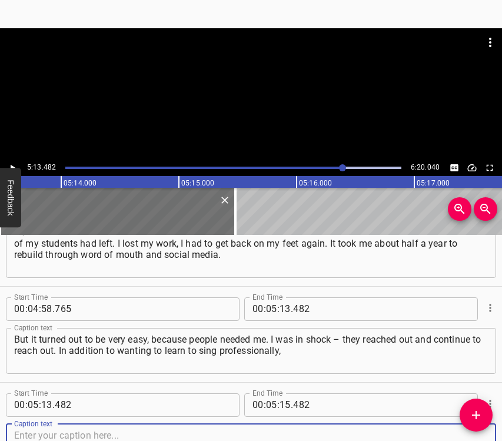
scroll to position [2633, 0]
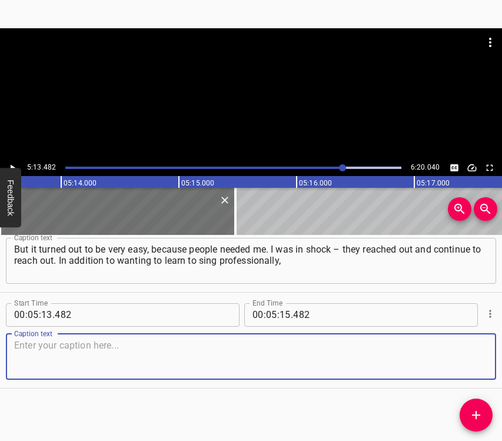
click at [468, 359] on textarea at bounding box center [251, 357] width 474 height 34
click at [54, 354] on textarea at bounding box center [251, 357] width 474 height 34
paste textarea "they also wanted help to work through some emotions, to cry out anxiety, to cry…"
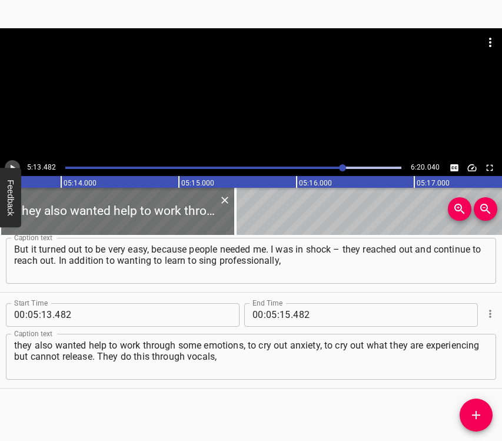
click at [11, 167] on icon "Play/Pause" at bounding box center [13, 167] width 5 height 6
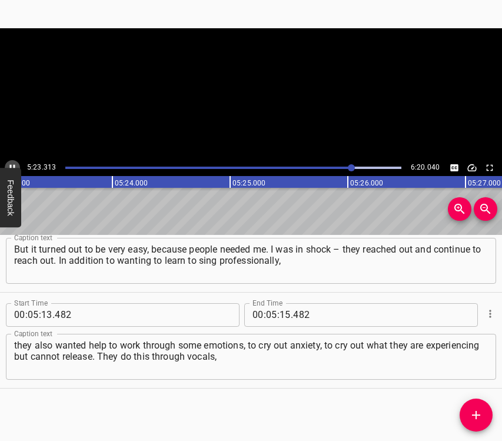
click at [11, 167] on icon "Play/Pause" at bounding box center [12, 167] width 5 height 6
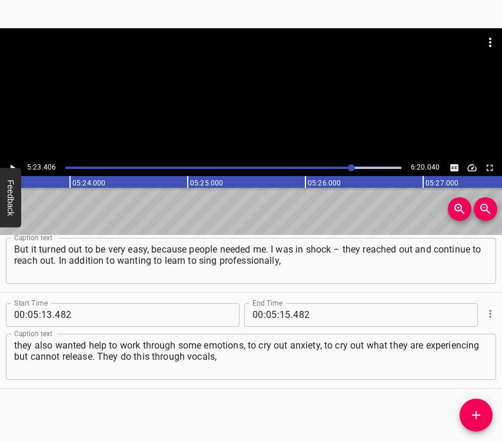
click at [12, 167] on icon "Play/Pause" at bounding box center [13, 167] width 5 height 6
click at [12, 167] on icon "Play/Pause" at bounding box center [12, 168] width 11 height 11
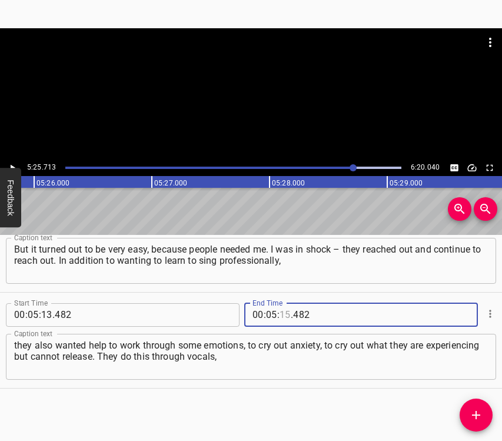
click at [280, 313] on input "number" at bounding box center [285, 315] width 11 height 24
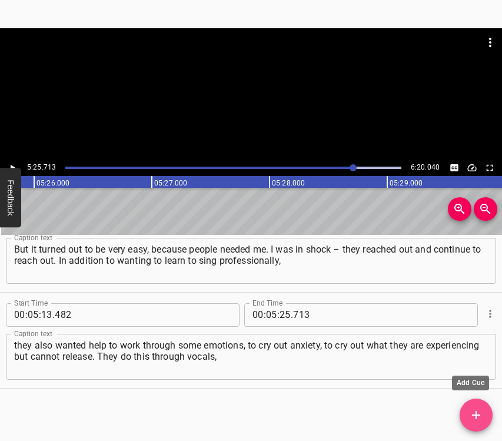
click at [466, 411] on span "Add Cue" at bounding box center [476, 415] width 33 height 14
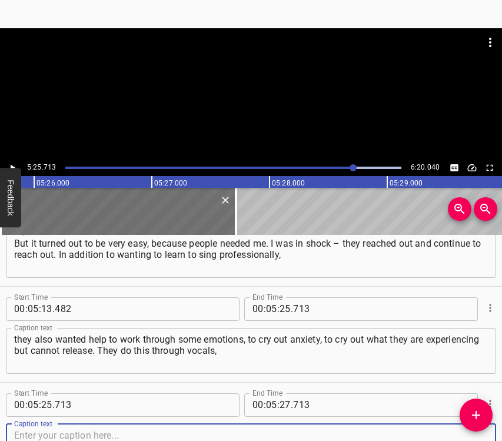
scroll to position [2729, 0]
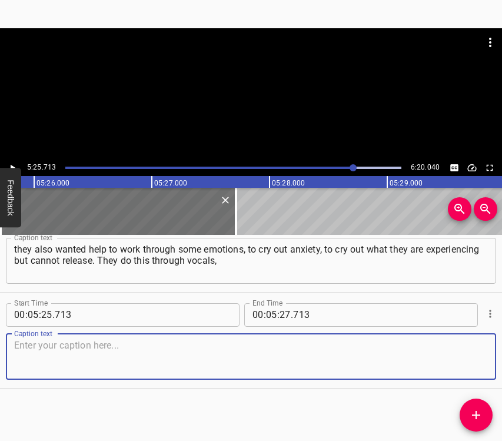
drag, startPoint x: 473, startPoint y: 363, endPoint x: 497, endPoint y: 359, distance: 24.5
click at [479, 360] on div "Caption text" at bounding box center [251, 357] width 491 height 46
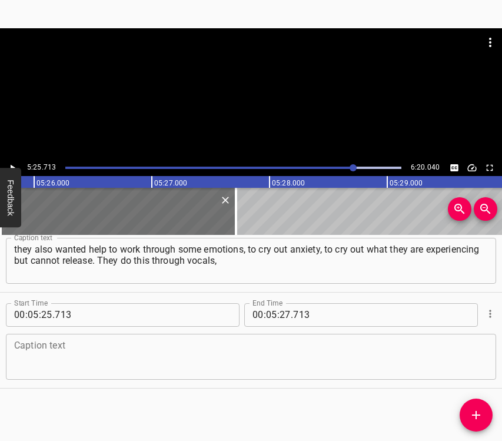
click at [189, 345] on textarea at bounding box center [251, 357] width 474 height 34
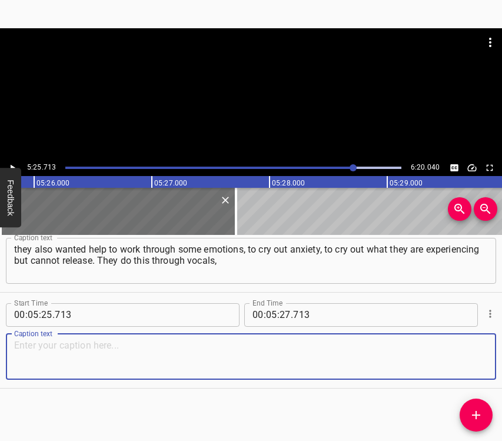
paste textarea "through music. It is very pleasant for me to guide them along this path and men…"
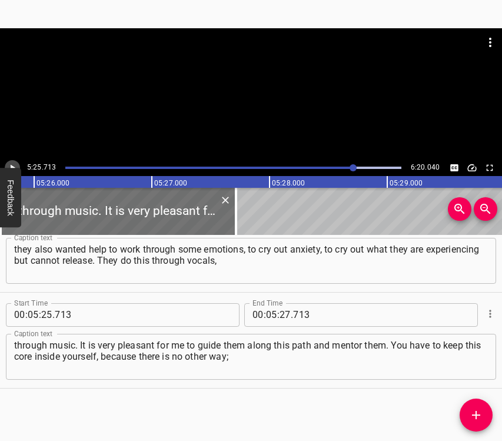
click at [12, 163] on icon "Play/Pause" at bounding box center [12, 168] width 11 height 11
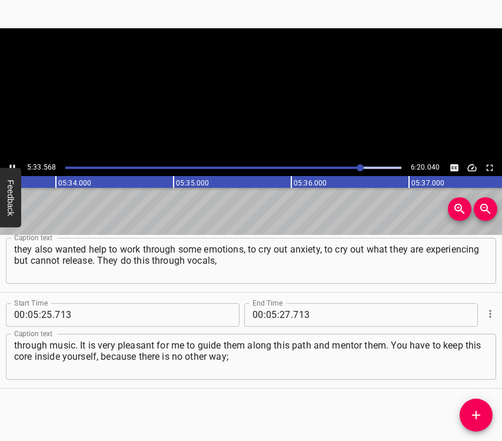
click at [12, 163] on icon "Play/Pause" at bounding box center [12, 168] width 11 height 11
click at [14, 164] on icon "Play/Pause" at bounding box center [12, 168] width 11 height 11
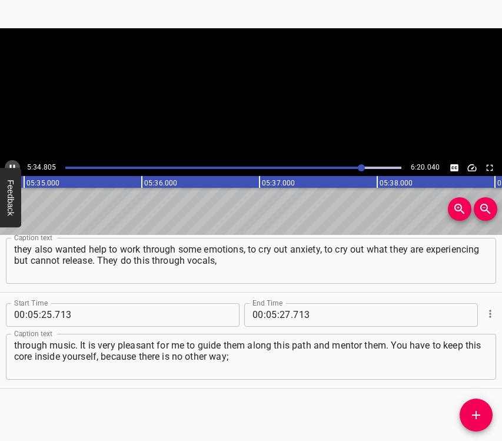
click at [13, 165] on icon "Play/Pause" at bounding box center [12, 168] width 11 height 11
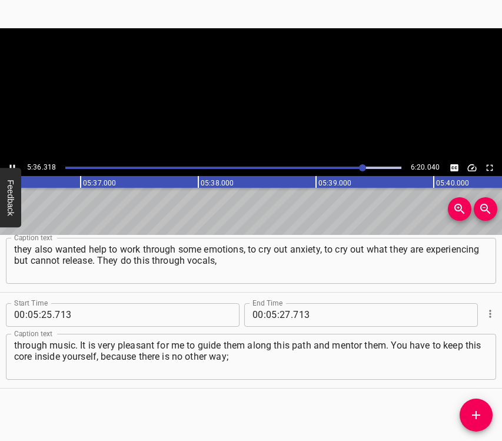
click at [13, 165] on icon "Play/Pause" at bounding box center [12, 168] width 11 height 11
click at [281, 310] on input "number" at bounding box center [285, 315] width 11 height 24
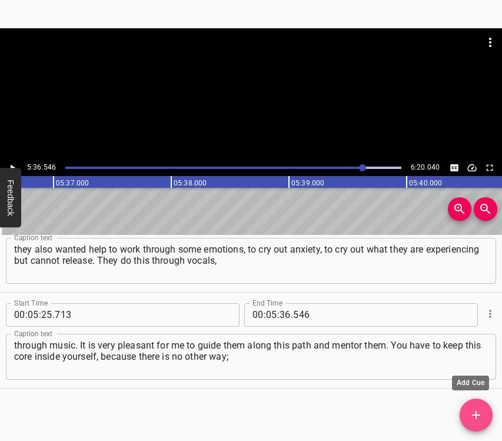
click at [481, 413] on icon "Add Cue" at bounding box center [476, 415] width 14 height 14
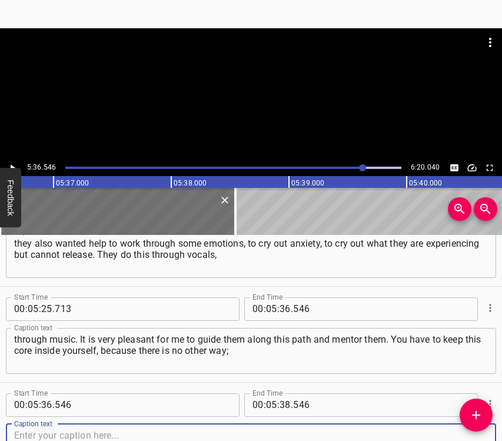
scroll to position [2825, 0]
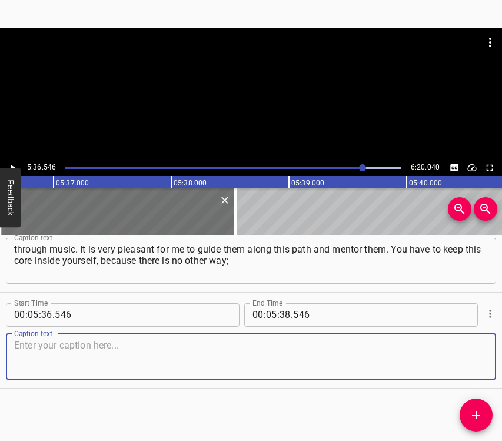
click at [472, 347] on textarea at bounding box center [251, 357] width 474 height 34
click at [48, 350] on textarea at bounding box center [251, 357] width 474 height 34
paste textarea "you also have to mentor other people. What do I dream of? The end of the war. I…"
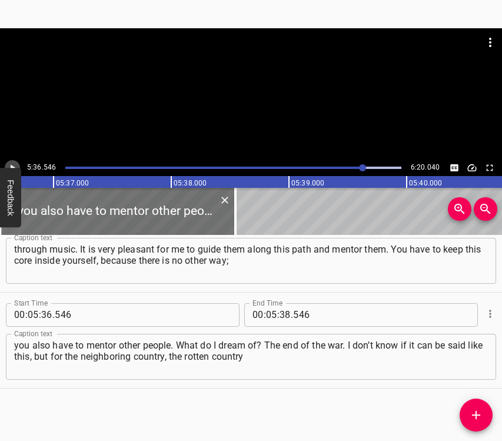
click at [7, 164] on icon "Play/Pause" at bounding box center [12, 168] width 11 height 11
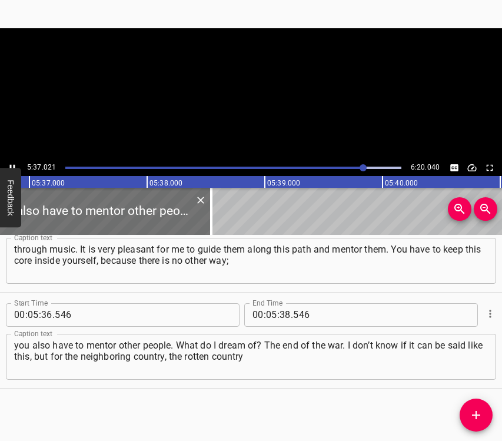
scroll to position [0, 39697]
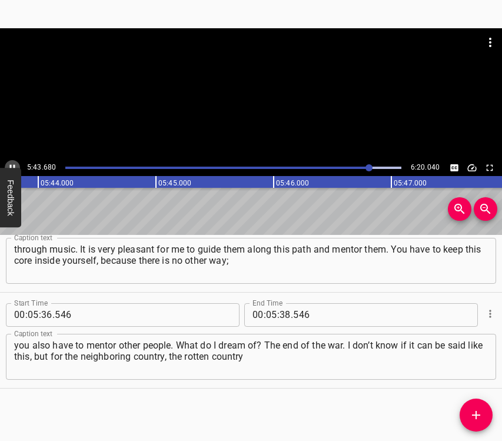
click at [9, 164] on icon "Play/Pause" at bounding box center [12, 168] width 11 height 11
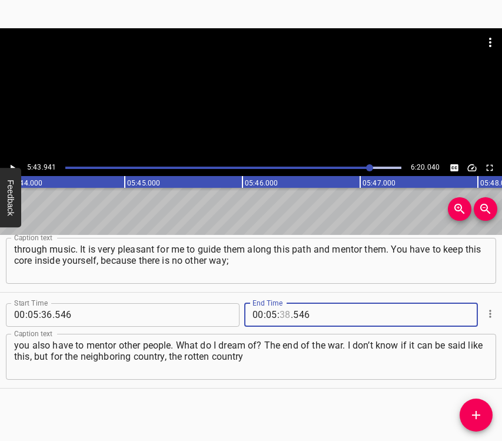
click at [280, 320] on input "number" at bounding box center [285, 315] width 11 height 24
click at [468, 410] on span "Add Cue" at bounding box center [476, 415] width 33 height 14
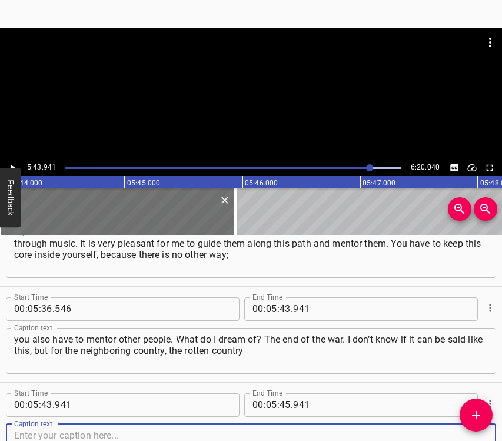
scroll to position [2921, 0]
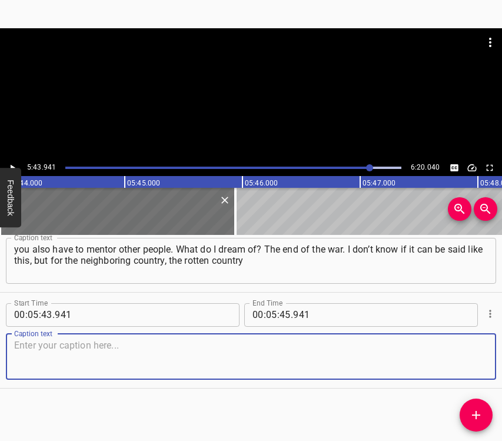
click at [473, 354] on textarea at bounding box center [251, 357] width 474 height 34
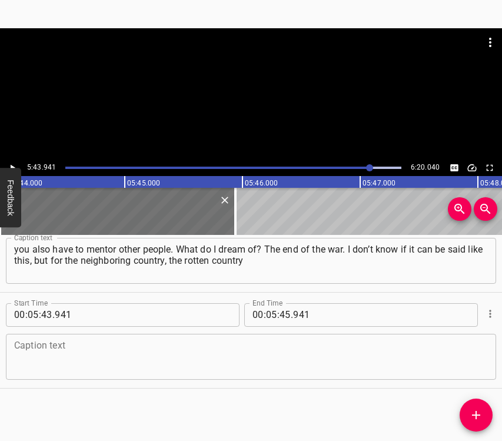
click at [153, 352] on textarea at bounding box center [251, 357] width 474 height 34
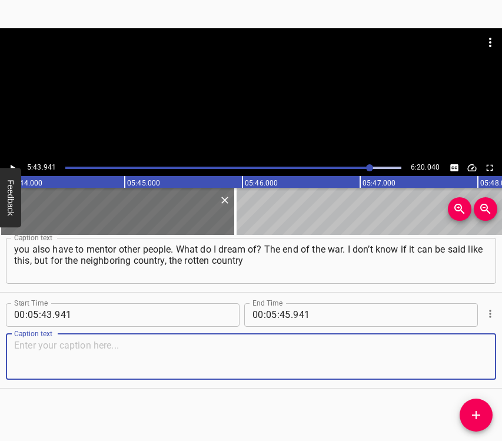
paste textarea "– [GEOGRAPHIC_DATA] – to cease to exist. That is the second dream. And the thir…"
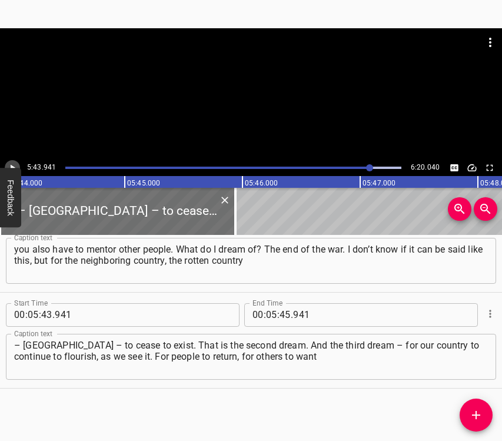
click at [18, 166] on button "Play/Pause" at bounding box center [12, 167] width 15 height 15
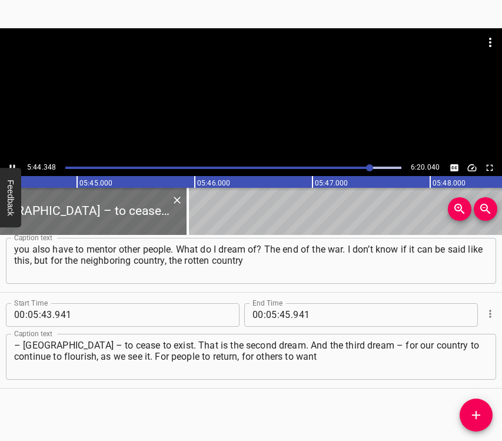
scroll to position [0, 40590]
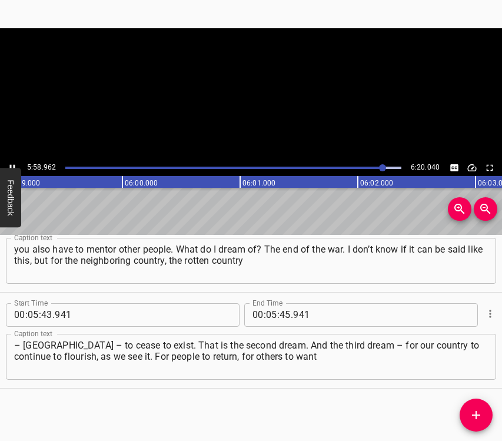
click at [8, 165] on icon "Play/Pause" at bounding box center [12, 168] width 11 height 11
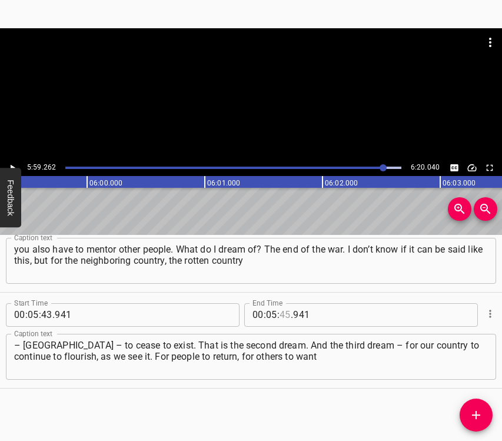
click at [283, 317] on input "number" at bounding box center [285, 315] width 11 height 24
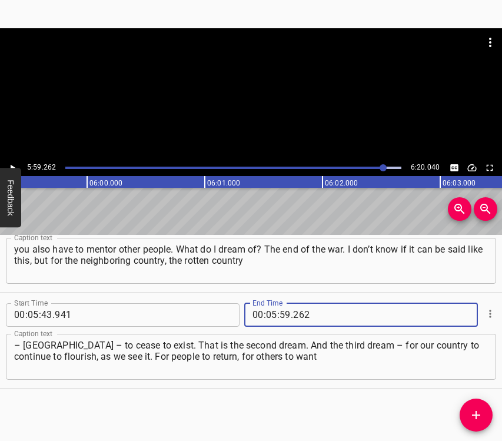
click at [477, 415] on icon "Add Cue" at bounding box center [476, 415] width 14 height 14
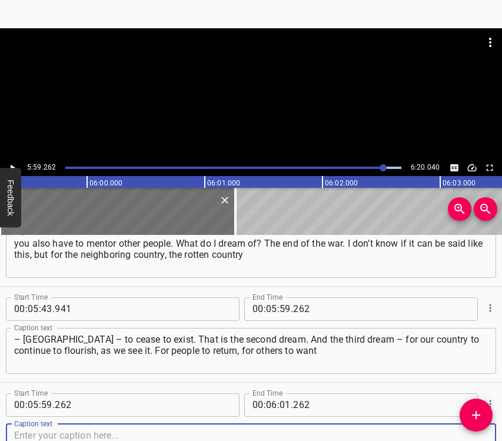
scroll to position [3017, 0]
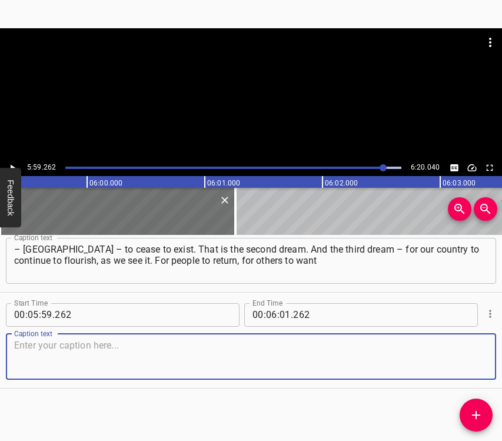
click at [441, 357] on textarea at bounding box center [251, 357] width 474 height 34
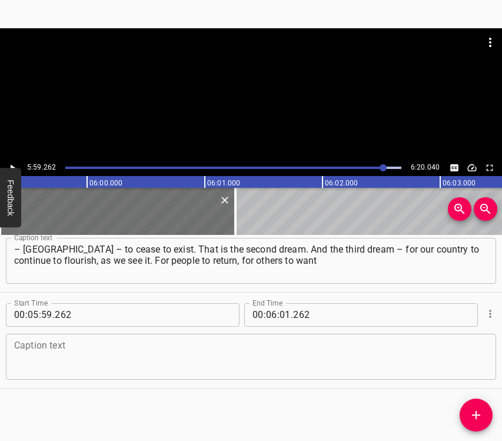
click at [187, 359] on textarea at bounding box center [251, 357] width 474 height 34
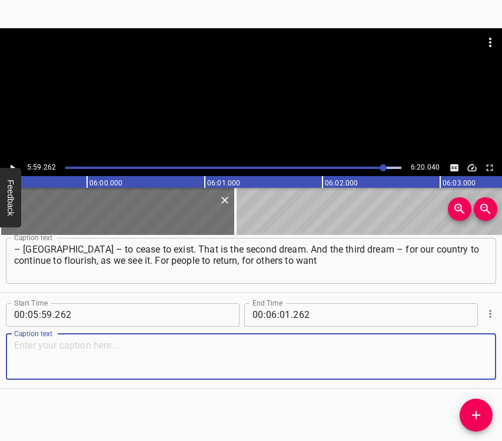
paste textarea "to come to [GEOGRAPHIC_DATA], for us to want to stay. For us to do everything h…"
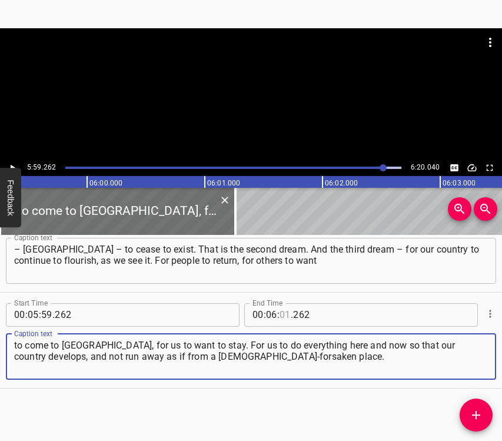
click at [284, 313] on input "number" at bounding box center [285, 315] width 11 height 24
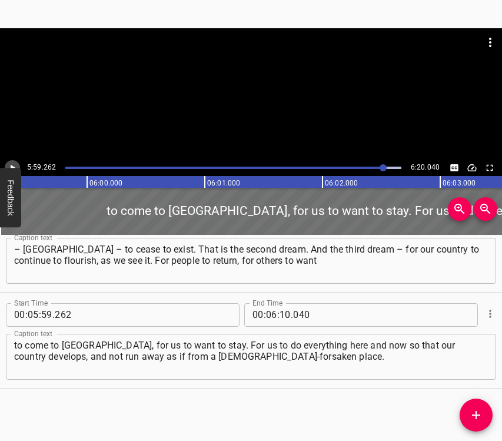
click at [15, 164] on icon "Play/Pause" at bounding box center [12, 168] width 11 height 11
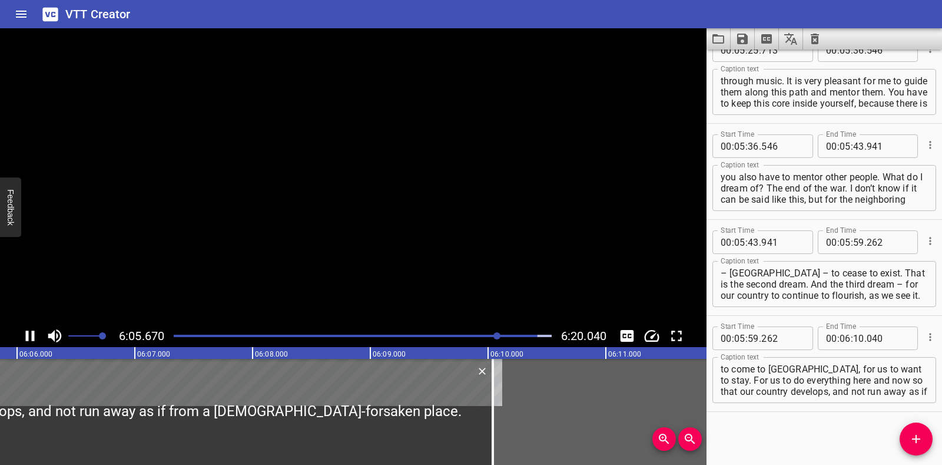
scroll to position [2808, 0]
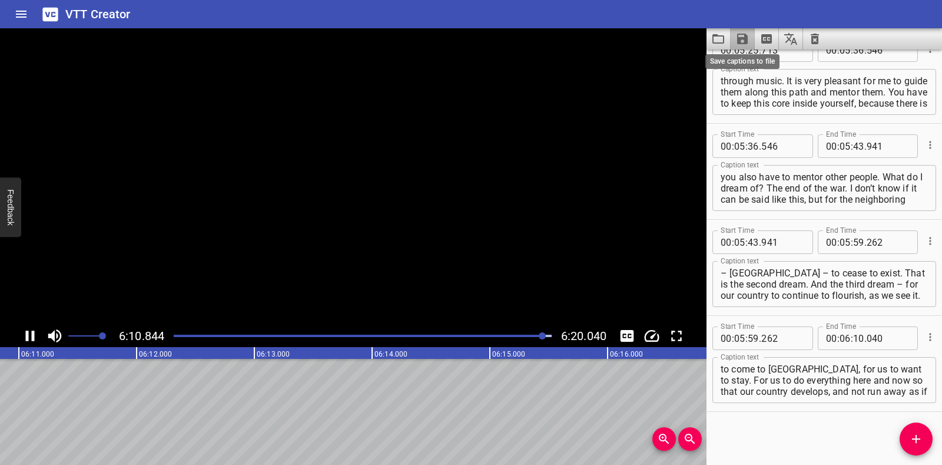
click at [741, 35] on icon "Save captions to file" at bounding box center [743, 39] width 14 height 14
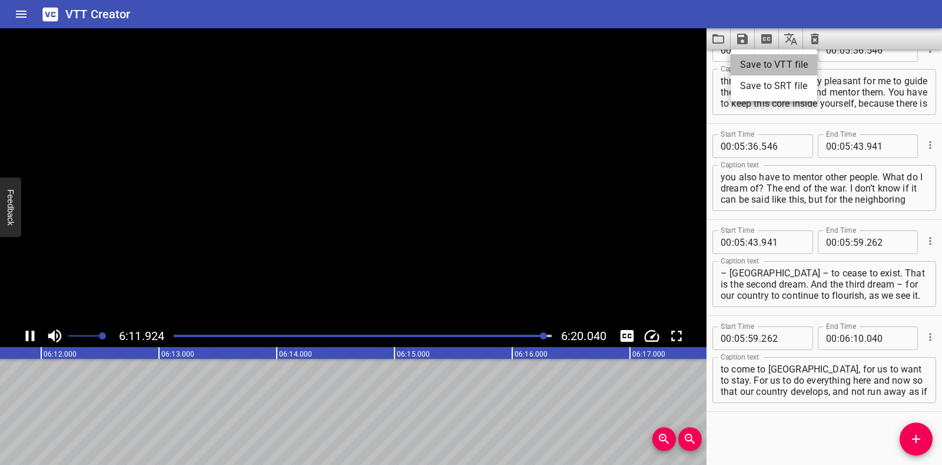
click at [753, 69] on li "Save to VTT file" at bounding box center [774, 64] width 87 height 21
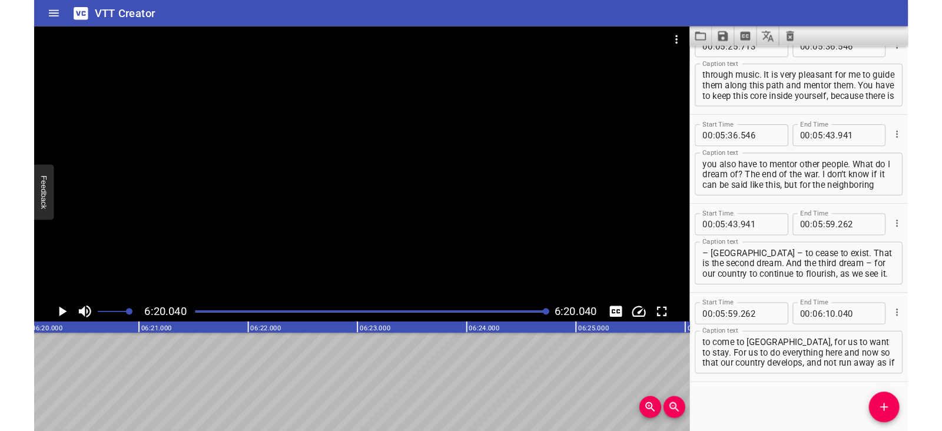
scroll to position [2842, 0]
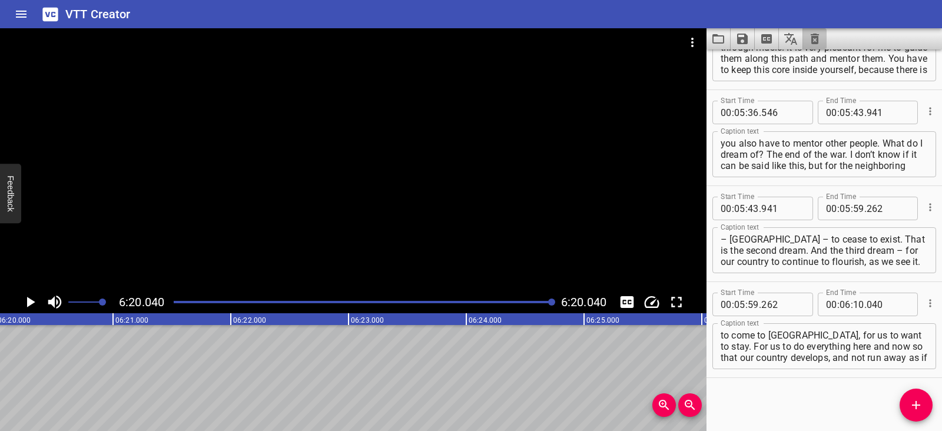
click at [812, 31] on button "Clear captions" at bounding box center [815, 38] width 24 height 21
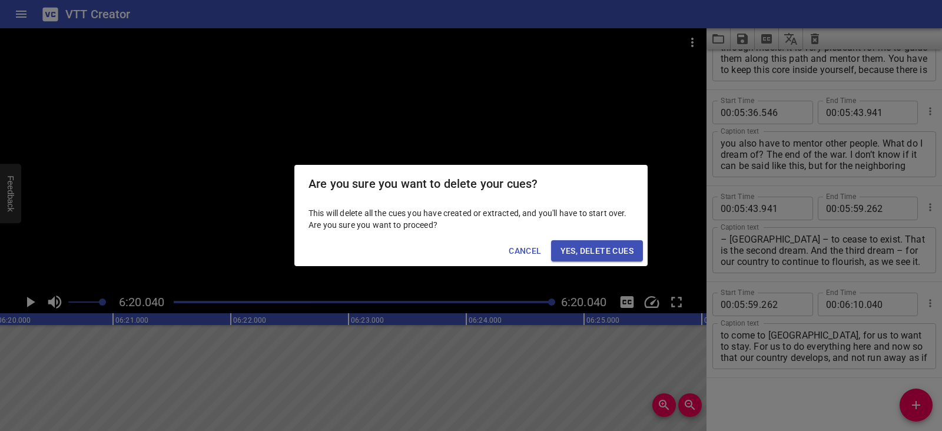
click at [627, 251] on span "Yes, Delete Cues" at bounding box center [597, 251] width 73 height 15
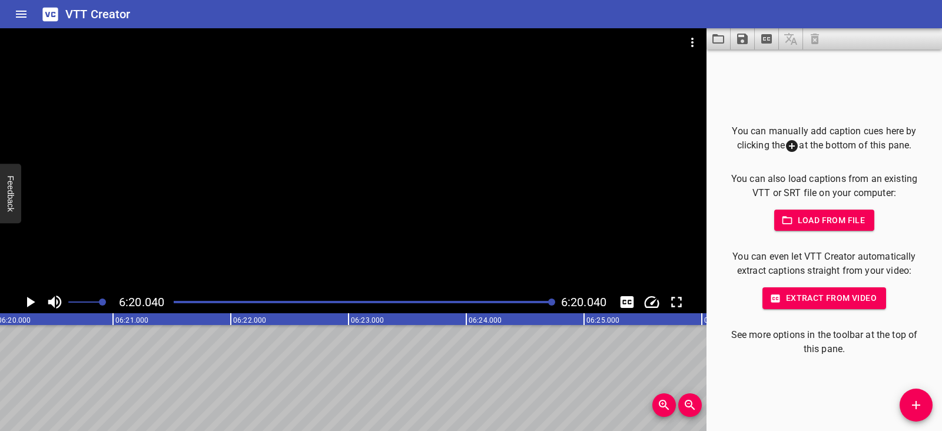
click at [691, 39] on icon "Video Options" at bounding box center [693, 42] width 14 height 14
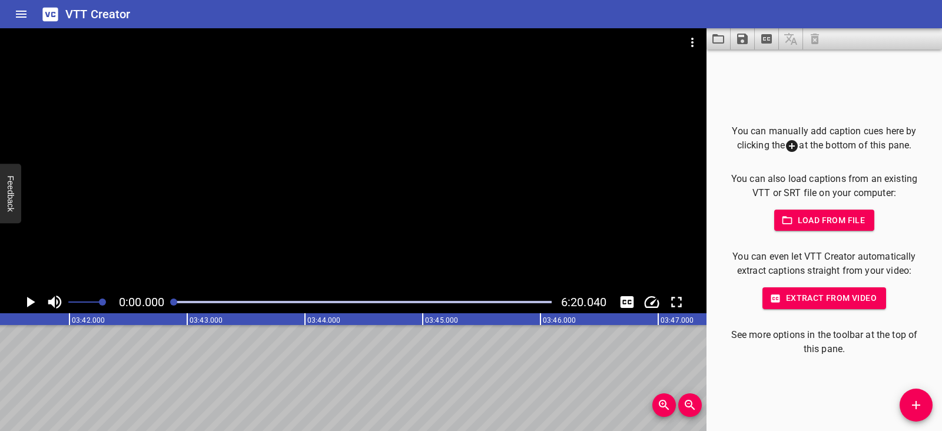
scroll to position [0, 0]
click at [33, 297] on icon "Play/Pause" at bounding box center [30, 302] width 18 height 18
click at [28, 306] on icon "Play/Pause" at bounding box center [30, 302] width 9 height 11
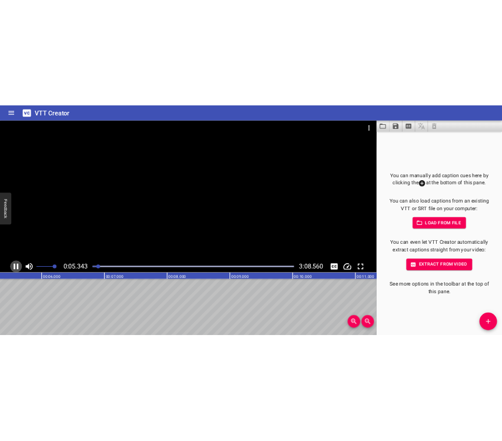
scroll to position [0, 660]
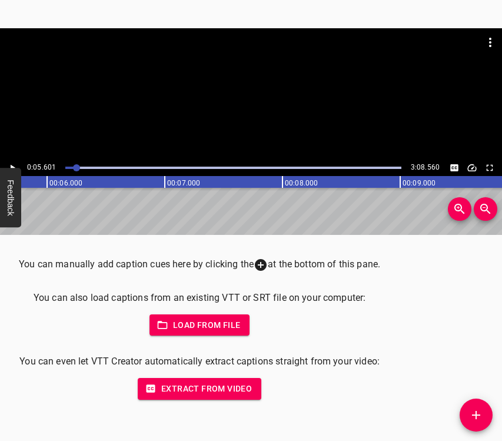
click at [481, 415] on icon "Add Cue" at bounding box center [476, 415] width 14 height 14
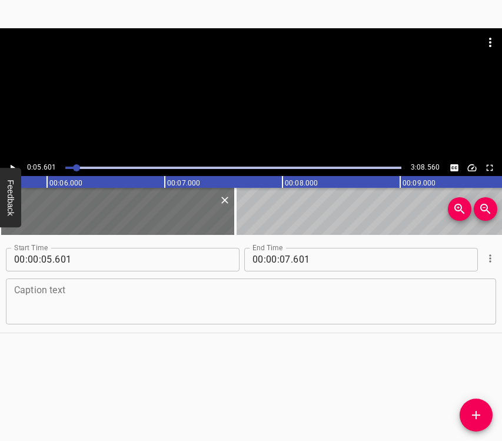
click at [36, 297] on textarea at bounding box center [251, 301] width 474 height 34
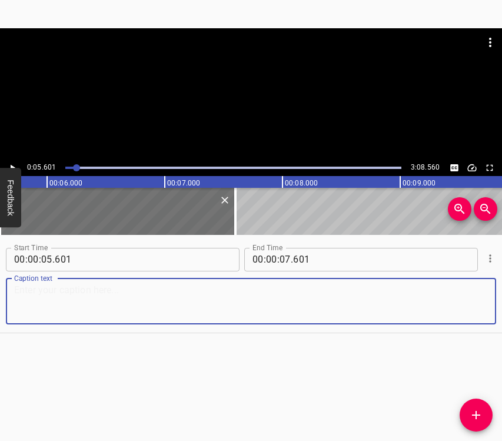
paste textarea "I am [PERSON_NAME], cook of the Marianivka Lyceum. I have been working for a ve…"
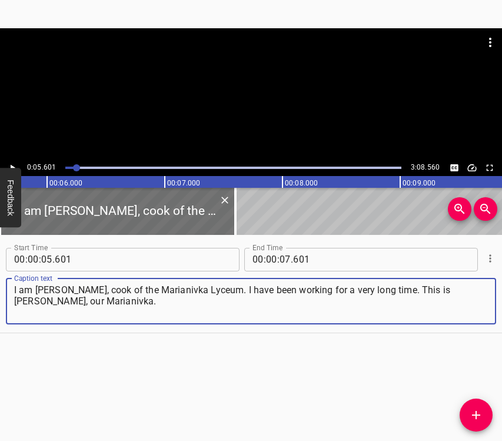
click at [16, 164] on icon "Play/Pause" at bounding box center [12, 168] width 11 height 11
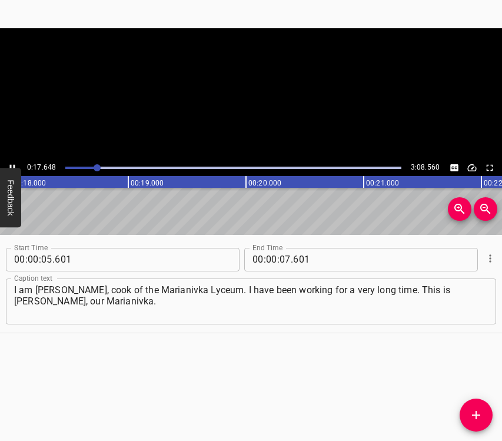
click at [16, 164] on icon "Play/Pause" at bounding box center [12, 168] width 11 height 11
click at [284, 258] on input "number" at bounding box center [285, 260] width 11 height 24
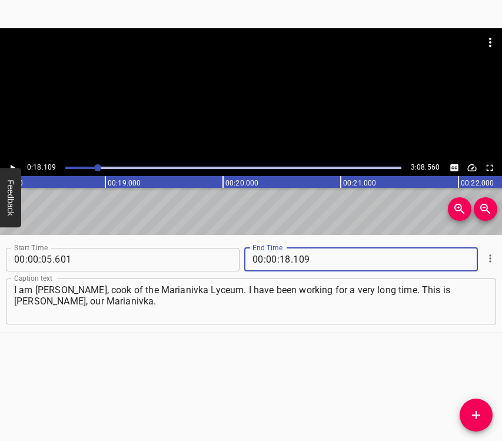
click at [474, 412] on icon "Add Cue" at bounding box center [476, 415] width 14 height 14
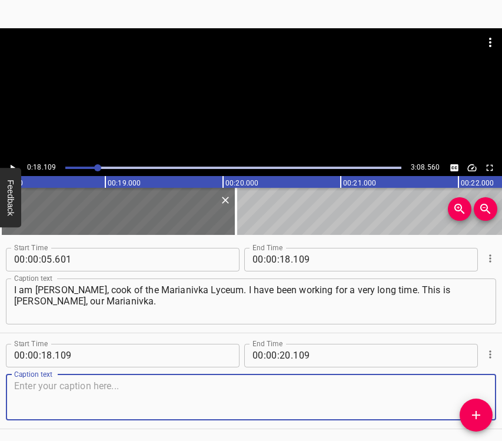
scroll to position [41, 0]
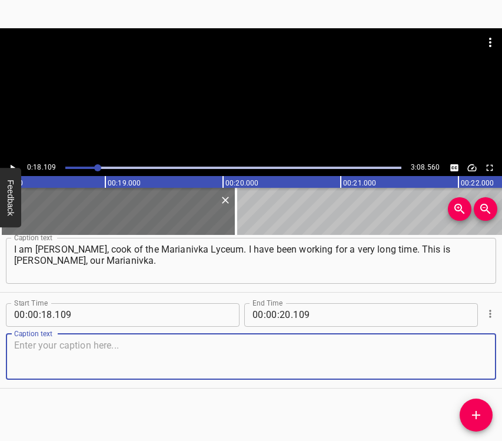
click at [469, 356] on textarea at bounding box center [251, 357] width 474 height 34
click at [72, 361] on textarea at bounding box center [251, 357] width 474 height 34
paste textarea "And if now they told me to go somewhere, I would not go, I would not leave… Bec…"
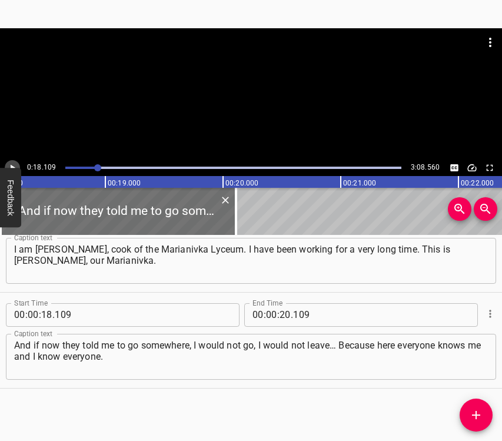
click at [11, 166] on icon "Play/Pause" at bounding box center [13, 167] width 5 height 6
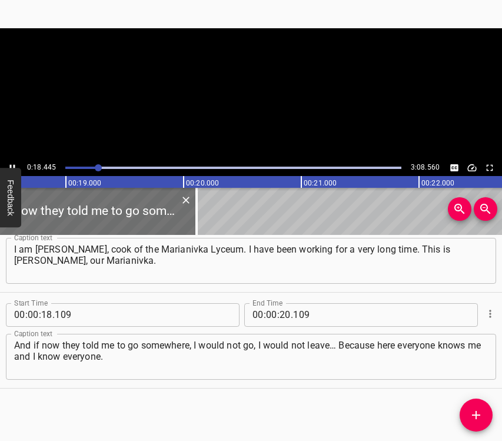
scroll to position [0, 2173]
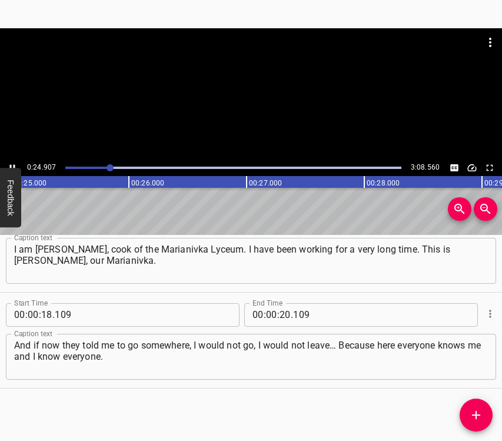
click at [11, 164] on icon "Play/Pause" at bounding box center [12, 168] width 11 height 11
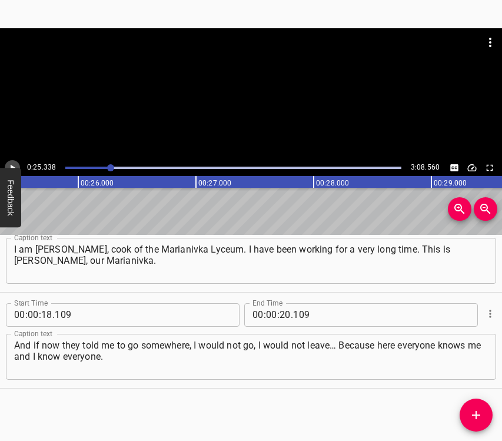
click at [12, 164] on icon "Play/Pause" at bounding box center [12, 168] width 11 height 11
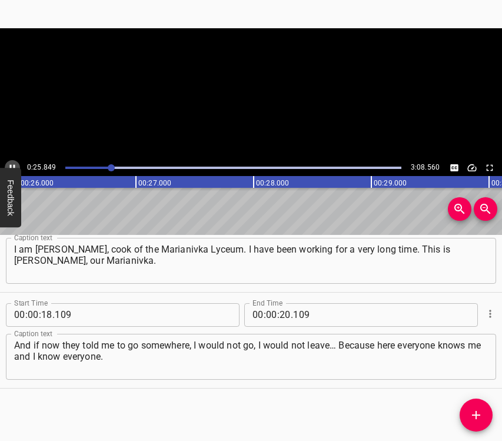
click at [12, 164] on icon "Play/Pause" at bounding box center [12, 168] width 11 height 11
click at [13, 164] on icon "Play/Pause" at bounding box center [12, 168] width 11 height 11
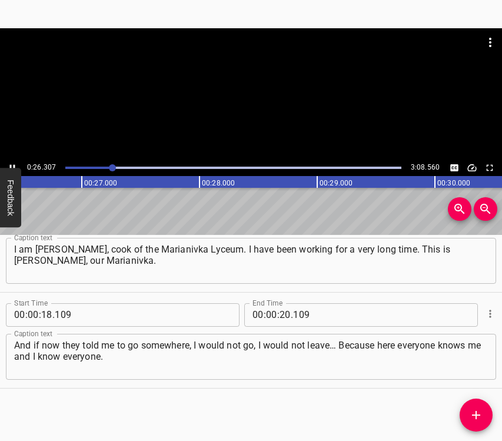
click at [14, 164] on icon "Play/Pause" at bounding box center [12, 168] width 11 height 11
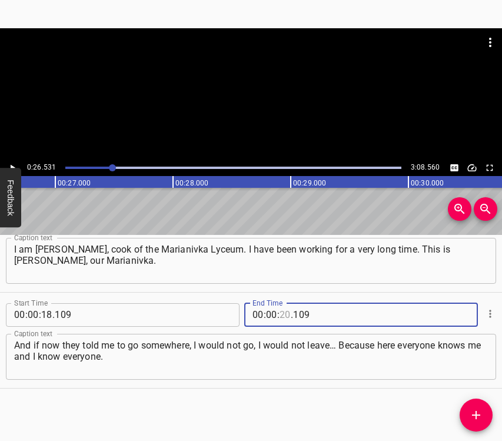
click at [281, 314] on input "number" at bounding box center [285, 315] width 11 height 24
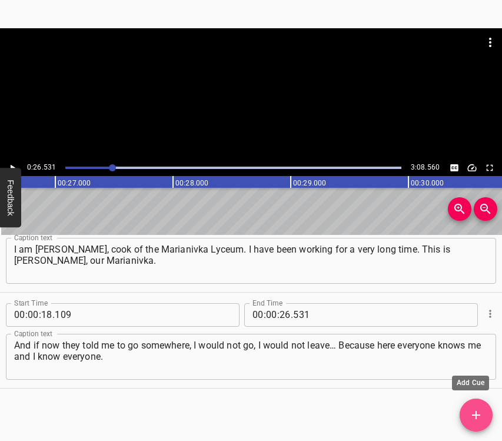
click at [479, 409] on icon "Add Cue" at bounding box center [476, 415] width 14 height 14
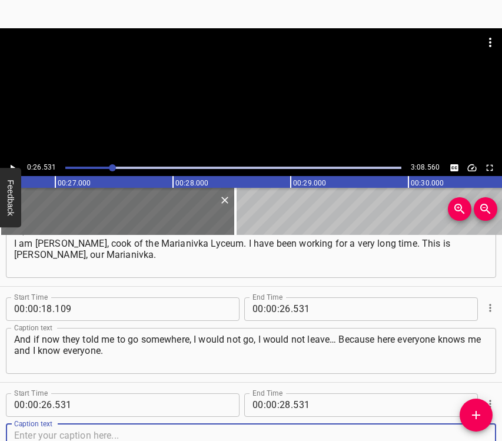
scroll to position [137, 0]
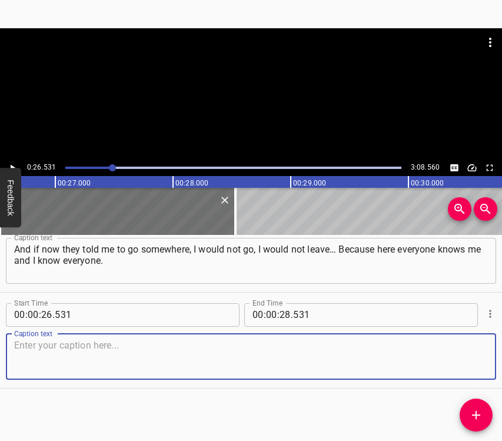
drag, startPoint x: 468, startPoint y: 355, endPoint x: 496, endPoint y: 342, distance: 30.6
click at [472, 353] on textarea at bounding box center [251, 357] width 474 height 34
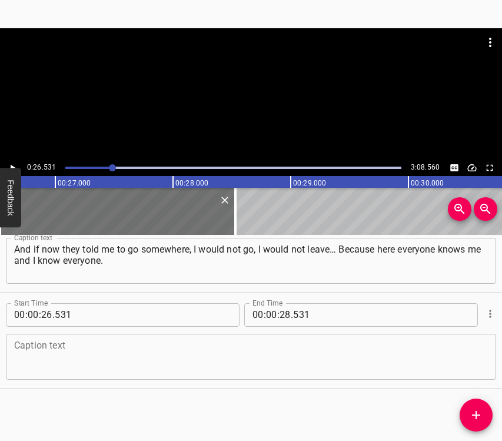
click at [39, 339] on div "Caption text" at bounding box center [251, 357] width 491 height 46
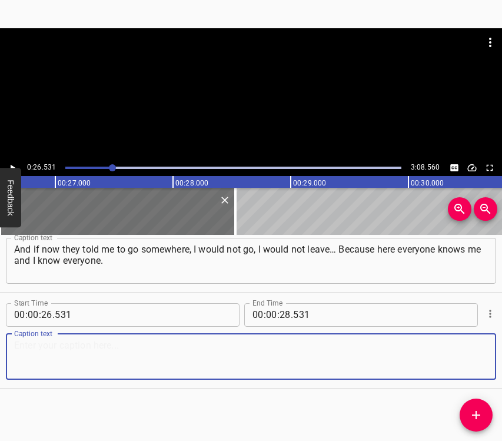
paste textarea "And our people are good, friendly. In the first days we came together, and late…"
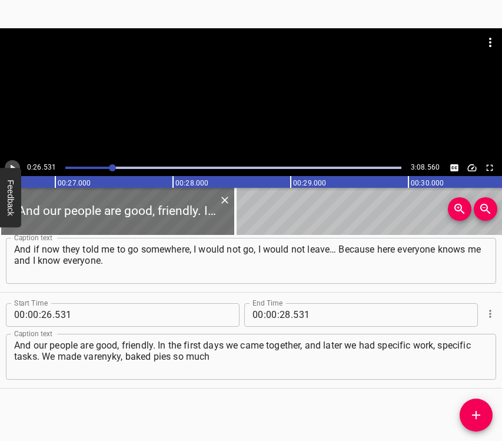
click at [11, 163] on icon "Play/Pause" at bounding box center [12, 168] width 11 height 11
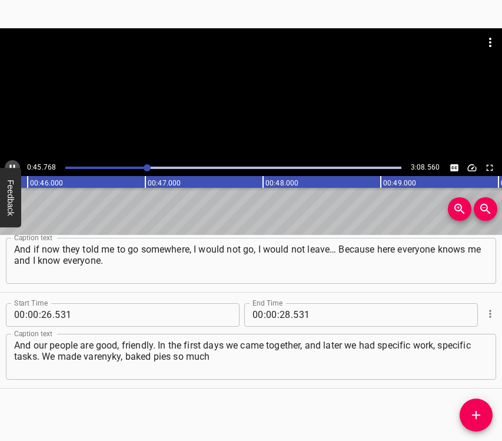
click at [13, 161] on button "Play/Pause" at bounding box center [12, 167] width 15 height 15
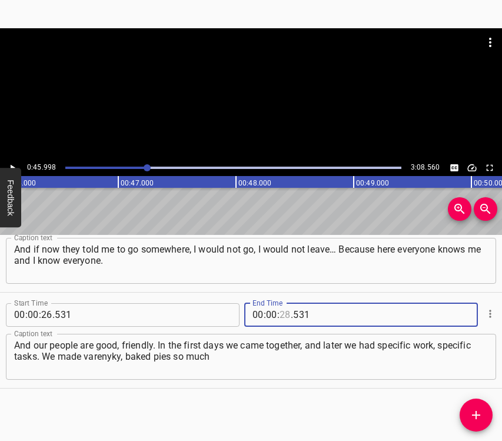
click at [285, 312] on input "number" at bounding box center [285, 315] width 11 height 24
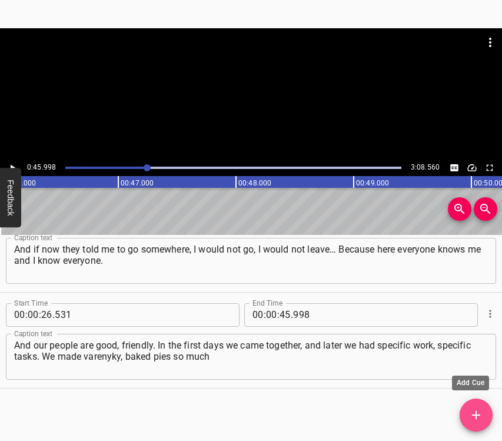
click at [475, 415] on icon "Add Cue" at bounding box center [476, 415] width 8 height 8
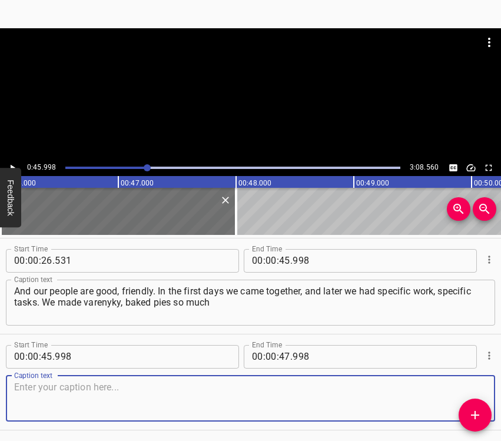
scroll to position [233, 0]
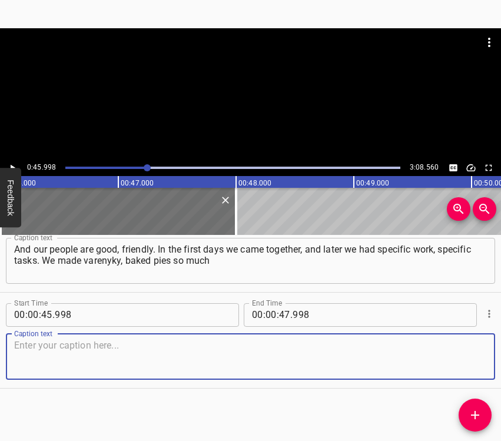
click at [472, 365] on textarea at bounding box center [250, 357] width 473 height 34
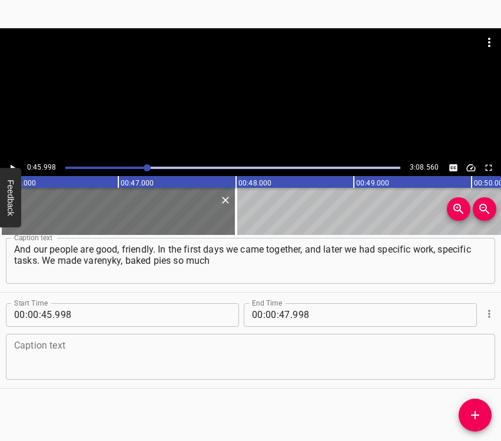
click at [57, 347] on textarea at bounding box center [250, 357] width 473 height 34
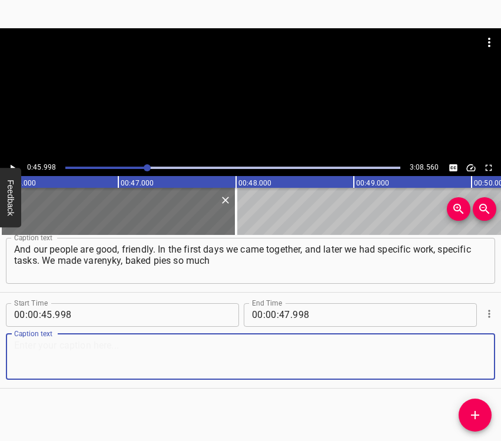
paste textarea "that we even burned the stoves. Very many. And we even delivered them ourselves…"
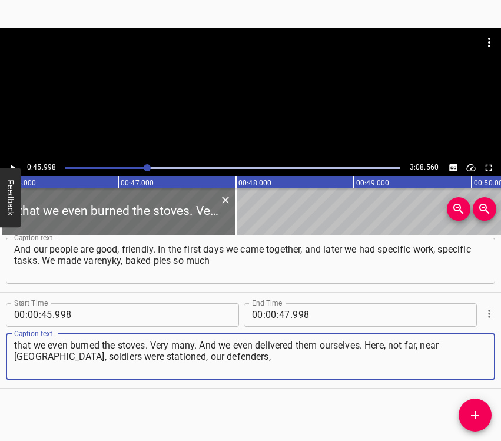
click at [18, 163] on button "Play/Pause" at bounding box center [12, 167] width 15 height 15
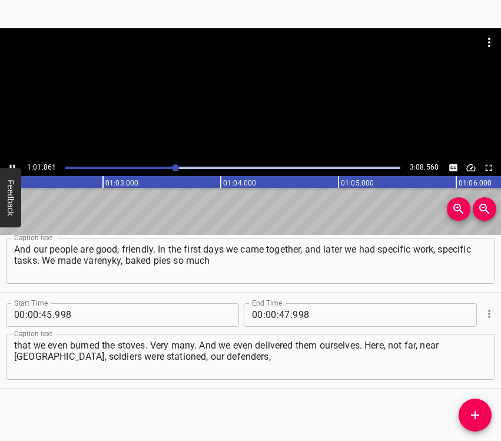
click at [8, 164] on icon "Play/Pause" at bounding box center [12, 168] width 11 height 11
click at [266, 313] on input "number" at bounding box center [271, 315] width 11 height 24
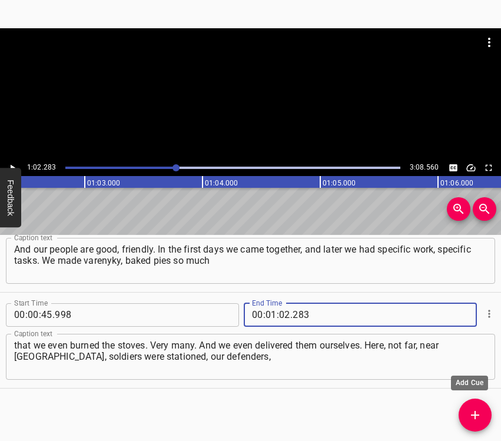
click at [477, 415] on icon "Add Cue" at bounding box center [475, 415] width 8 height 8
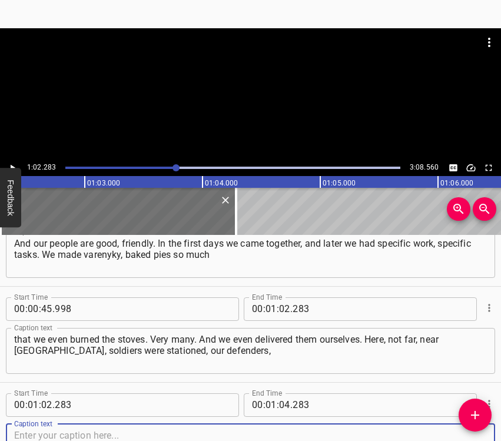
scroll to position [329, 0]
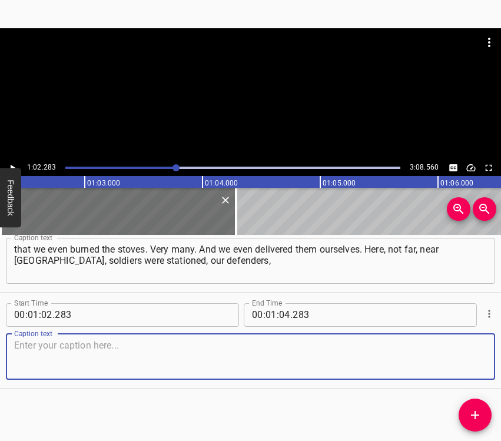
click at [474, 359] on textarea at bounding box center [250, 357] width 473 height 34
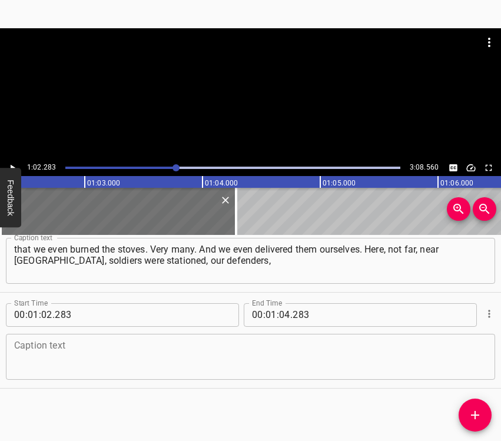
click at [57, 350] on textarea at bounding box center [250, 357] width 473 height 34
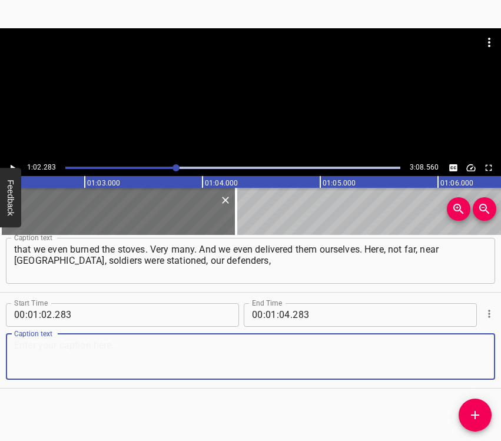
paste textarea "and we brought them food. How grateful they were! They even bought us flowers. …"
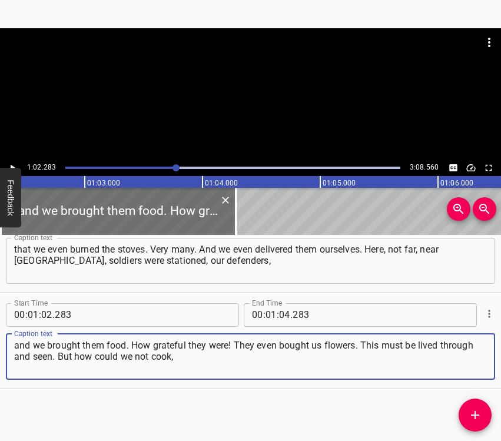
click at [8, 163] on icon "Play/Pause" at bounding box center [12, 168] width 11 height 11
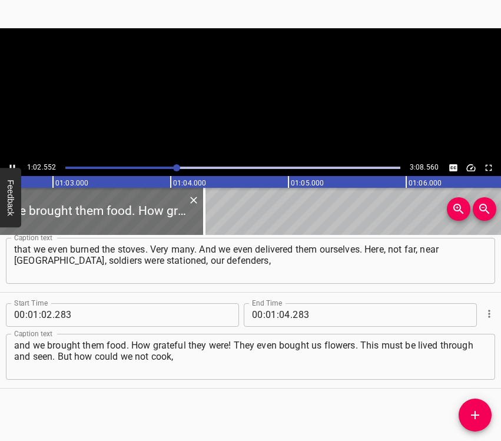
scroll to position [0, 7399]
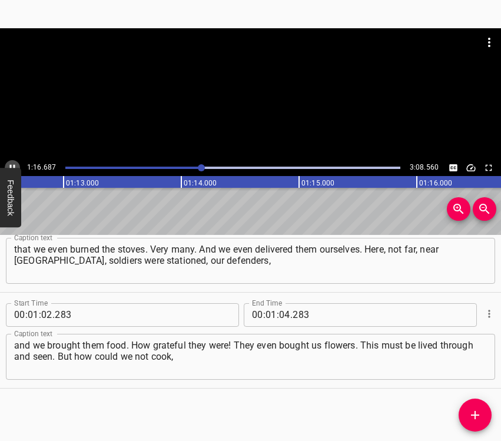
click at [13, 163] on icon "Play/Pause" at bounding box center [12, 168] width 11 height 11
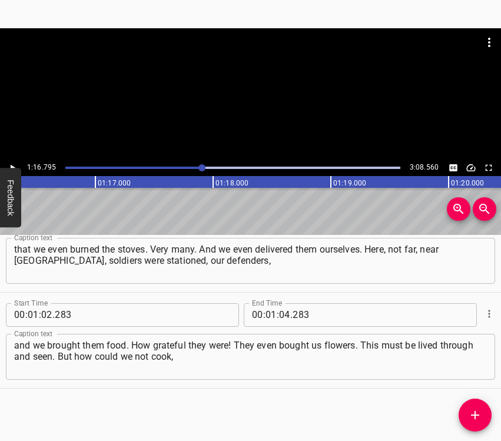
scroll to position [0, 9045]
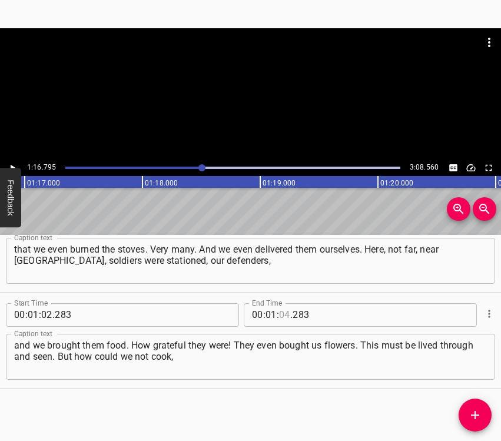
click at [282, 316] on input "number" at bounding box center [284, 315] width 11 height 24
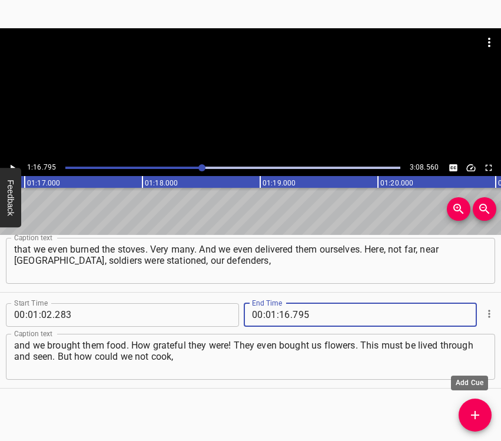
click at [470, 408] on icon "Add Cue" at bounding box center [475, 415] width 14 height 14
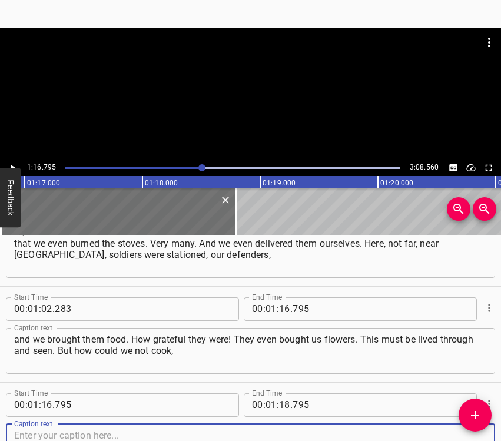
scroll to position [425, 0]
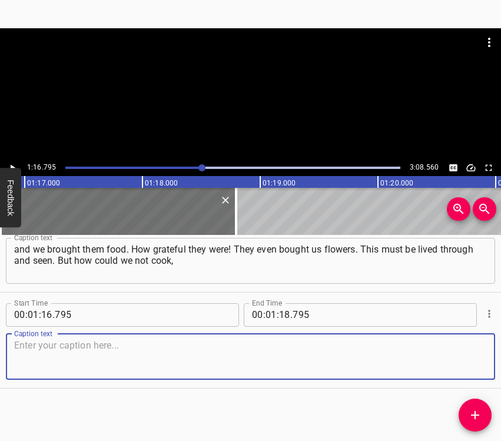
click at [464, 366] on textarea at bounding box center [250, 357] width 473 height 34
click at [233, 353] on textarea at bounding box center [250, 357] width 473 height 34
paste textarea "how could we not bring food to them? We tried to make something homemade, so th…"
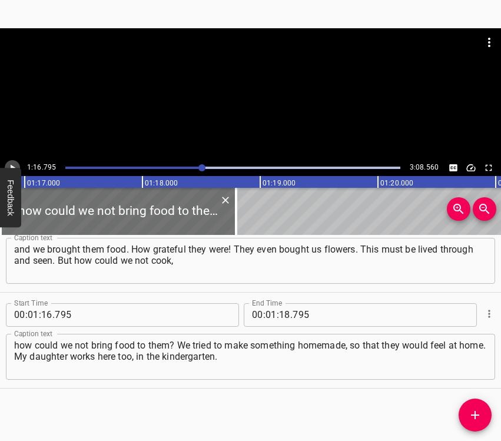
click at [11, 165] on icon "Play/Pause" at bounding box center [13, 167] width 5 height 6
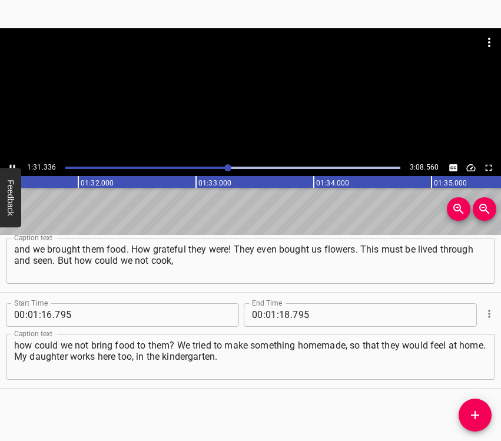
click at [11, 164] on icon "Play/Pause" at bounding box center [12, 168] width 11 height 11
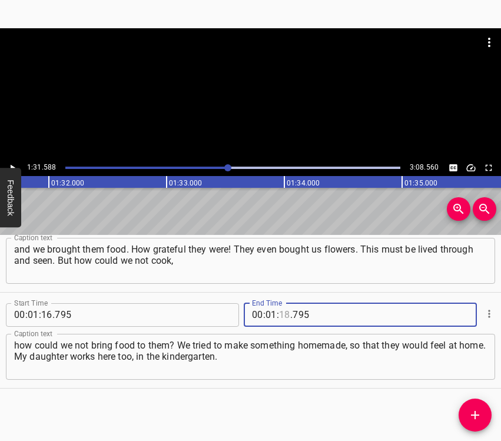
click at [280, 312] on input "number" at bounding box center [284, 315] width 11 height 24
click at [472, 402] on button "Add Cue" at bounding box center [475, 415] width 33 height 33
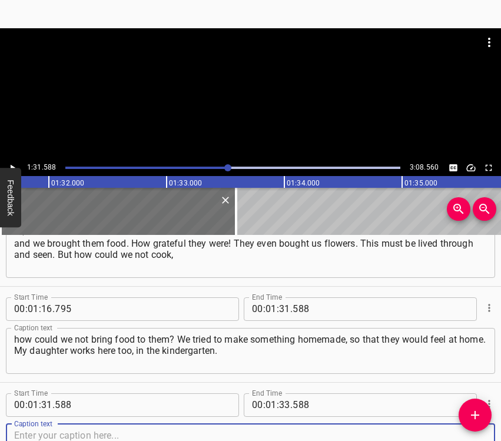
scroll to position [521, 0]
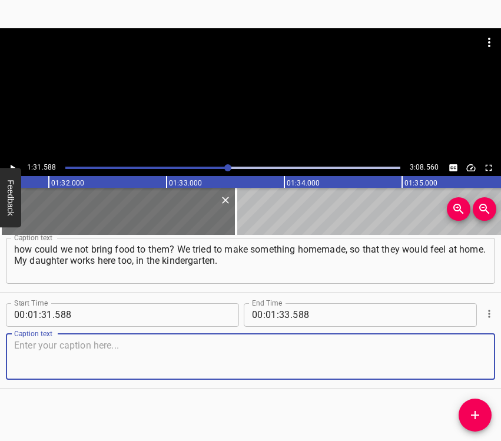
drag, startPoint x: 466, startPoint y: 352, endPoint x: 497, endPoint y: 342, distance: 32.2
click at [472, 350] on textarea at bounding box center [250, 357] width 473 height 34
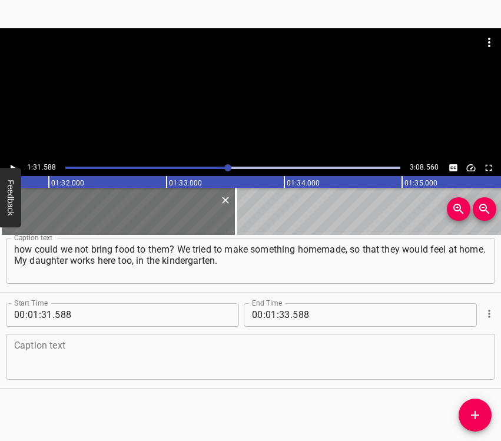
click at [39, 357] on textarea at bounding box center [250, 357] width 473 height 34
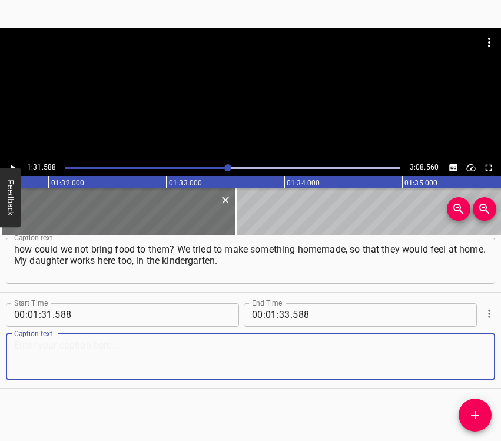
paste textarea "And they also got up early, because the dough had to be kneaded, so many bowls……"
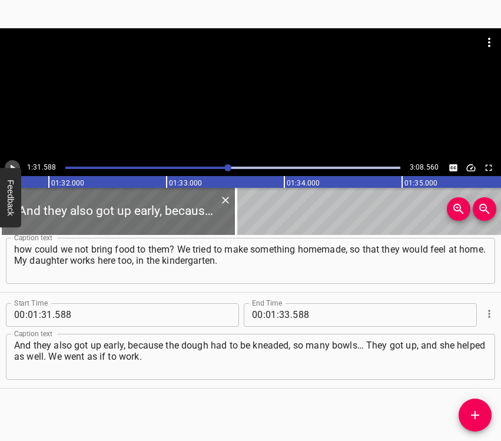
click at [11, 165] on icon "Play/Pause" at bounding box center [13, 167] width 5 height 6
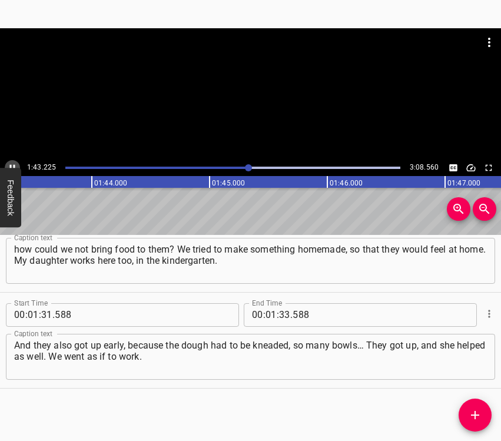
click at [13, 163] on icon "Play/Pause" at bounding box center [12, 168] width 11 height 11
click at [282, 312] on input "number" at bounding box center [284, 315] width 11 height 24
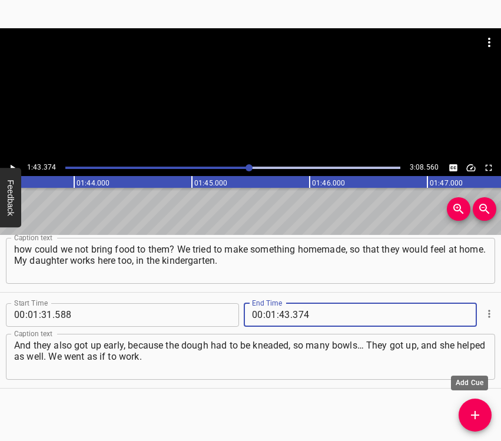
drag, startPoint x: 479, startPoint y: 412, endPoint x: 495, endPoint y: 391, distance: 26.9
click at [479, 412] on icon "Add Cue" at bounding box center [475, 415] width 14 height 14
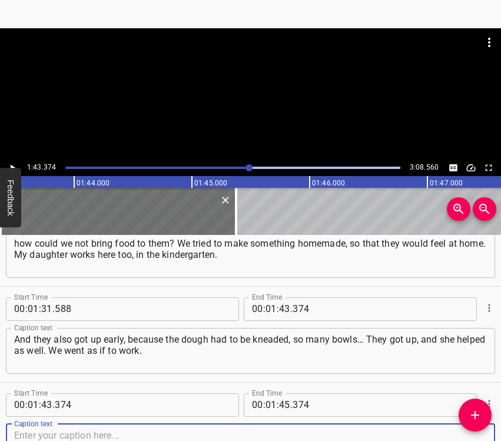
scroll to position [617, 0]
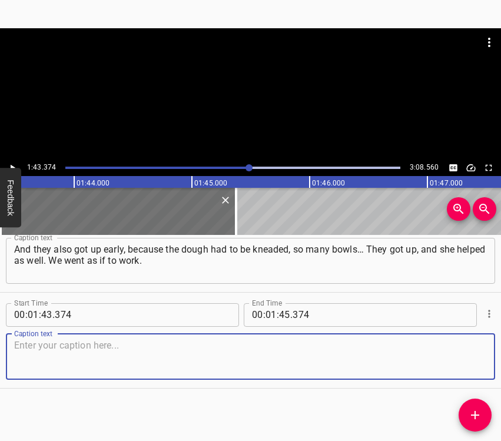
drag, startPoint x: 462, startPoint y: 362, endPoint x: 474, endPoint y: 359, distance: 11.7
click at [466, 362] on textarea at bounding box center [250, 357] width 473 height 34
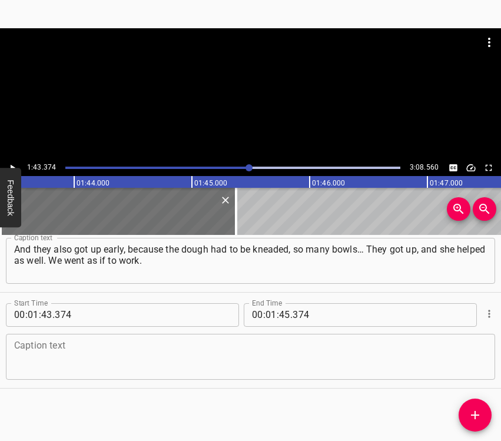
click at [100, 359] on textarea at bounding box center [250, 357] width 473 height 34
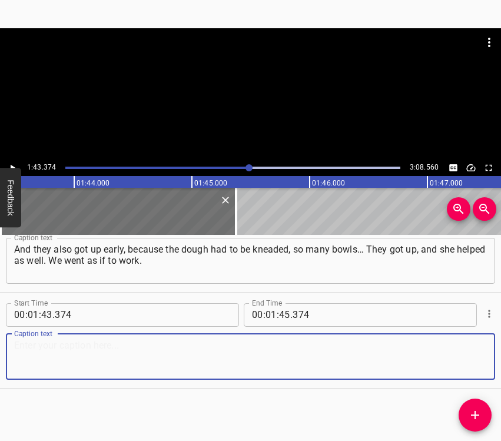
paste textarea "Because we knew that the boys were waiting for us. Very united. One was already…"
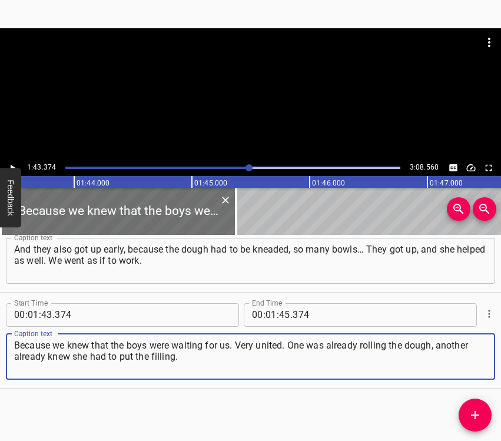
click at [10, 163] on icon "Play/Pause" at bounding box center [12, 168] width 11 height 11
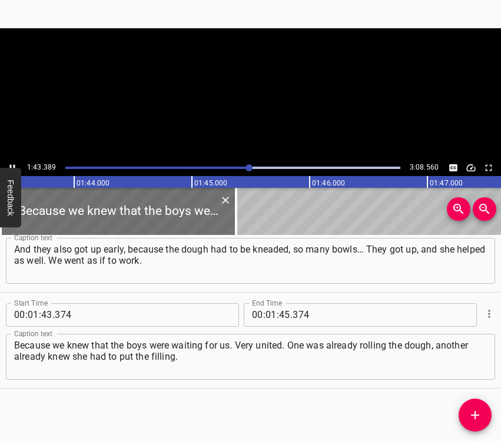
scroll to position [0, 12178]
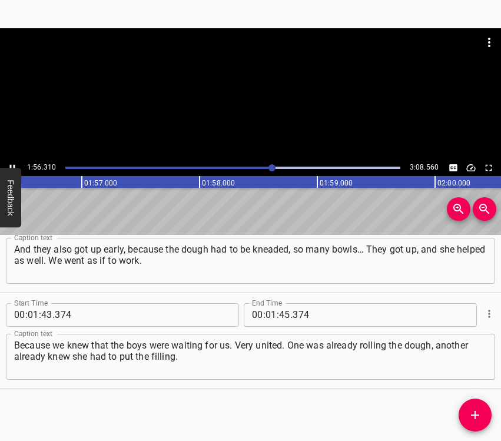
click at [12, 163] on icon "Play/Pause" at bounding box center [12, 168] width 11 height 11
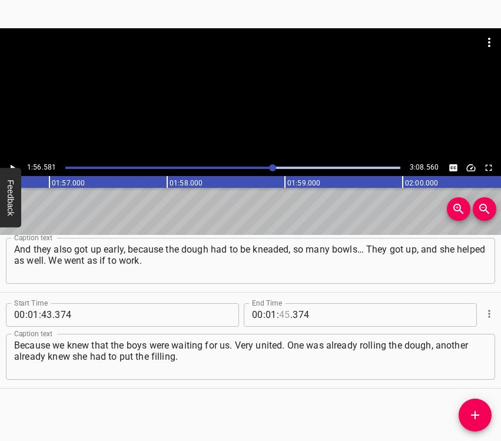
click at [280, 307] on input "number" at bounding box center [284, 315] width 11 height 24
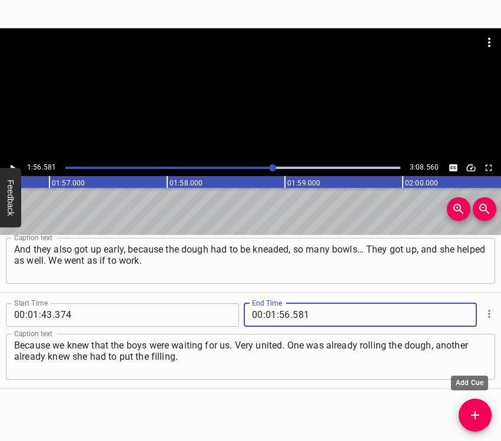
click at [475, 413] on icon "Add Cue" at bounding box center [475, 415] width 8 height 8
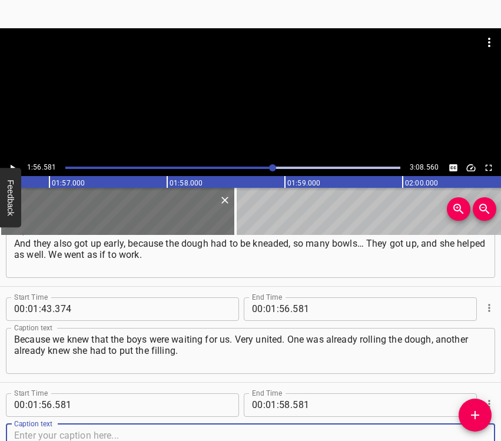
scroll to position [713, 0]
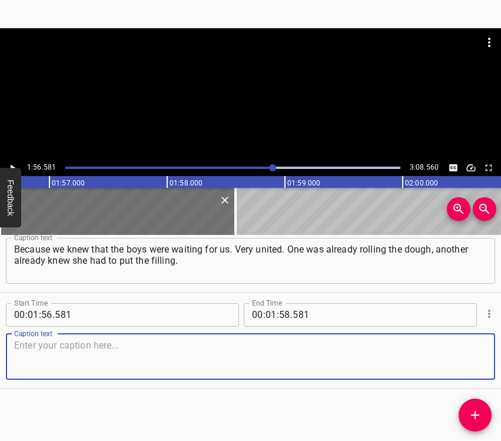
drag, startPoint x: 462, startPoint y: 368, endPoint x: 501, endPoint y: 347, distance: 44.3
click at [463, 366] on textarea at bounding box center [250, 357] width 473 height 34
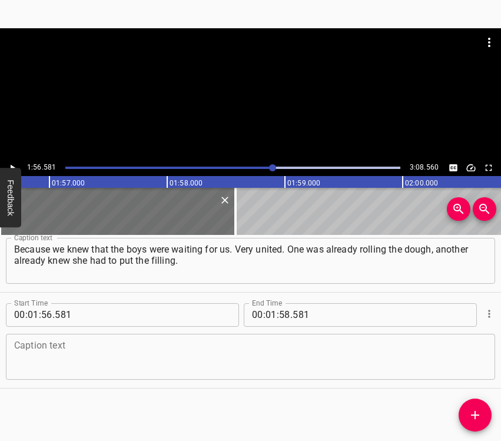
click at [139, 349] on textarea at bounding box center [250, 357] width 473 height 34
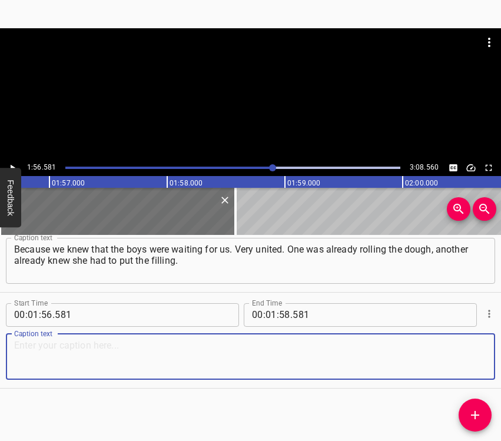
paste textarea "We were very… how to say it? … united. And not only the workers, but also women…"
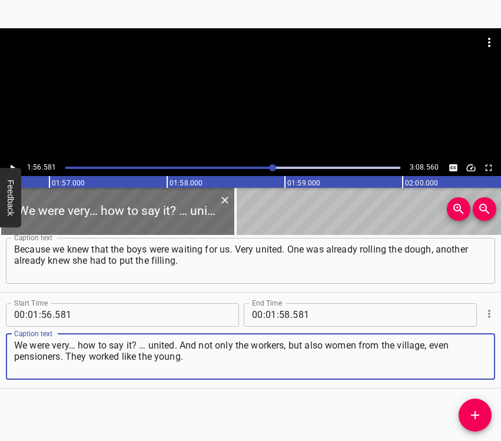
click at [16, 165] on icon "Play/Pause" at bounding box center [12, 168] width 11 height 11
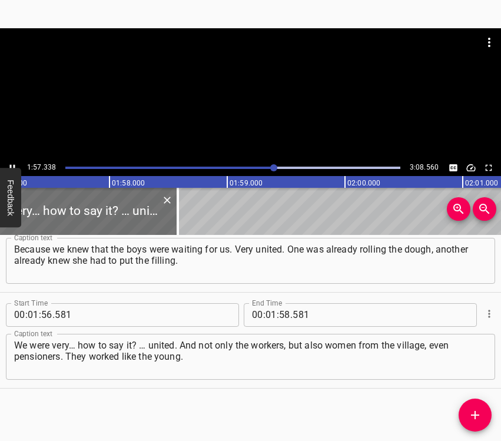
scroll to position [0, 13821]
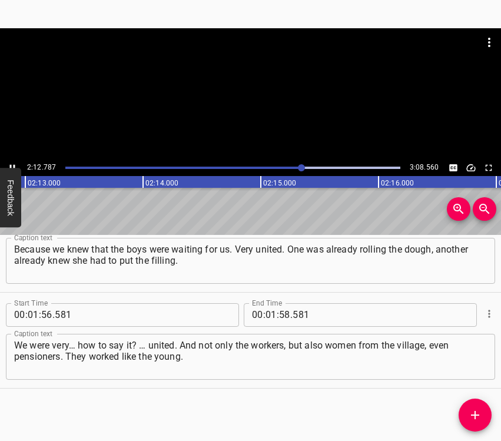
click at [12, 163] on icon "Play/Pause" at bounding box center [12, 168] width 11 height 11
click at [266, 314] on input "number" at bounding box center [271, 315] width 11 height 24
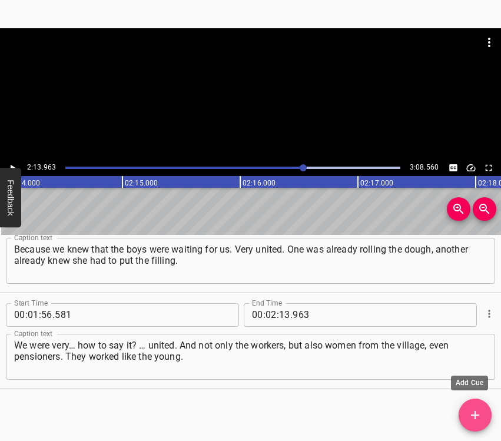
click at [486, 413] on span "Add Cue" at bounding box center [475, 415] width 33 height 14
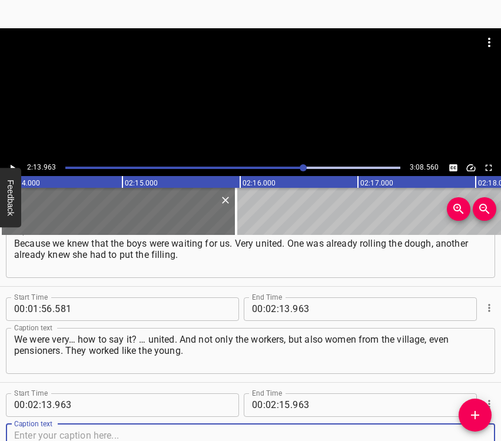
scroll to position [809, 0]
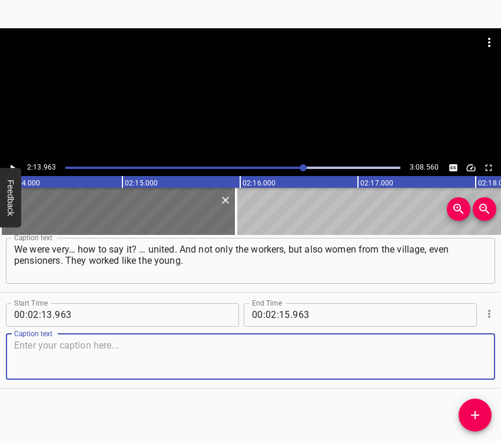
drag, startPoint x: 461, startPoint y: 355, endPoint x: 498, endPoint y: 339, distance: 40.4
click at [462, 352] on textarea at bounding box center [250, 357] width 473 height 34
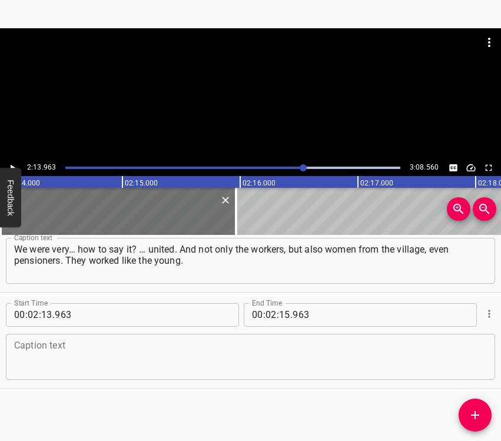
click at [202, 344] on textarea at bounding box center [250, 357] width 473 height 34
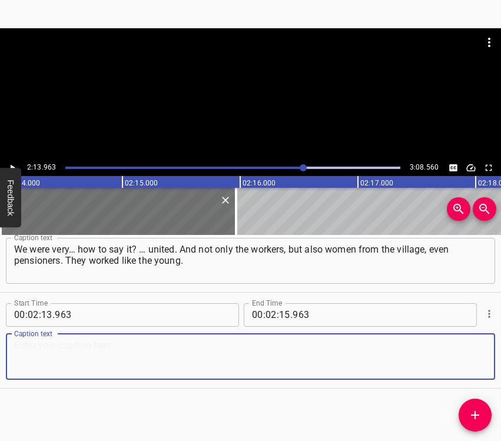
paste textarea "From my family, my nephew was killed. He was killed on [DATE], it will soon be …"
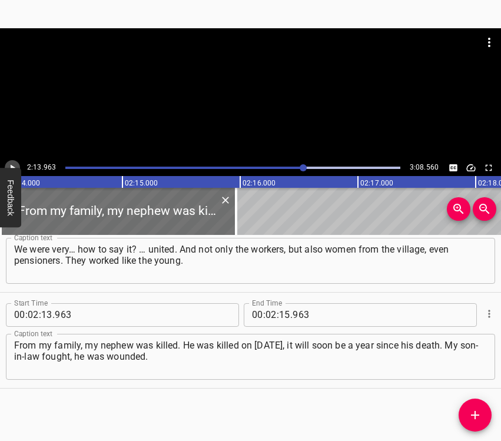
click at [13, 165] on icon "Play/Pause" at bounding box center [12, 168] width 11 height 11
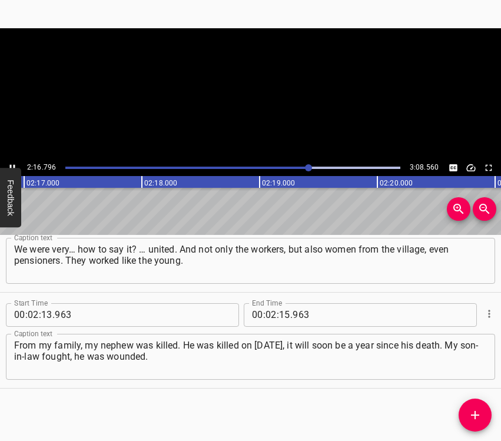
scroll to position [0, 16144]
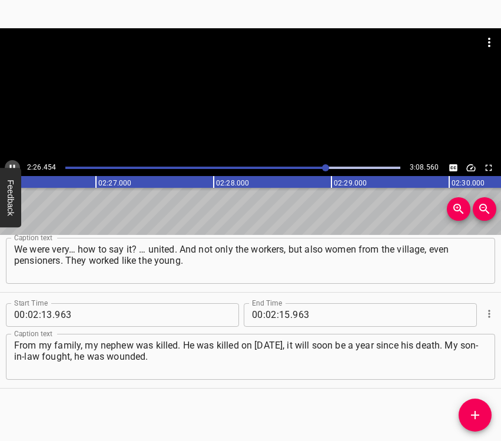
click at [11, 165] on icon "Play/Pause" at bounding box center [12, 167] width 5 height 6
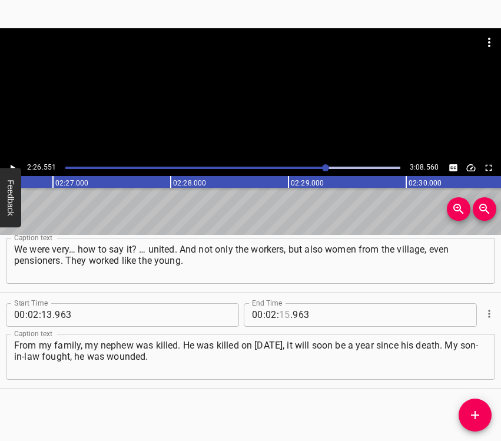
click at [280, 314] on input "number" at bounding box center [284, 315] width 11 height 24
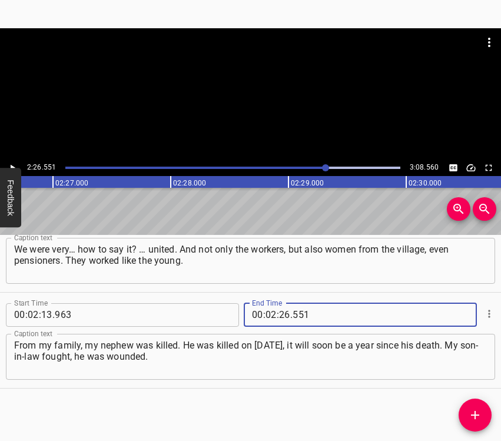
click at [476, 415] on icon "Add Cue" at bounding box center [475, 415] width 8 height 8
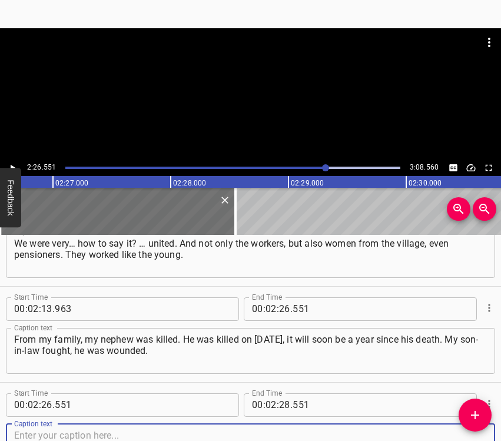
scroll to position [905, 0]
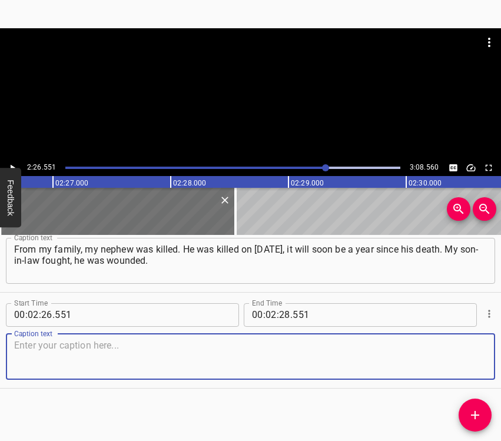
drag, startPoint x: 461, startPoint y: 360, endPoint x: 475, endPoint y: 357, distance: 14.4
click at [471, 358] on textarea at bounding box center [250, 357] width 473 height 34
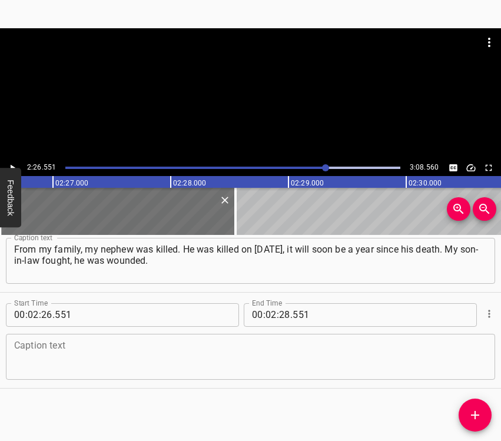
click at [127, 355] on textarea at bounding box center [250, 357] width 473 height 34
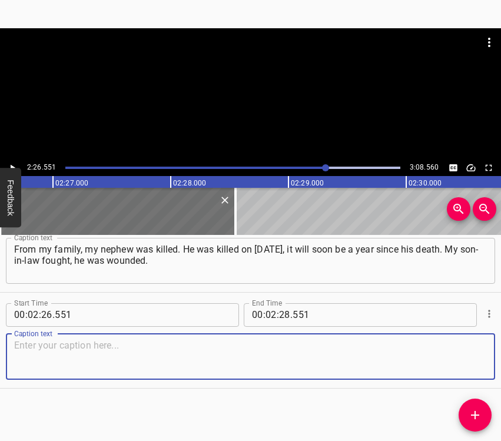
paste textarea "Now he is fighting closer, he went to the front again. Very many. It seems to m…"
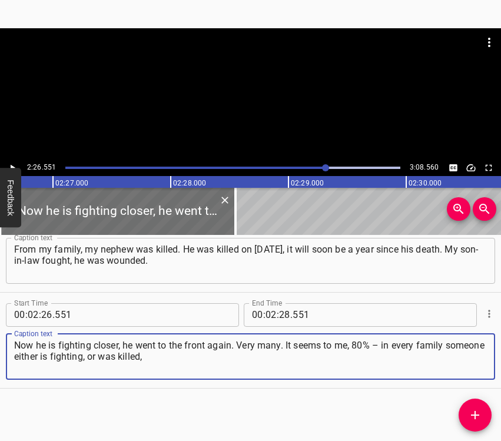
click at [16, 164] on icon "Play/Pause" at bounding box center [12, 168] width 11 height 11
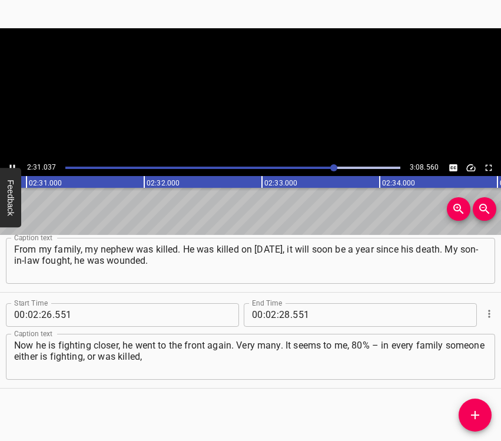
scroll to position [0, 17790]
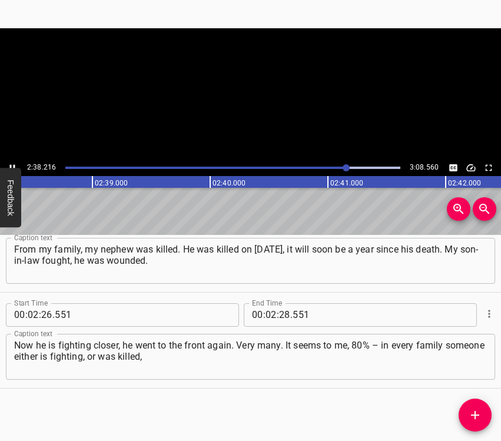
click at [12, 164] on icon "Play/Pause" at bounding box center [12, 168] width 11 height 11
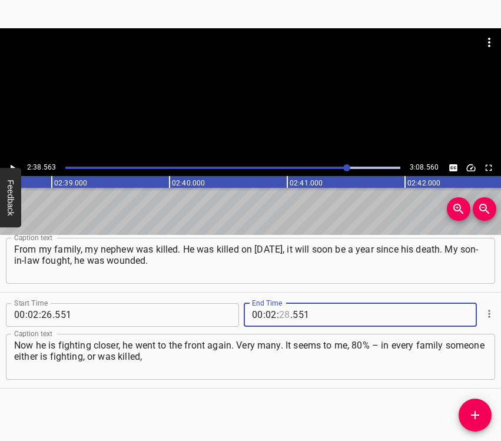
click at [280, 310] on input "number" at bounding box center [284, 315] width 11 height 24
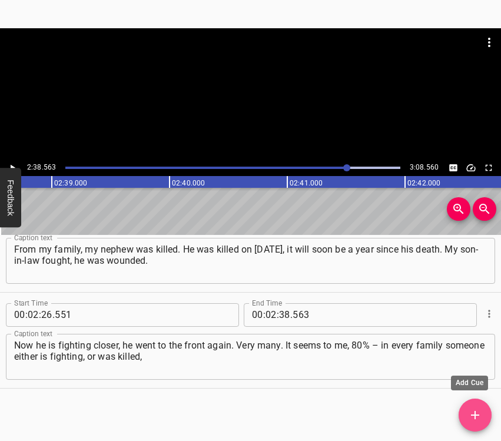
click at [478, 415] on icon "Add Cue" at bounding box center [475, 415] width 8 height 8
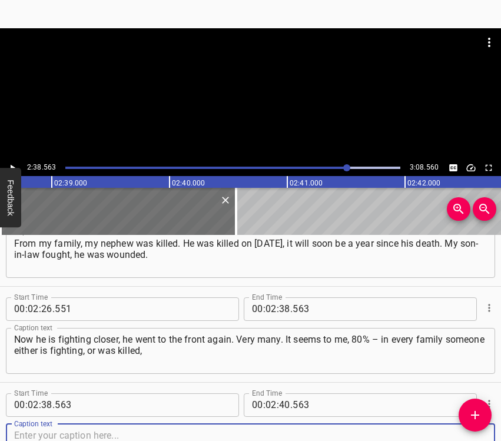
scroll to position [1001, 0]
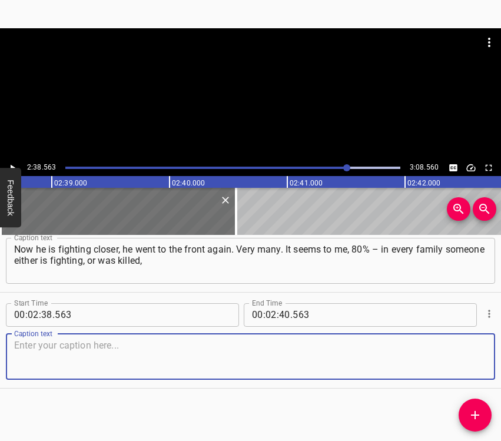
click at [453, 365] on textarea at bounding box center [250, 357] width 473 height 34
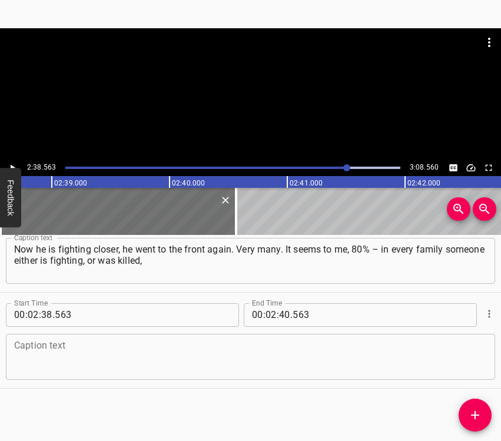
click at [40, 355] on textarea at bounding box center [250, 357] width 473 height 34
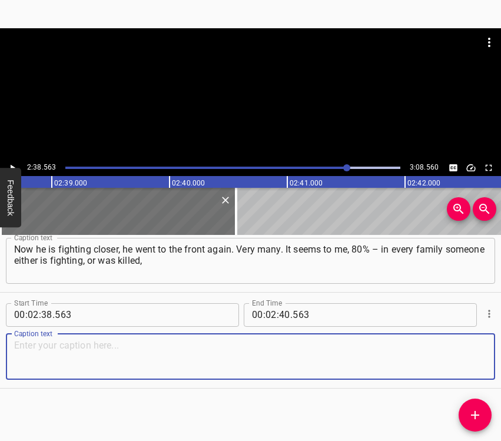
paste textarea "or is fighting now, or fought. For all people the dream is that there would be …"
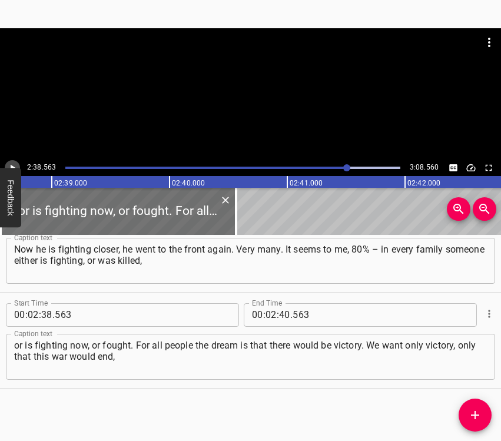
click at [12, 164] on icon "Play/Pause" at bounding box center [12, 168] width 11 height 11
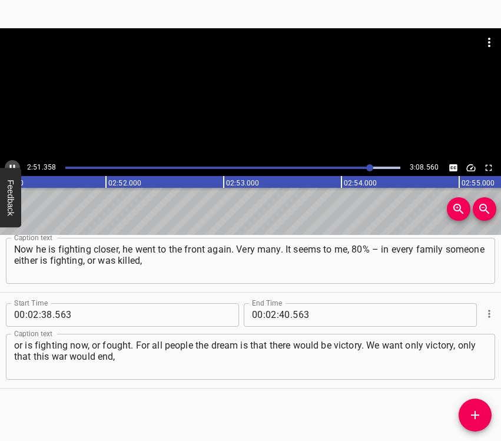
click at [13, 163] on icon "Play/Pause" at bounding box center [12, 168] width 11 height 11
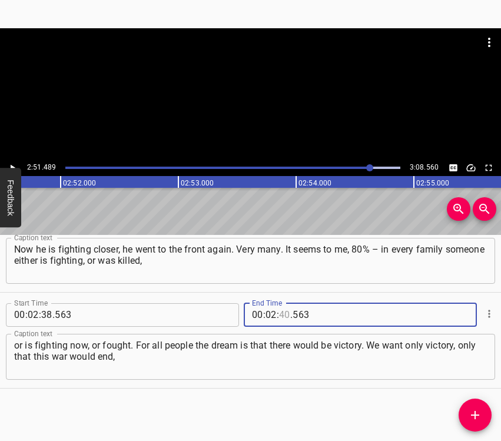
click at [282, 312] on input "number" at bounding box center [284, 315] width 11 height 24
drag, startPoint x: 474, startPoint y: 413, endPoint x: 496, endPoint y: 399, distance: 27.0
click at [475, 413] on icon "Add Cue" at bounding box center [475, 415] width 14 height 14
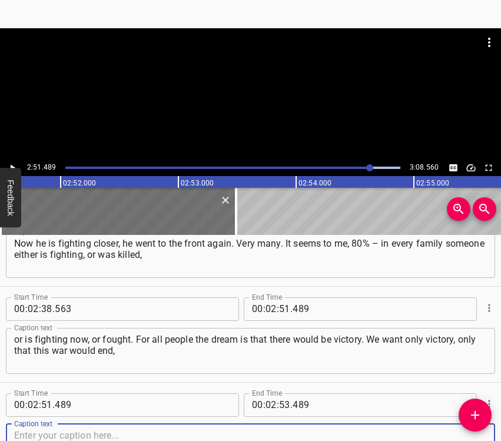
scroll to position [1097, 0]
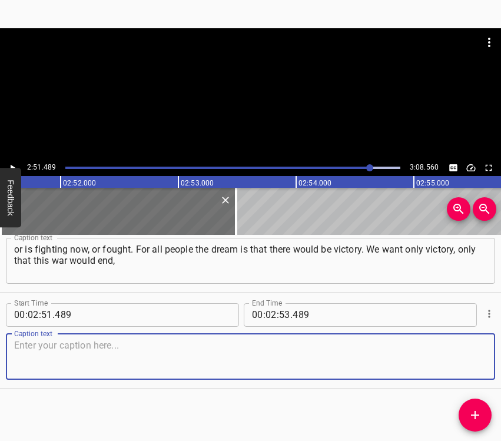
drag, startPoint x: 469, startPoint y: 363, endPoint x: 496, endPoint y: 355, distance: 28.2
click at [470, 362] on textarea at bounding box center [250, 357] width 473 height 34
click at [116, 340] on textarea at bounding box center [250, 357] width 473 height 34
paste textarea "that children would not be killed. Because this is our nation. They are extermi…"
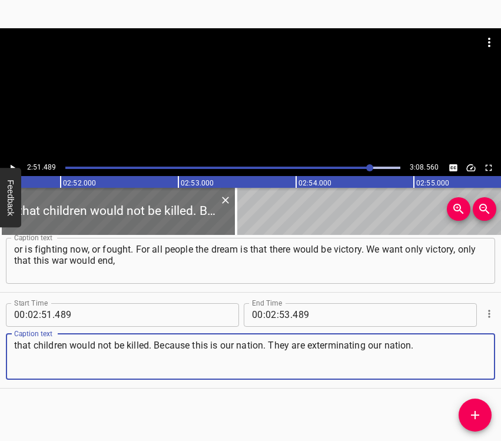
click at [290, 314] on span "." at bounding box center [291, 315] width 2 height 24
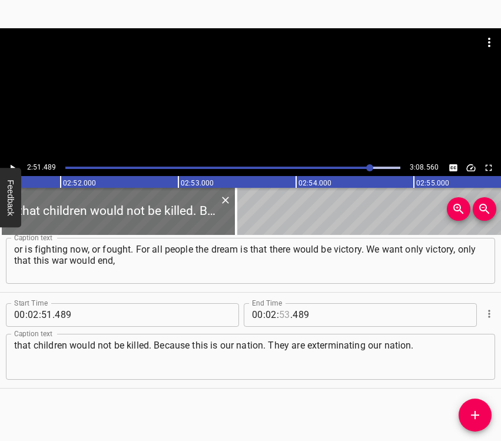
click at [282, 314] on input "number" at bounding box center [284, 315] width 11 height 24
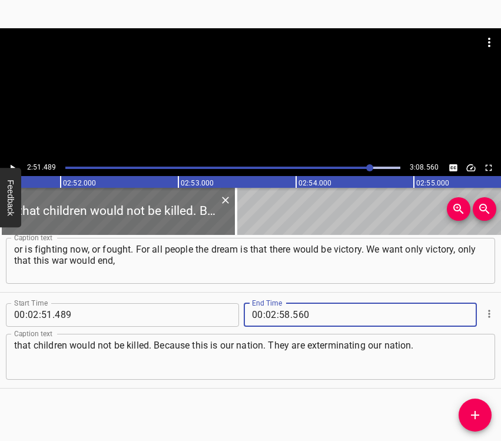
click at [18, 166] on button "Play/Pause" at bounding box center [12, 167] width 15 height 15
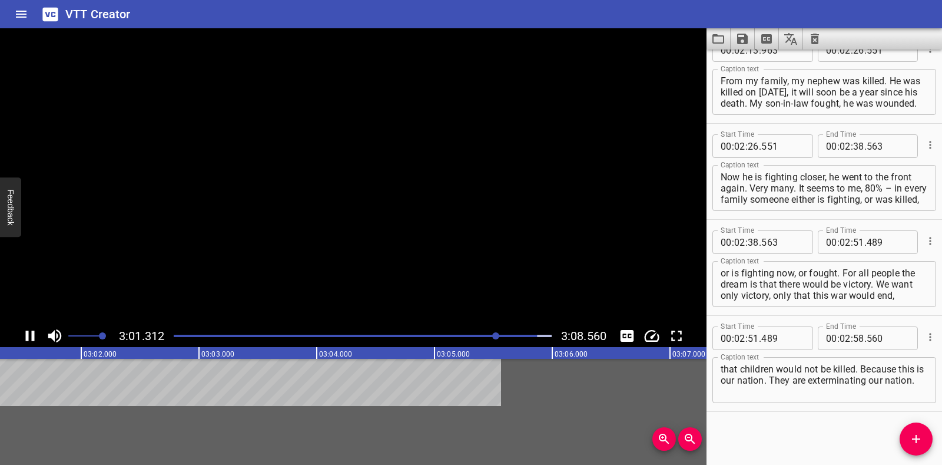
scroll to position [888, 0]
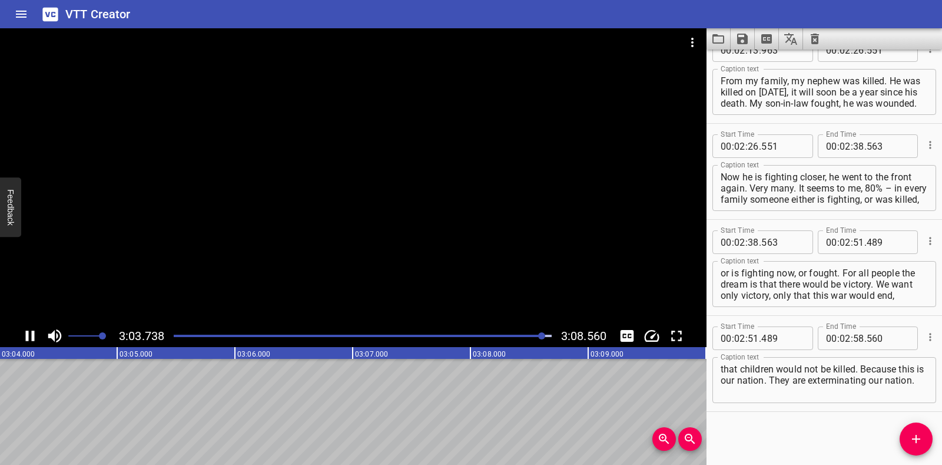
click at [744, 36] on icon "Save captions to file" at bounding box center [743, 39] width 14 height 14
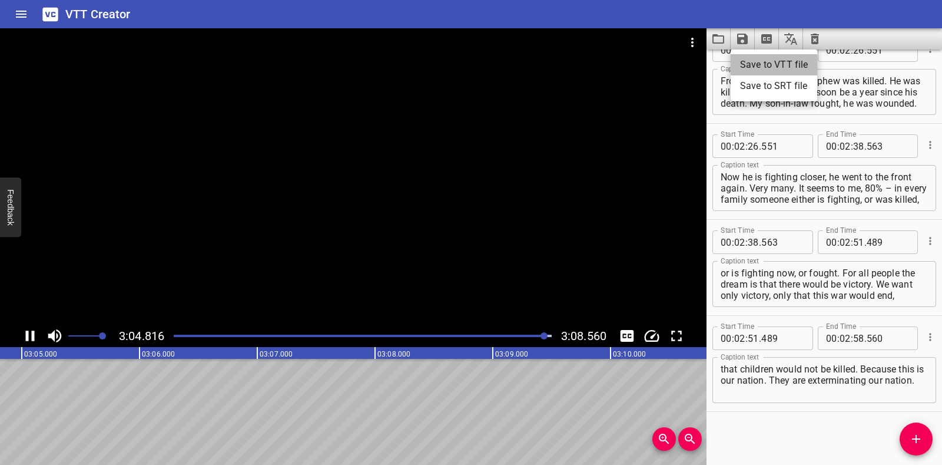
click at [749, 62] on li "Save to VTT file" at bounding box center [774, 64] width 87 height 21
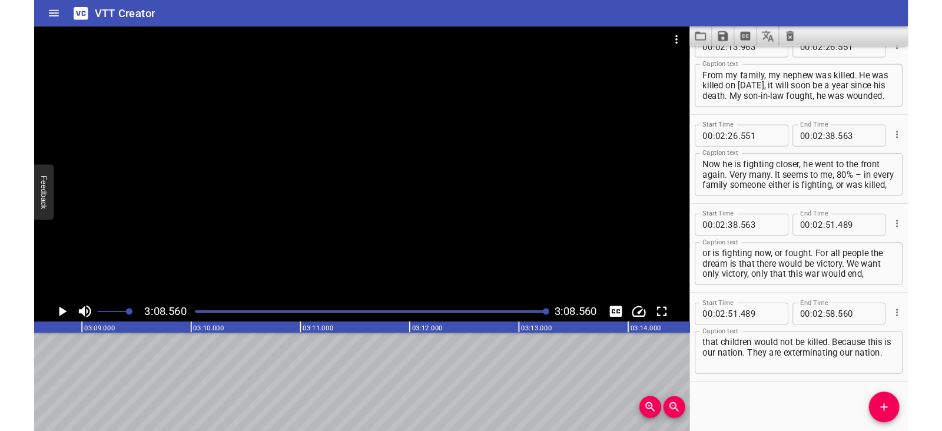
scroll to position [922, 0]
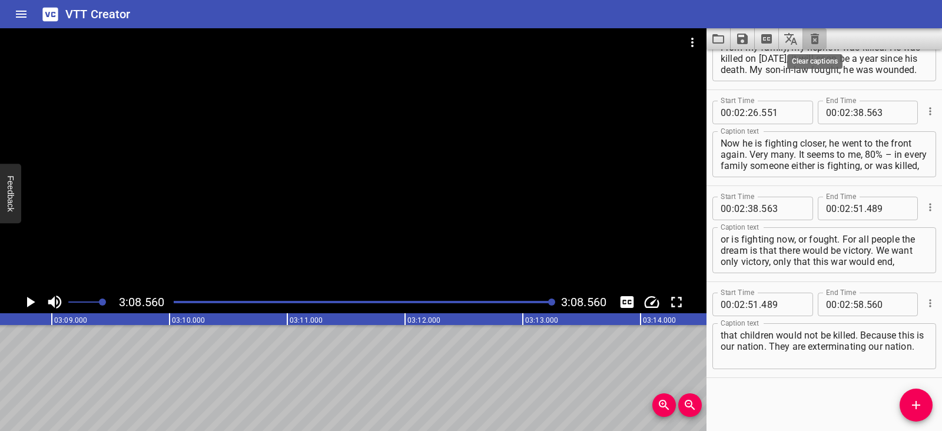
click at [811, 38] on icon "Clear captions" at bounding box center [815, 39] width 14 height 14
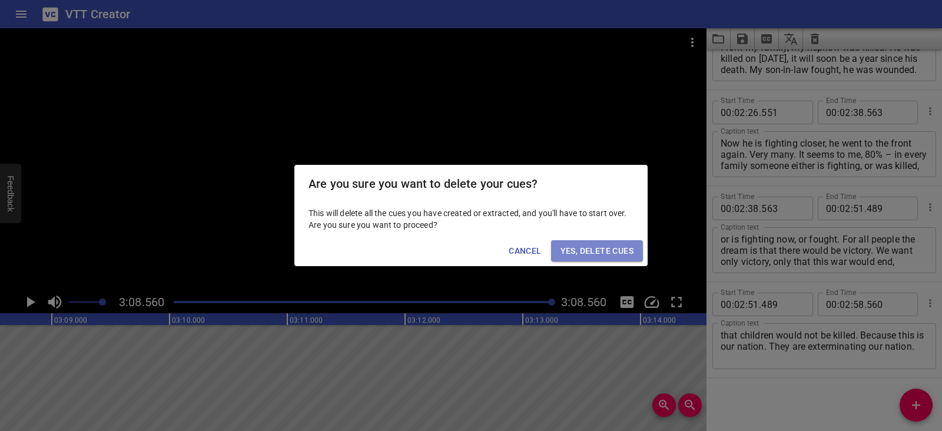
click at [624, 251] on span "Yes, Delete Cues" at bounding box center [597, 251] width 73 height 15
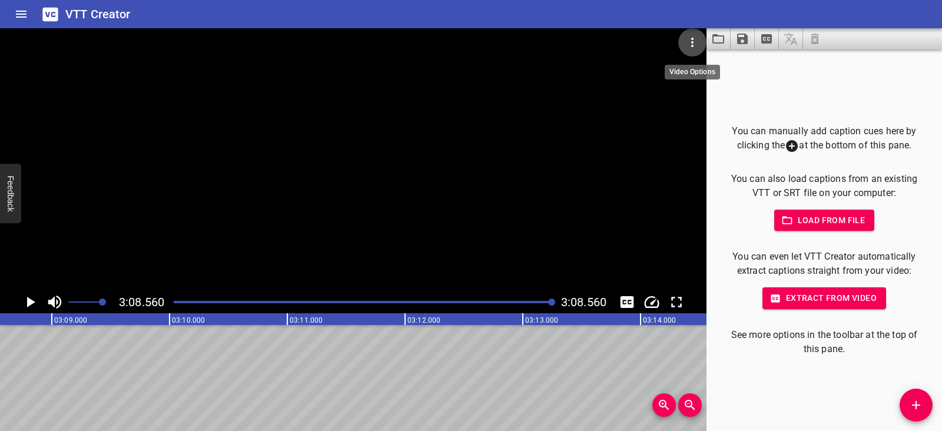
click at [689, 42] on icon "Video Options" at bounding box center [693, 42] width 14 height 14
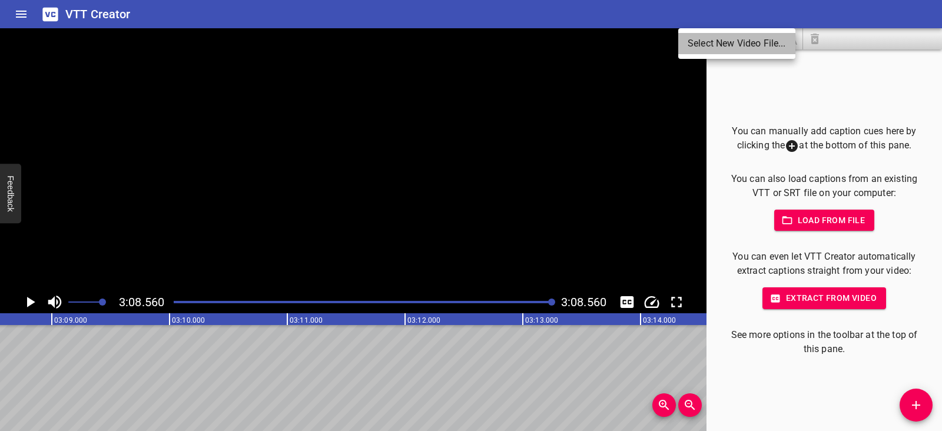
click at [689, 42] on li "Select New Video File..." at bounding box center [736, 43] width 117 height 21
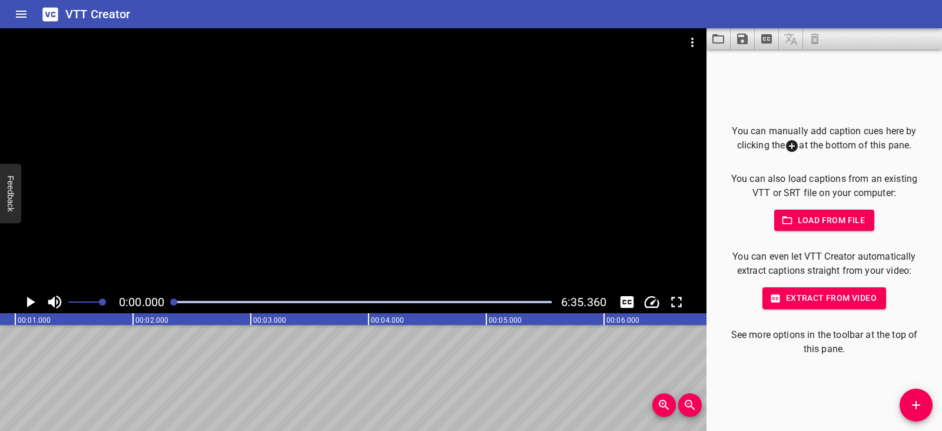
scroll to position [0, 0]
click at [32, 303] on icon "Play/Pause" at bounding box center [31, 302] width 8 height 11
click at [32, 303] on icon "Play/Pause" at bounding box center [30, 302] width 9 height 11
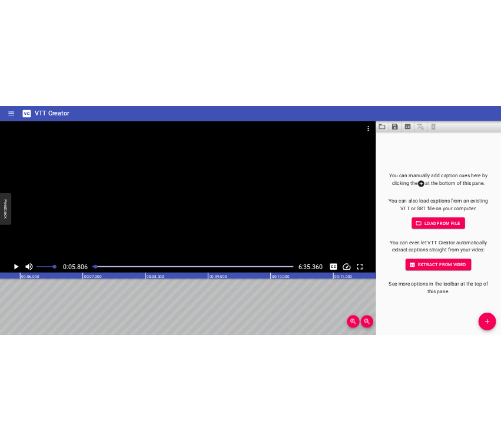
scroll to position [0, 684]
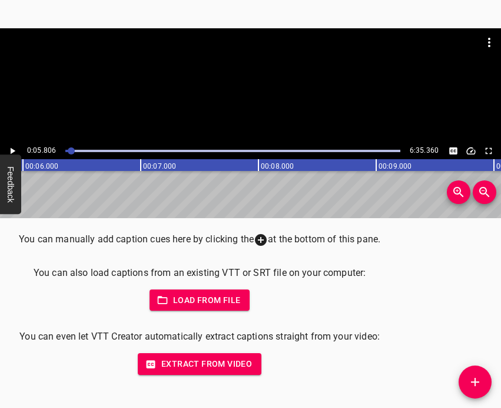
click at [478, 382] on icon "Add Cue" at bounding box center [475, 382] width 14 height 14
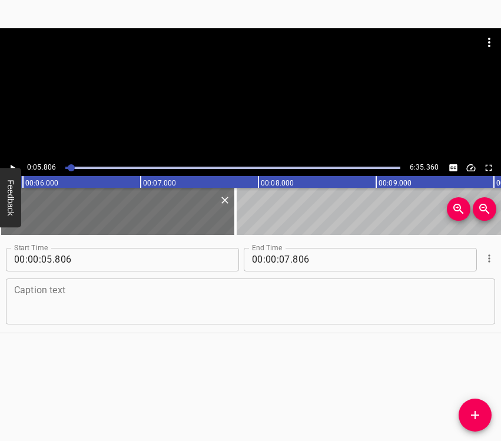
click at [95, 293] on textarea at bounding box center [250, 301] width 473 height 34
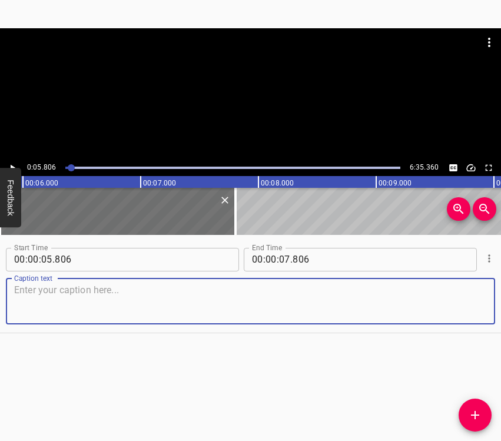
click at [54, 302] on textarea at bounding box center [250, 301] width 473 height 34
paste textarea "There was probably no real understanding that there would be an actual war. The…"
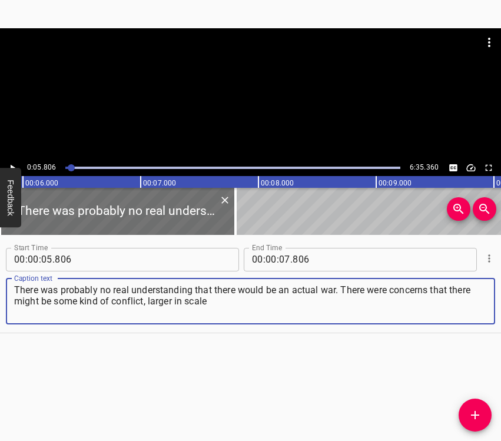
click at [11, 165] on icon "Play/Pause" at bounding box center [13, 167] width 5 height 6
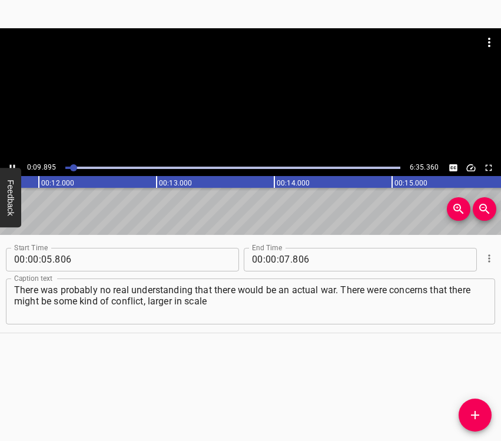
scroll to position [0, 1327]
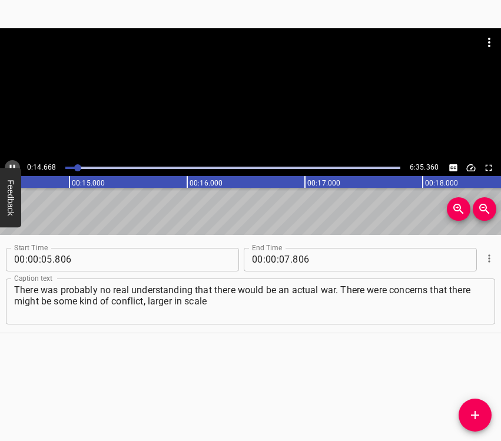
click at [8, 164] on icon "Play/Pause" at bounding box center [12, 168] width 11 height 11
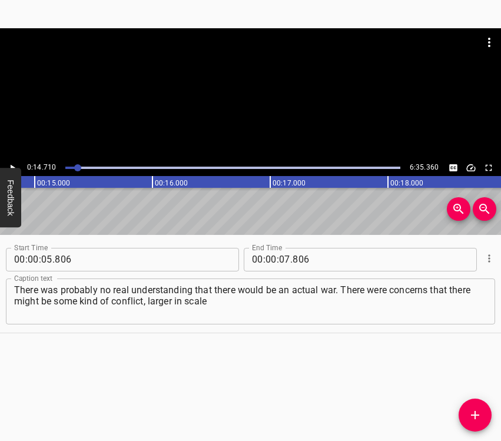
click at [8, 164] on icon "Play/Pause" at bounding box center [12, 168] width 11 height 11
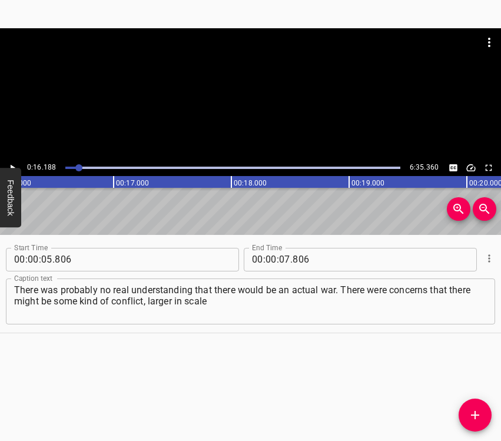
scroll to position [0, 1906]
click at [290, 255] on span "." at bounding box center [291, 260] width 2 height 24
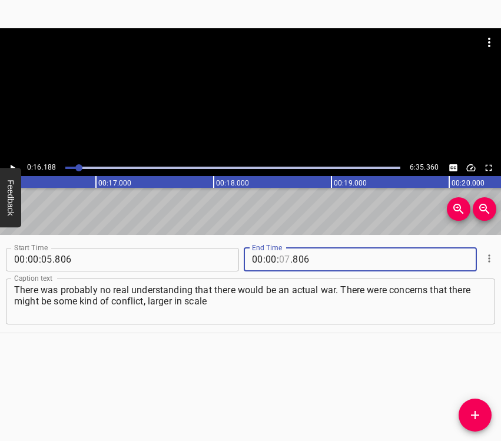
click at [282, 255] on input "number" at bounding box center [284, 260] width 11 height 24
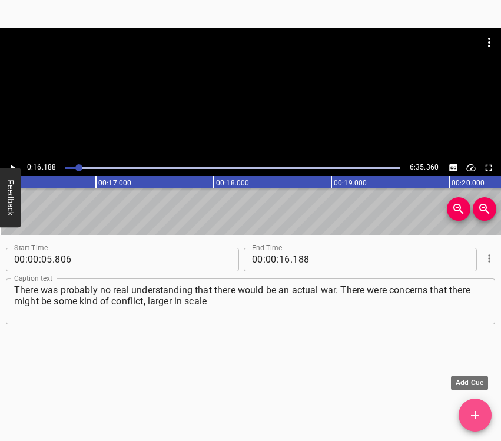
click at [471, 415] on icon "Add Cue" at bounding box center [475, 415] width 8 height 8
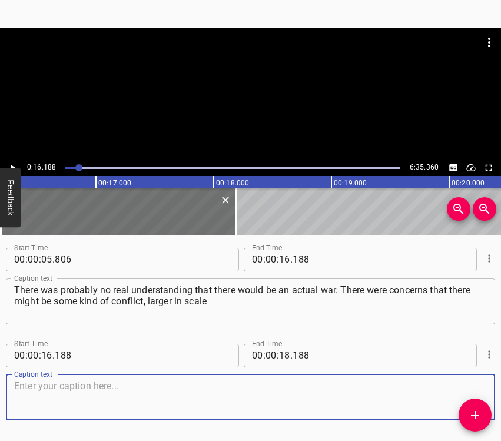
scroll to position [41, 0]
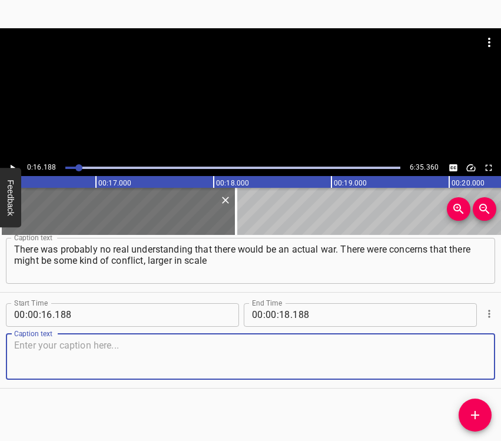
drag, startPoint x: 463, startPoint y: 360, endPoint x: 496, endPoint y: 343, distance: 37.7
click at [464, 360] on textarea at bounding box center [250, 357] width 473 height 34
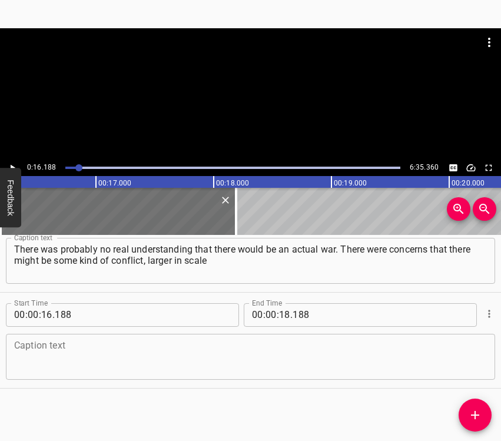
click at [161, 357] on textarea at bounding box center [250, 357] width 473 height 34
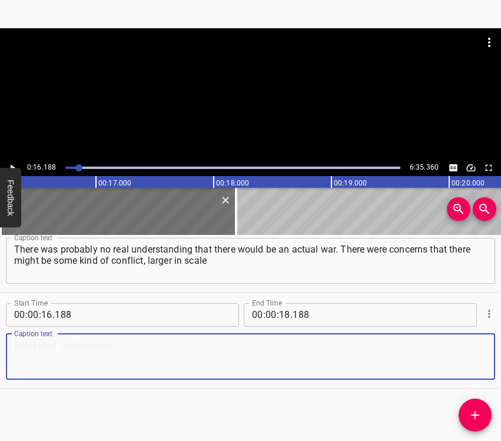
paste textarea "than the Anti-Terrorist Operation at that time. But the likelihood of a war sta…"
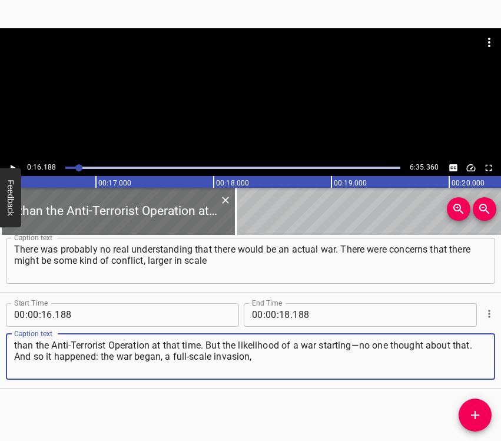
click at [10, 164] on icon "Play/Pause" at bounding box center [12, 168] width 11 height 11
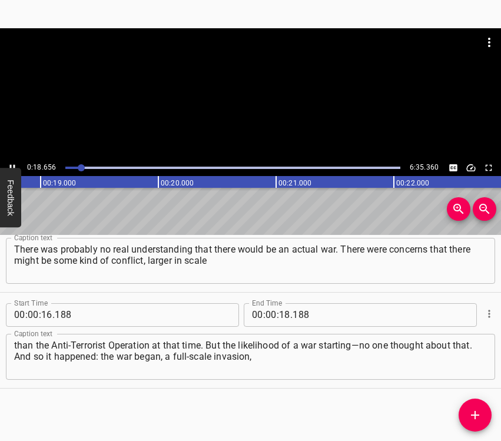
scroll to position [0, 2229]
click at [12, 166] on icon "Play/Pause" at bounding box center [12, 168] width 11 height 11
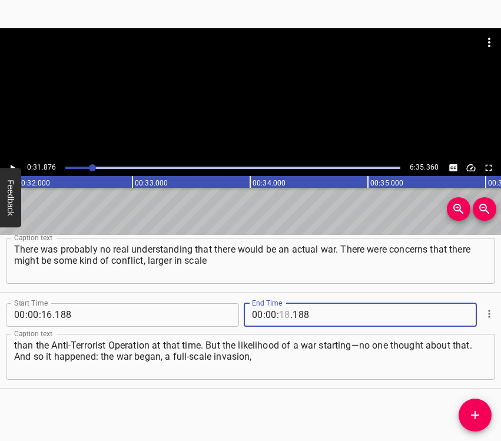
click at [279, 315] on input "number" at bounding box center [284, 315] width 11 height 24
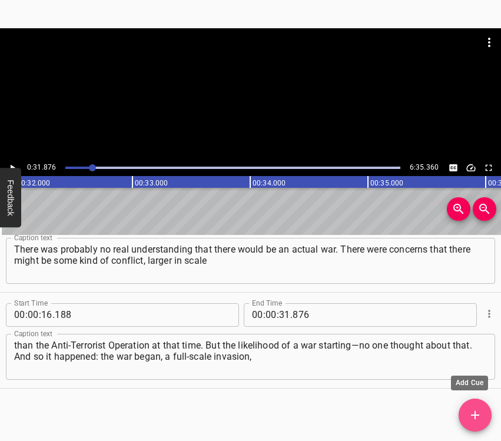
click at [482, 412] on icon "Add Cue" at bounding box center [475, 415] width 14 height 14
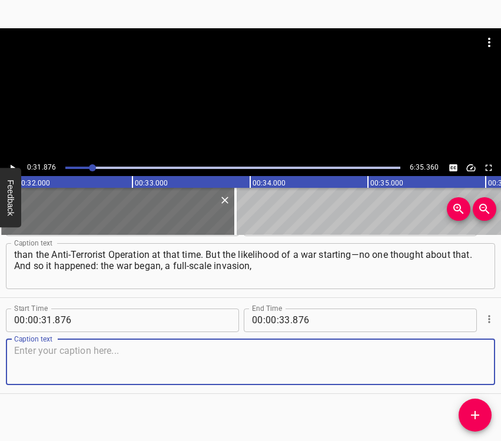
scroll to position [135, 0]
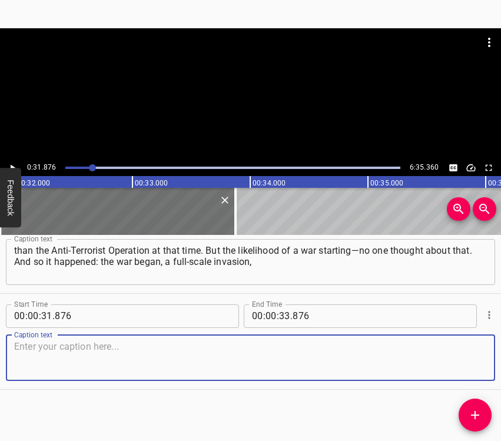
drag, startPoint x: 471, startPoint y: 363, endPoint x: 499, endPoint y: 346, distance: 33.0
click at [475, 361] on textarea at bounding box center [250, 358] width 473 height 34
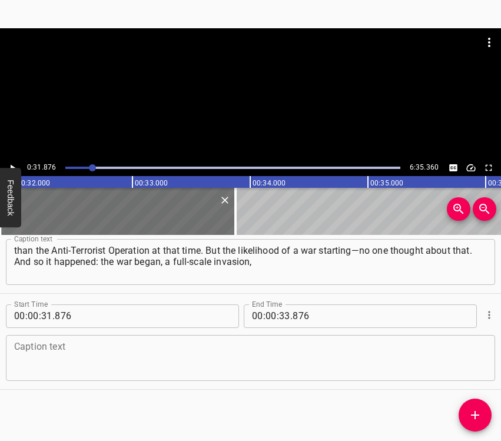
click at [188, 350] on textarea at bounding box center [250, 358] width 473 height 34
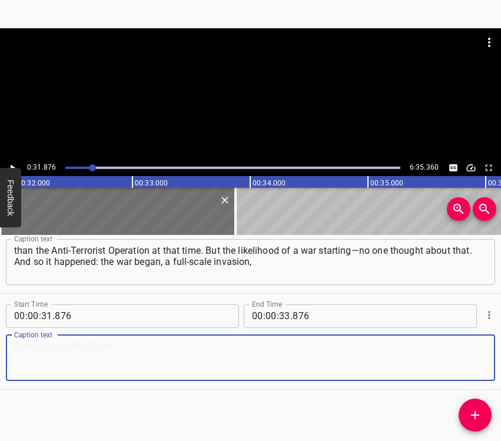
paste textarea "horrific fighting. We all remember [GEOGRAPHIC_DATA] region, [GEOGRAPHIC_DATA],…"
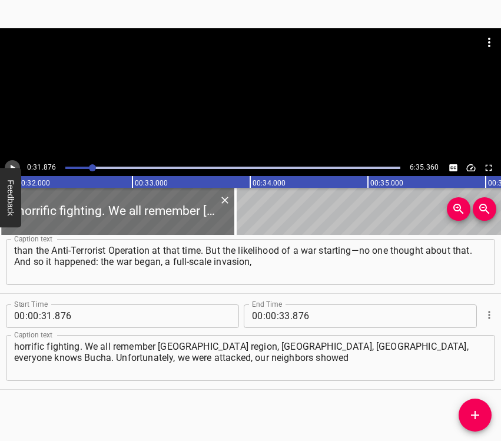
click at [14, 163] on icon "Play/Pause" at bounding box center [12, 168] width 11 height 11
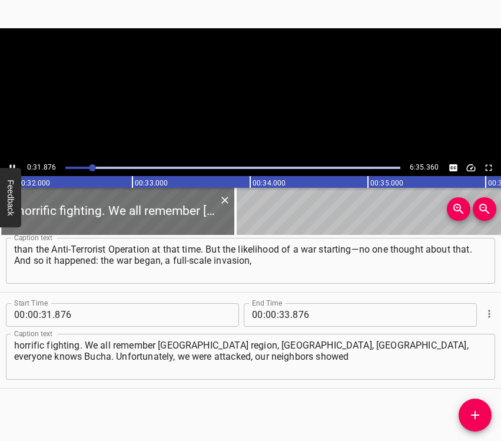
scroll to position [0, 3772]
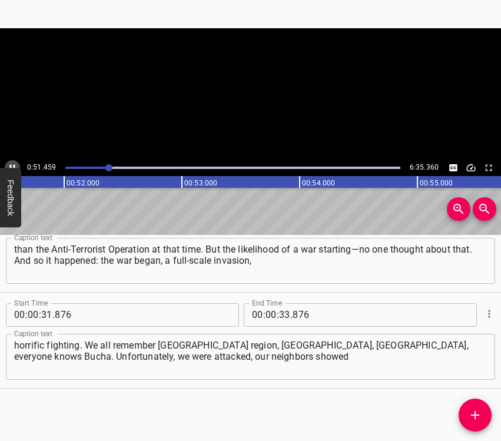
click at [10, 164] on icon "Play/Pause" at bounding box center [12, 168] width 11 height 11
click at [290, 314] on span "." at bounding box center [291, 315] width 2 height 24
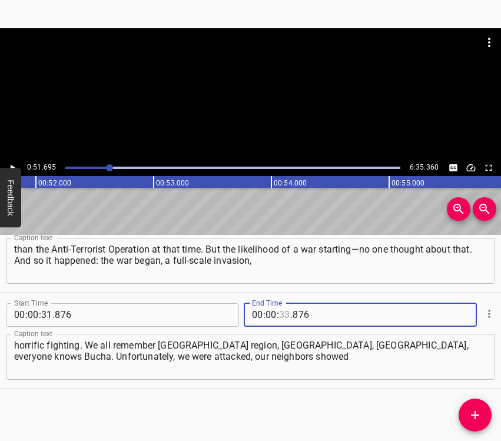
click at [281, 314] on input "number" at bounding box center [284, 315] width 11 height 24
click at [474, 411] on icon "Add Cue" at bounding box center [475, 415] width 14 height 14
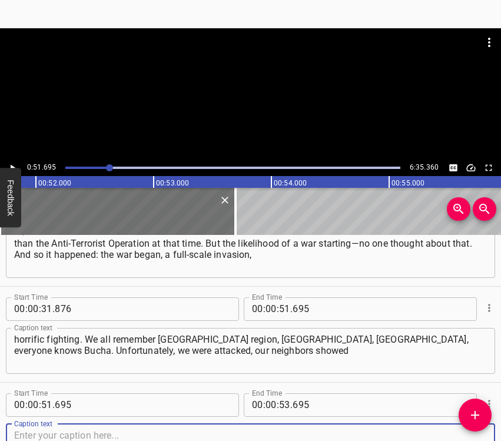
scroll to position [233, 0]
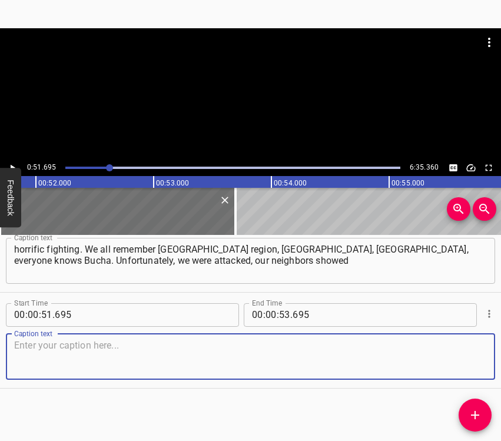
click at [461, 364] on textarea at bounding box center [250, 357] width 473 height 34
click at [56, 366] on textarea at bounding box center [250, 357] width 473 height 34
paste textarea "aggression – and Ukraine found itself at war. I was in the city of [GEOGRAPHIC_…"
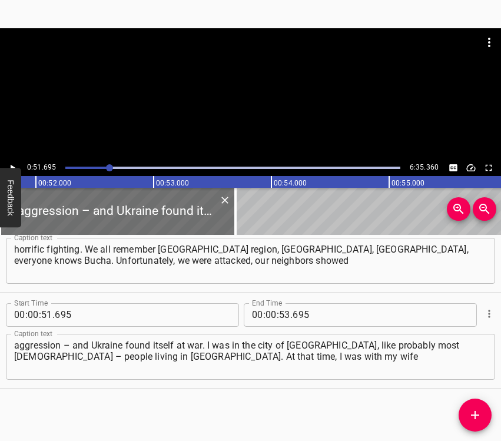
click at [13, 158] on div at bounding box center [250, 93] width 501 height 131
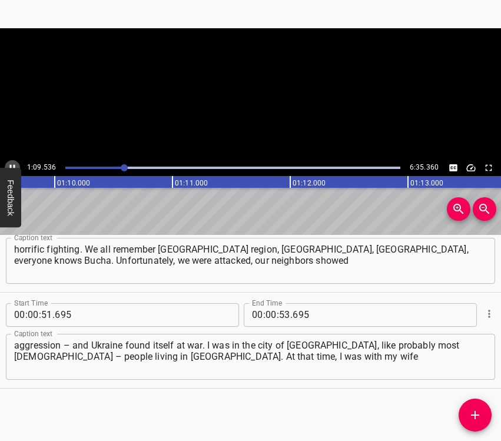
click at [14, 165] on icon "Play/Pause" at bounding box center [12, 167] width 5 height 6
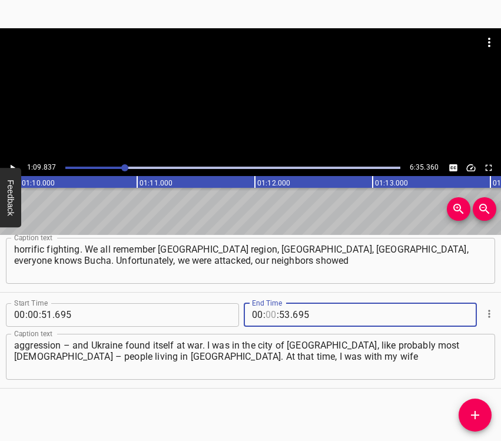
click at [266, 317] on input "number" at bounding box center [271, 315] width 11 height 24
click at [481, 412] on icon "Add Cue" at bounding box center [475, 415] width 14 height 14
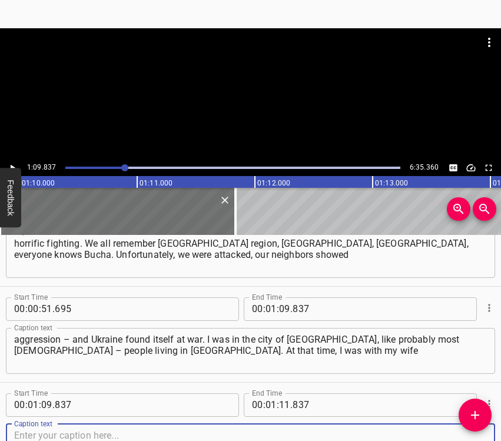
scroll to position [329, 0]
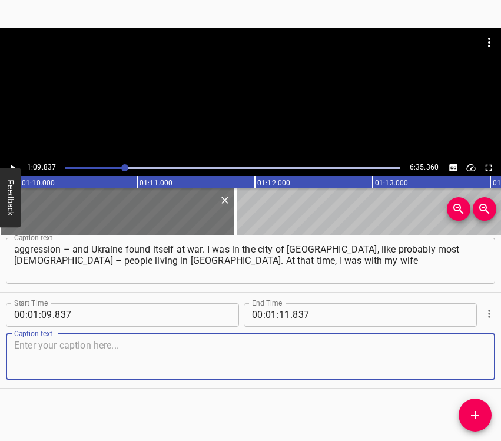
click at [462, 363] on textarea at bounding box center [250, 357] width 473 height 34
click at [78, 361] on textarea at bounding box center [250, 357] width 473 height 34
paste textarea "and our small child, a year and a half old. The war came to all of us at four o…"
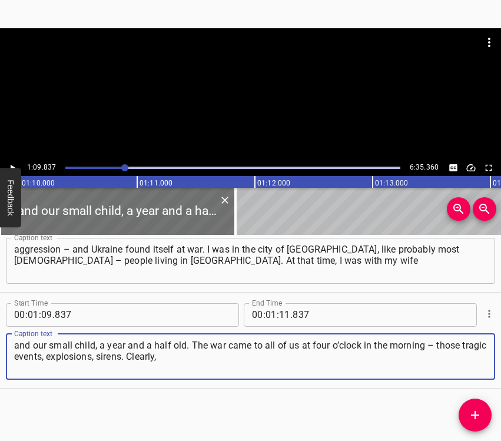
click at [5, 165] on button "Play/Pause" at bounding box center [12, 167] width 15 height 15
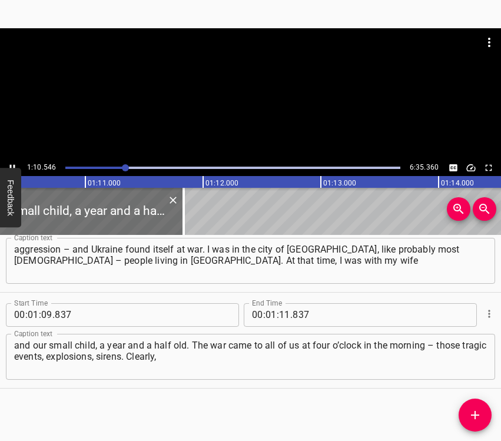
scroll to position [0, 8307]
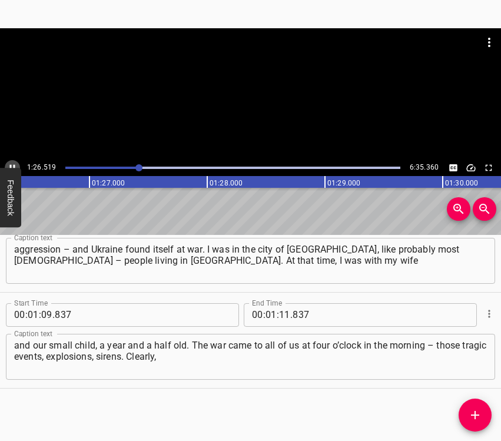
click at [14, 167] on icon "Play/Pause" at bounding box center [12, 167] width 5 height 6
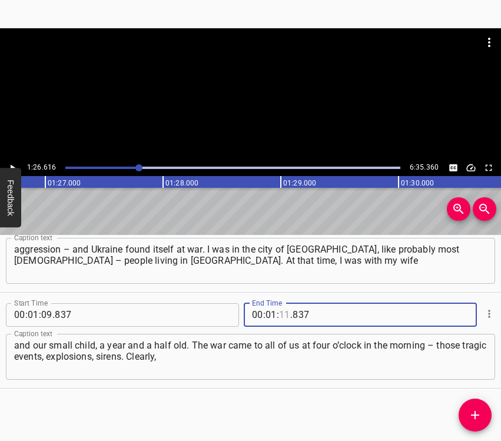
click at [279, 313] on input "number" at bounding box center [284, 315] width 11 height 24
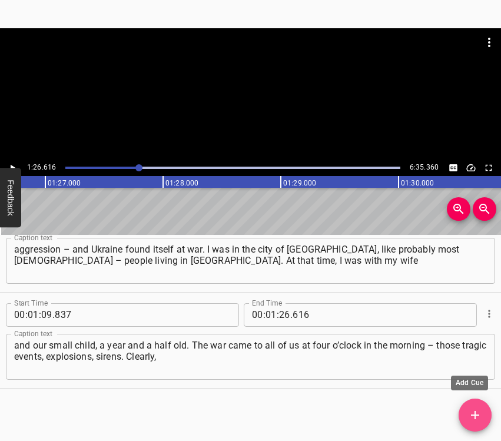
click at [480, 414] on icon "Add Cue" at bounding box center [475, 415] width 14 height 14
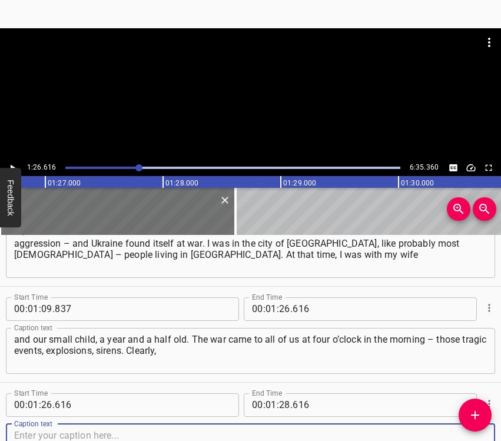
scroll to position [425, 0]
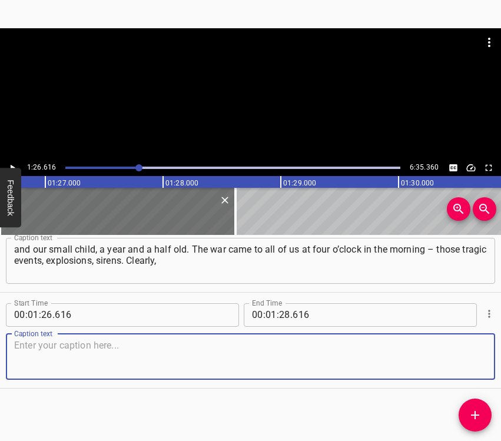
drag, startPoint x: 463, startPoint y: 359, endPoint x: 496, endPoint y: 347, distance: 35.6
click at [466, 357] on textarea at bounding box center [250, 357] width 473 height 34
click at [111, 360] on textarea at bounding box center [250, 357] width 473 height 34
paste textarea "no one was prepared for that. There were terrible moments. I work as Deputy Hea…"
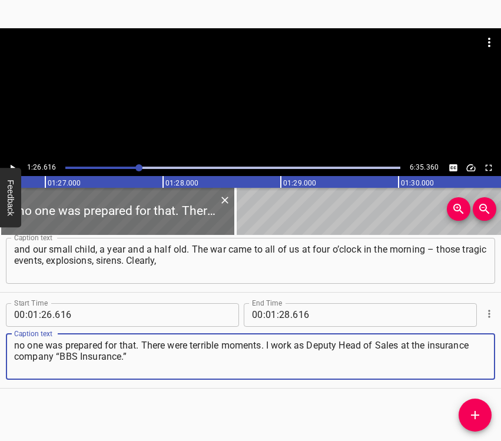
click at [14, 164] on icon "Play/Pause" at bounding box center [12, 168] width 11 height 11
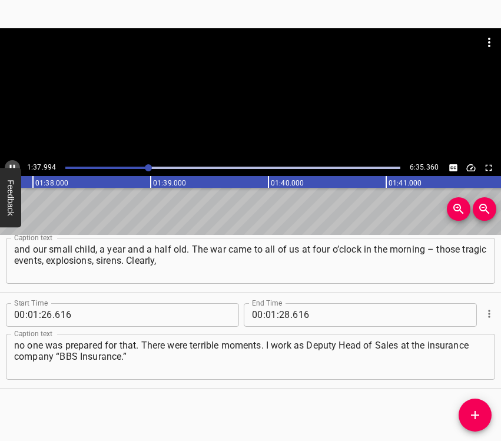
click at [12, 165] on icon "Play/Pause" at bounding box center [12, 168] width 11 height 11
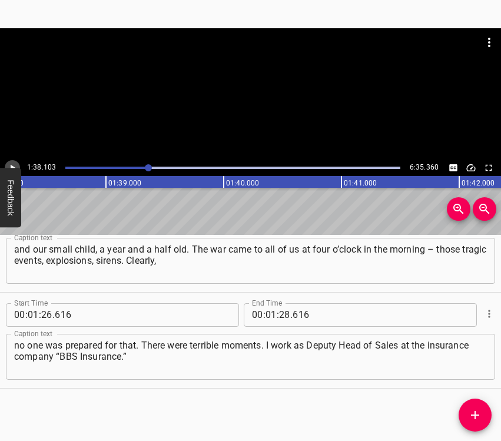
click at [12, 165] on icon "Play/Pause" at bounding box center [12, 168] width 11 height 11
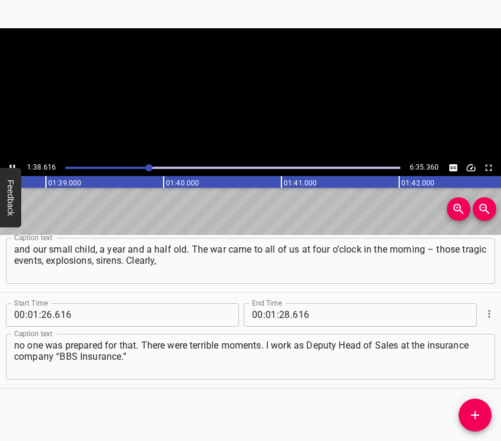
click at [12, 165] on icon "Play/Pause" at bounding box center [12, 168] width 11 height 11
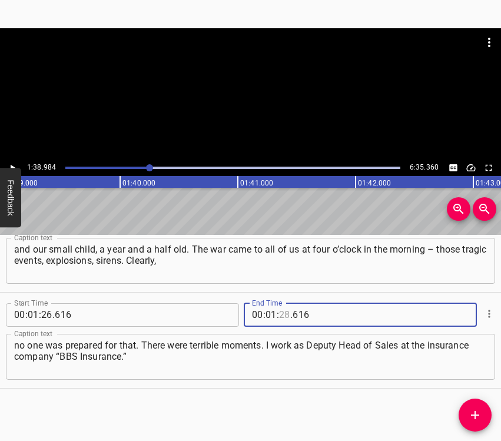
click at [280, 313] on input "number" at bounding box center [284, 315] width 11 height 24
click at [479, 411] on icon "Add Cue" at bounding box center [475, 415] width 14 height 14
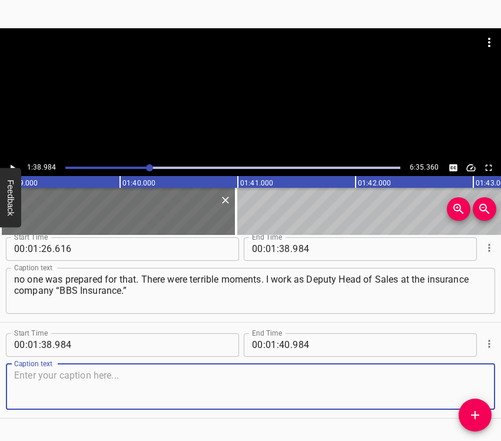
scroll to position [521, 0]
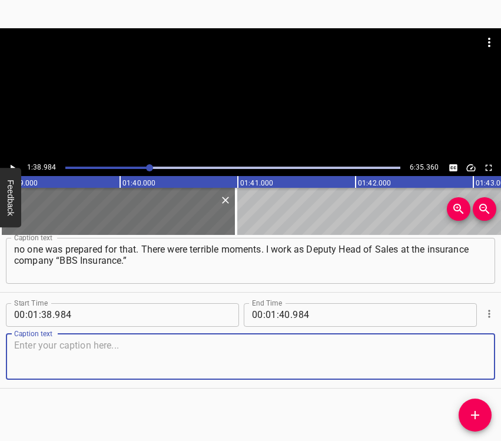
click at [474, 356] on textarea at bounding box center [250, 357] width 473 height 34
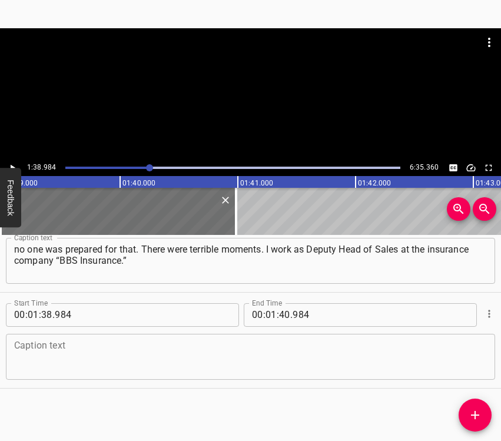
click at [124, 362] on textarea at bounding box center [250, 357] width 473 height 34
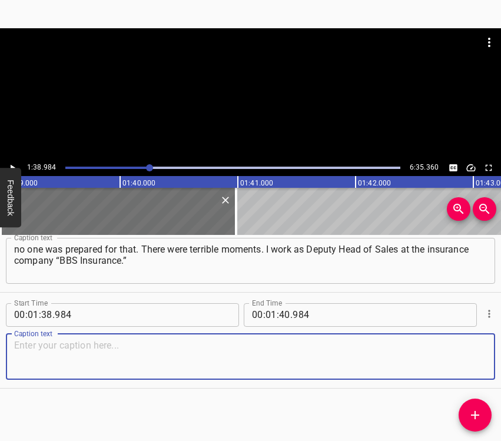
paste textarea "Practically from the first days of the war, the company resumed its operations.…"
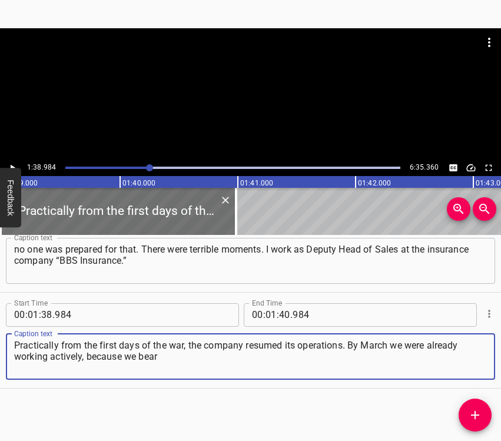
click at [9, 165] on icon "Play/Pause" at bounding box center [12, 168] width 11 height 11
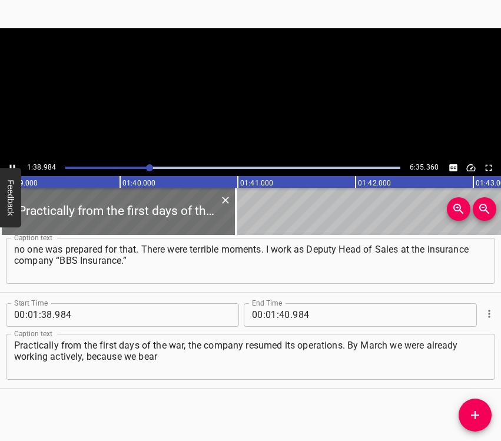
scroll to position [0, 11670]
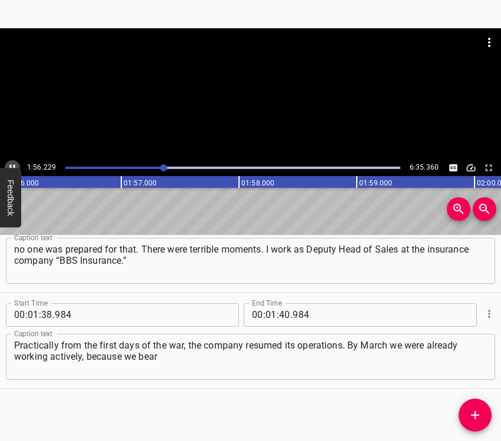
click at [12, 165] on icon "Play/Pause" at bounding box center [12, 168] width 11 height 11
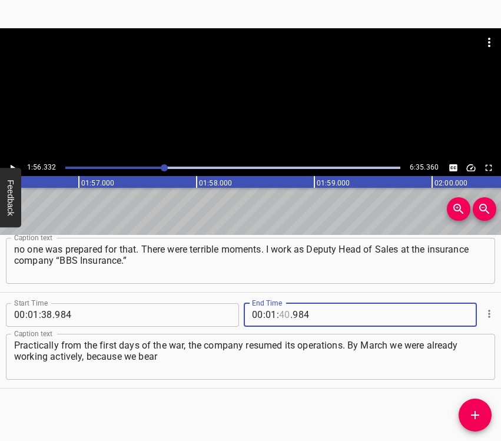
click at [281, 313] on input "number" at bounding box center [284, 315] width 11 height 24
click at [472, 410] on icon "Add Cue" at bounding box center [475, 415] width 14 height 14
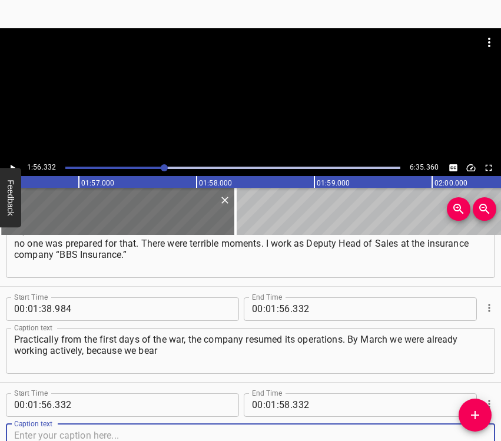
scroll to position [617, 0]
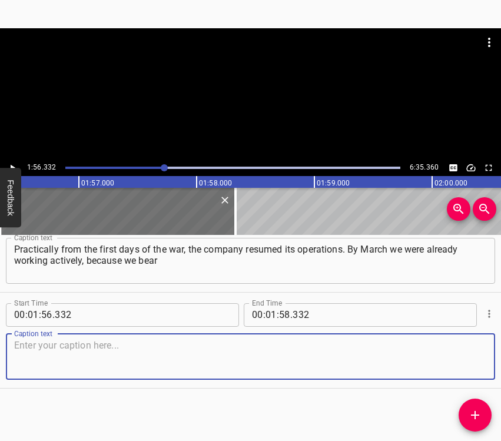
click at [455, 359] on textarea at bounding box center [250, 357] width 473 height 34
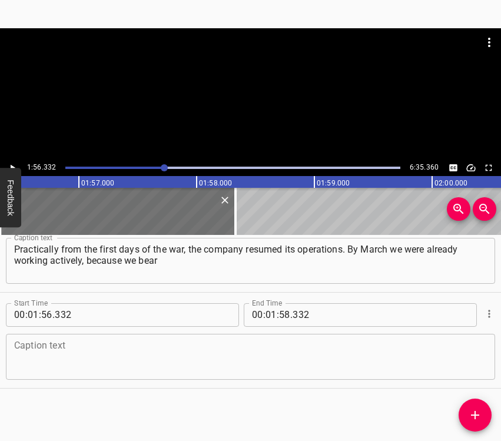
click at [38, 356] on textarea at bounding box center [250, 357] width 473 height 34
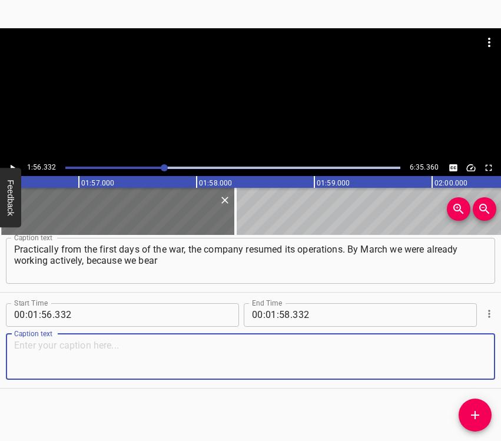
paste textarea "responsibility for more than one hundred thousand of our clients, for their saf…"
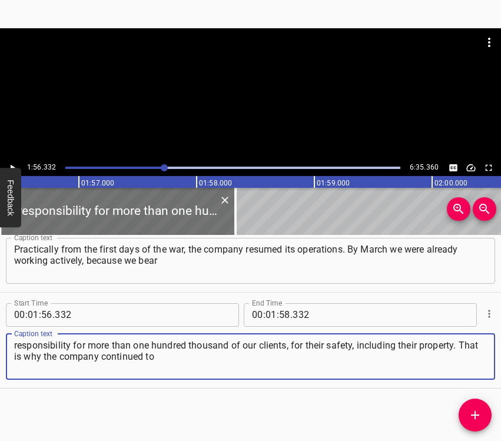
click at [16, 165] on icon "Play/Pause" at bounding box center [12, 168] width 11 height 11
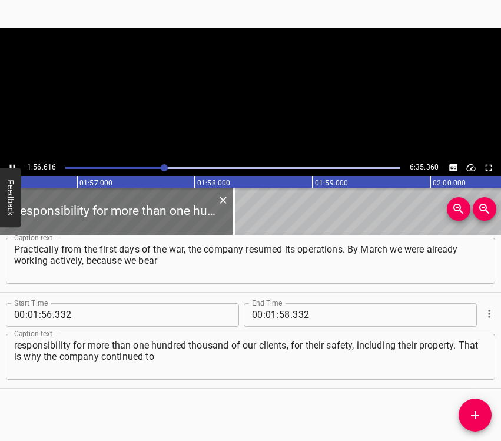
scroll to position [0, 13735]
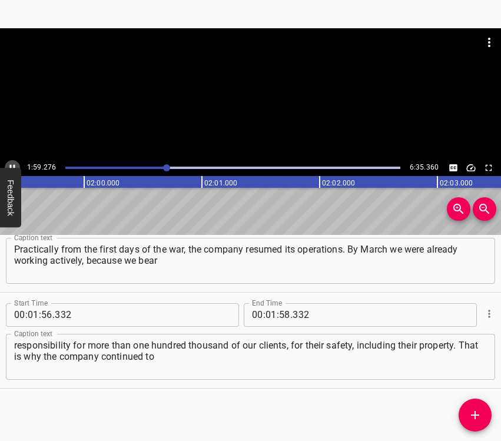
click at [12, 167] on icon "Play/Pause" at bounding box center [12, 168] width 11 height 11
click at [12, 167] on icon "Play/Pause" at bounding box center [13, 167] width 5 height 6
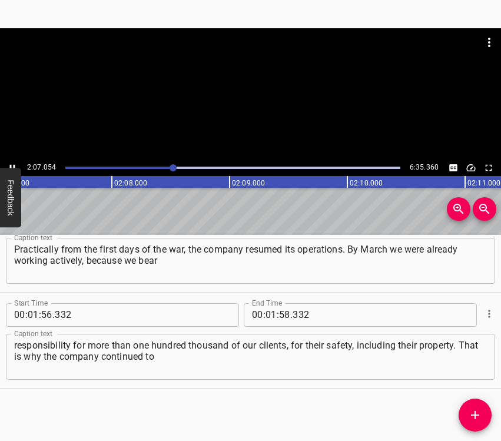
click at [14, 161] on button "Play/Pause" at bounding box center [12, 167] width 15 height 15
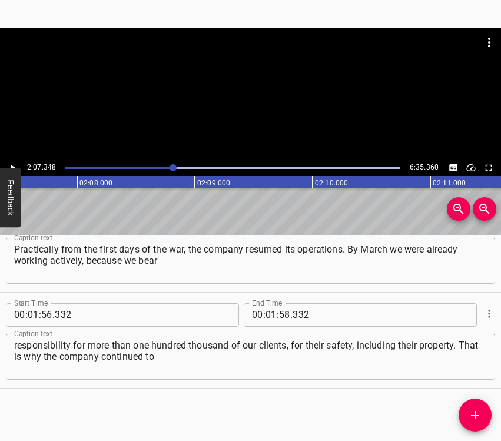
click at [14, 161] on button "Play/Pause" at bounding box center [12, 167] width 15 height 15
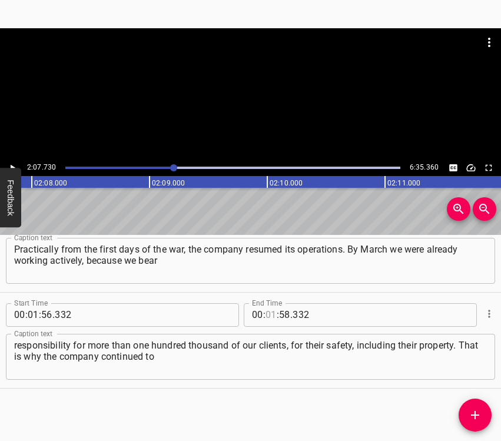
click at [269, 314] on input "number" at bounding box center [271, 315] width 11 height 24
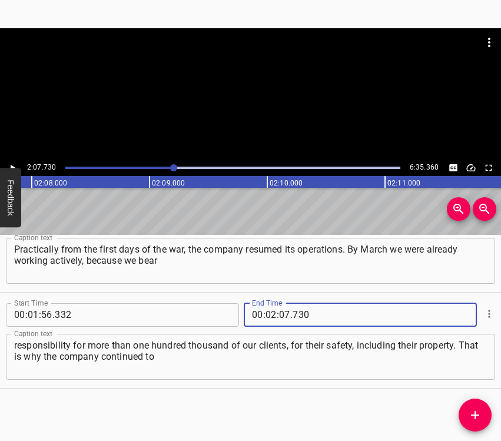
click at [483, 415] on span "Add Cue" at bounding box center [475, 415] width 33 height 14
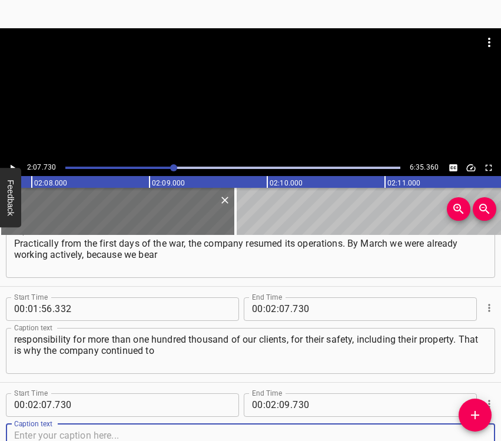
scroll to position [713, 0]
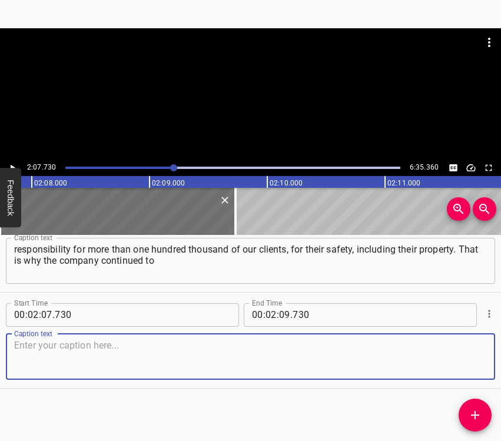
drag, startPoint x: 474, startPoint y: 362, endPoint x: 499, endPoint y: 352, distance: 28.0
click at [475, 361] on textarea at bounding box center [250, 357] width 473 height 34
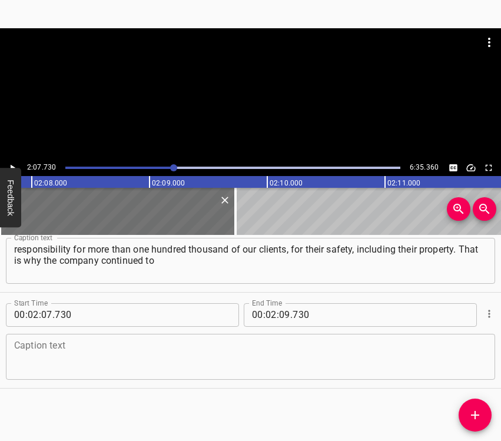
click at [154, 367] on textarea at bounding box center [250, 357] width 473 height 34
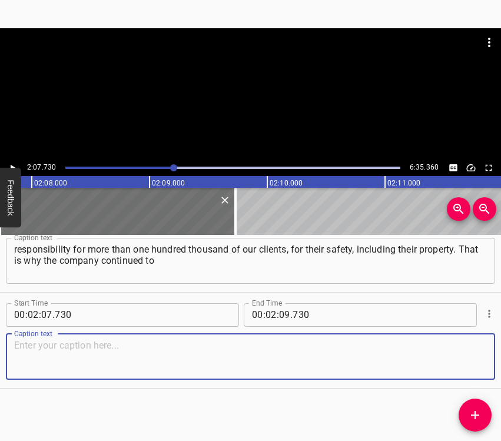
paste textarea "operate actively throughout this period — up until that terrible night from [DA…"
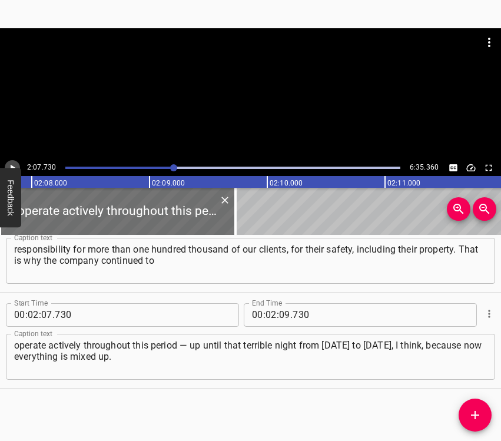
click at [14, 167] on icon "Play/Pause" at bounding box center [13, 167] width 5 height 6
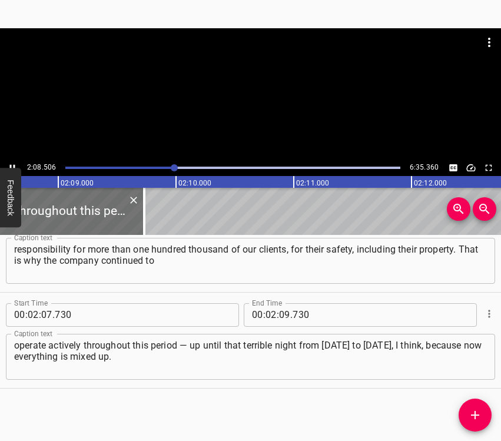
scroll to position [0, 15167]
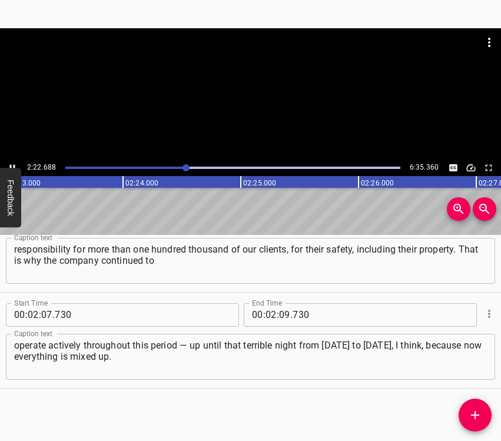
click at [12, 165] on icon "Play/Pause" at bounding box center [12, 168] width 11 height 11
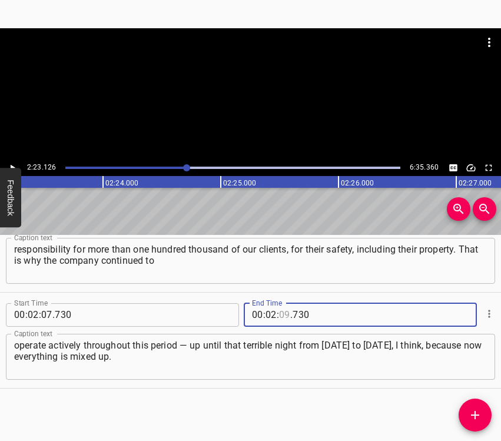
click at [279, 315] on input "number" at bounding box center [284, 315] width 11 height 24
click at [481, 416] on icon "Add Cue" at bounding box center [475, 415] width 14 height 14
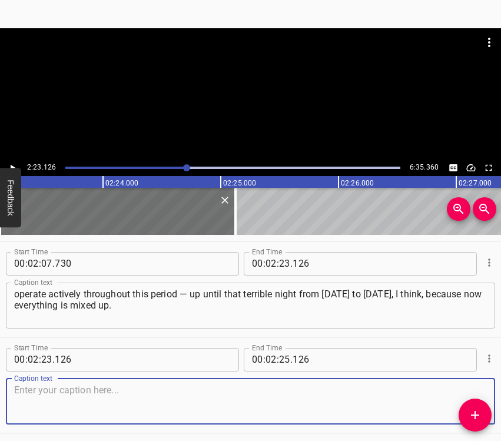
scroll to position [809, 0]
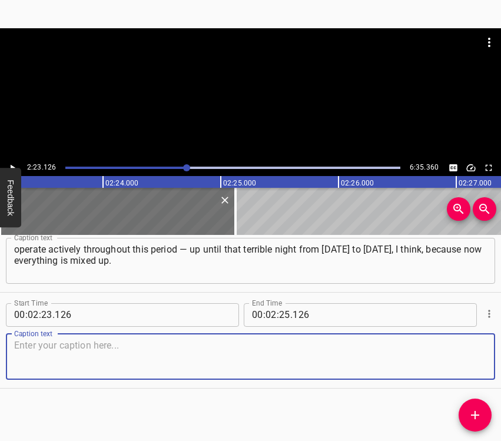
drag, startPoint x: 465, startPoint y: 366, endPoint x: 495, endPoint y: 353, distance: 31.9
click at [466, 365] on textarea at bounding box center [250, 357] width 473 height 34
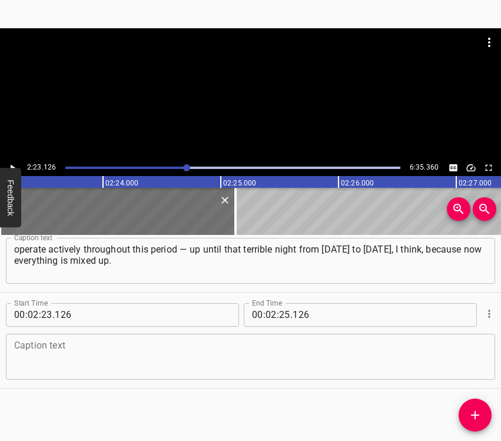
click at [32, 355] on textarea at bounding box center [250, 357] width 473 height 34
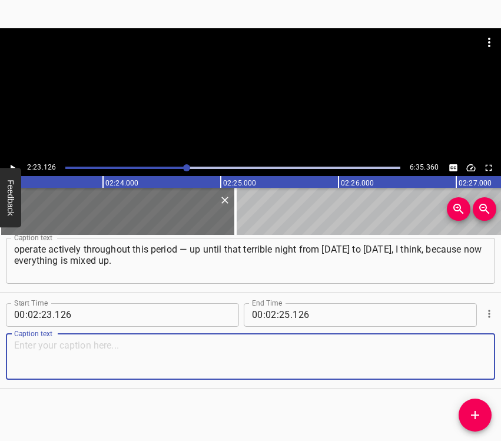
paste textarea "We all know these past three days we’ve had—shaheds, missiles, and so on. It se…"
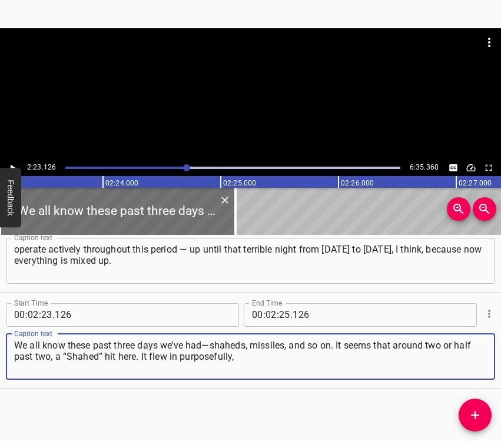
click at [11, 163] on icon "Play/Pause" at bounding box center [12, 168] width 11 height 11
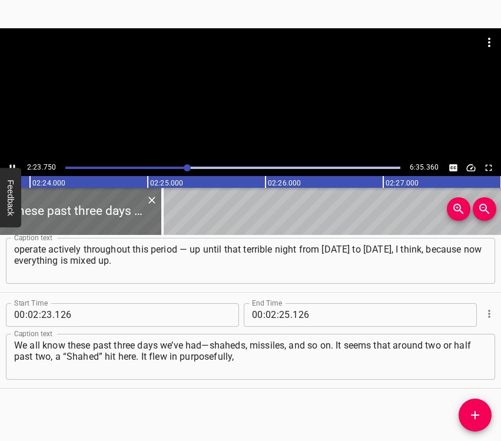
scroll to position [0, 16932]
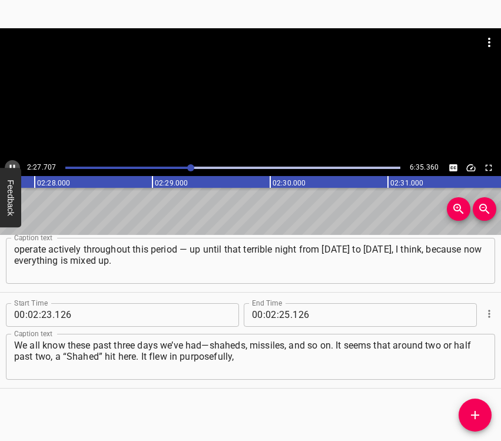
click at [11, 161] on button "Play/Pause" at bounding box center [12, 167] width 15 height 15
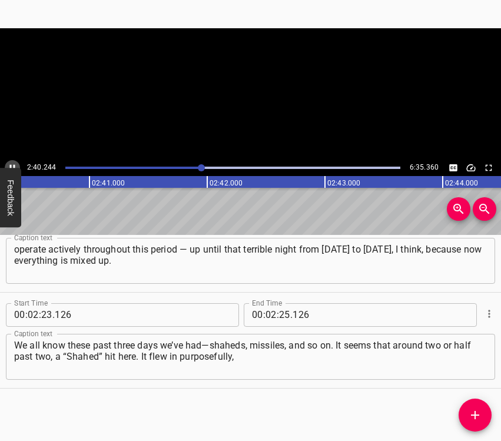
click at [12, 164] on icon "Play/Pause" at bounding box center [12, 168] width 11 height 11
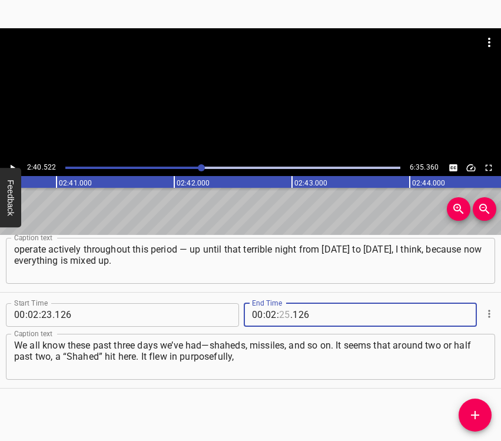
click at [281, 316] on input "number" at bounding box center [284, 315] width 11 height 24
click at [476, 419] on icon "Add Cue" at bounding box center [475, 415] width 8 height 8
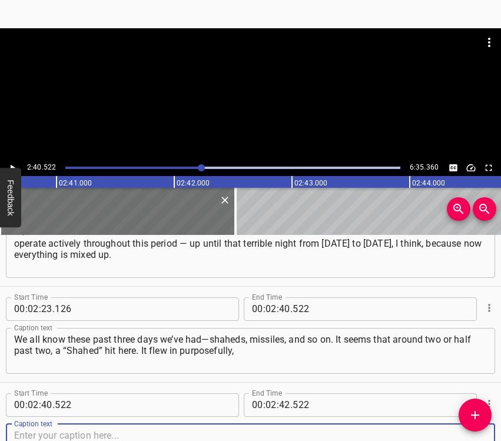
scroll to position [905, 0]
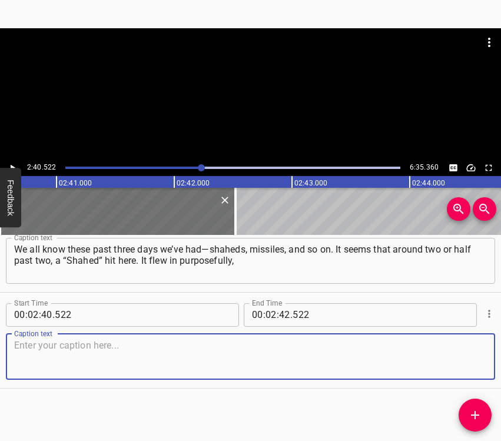
drag, startPoint x: 469, startPoint y: 362, endPoint x: 498, endPoint y: 353, distance: 30.7
click at [472, 362] on textarea at bounding box center [250, 357] width 473 height 34
click at [144, 352] on textarea at bounding box center [250, 357] width 473 height 34
paste textarea "considering where it struck. We occupy several floors here, and the main impact…"
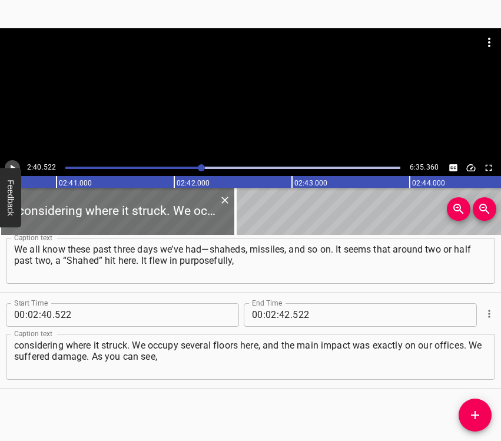
click at [14, 163] on icon "Play/Pause" at bounding box center [12, 168] width 11 height 11
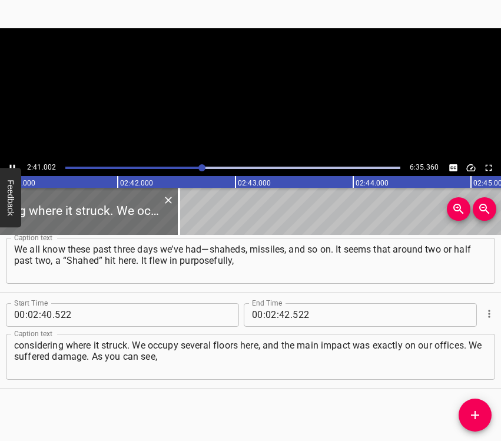
scroll to position [0, 18996]
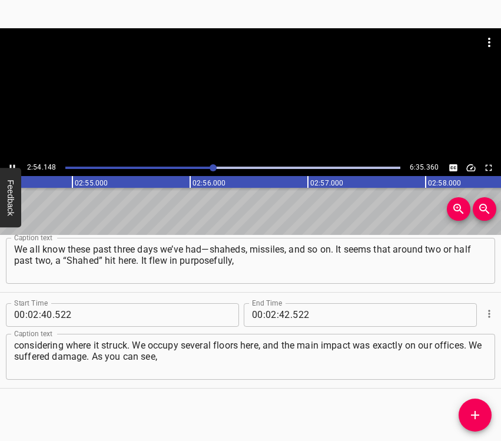
click at [11, 163] on icon "Play/Pause" at bounding box center [12, 168] width 11 height 11
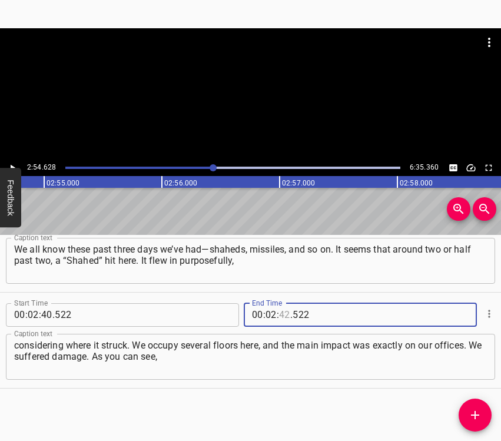
click at [280, 313] on input "number" at bounding box center [284, 315] width 11 height 24
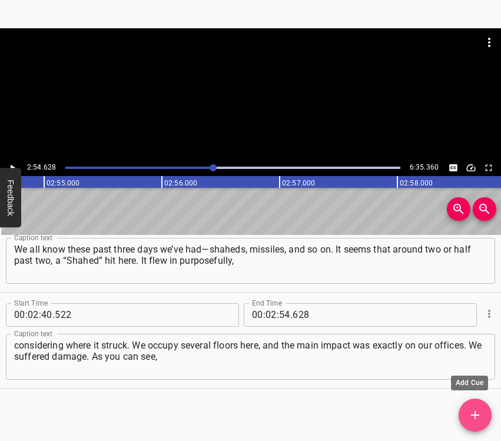
click at [472, 409] on icon "Add Cue" at bounding box center [475, 415] width 14 height 14
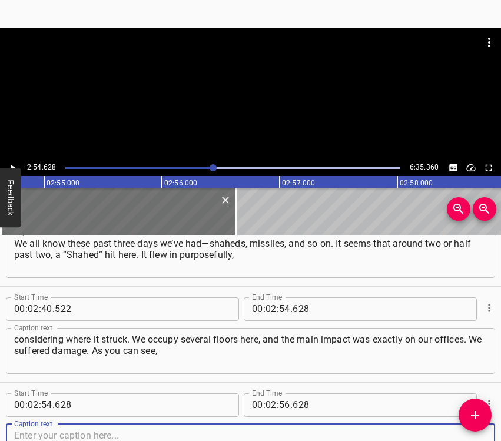
scroll to position [1001, 0]
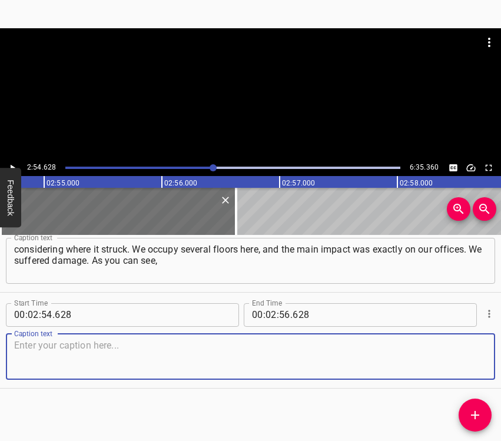
drag, startPoint x: 459, startPoint y: 356, endPoint x: 501, endPoint y: 346, distance: 42.6
click at [463, 355] on textarea at bounding box center [250, 357] width 473 height 34
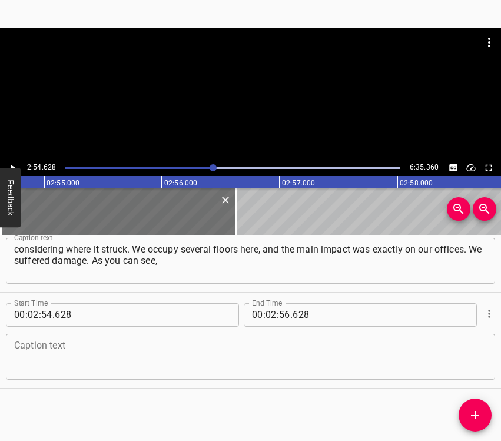
click at [32, 365] on textarea at bounding box center [250, 357] width 473 height 34
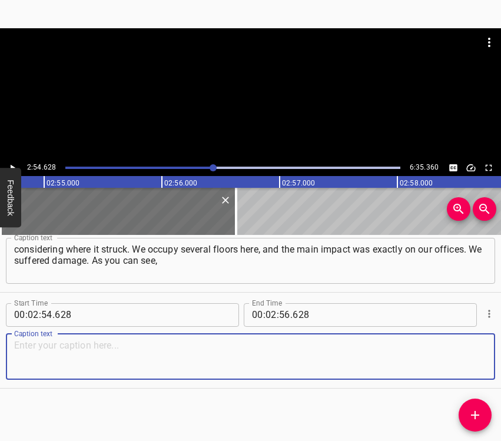
paste textarea "this is a residential building, many people live here, and the residents of thi…"
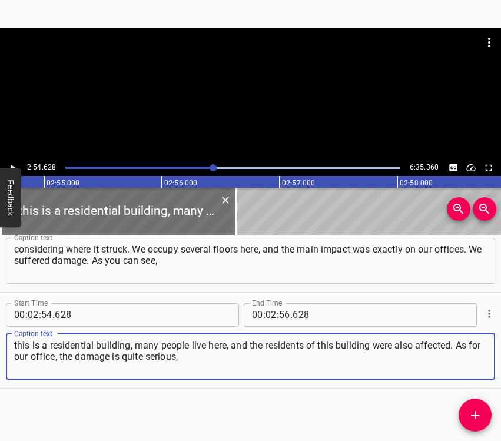
click at [11, 161] on button "Play/Pause" at bounding box center [12, 167] width 15 height 15
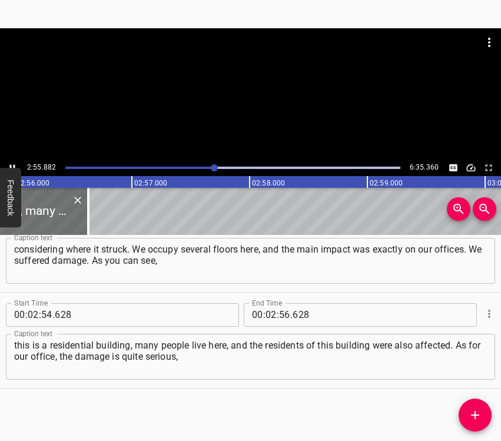
scroll to position [0, 20747]
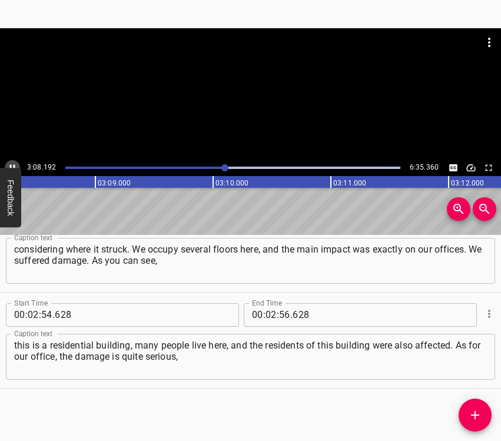
click at [12, 165] on icon "Play/Pause" at bounding box center [12, 168] width 11 height 11
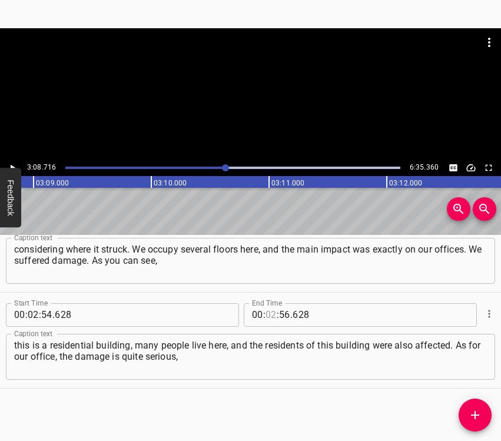
click at [266, 311] on input "number" at bounding box center [271, 315] width 11 height 24
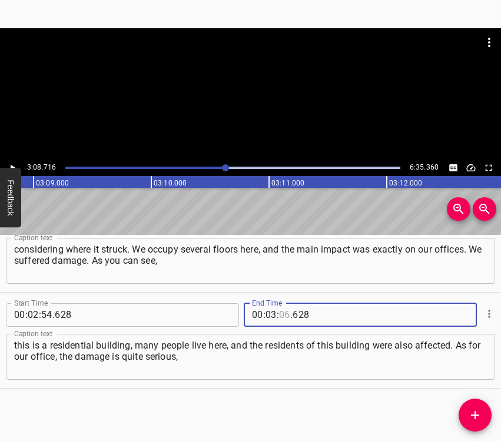
click at [282, 314] on input "number" at bounding box center [284, 315] width 11 height 24
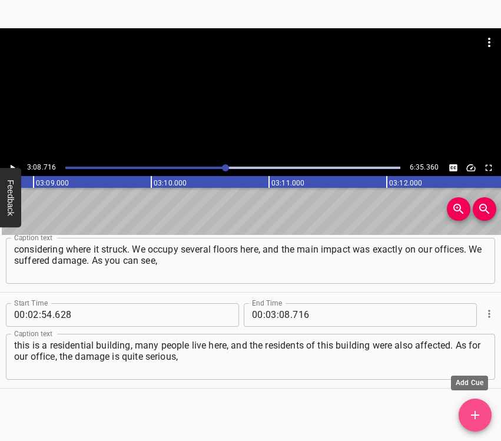
click at [481, 405] on button "Add Cue" at bounding box center [475, 415] width 33 height 33
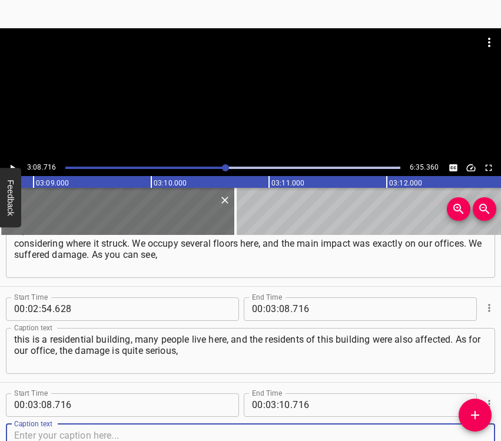
scroll to position [1097, 0]
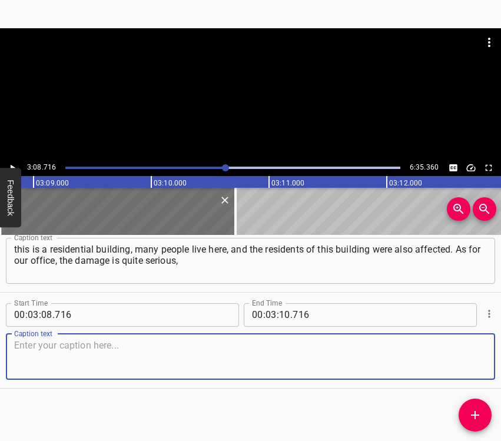
drag, startPoint x: 461, startPoint y: 352, endPoint x: 499, endPoint y: 353, distance: 37.7
click at [471, 353] on textarea at bounding box center [250, 357] width 473 height 34
click at [197, 355] on textarea at bounding box center [250, 357] width 473 height 34
paste textarea "but [DATE] practically the entire team gathered and put things in order as much…"
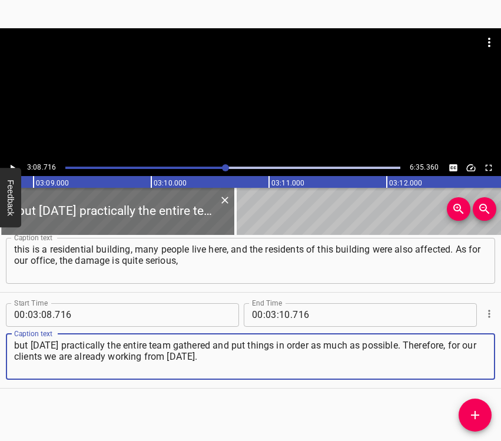
click at [18, 163] on button "Play/Pause" at bounding box center [12, 167] width 15 height 15
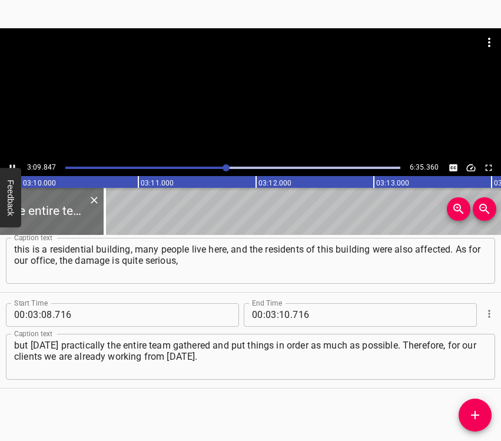
scroll to position [0, 22362]
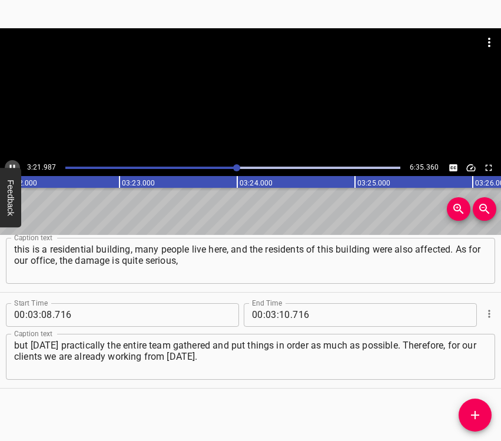
click at [12, 164] on icon "Play/Pause" at bounding box center [12, 168] width 11 height 11
click at [281, 313] on input "number" at bounding box center [284, 315] width 11 height 24
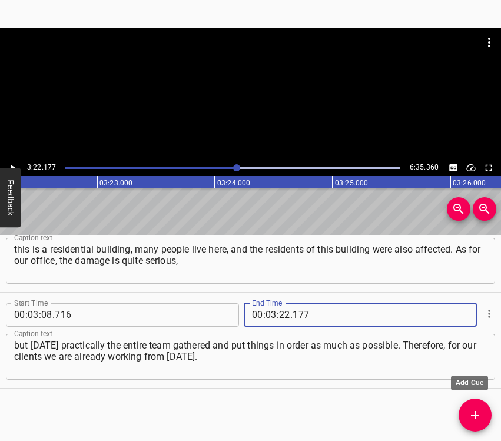
click at [475, 410] on icon "Add Cue" at bounding box center [475, 415] width 14 height 14
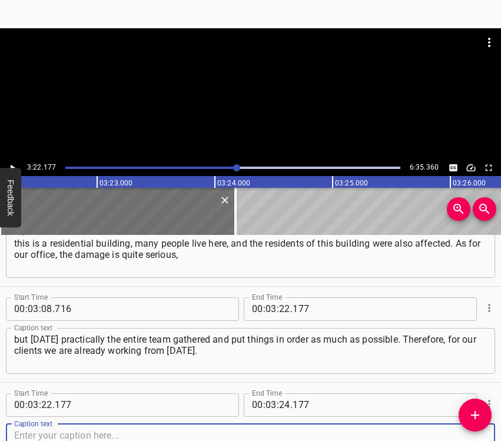
scroll to position [1193, 0]
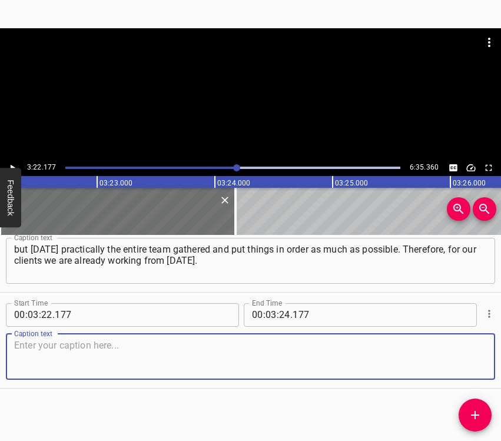
drag, startPoint x: 475, startPoint y: 356, endPoint x: 495, endPoint y: 350, distance: 21.0
click at [476, 353] on textarea at bounding box center [250, 357] width 473 height 34
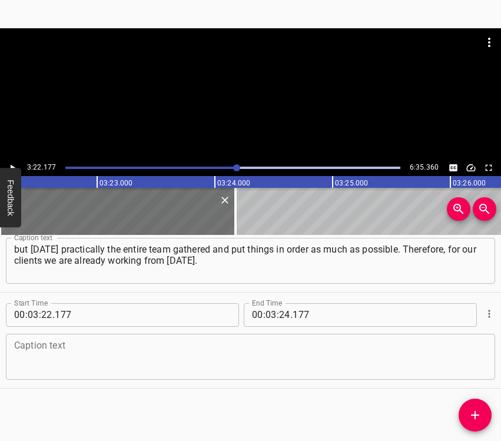
click at [85, 356] on textarea at bounding box center [250, 357] width 473 height 34
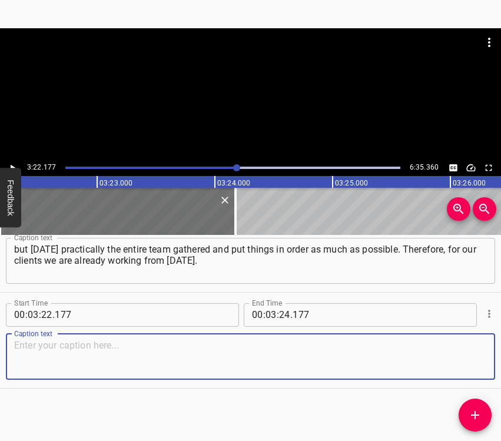
paste textarea "We made access from [GEOGRAPHIC_DATA], so clients are already coming in. The ma…"
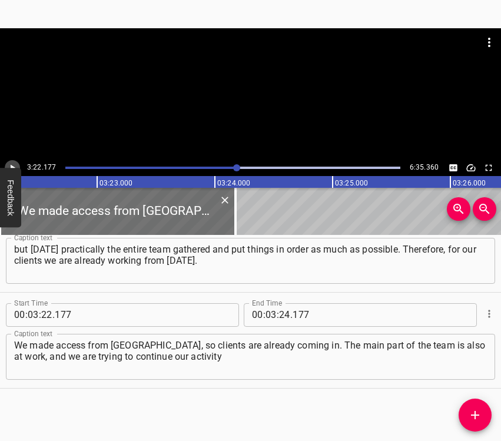
click at [16, 165] on icon "Play/Pause" at bounding box center [12, 168] width 11 height 11
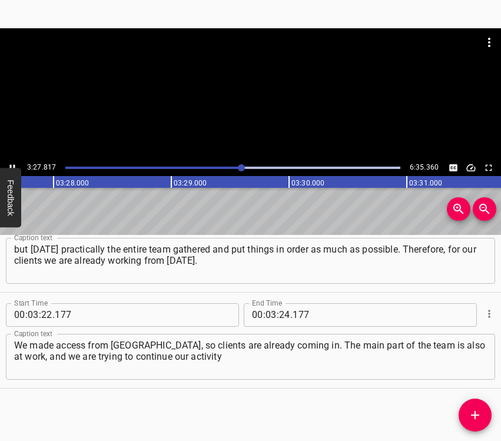
scroll to position [0, 24478]
click at [11, 163] on icon "Play/Pause" at bounding box center [12, 168] width 11 height 11
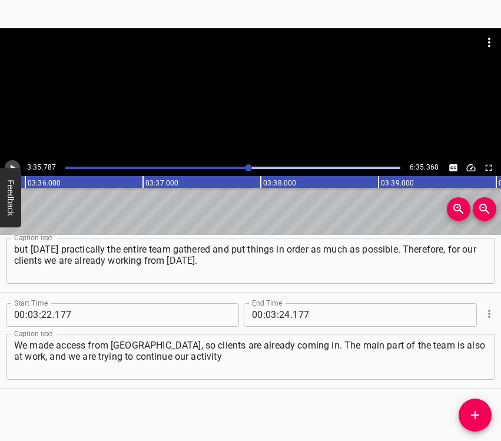
click at [11, 163] on icon "Play/Pause" at bounding box center [12, 168] width 11 height 11
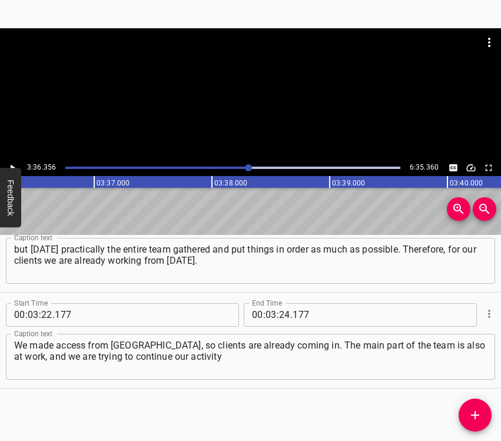
scroll to position [0, 25484]
click at [282, 307] on input "number" at bounding box center [284, 315] width 11 height 24
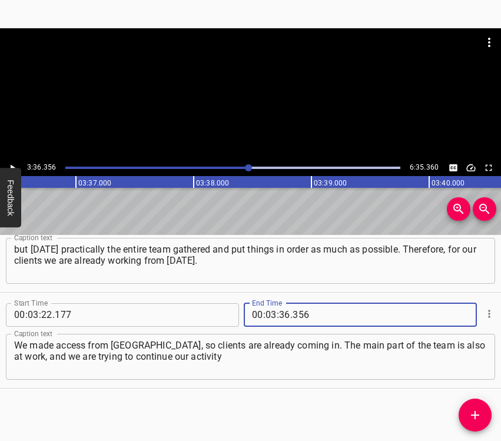
click at [472, 408] on icon "Add Cue" at bounding box center [475, 415] width 14 height 14
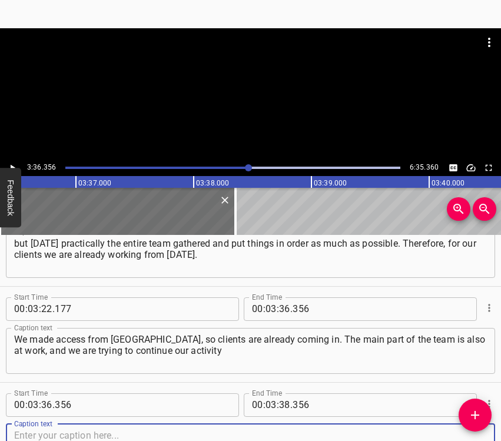
scroll to position [1289, 0]
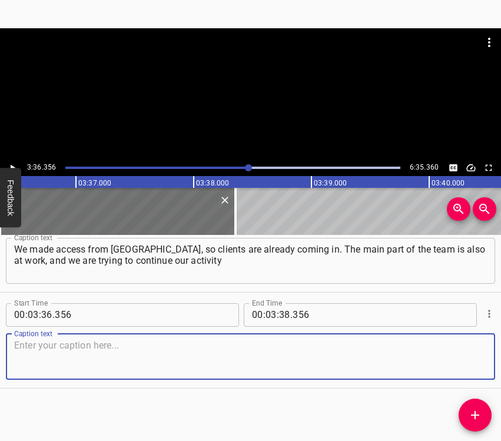
click at [475, 359] on textarea at bounding box center [250, 357] width 473 height 34
click at [199, 355] on textarea at bounding box center [250, 357] width 473 height 34
paste textarea "under these conditions. The walls of the office were blown out, all the workpla…"
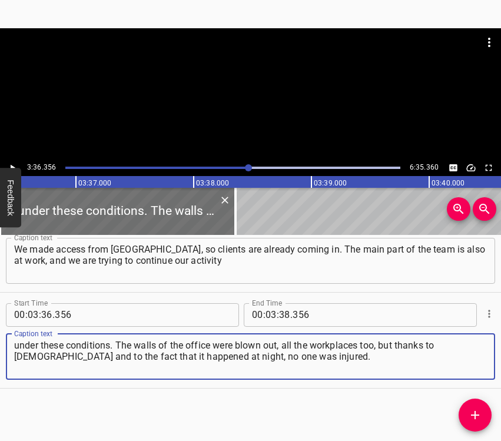
click at [11, 161] on button "Play/Pause" at bounding box center [12, 167] width 15 height 15
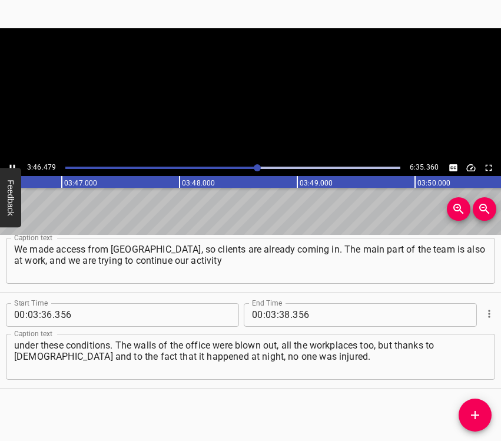
click at [11, 161] on button "Play/Pause" at bounding box center [12, 167] width 15 height 15
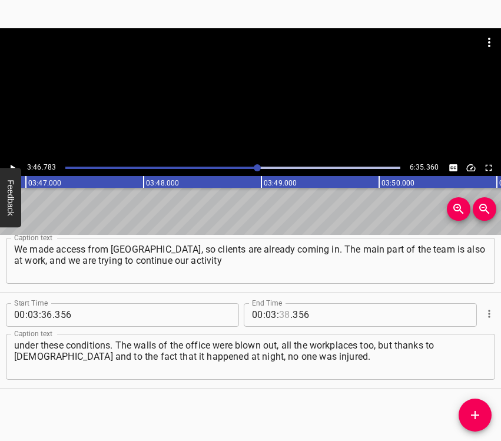
click at [279, 313] on input "number" at bounding box center [284, 315] width 11 height 24
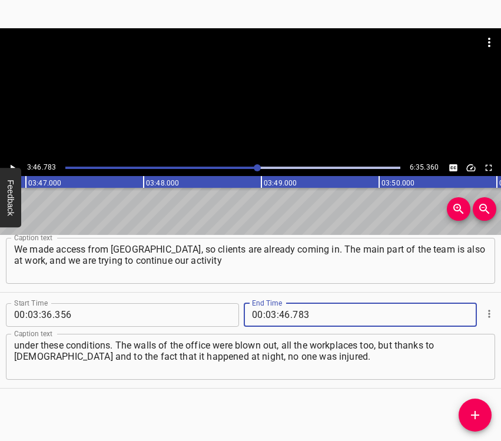
click at [471, 413] on icon "Add Cue" at bounding box center [475, 415] width 14 height 14
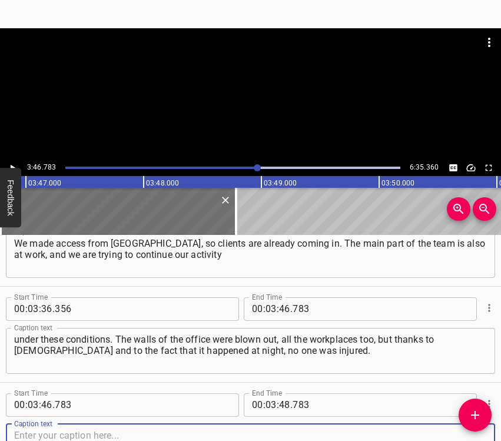
scroll to position [1385, 0]
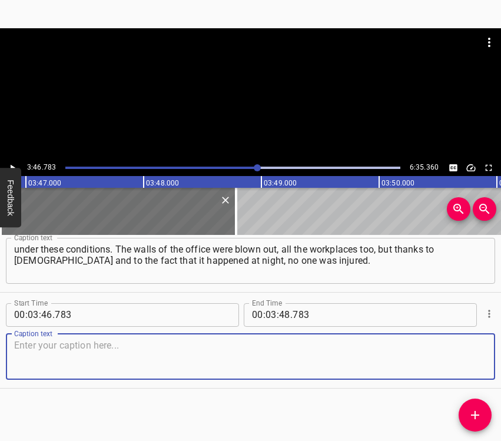
drag, startPoint x: 473, startPoint y: 362, endPoint x: 498, endPoint y: 357, distance: 25.7
click at [478, 361] on div "Caption text" at bounding box center [250, 357] width 489 height 46
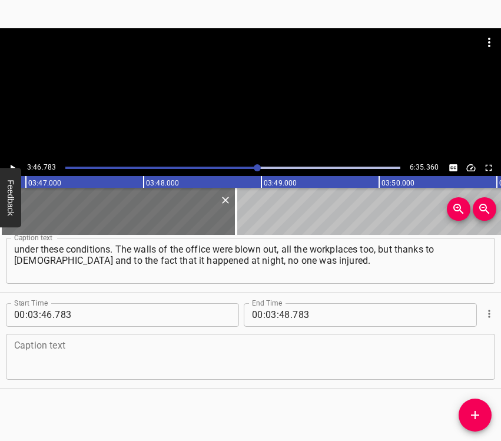
click at [85, 356] on textarea at bounding box center [250, 357] width 473 height 34
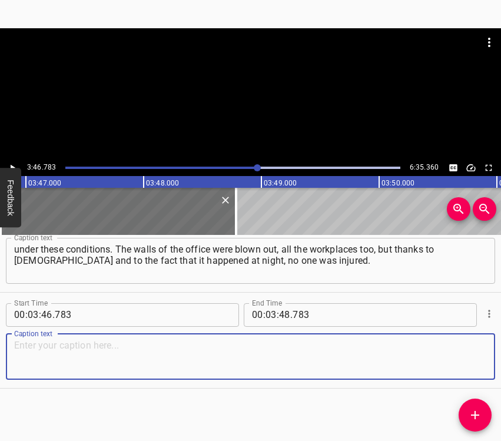
paste textarea "We often have many clients here, and staff as well, but no one was harmed. In t…"
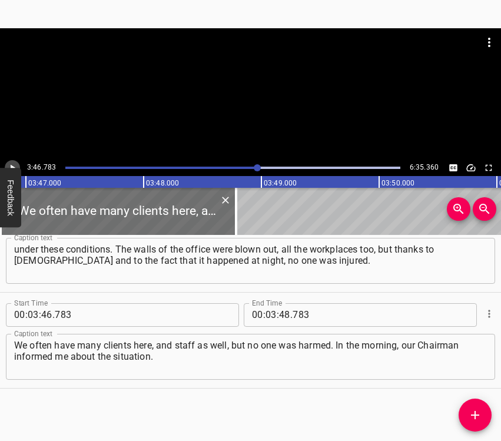
click at [14, 164] on icon "Play/Pause" at bounding box center [12, 168] width 11 height 11
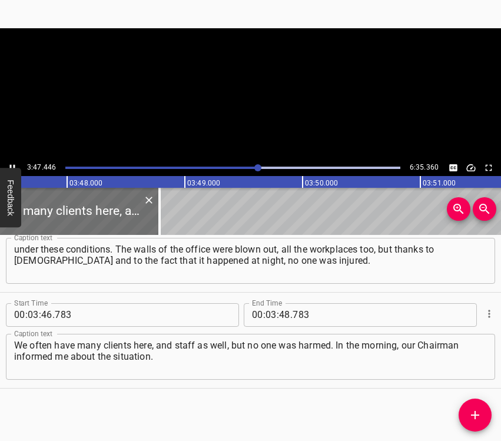
scroll to position [0, 26791]
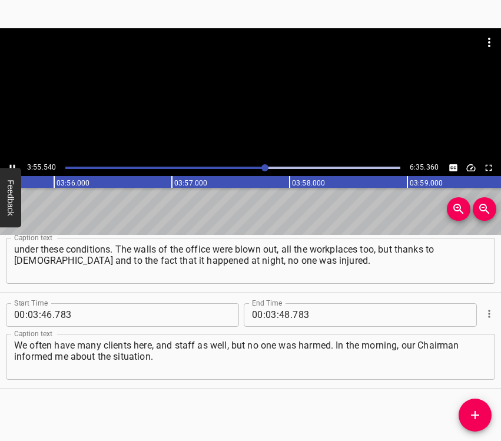
click at [9, 163] on icon "Play/Pause" at bounding box center [12, 168] width 11 height 11
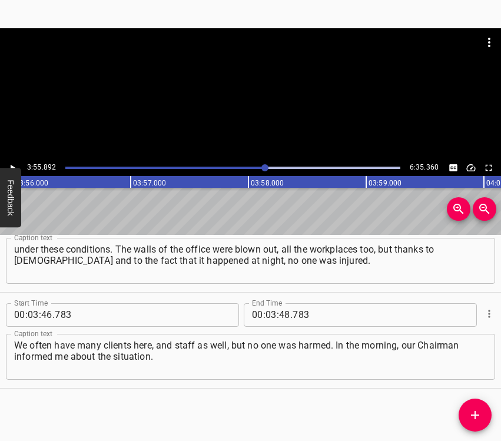
click at [9, 163] on icon "Play/Pause" at bounding box center [12, 168] width 11 height 11
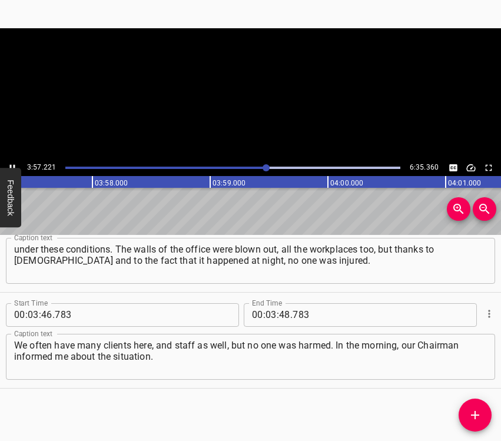
click at [9, 163] on icon "Play/Pause" at bounding box center [12, 168] width 11 height 11
click at [282, 314] on input "number" at bounding box center [284, 315] width 11 height 24
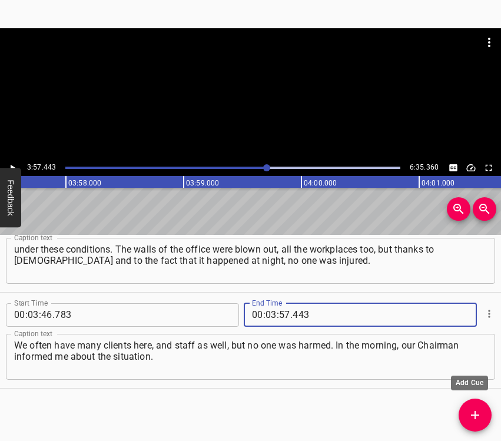
click at [479, 415] on icon "Add Cue" at bounding box center [475, 415] width 8 height 8
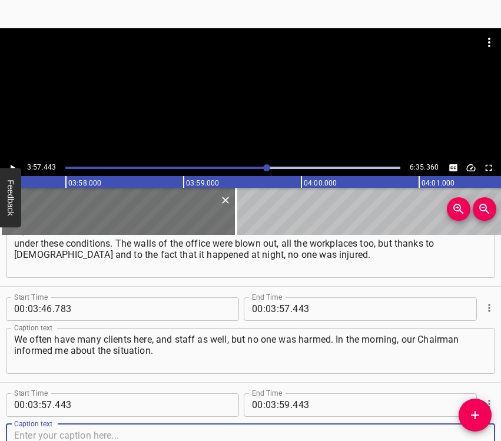
scroll to position [1481, 0]
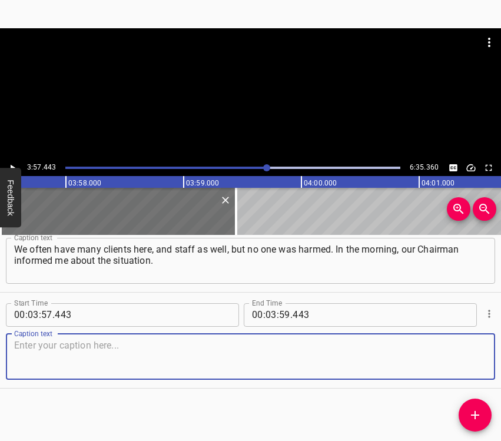
click at [458, 360] on textarea at bounding box center [250, 357] width 473 height 34
click at [125, 353] on textarea at bounding box center [250, 357] width 473 height 34
paste textarea "There is underground parking security here, and they reported directly that a “…"
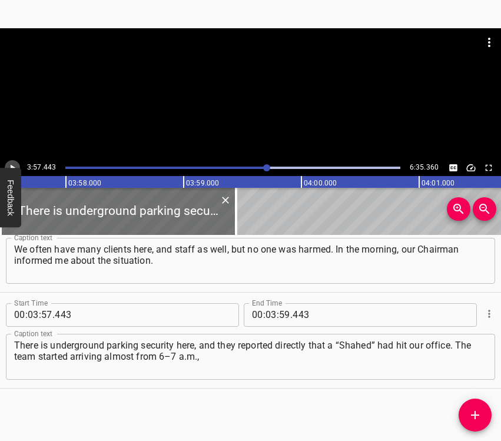
click at [13, 165] on icon "Play/Pause" at bounding box center [12, 168] width 11 height 11
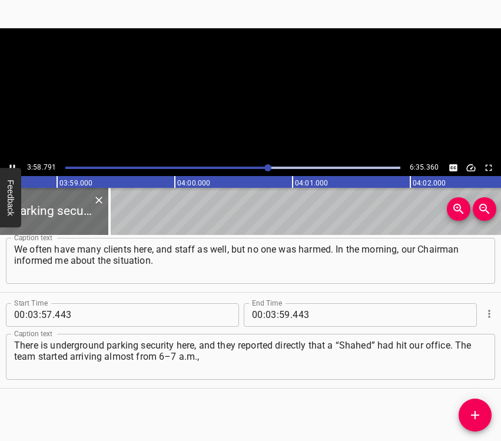
scroll to position [0, 28124]
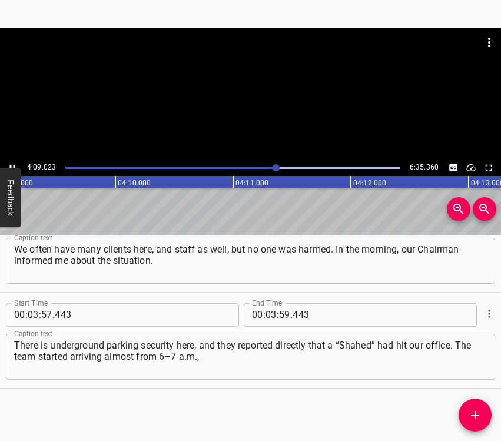
click at [12, 165] on icon "Play/Pause" at bounding box center [12, 168] width 11 height 11
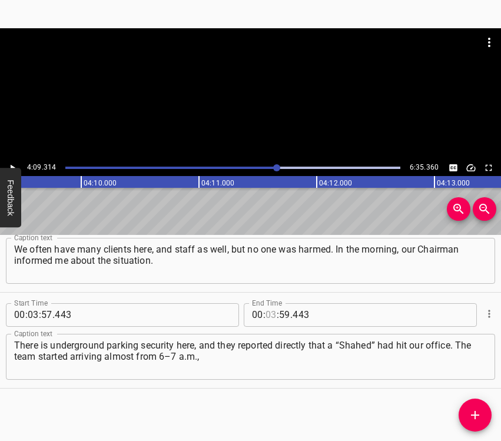
click at [267, 312] on input "number" at bounding box center [271, 315] width 11 height 24
click at [472, 409] on icon "Add Cue" at bounding box center [475, 415] width 14 height 14
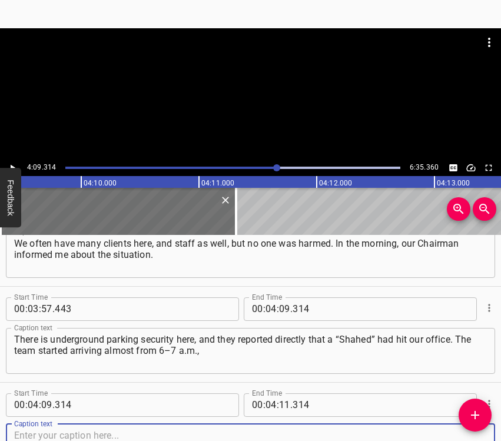
scroll to position [1577, 0]
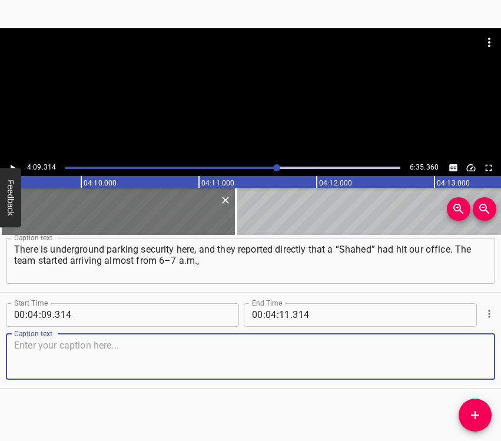
click at [454, 358] on textarea at bounding box center [250, 357] width 473 height 34
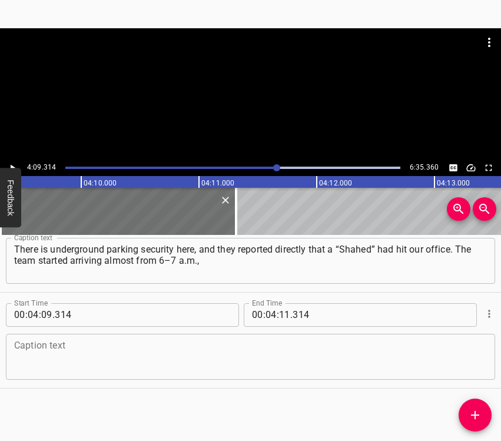
click at [151, 347] on textarea at bounding box center [250, 357] width 473 height 34
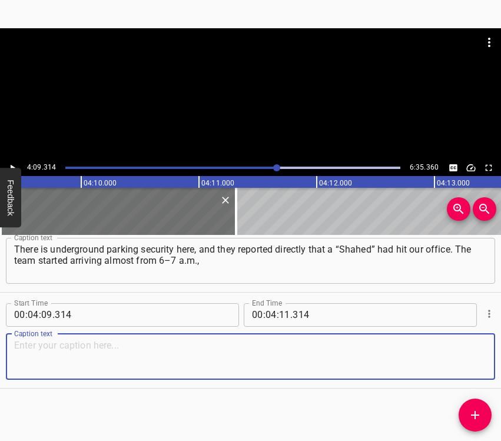
paste textarea "and they were already here. But at first there were police and utility services…"
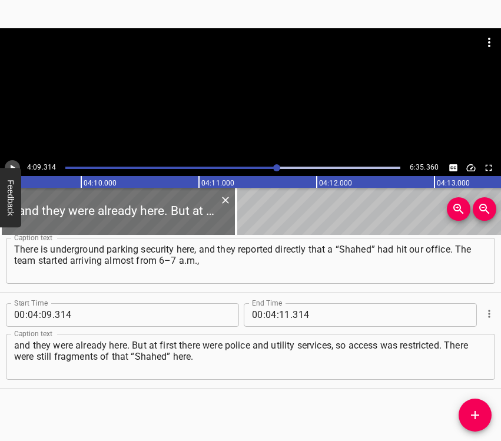
click at [17, 165] on icon "Play/Pause" at bounding box center [12, 168] width 11 height 11
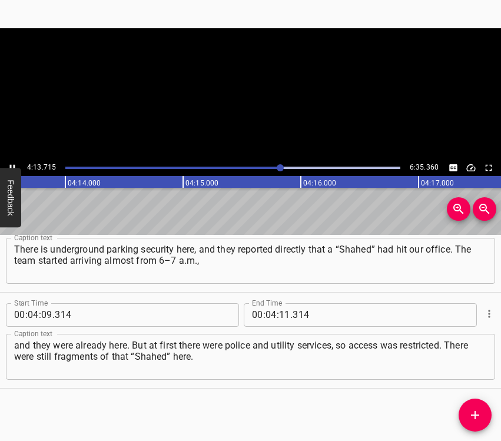
scroll to position [0, 29885]
click at [10, 167] on icon "Play/Pause" at bounding box center [12, 167] width 5 height 6
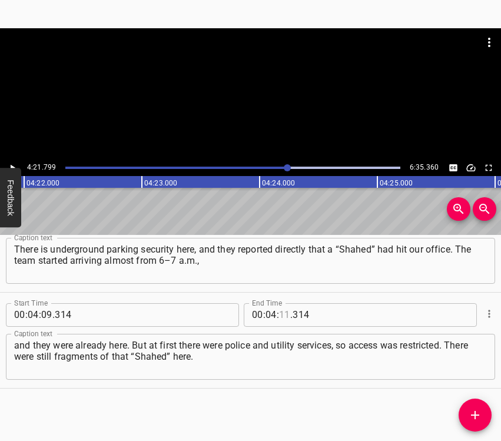
click at [279, 311] on input "number" at bounding box center [284, 315] width 11 height 24
click at [477, 415] on icon "Add Cue" at bounding box center [475, 415] width 8 height 8
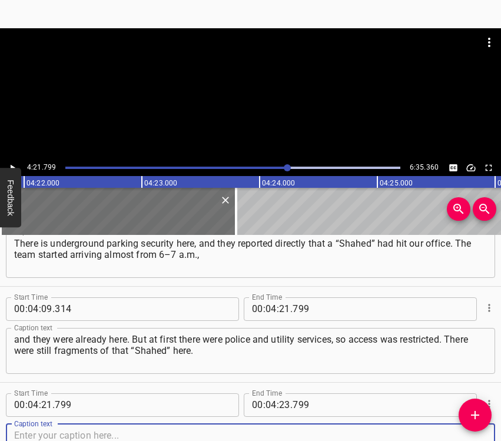
scroll to position [1673, 0]
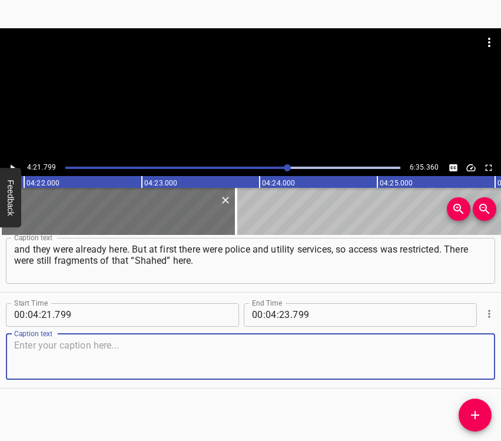
drag, startPoint x: 459, startPoint y: 359, endPoint x: 495, endPoint y: 345, distance: 38.4
click at [467, 355] on textarea at bounding box center [250, 357] width 473 height 34
click at [74, 357] on textarea at bounding box center [250, 357] width 473 height 34
paste textarea "The condition was like that… emotions were absent. But there was unity in the t…"
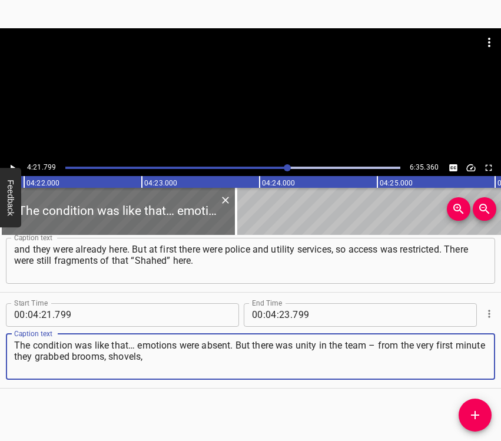
click at [10, 164] on icon "Play/Pause" at bounding box center [12, 168] width 11 height 11
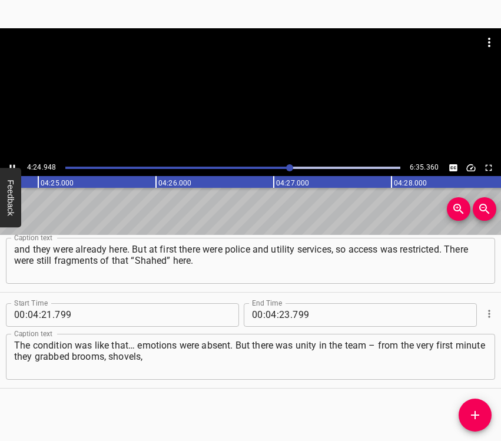
scroll to position [0, 31208]
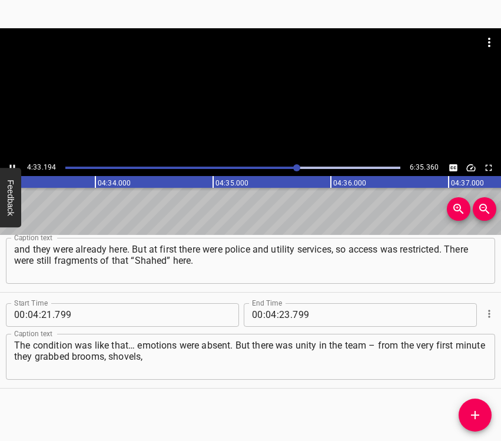
drag, startPoint x: 12, startPoint y: 164, endPoint x: 19, endPoint y: 164, distance: 6.5
click at [11, 163] on icon "Play/Pause" at bounding box center [12, 168] width 11 height 11
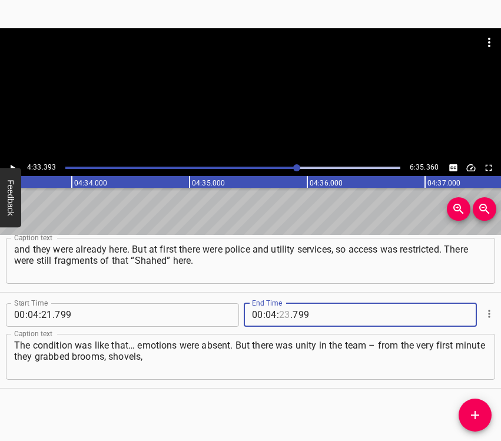
click at [280, 316] on input "number" at bounding box center [284, 315] width 11 height 24
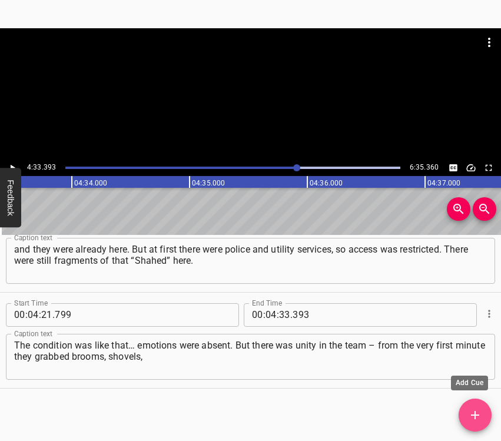
click at [480, 413] on icon "Add Cue" at bounding box center [475, 415] width 14 height 14
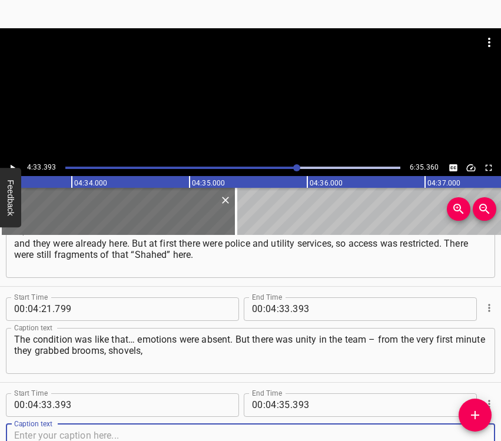
scroll to position [1769, 0]
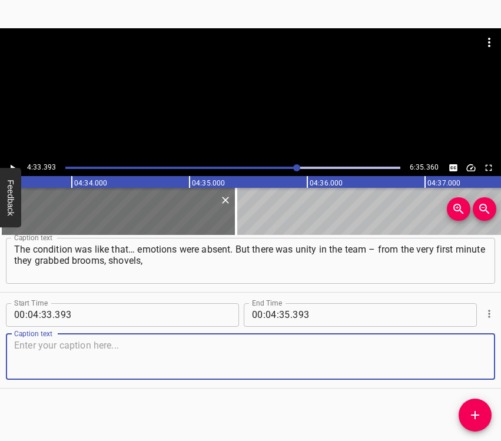
click at [463, 357] on textarea at bounding box center [250, 357] width 473 height 34
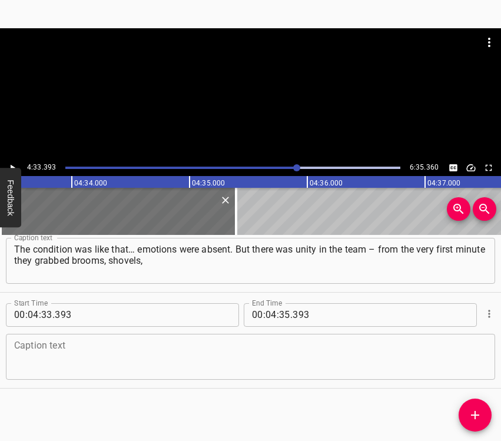
click at [55, 354] on textarea at bounding box center [250, 357] width 473 height 34
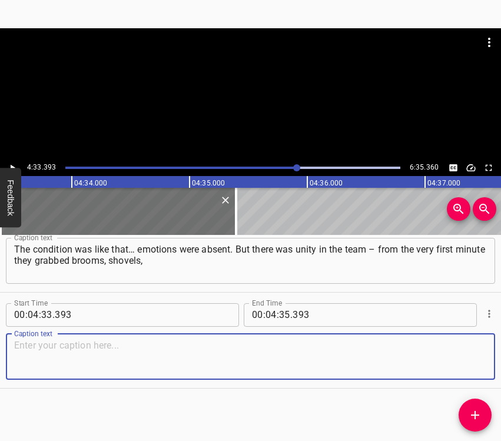
paste textarea "and started cleaning everything up themselves. If you had been here [DATE], you…"
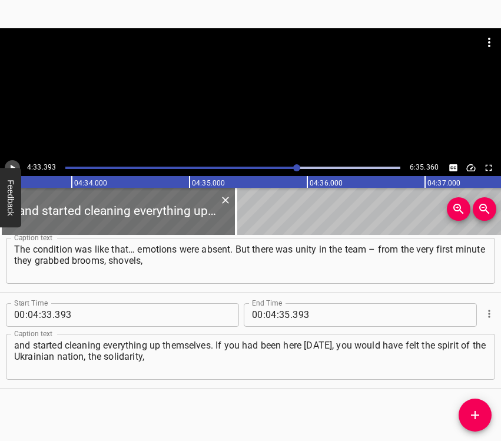
click at [9, 161] on button "Play/Pause" at bounding box center [12, 167] width 15 height 15
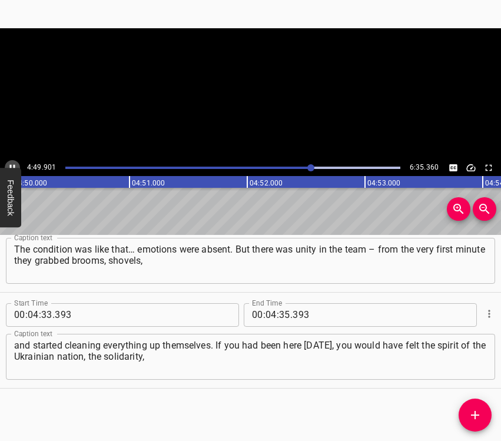
click at [12, 163] on icon "Play/Pause" at bounding box center [12, 168] width 11 height 11
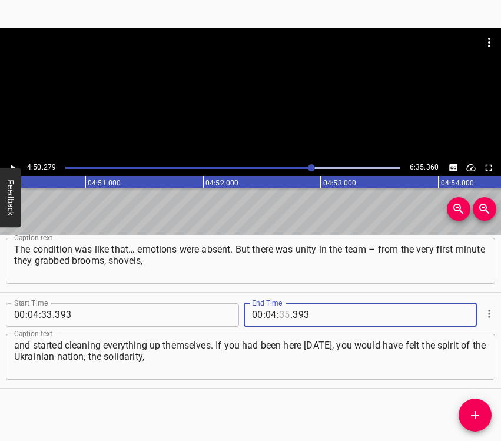
click at [279, 312] on input "number" at bounding box center [284, 315] width 11 height 24
click at [471, 412] on icon "Add Cue" at bounding box center [475, 415] width 14 height 14
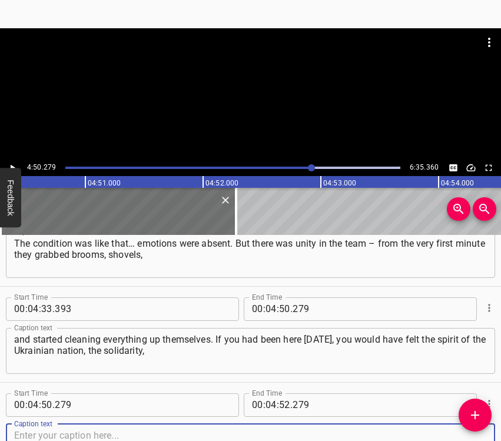
scroll to position [1865, 0]
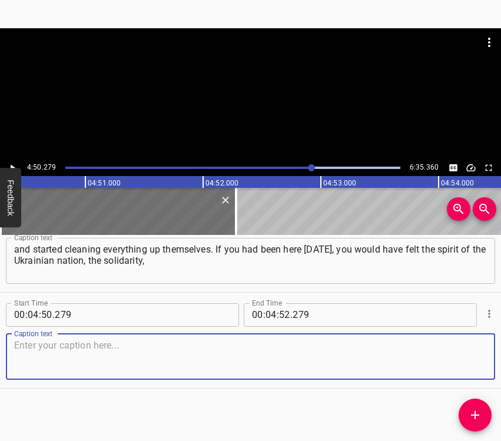
drag, startPoint x: 470, startPoint y: 359, endPoint x: 496, endPoint y: 355, distance: 26.2
click at [475, 358] on textarea at bounding box center [250, 357] width 473 height 34
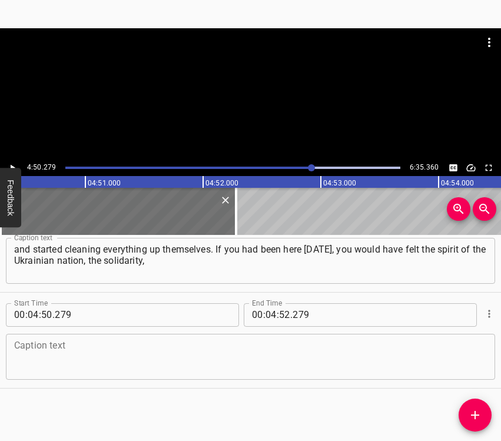
click at [33, 356] on textarea at bounding box center [250, 357] width 473 height 34
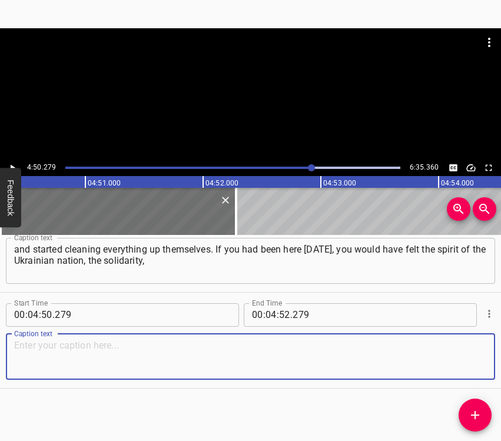
paste textarea "when people come to each other’s aid. Many people here have worked for 10–15 ye…"
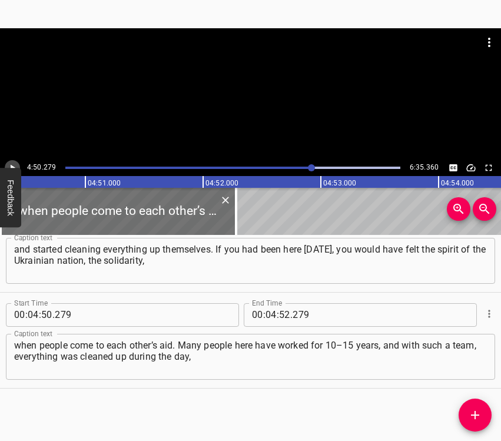
click at [14, 165] on icon "Play/Pause" at bounding box center [12, 168] width 11 height 11
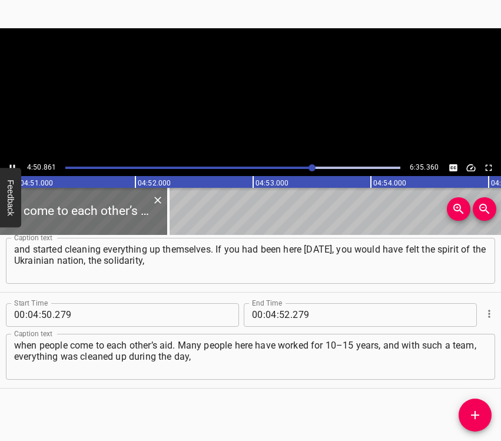
scroll to position [0, 34260]
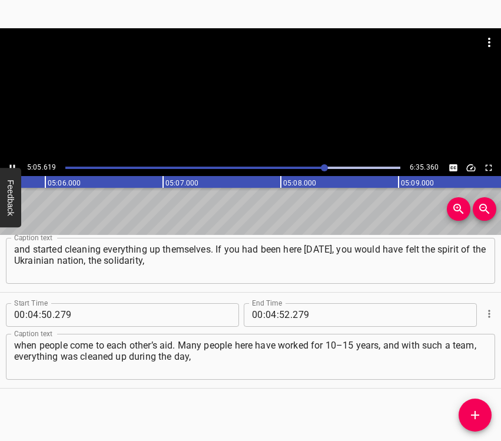
click at [9, 165] on icon "Play/Pause" at bounding box center [12, 168] width 11 height 11
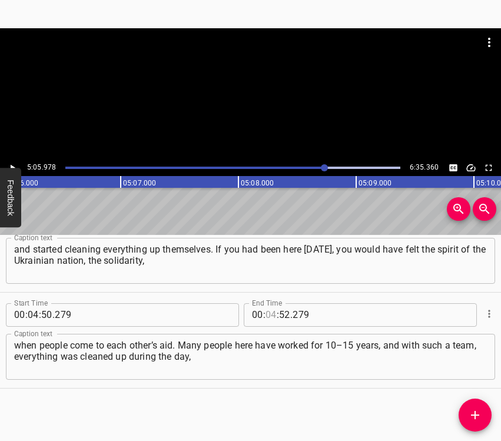
click at [267, 311] on input "number" at bounding box center [271, 315] width 11 height 24
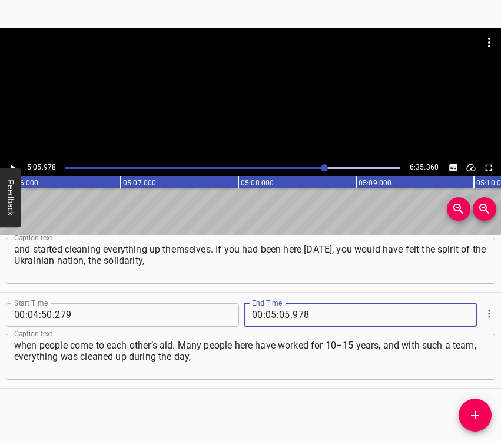
click at [474, 415] on icon "Add Cue" at bounding box center [475, 415] width 8 height 8
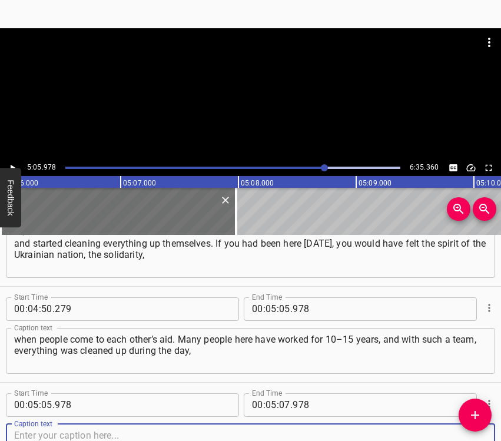
scroll to position [1961, 0]
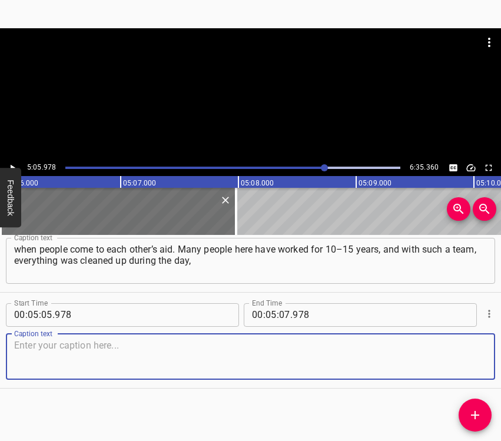
click at [458, 347] on textarea at bounding box center [250, 357] width 473 height 34
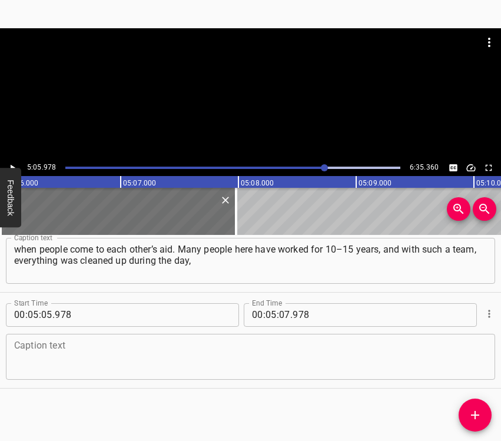
click at [163, 355] on textarea at bounding box center [250, 357] width 473 height 34
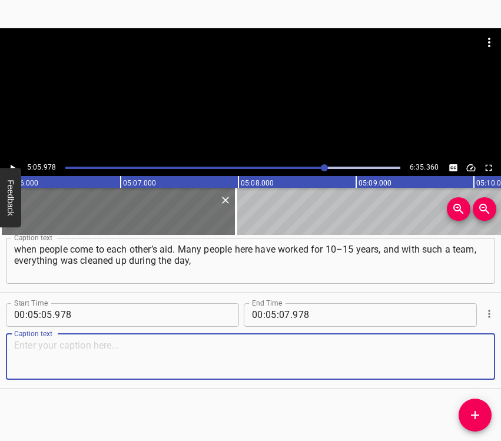
paste textarea "the client area was already restored and set up, where clients come in. Thanks …"
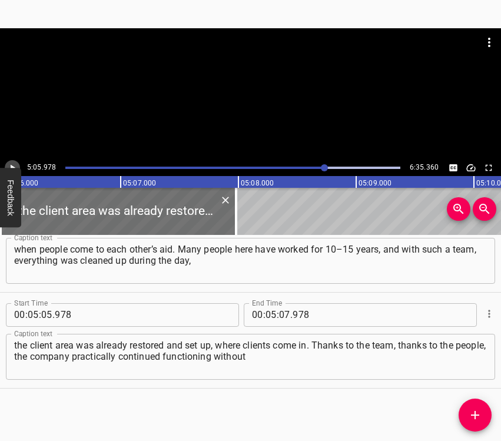
click at [14, 163] on icon "Play/Pause" at bounding box center [12, 168] width 11 height 11
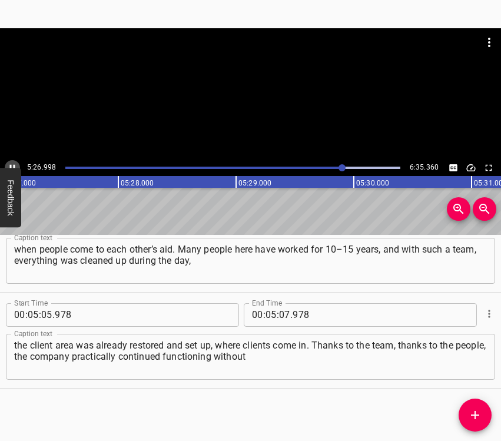
click at [9, 163] on icon "Play/Pause" at bounding box center [12, 168] width 11 height 11
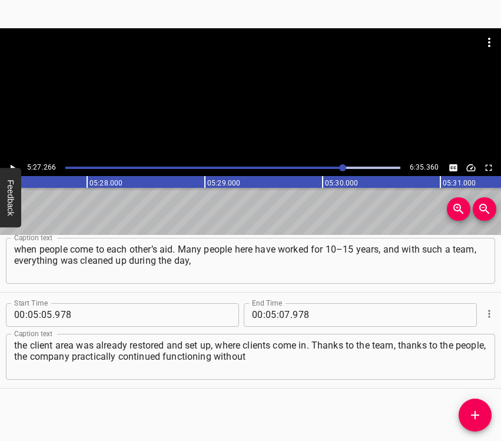
scroll to position [0, 38548]
click at [282, 313] on input "number" at bounding box center [284, 315] width 11 height 24
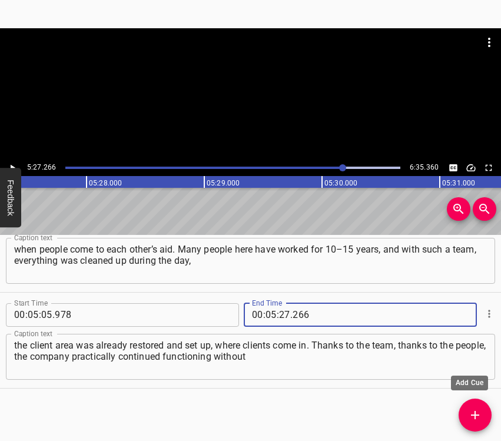
click at [473, 410] on icon "Add Cue" at bounding box center [475, 415] width 14 height 14
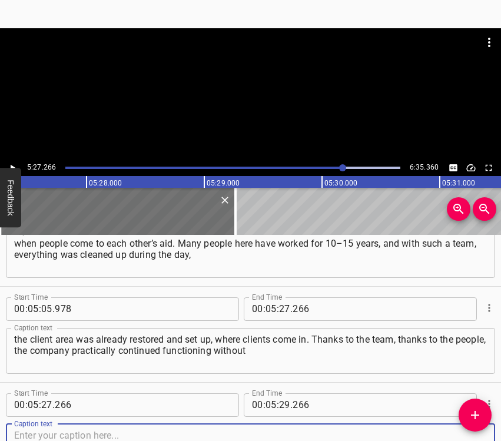
scroll to position [2057, 0]
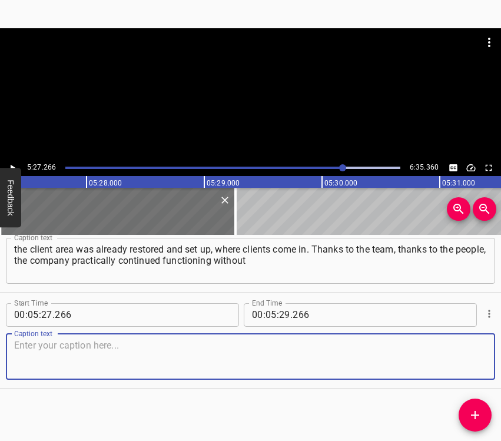
click at [455, 357] on textarea at bounding box center [250, 357] width 473 height 34
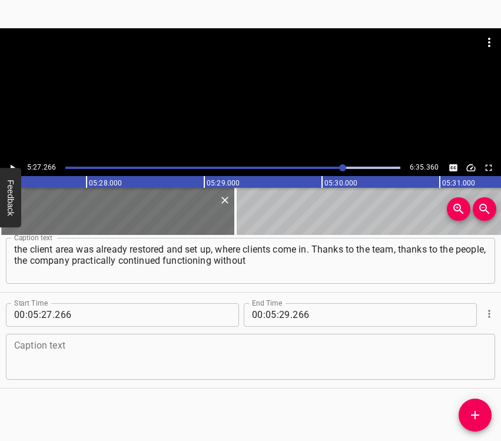
click at [35, 356] on textarea at bounding box center [250, 357] width 473 height 34
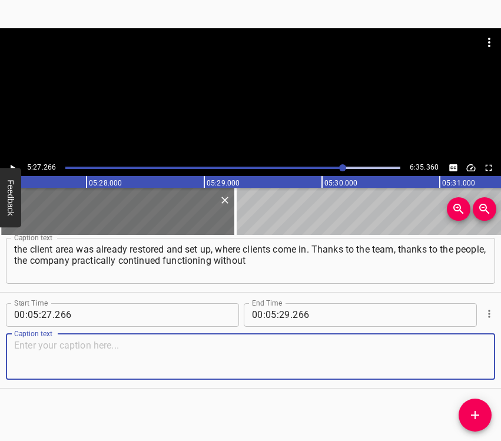
paste textarea "interruption, and it is working. Now it is hard to say, because every time some…"
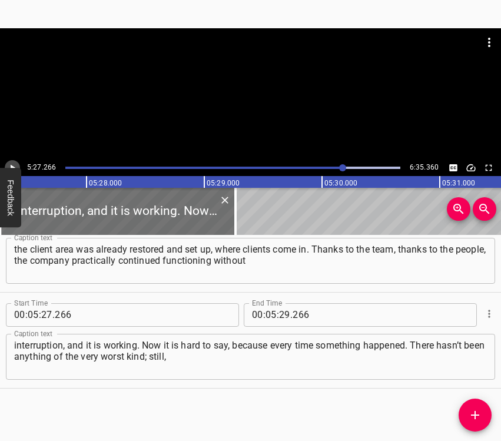
click at [11, 161] on button "Play/Pause" at bounding box center [12, 167] width 15 height 15
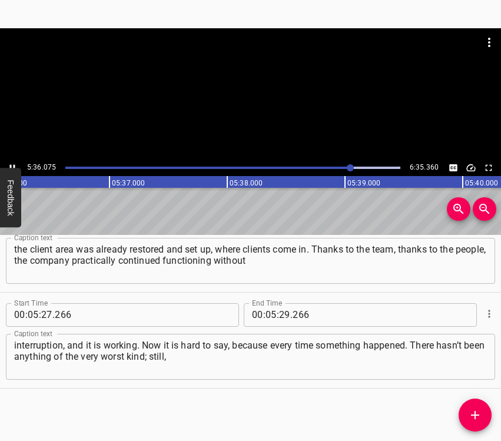
click at [10, 165] on icon "Play/Pause" at bounding box center [12, 167] width 5 height 6
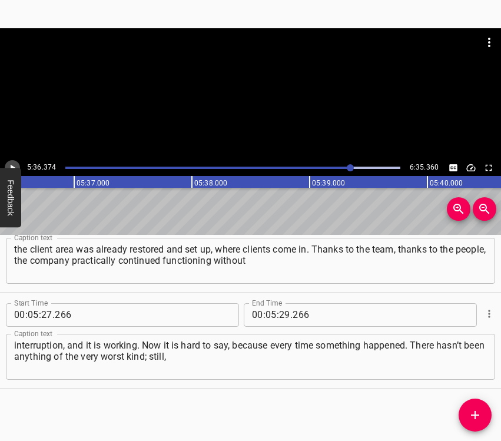
click at [10, 165] on icon "Play/Pause" at bounding box center [12, 168] width 11 height 11
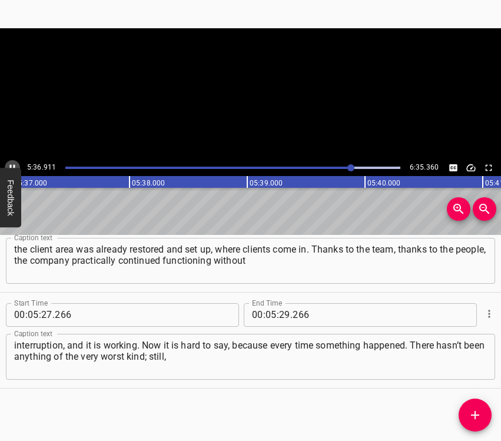
click at [10, 165] on icon "Play/Pause" at bounding box center [12, 167] width 5 height 6
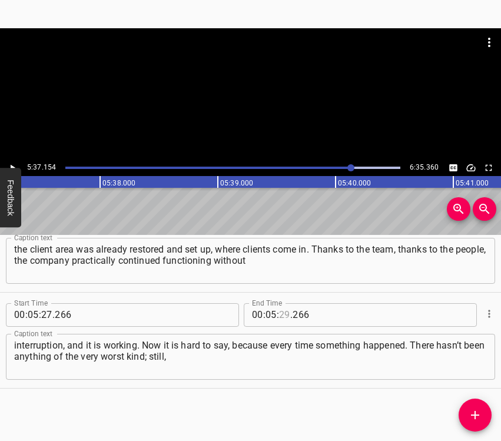
click at [279, 313] on input "number" at bounding box center [284, 315] width 11 height 24
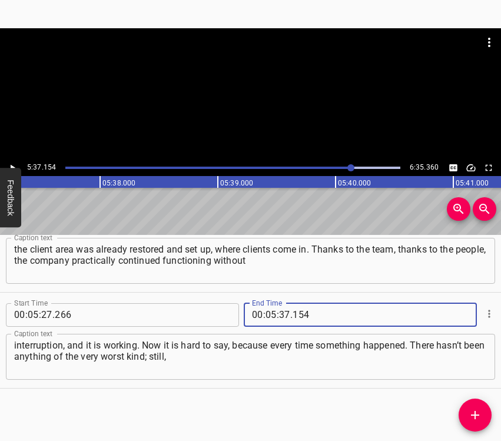
click at [480, 413] on icon "Add Cue" at bounding box center [475, 415] width 14 height 14
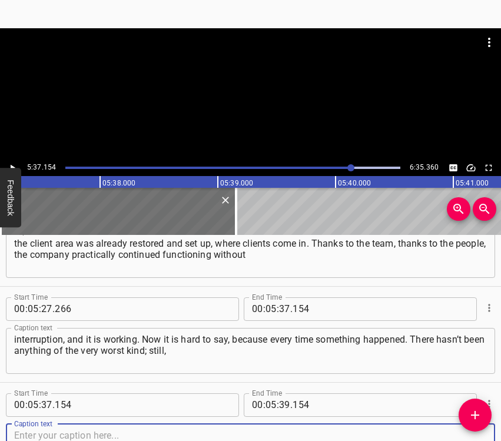
scroll to position [2153, 0]
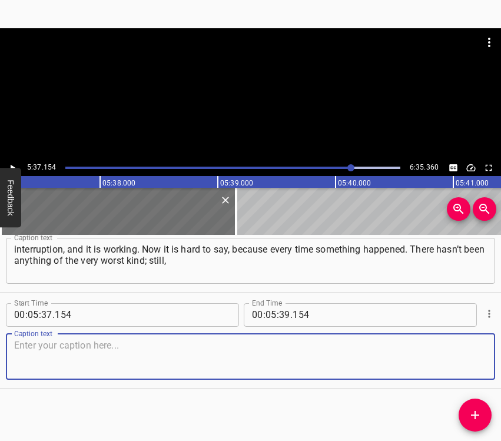
click at [464, 355] on textarea at bounding box center [250, 357] width 473 height 34
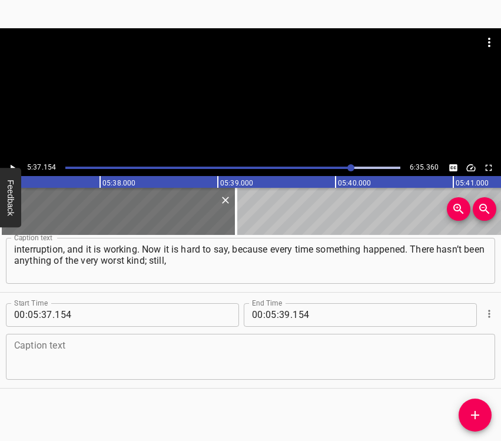
click at [74, 351] on textarea at bounding box center [250, 357] width 473 height 34
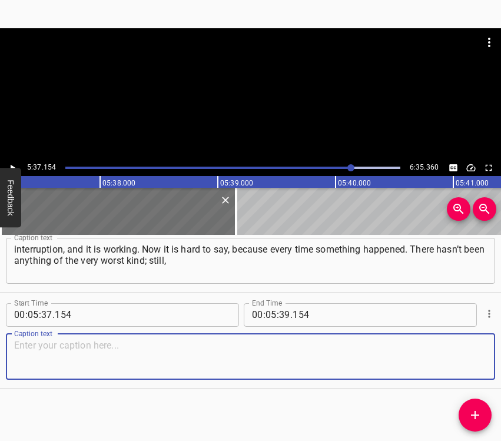
paste
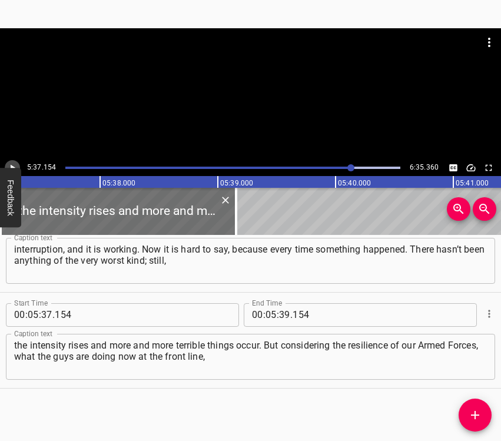
click at [15, 167] on icon "Play/Pause" at bounding box center [12, 168] width 11 height 11
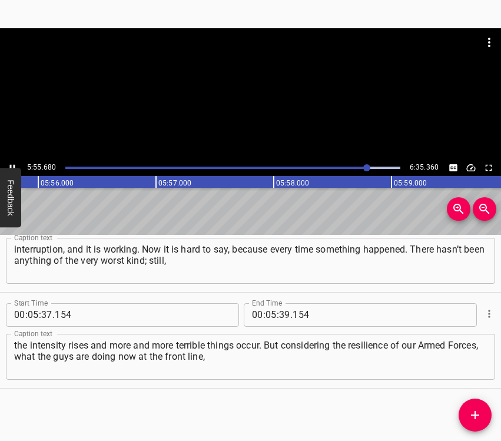
click at [15, 165] on icon "Play/Pause" at bounding box center [12, 167] width 5 height 6
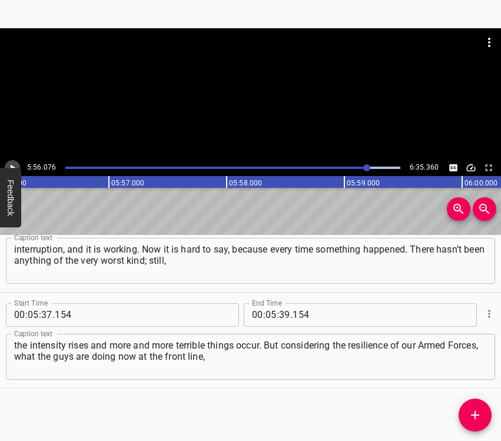
click at [15, 165] on icon "Play/Pause" at bounding box center [12, 168] width 11 height 11
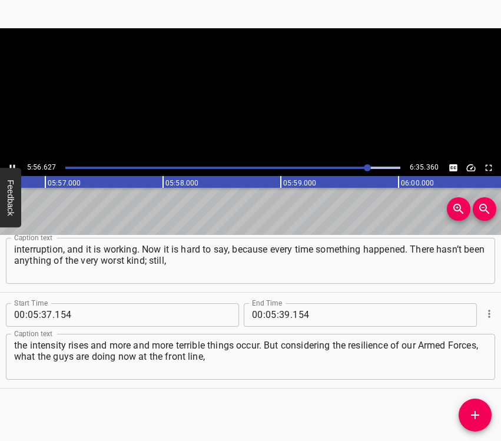
click at [15, 165] on icon "Play/Pause" at bounding box center [12, 167] width 5 height 6
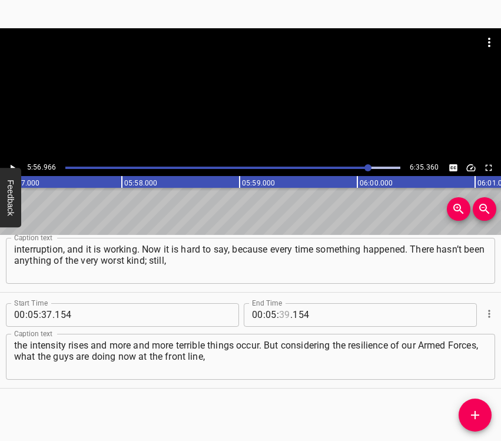
click at [281, 314] on input "number" at bounding box center [284, 315] width 11 height 24
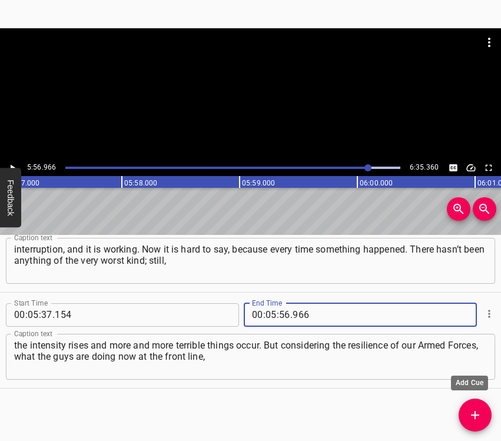
click at [480, 412] on icon "Add Cue" at bounding box center [475, 415] width 14 height 14
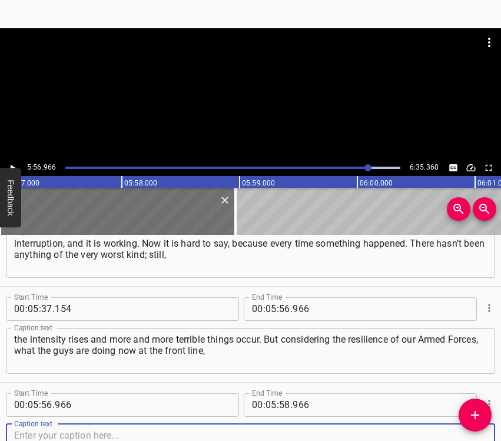
scroll to position [2249, 0]
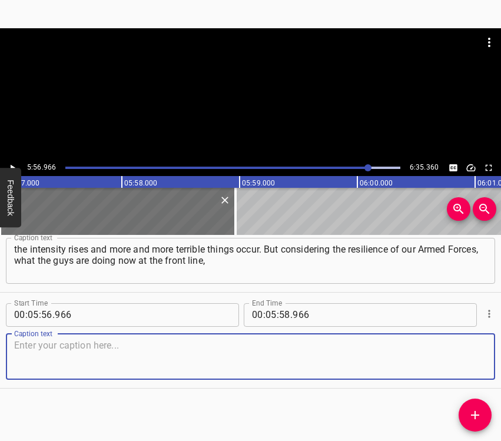
click at [460, 359] on textarea at bounding box center [250, 357] width 473 height 34
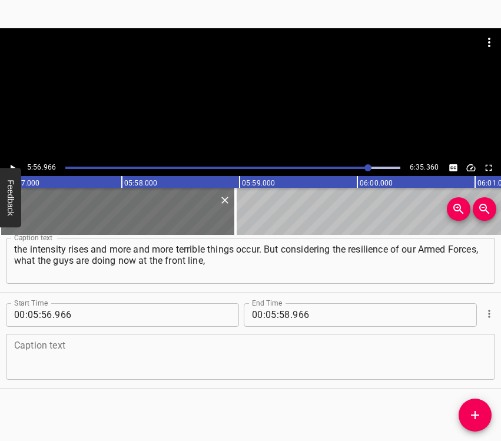
click at [26, 346] on textarea at bounding box center [250, 357] width 473 height 34
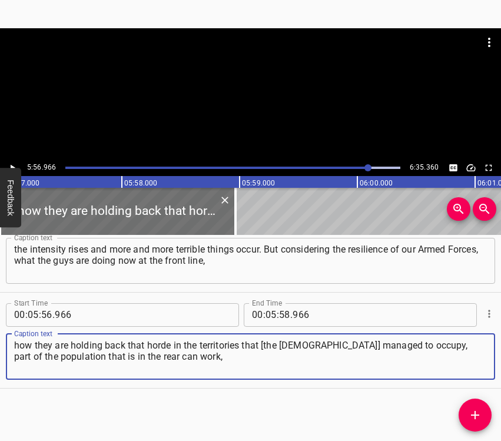
click at [6, 161] on div "5:56.966 6:35.360" at bounding box center [250, 168] width 501 height 16
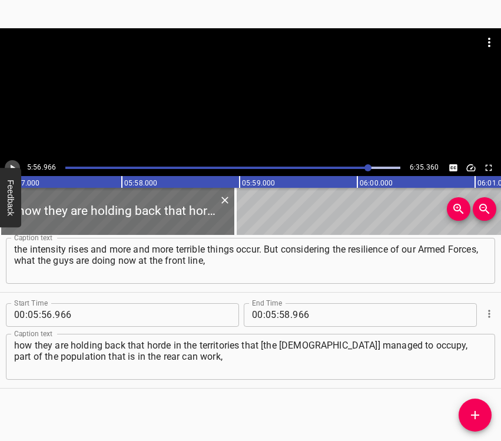
click at [11, 163] on icon "Play/Pause" at bounding box center [12, 168] width 11 height 11
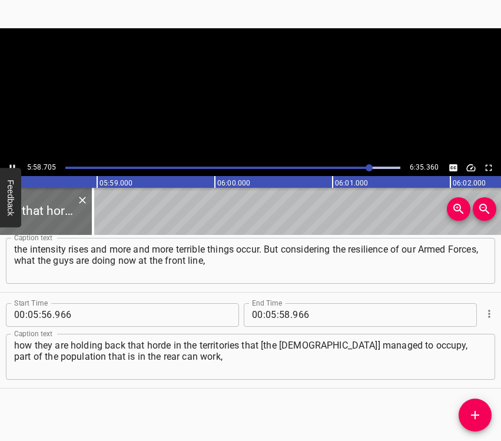
scroll to position [0, 42204]
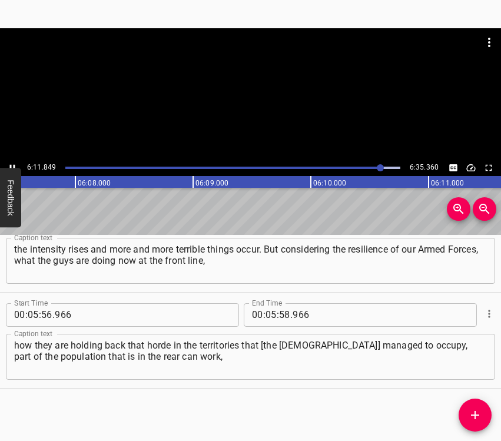
click at [11, 166] on icon "Play/Pause" at bounding box center [12, 167] width 5 height 6
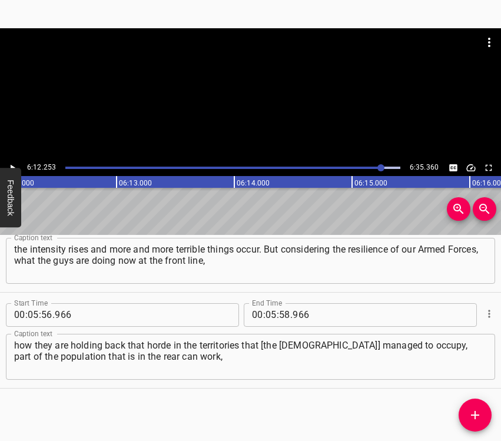
scroll to position [0, 43847]
click at [266, 314] on input "number" at bounding box center [271, 315] width 11 height 24
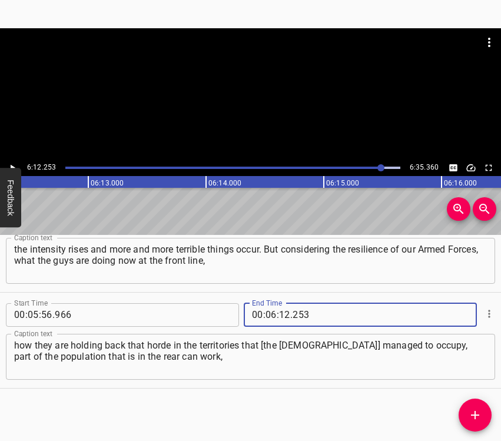
drag, startPoint x: 471, startPoint y: 409, endPoint x: 499, endPoint y: 423, distance: 31.6
click at [473, 410] on icon "Add Cue" at bounding box center [475, 415] width 14 height 14
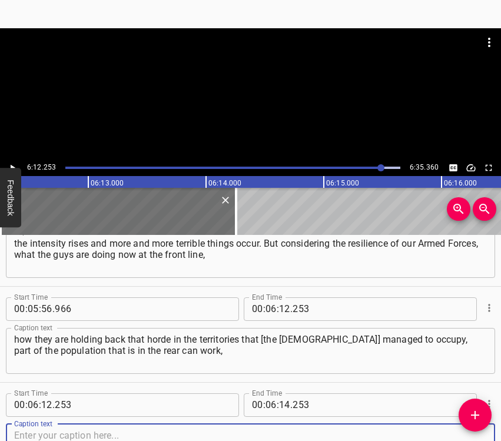
scroll to position [2345, 0]
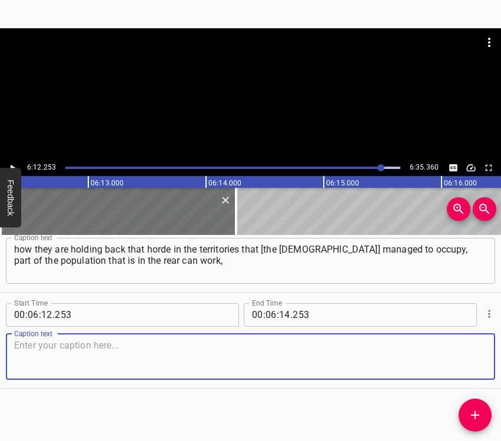
drag, startPoint x: 465, startPoint y: 363, endPoint x: 501, endPoint y: 365, distance: 35.9
click at [474, 363] on textarea at bounding box center [250, 357] width 473 height 34
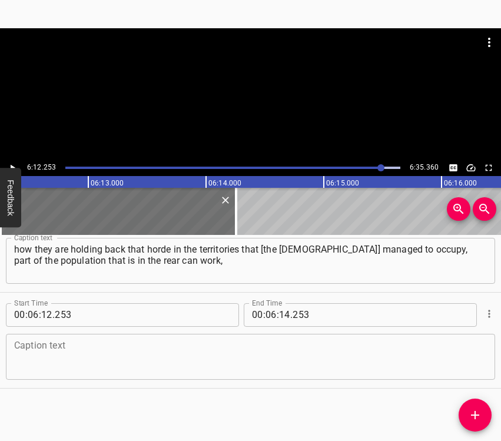
click at [174, 345] on textarea at bounding box center [250, 357] width 473 height 34
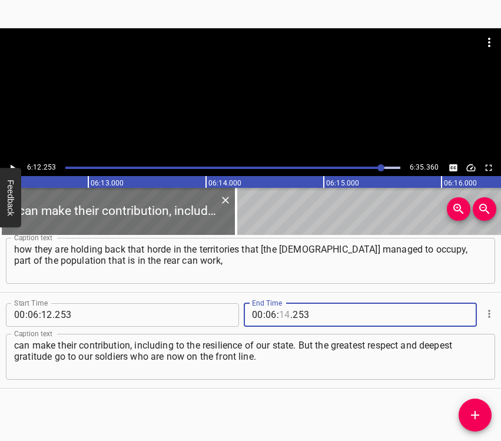
click at [280, 307] on input "number" at bounding box center [284, 315] width 11 height 24
click at [14, 163] on icon "Play/Pause" at bounding box center [12, 168] width 11 height 11
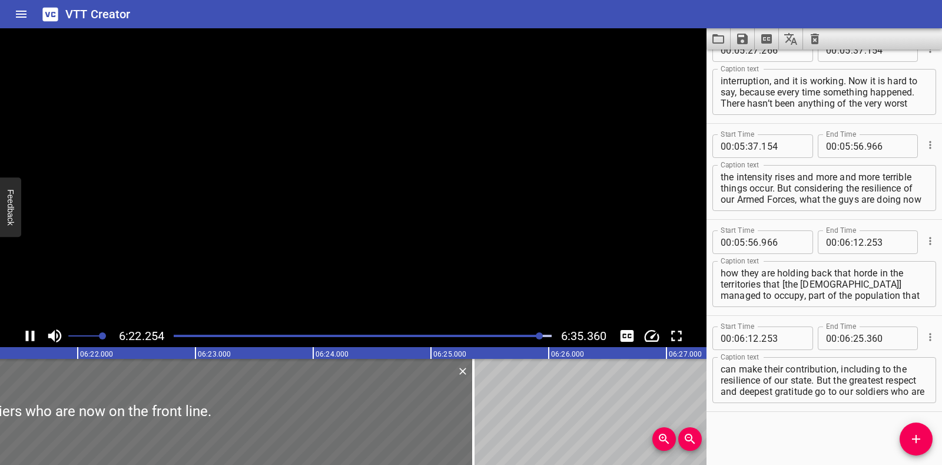
scroll to position [2136, 0]
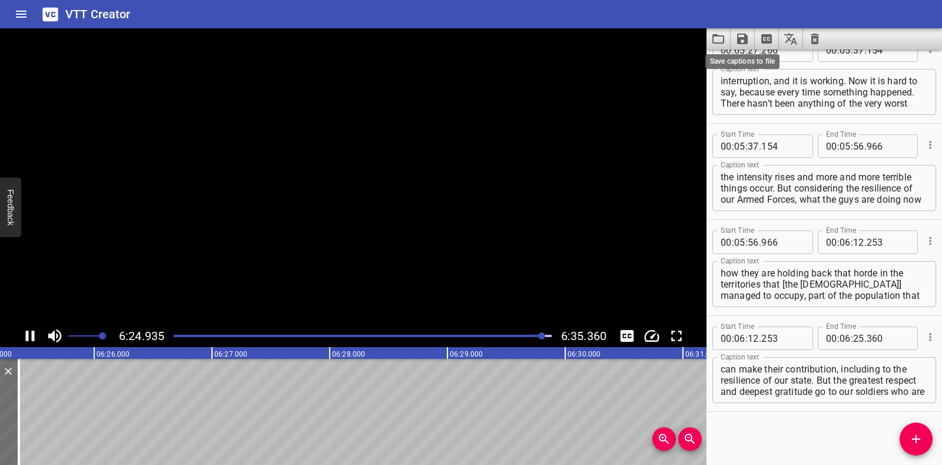
click at [739, 34] on icon "Save captions to file" at bounding box center [742, 39] width 11 height 11
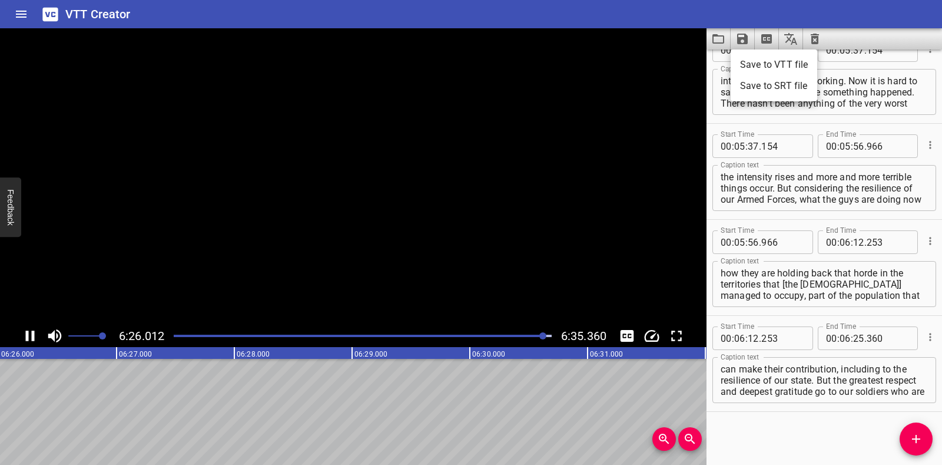
click at [749, 64] on li "Save to VTT file" at bounding box center [774, 64] width 87 height 21
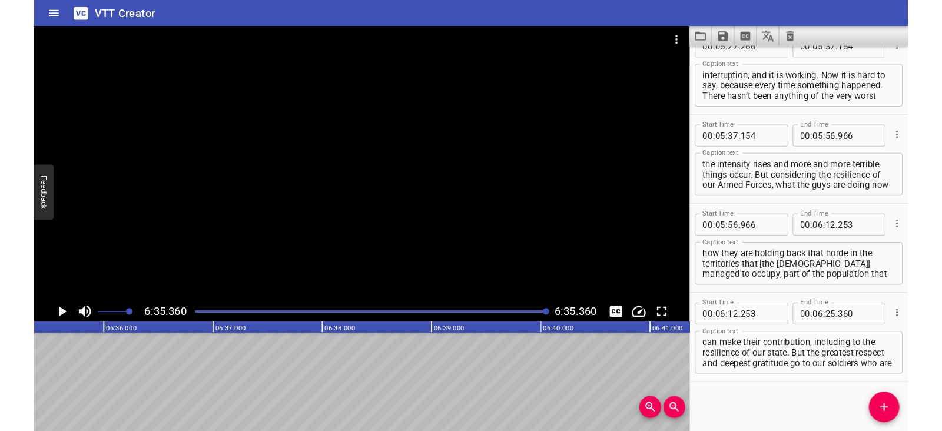
scroll to position [2170, 0]
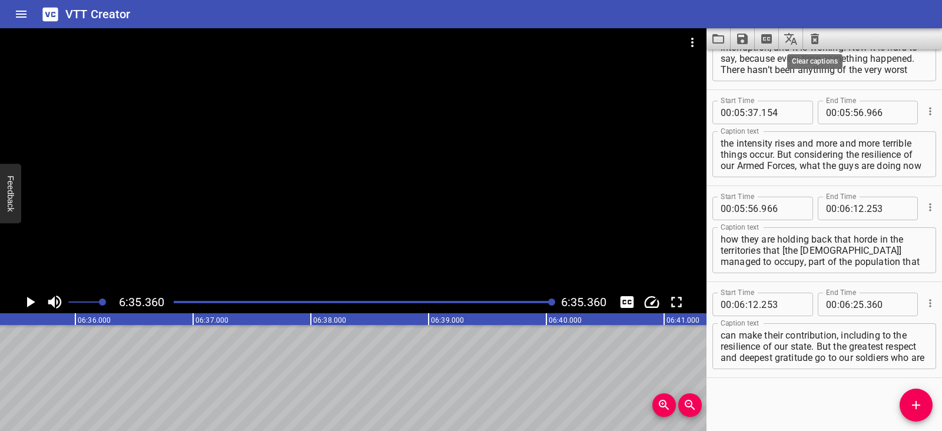
click at [809, 33] on icon "Clear captions" at bounding box center [815, 39] width 14 height 14
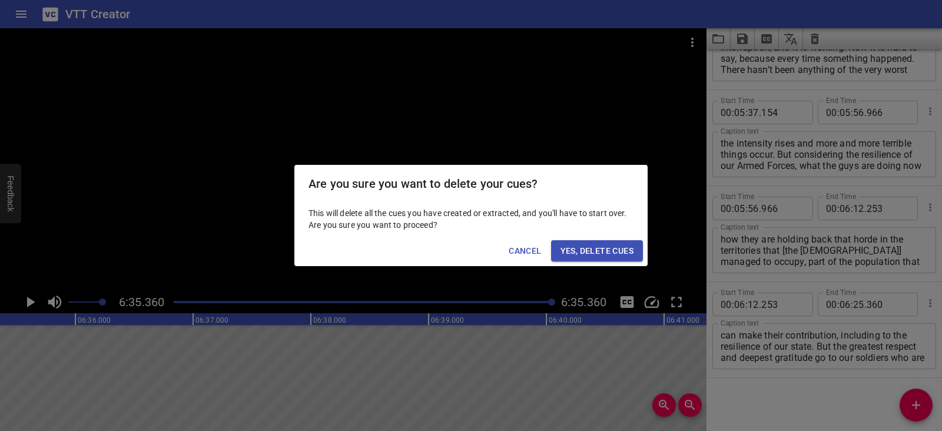
click at [623, 248] on span "Yes, Delete Cues" at bounding box center [597, 251] width 73 height 15
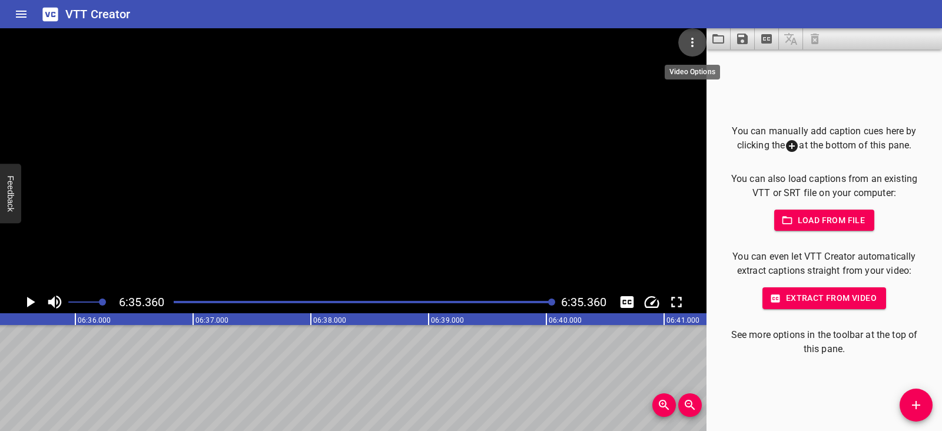
click at [692, 39] on icon "Video Options" at bounding box center [692, 42] width 2 height 9
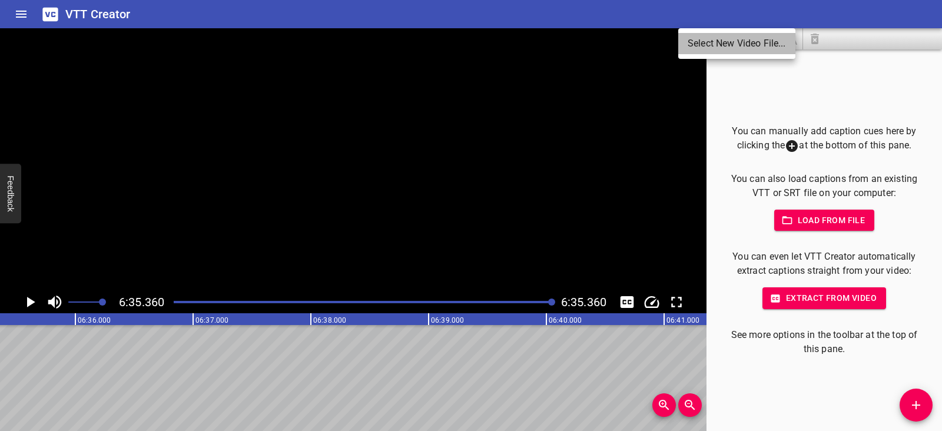
click at [692, 39] on li "Select New Video File..." at bounding box center [736, 43] width 117 height 21
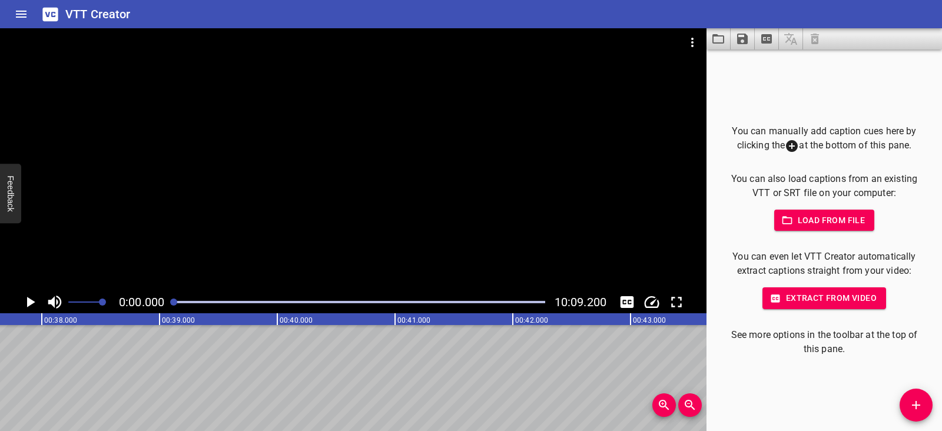
scroll to position [0, 0]
click at [34, 299] on icon "Play/Pause" at bounding box center [30, 302] width 18 height 18
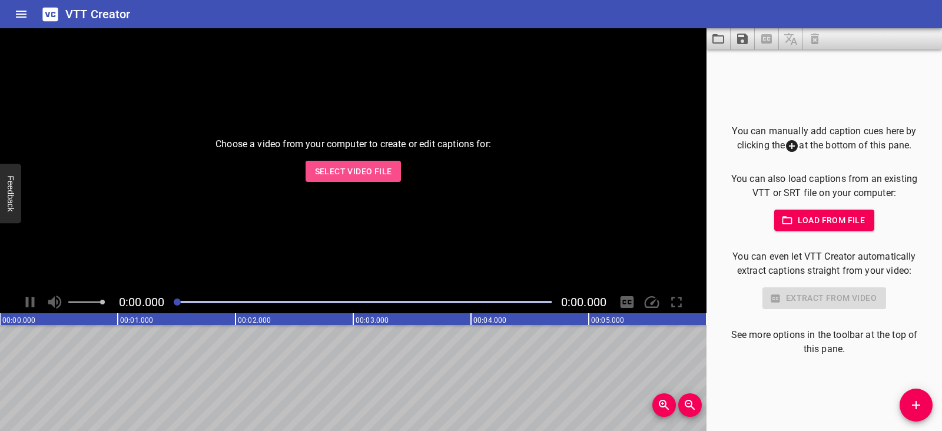
click at [365, 176] on span "Select Video File" at bounding box center [353, 171] width 77 height 15
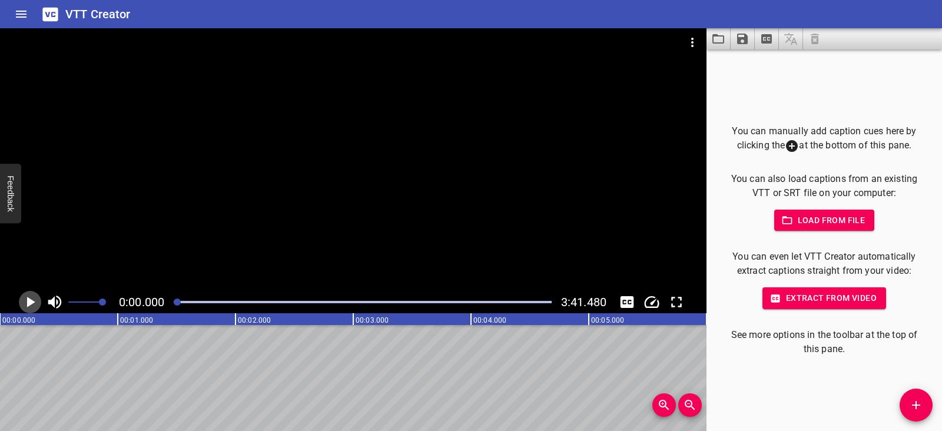
click at [32, 299] on icon "Play/Pause" at bounding box center [30, 302] width 18 height 18
click at [33, 300] on icon "Play/Pause" at bounding box center [30, 302] width 9 height 11
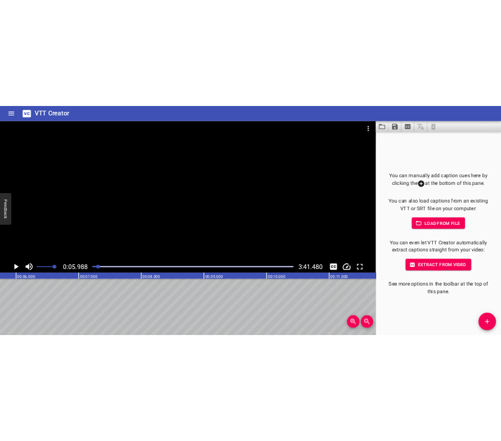
scroll to position [0, 705]
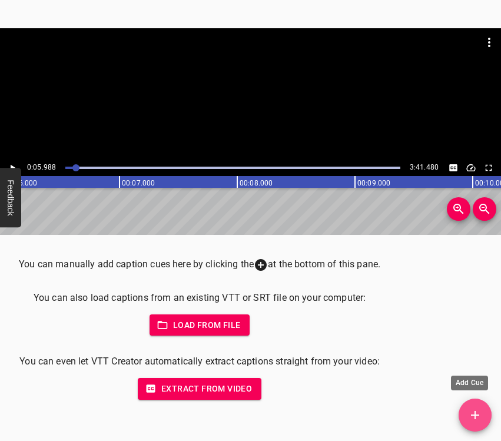
click at [479, 408] on button "Add Cue" at bounding box center [475, 415] width 33 height 33
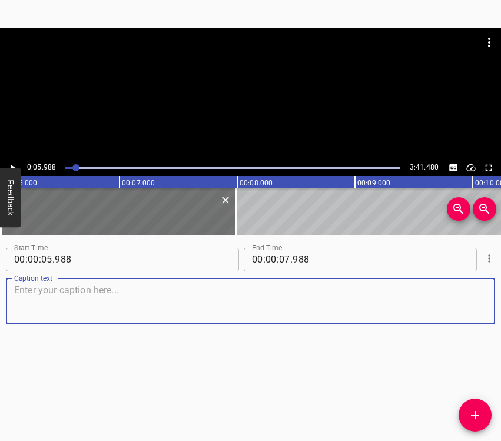
click at [68, 309] on textarea at bounding box center [250, 301] width 473 height 34
paste textarea "I didn’t think that in the 21st century it could be possible that our neighbour…"
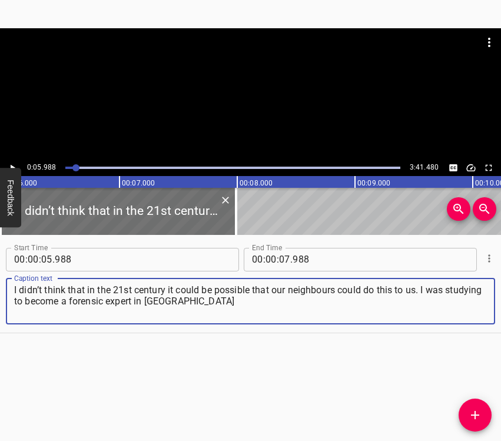
type textarea "I didn’t think that in the 21st century it could be possible that our neighbour…"
